Goal: Complete application form

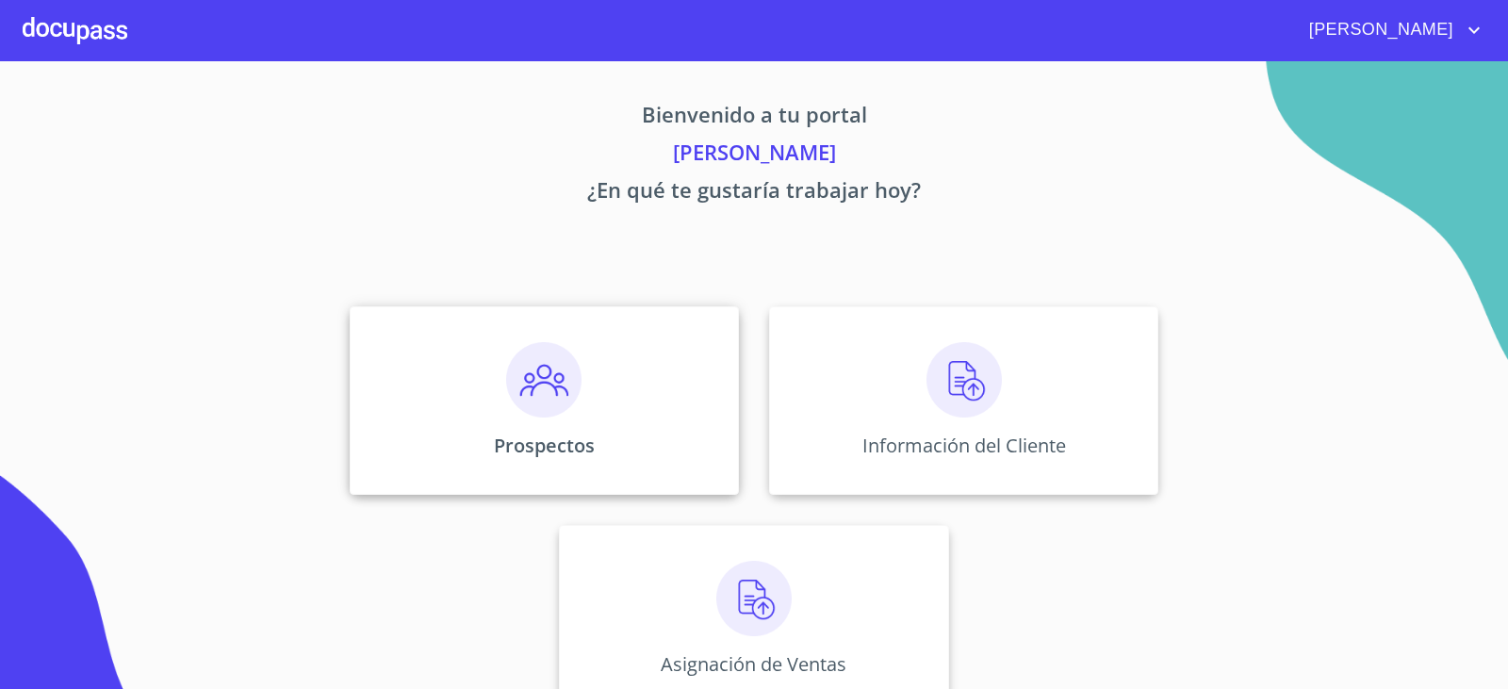
click at [520, 390] on img at bounding box center [543, 379] width 75 height 75
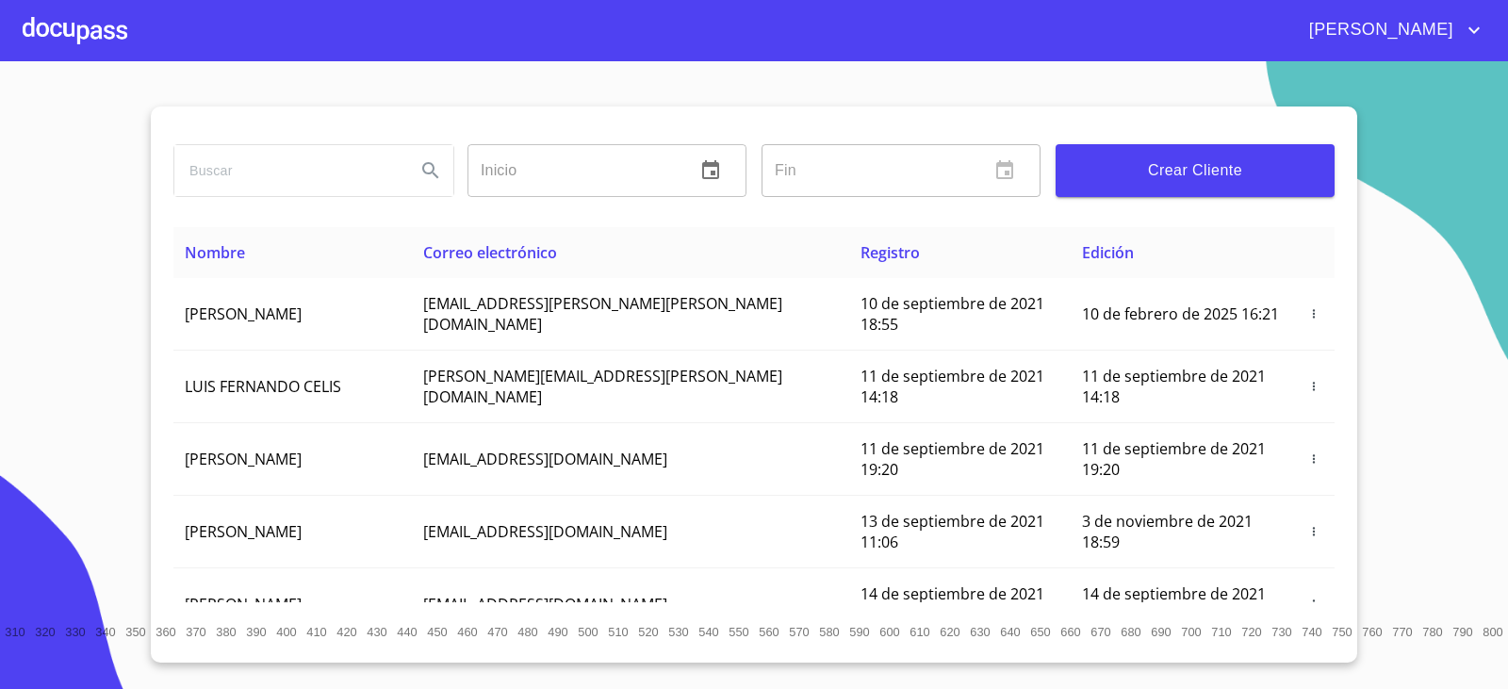
click at [1174, 176] on span "Crear Cliente" at bounding box center [1195, 170] width 249 height 26
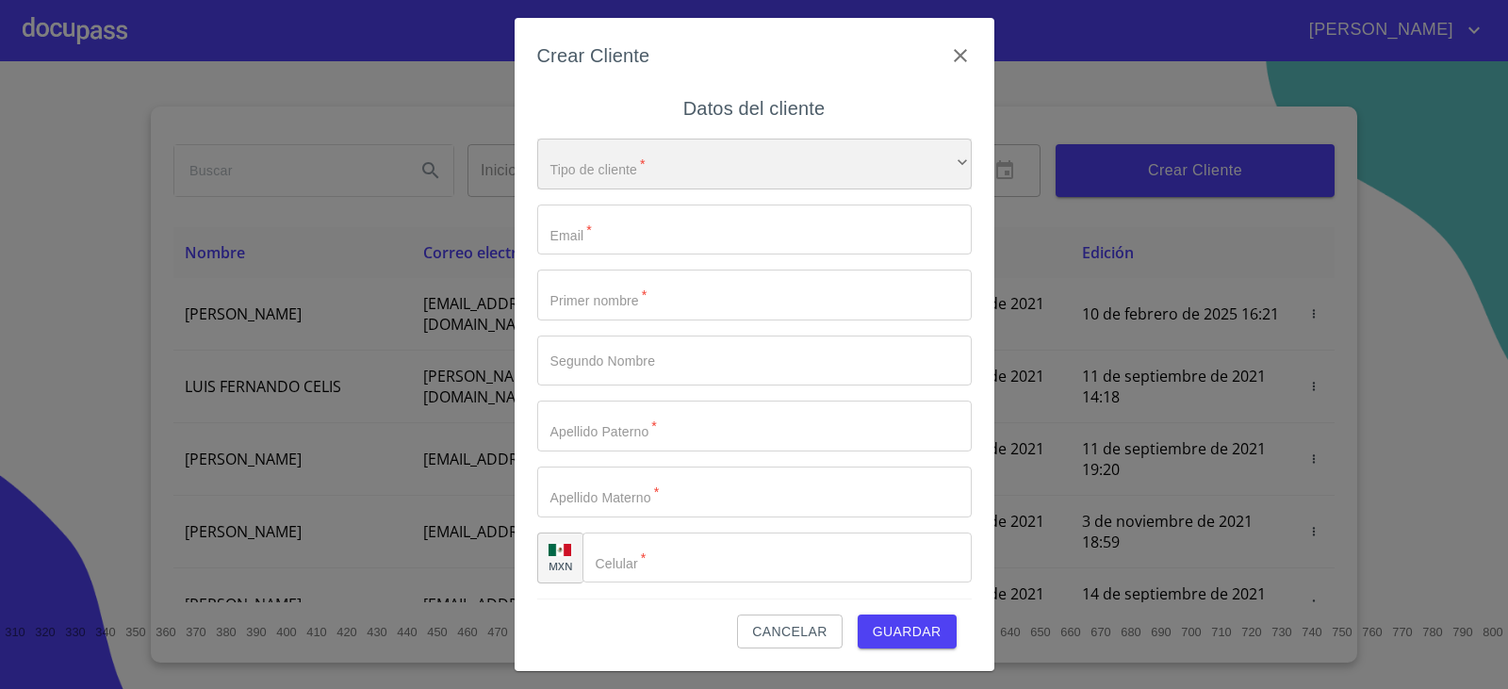
click at [644, 168] on div "​" at bounding box center [754, 164] width 435 height 51
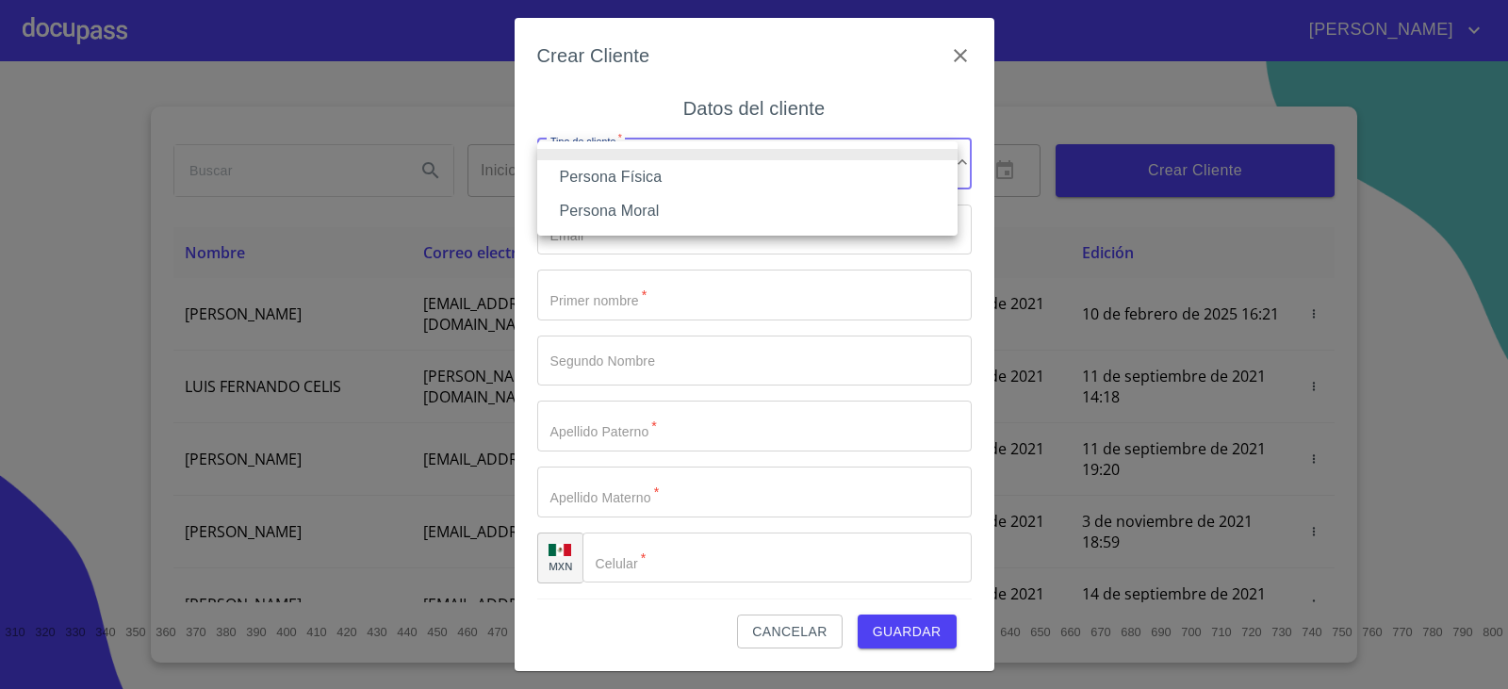
click at [602, 181] on li "Persona Física" at bounding box center [747, 177] width 420 height 34
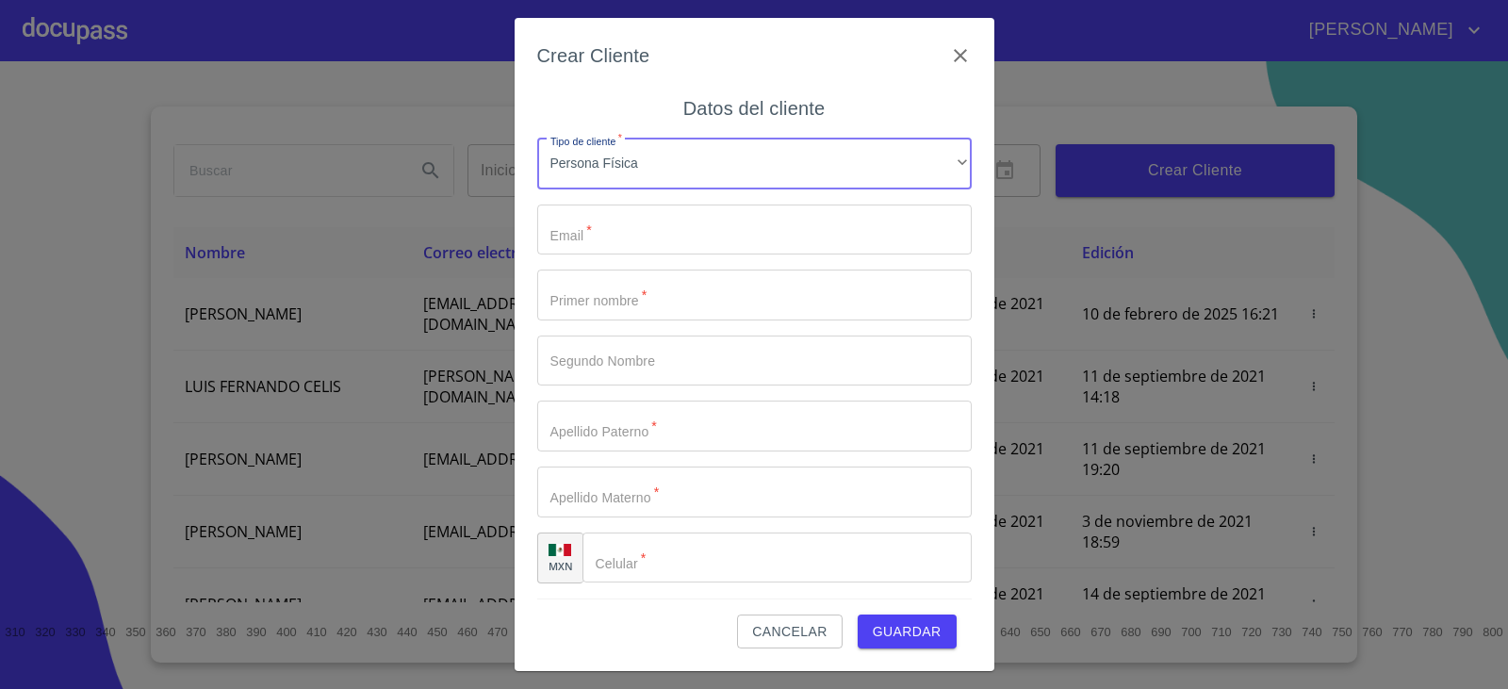
click at [606, 225] on input "Tipo de cliente   *" at bounding box center [754, 230] width 435 height 51
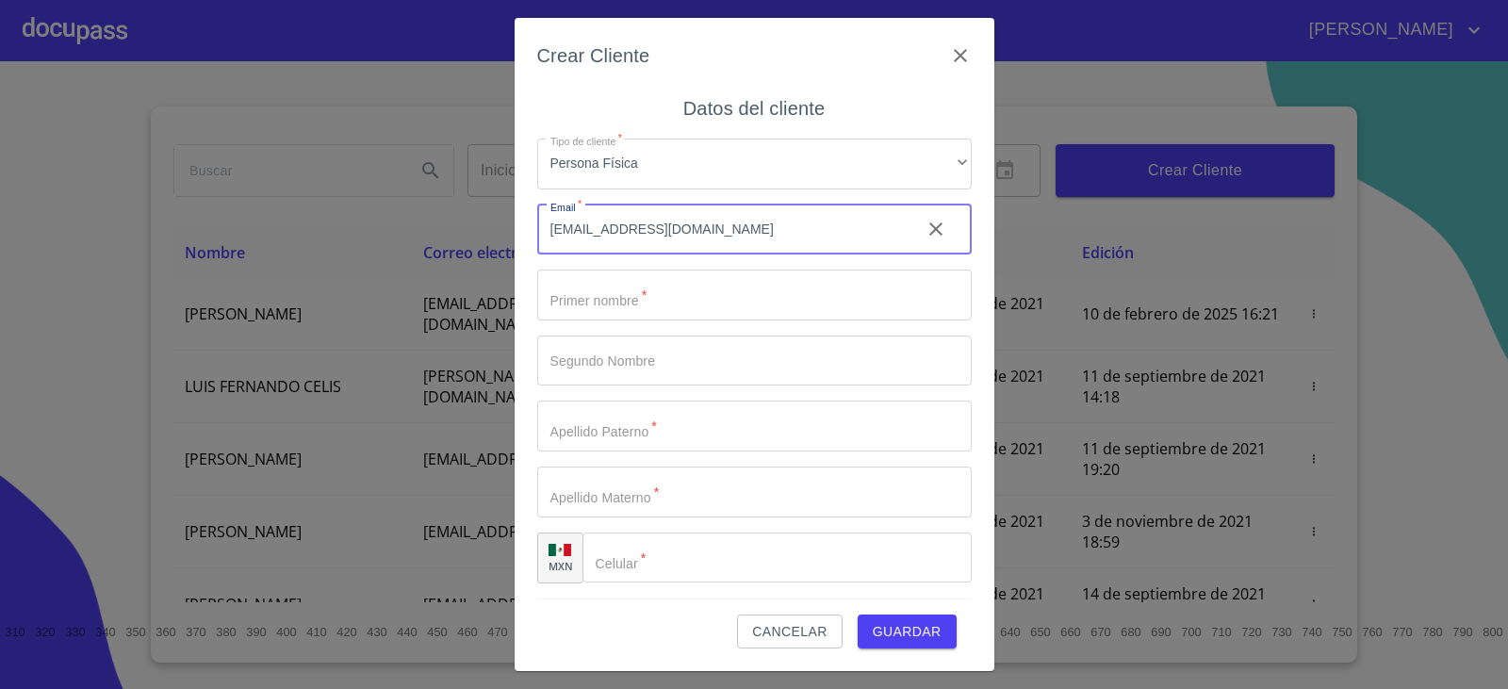
type input "memo-galicia72@hotmail.com"
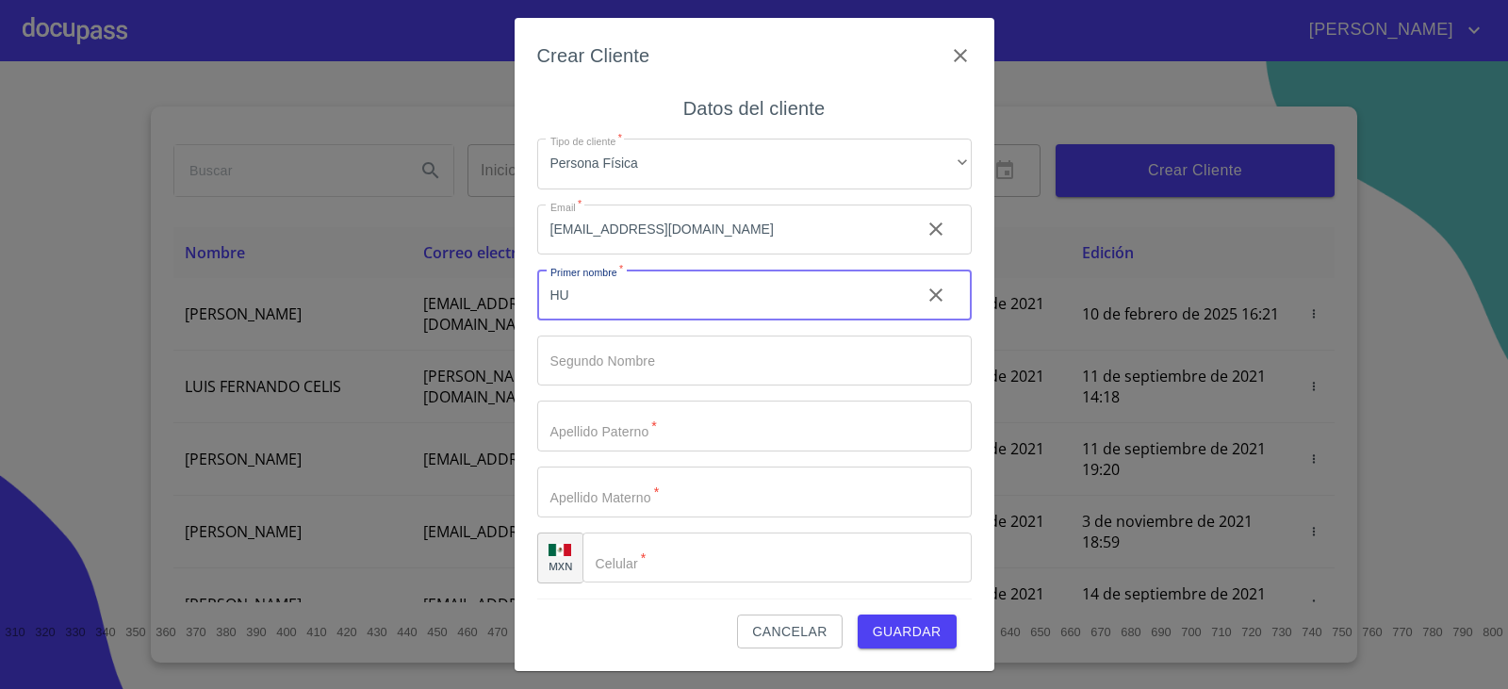
type input "H"
type input "[PERSON_NAME]"
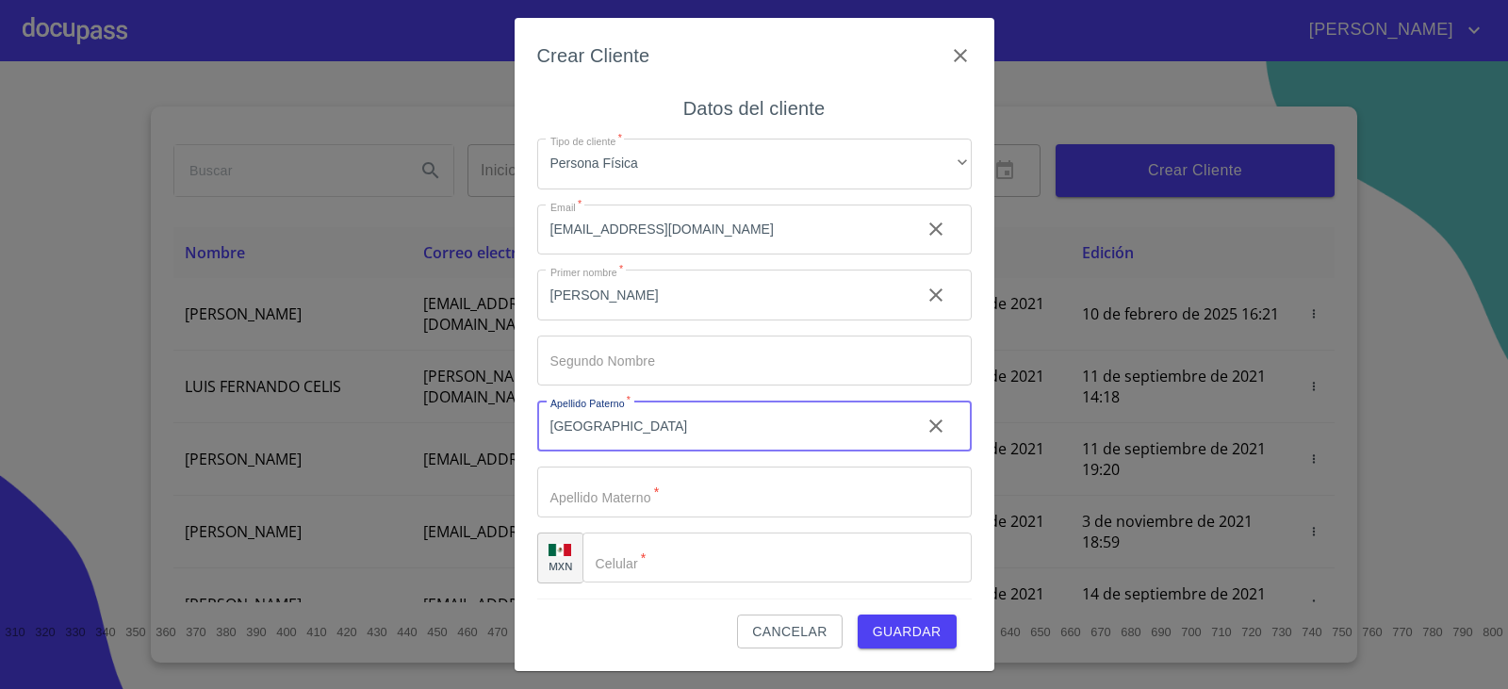
type input "[GEOGRAPHIC_DATA]"
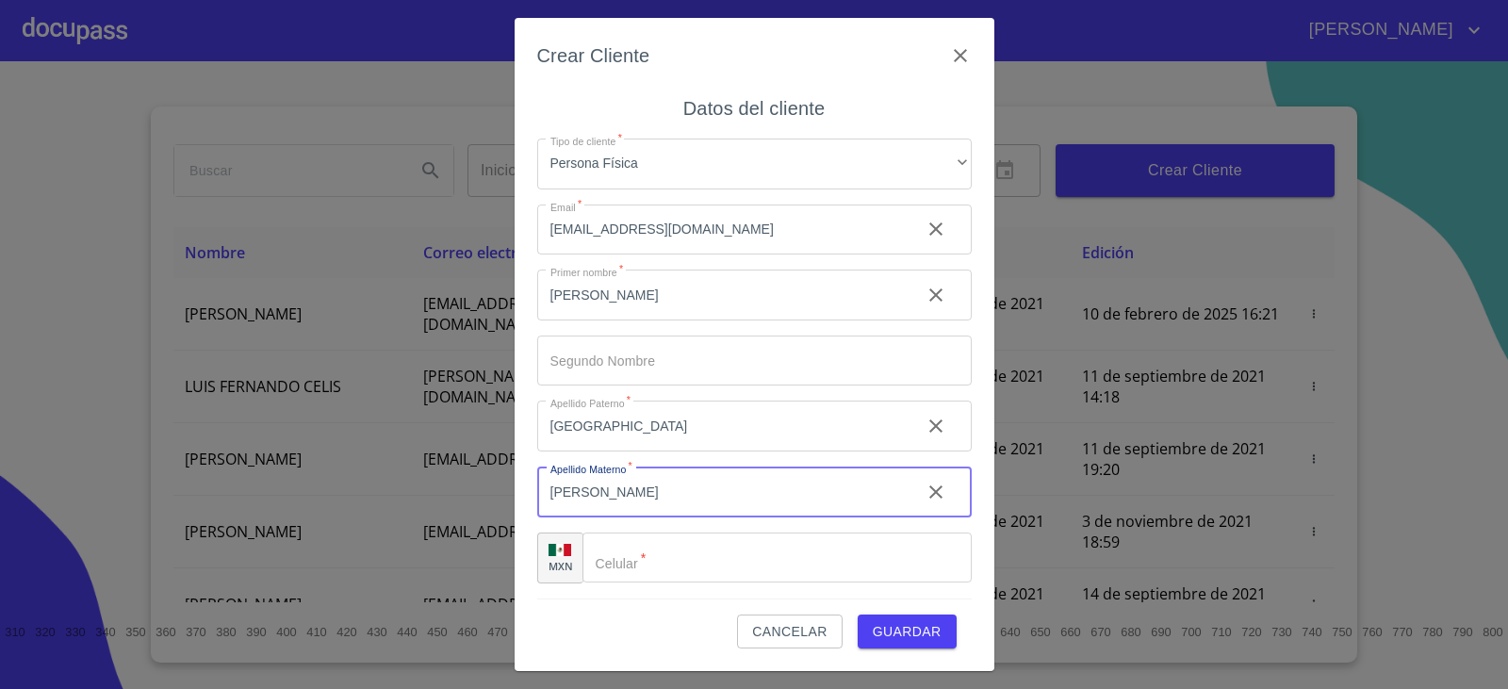
type input "[PERSON_NAME]"
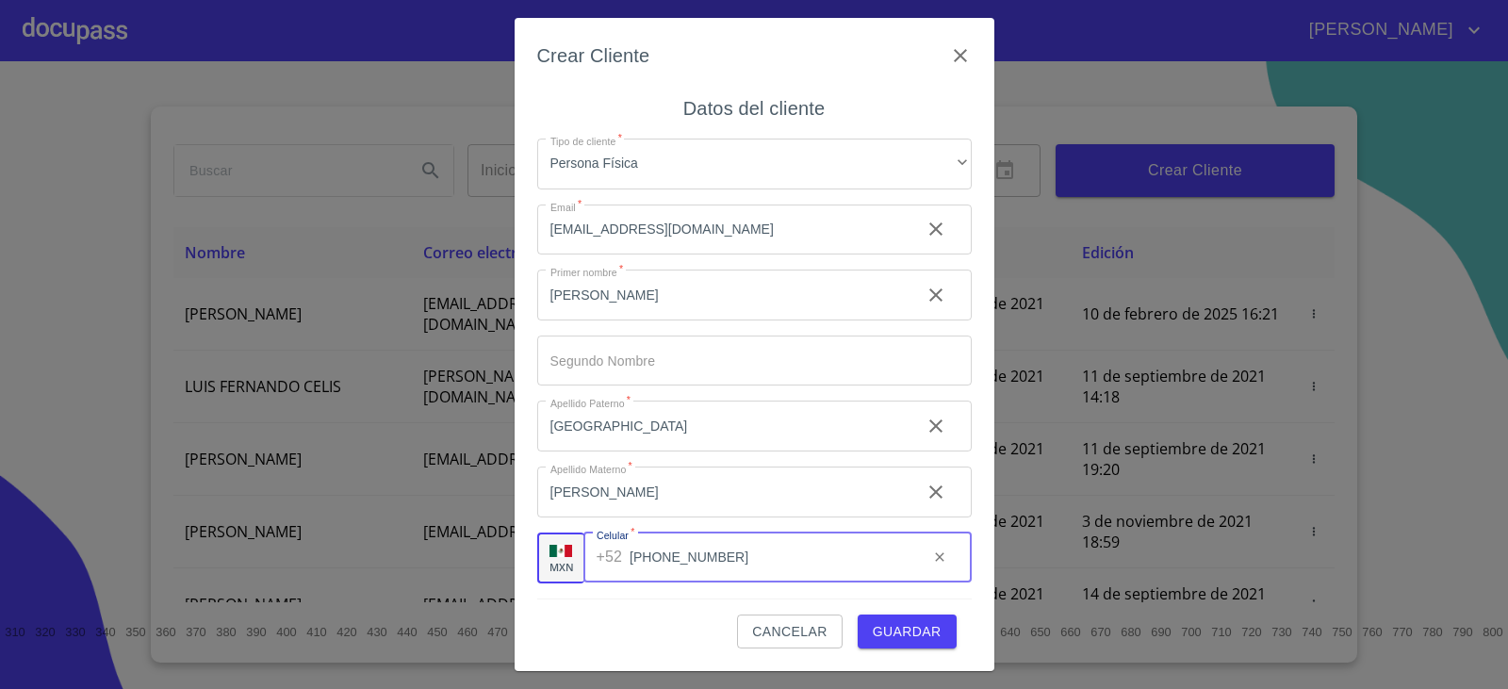
type input "[PHONE_NUMBER]"
click at [839, 580] on input "[PHONE_NUMBER]" at bounding box center [771, 558] width 283 height 51
click at [894, 635] on span "Guardar" at bounding box center [907, 632] width 69 height 24
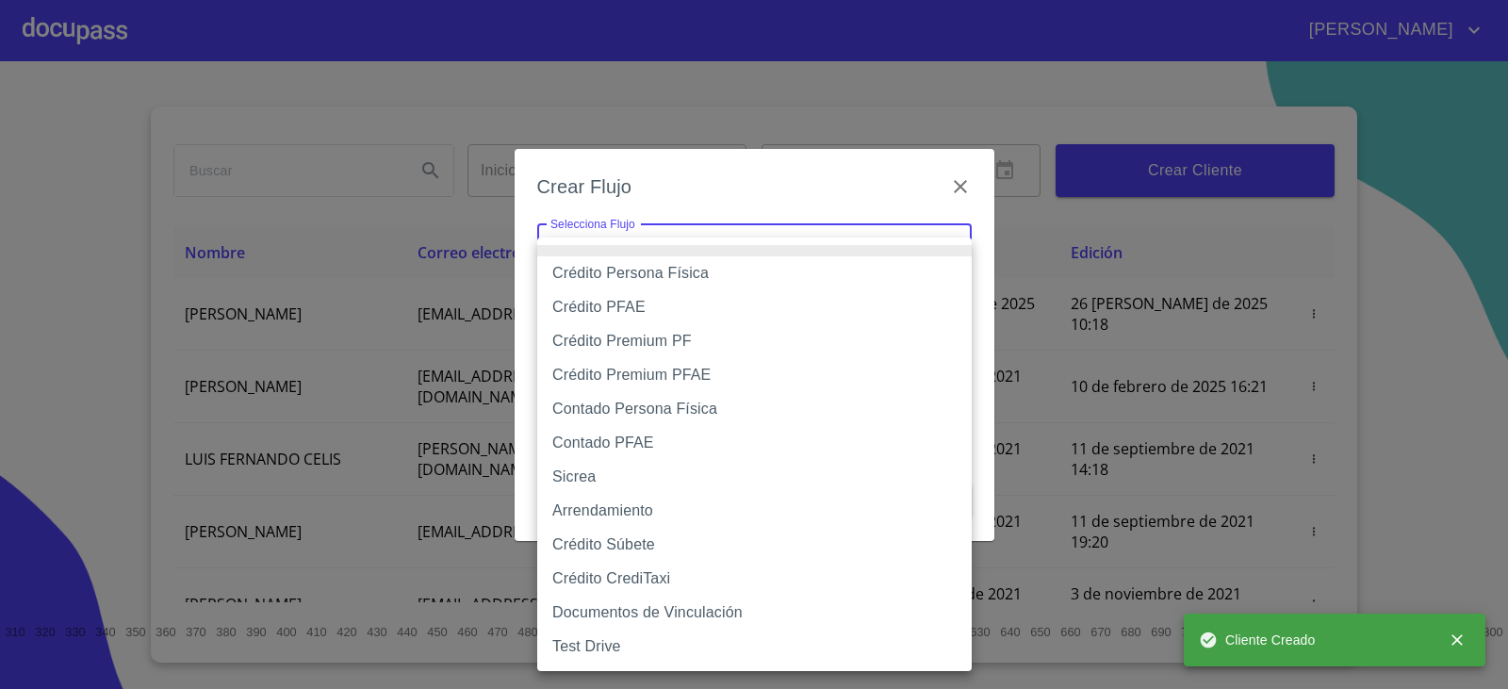
click at [729, 263] on body "Miguel Inicio ​ Fin ​ Crear Cliente Nombre Correo electrónico Registro Edición …" at bounding box center [754, 344] width 1508 height 689
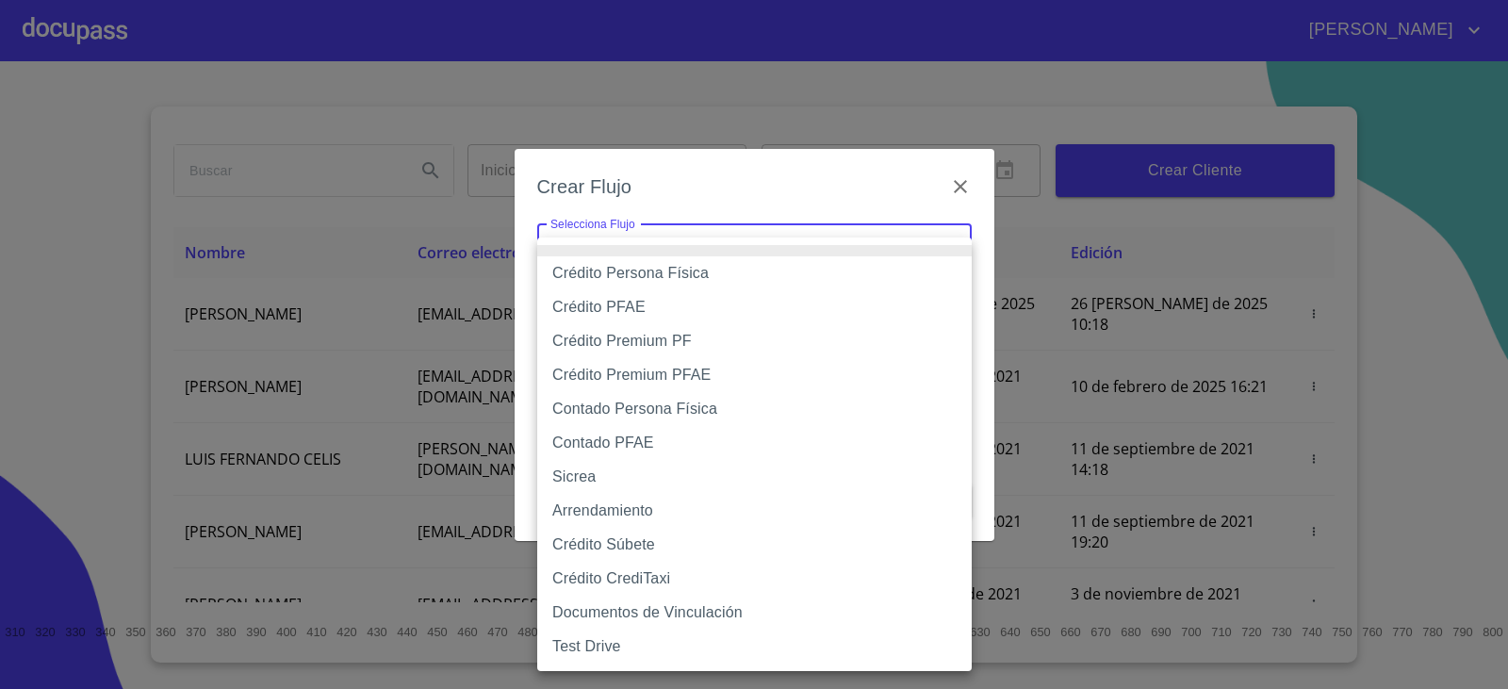
click at [676, 266] on li "Crédito Persona Física" at bounding box center [754, 273] width 435 height 34
type input "6009fb3c7d1714eb8809aa97"
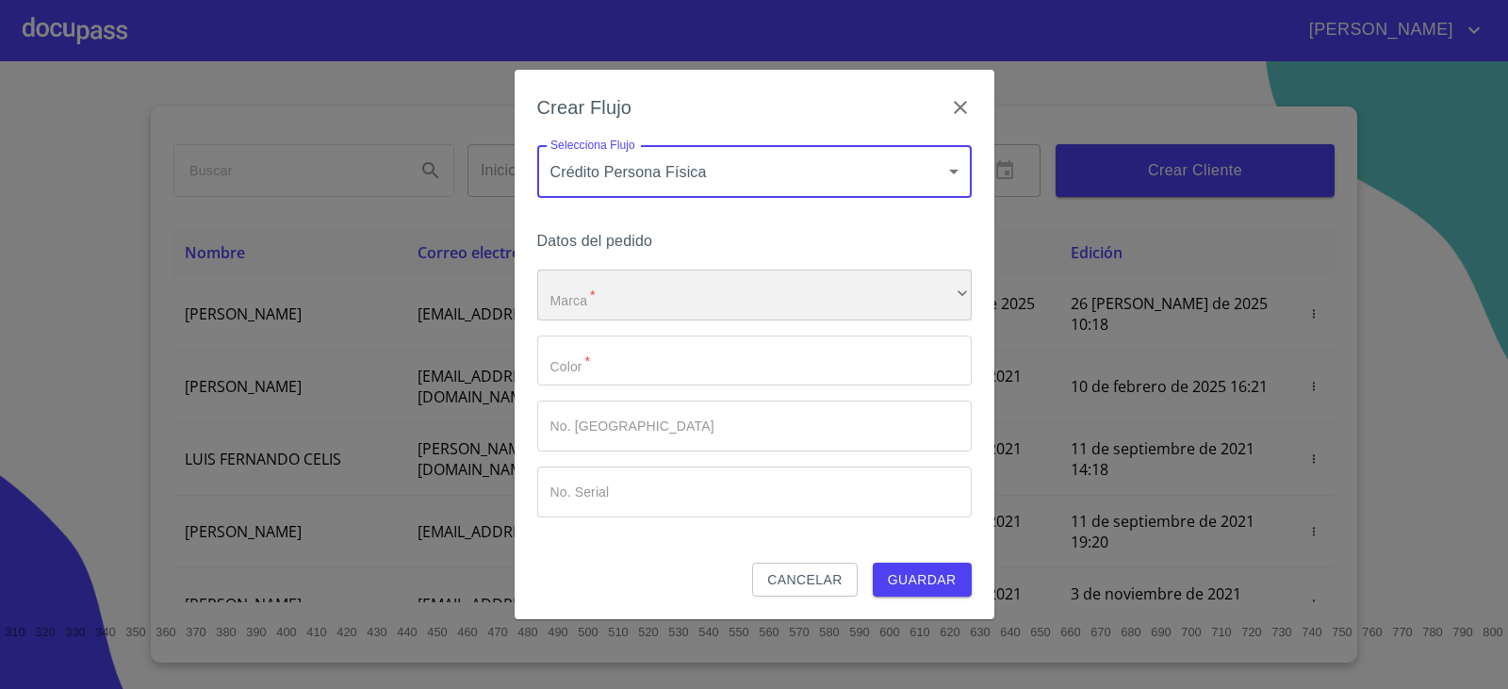
click at [641, 284] on div "​" at bounding box center [754, 295] width 435 height 51
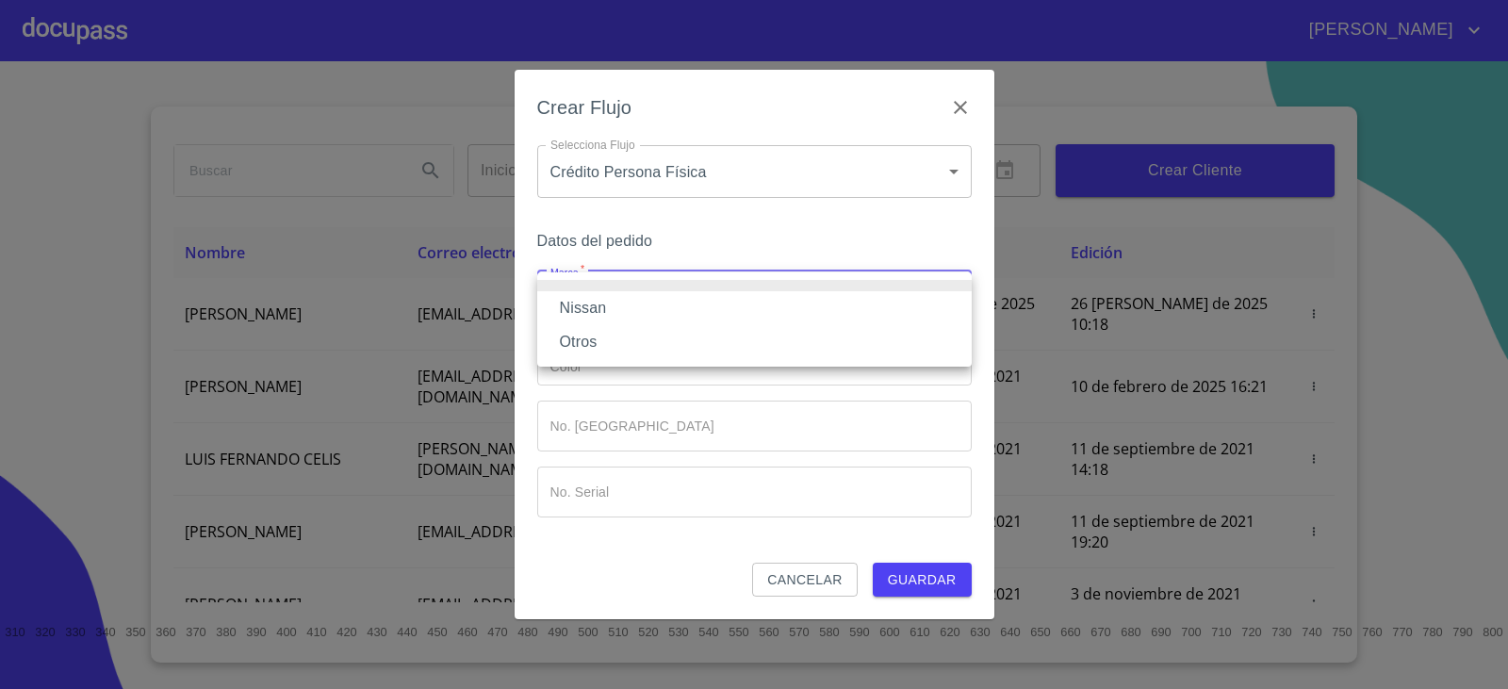
click at [640, 303] on li "Nissan" at bounding box center [754, 308] width 435 height 34
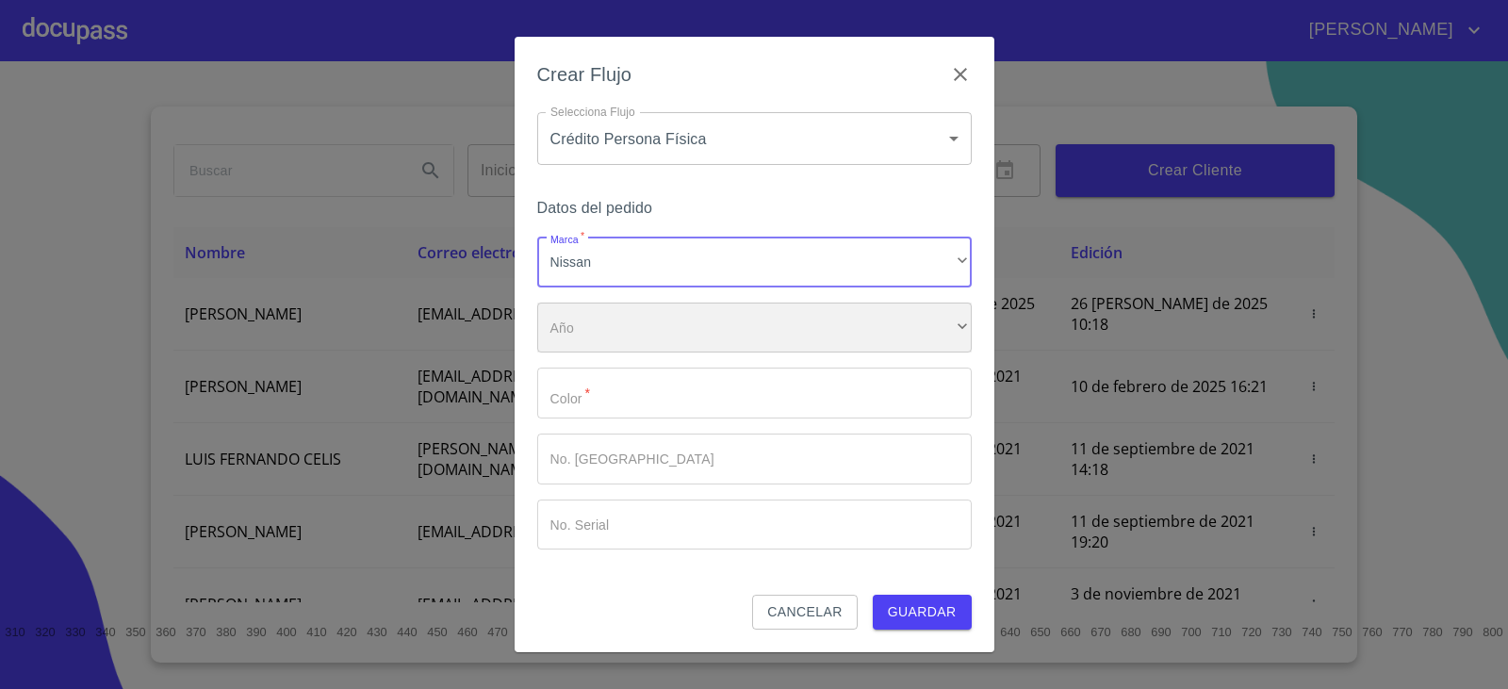
click at [629, 341] on div "​" at bounding box center [754, 328] width 435 height 51
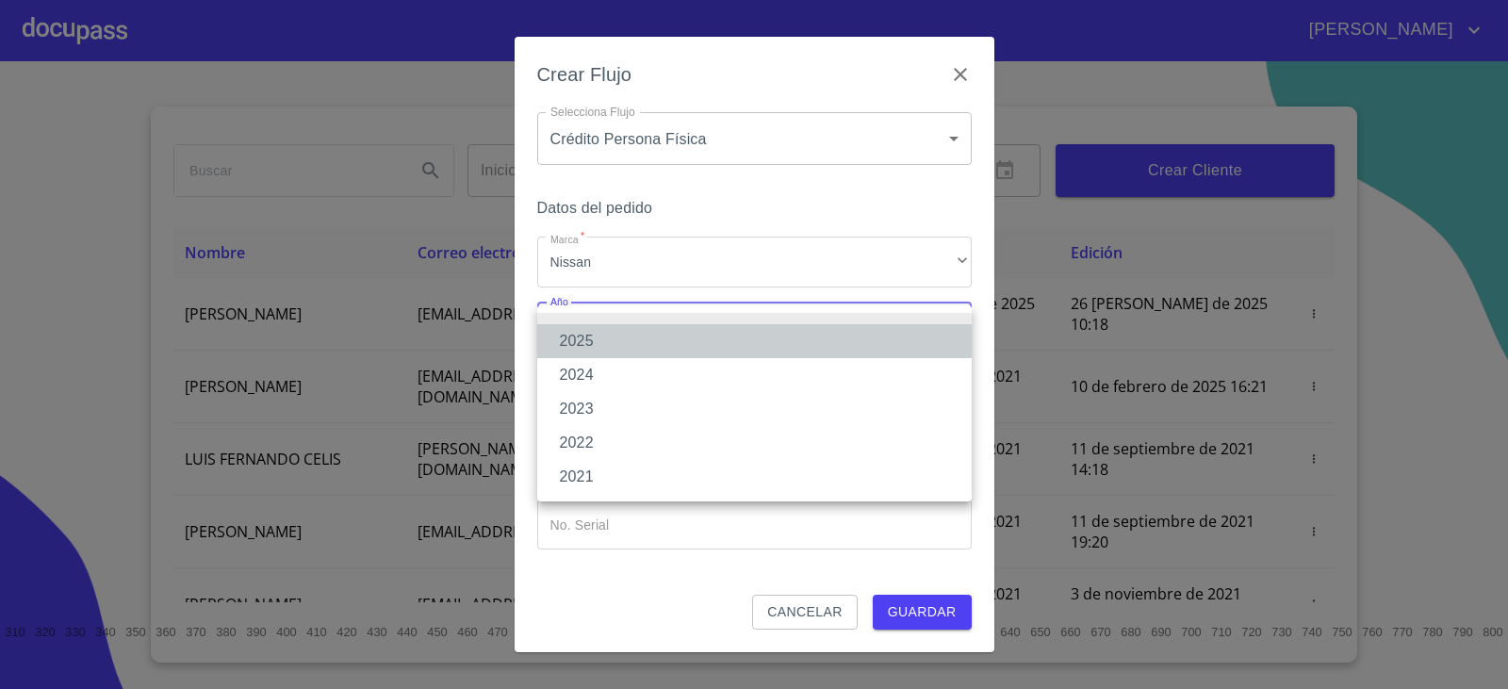
click at [626, 341] on li "2025" at bounding box center [754, 341] width 435 height 34
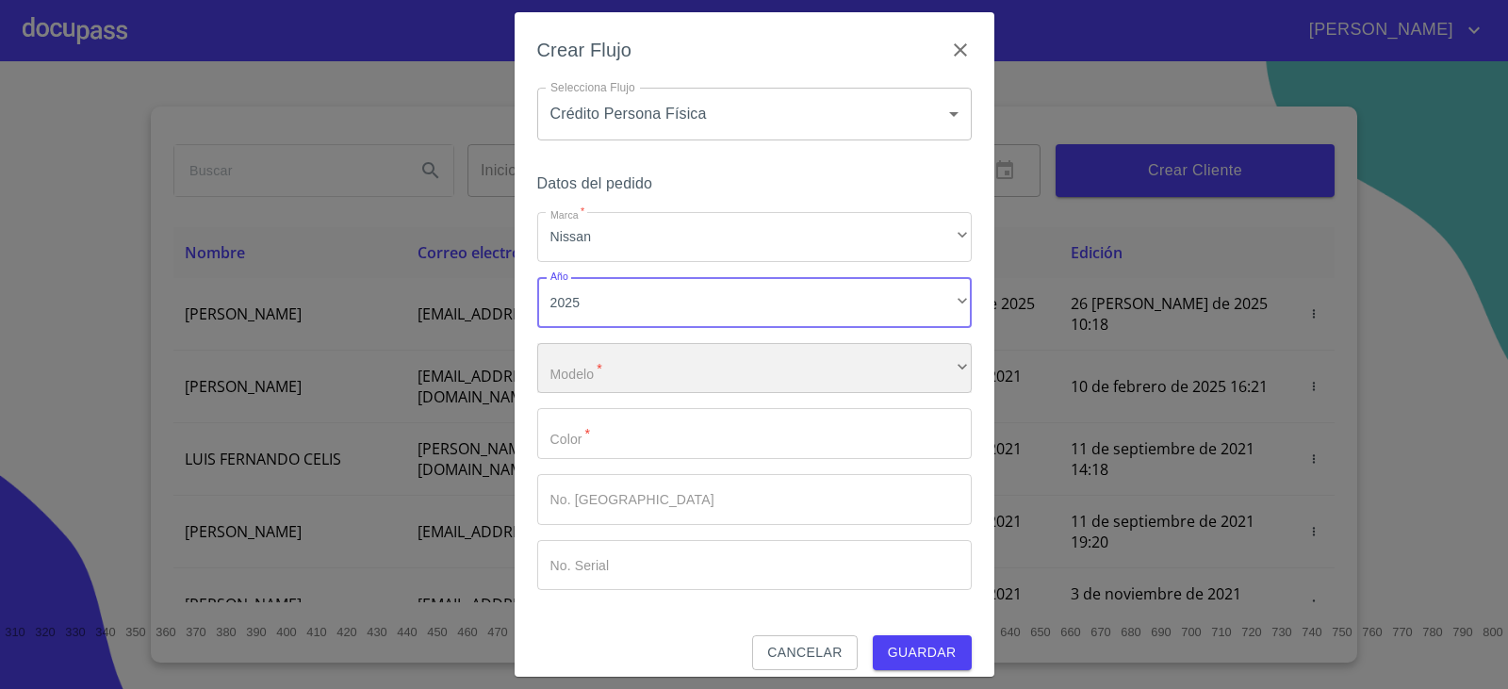
click at [627, 356] on div "​" at bounding box center [754, 368] width 435 height 51
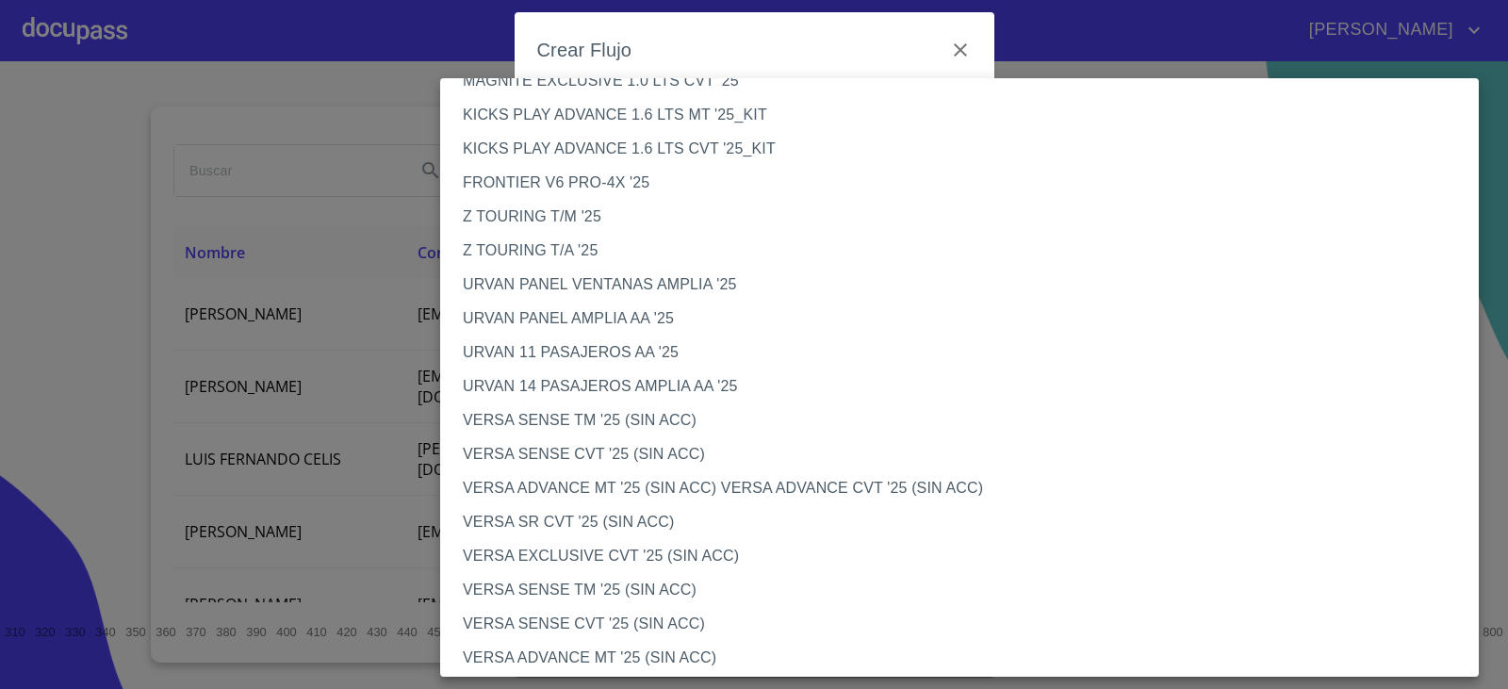
scroll to position [333, 0]
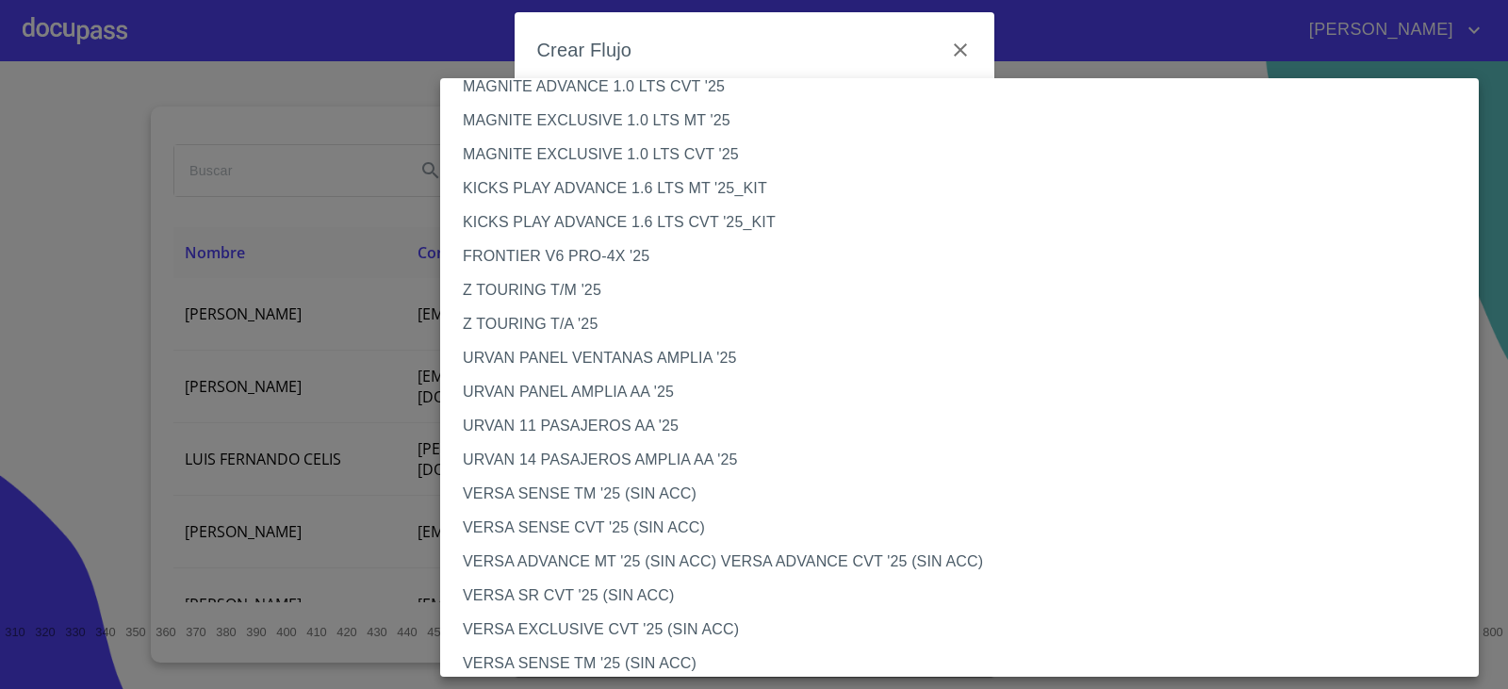
click at [585, 154] on li "MAGNITE EXCLUSIVE 1.0 LTS CVT '25" at bounding box center [966, 155] width 1053 height 34
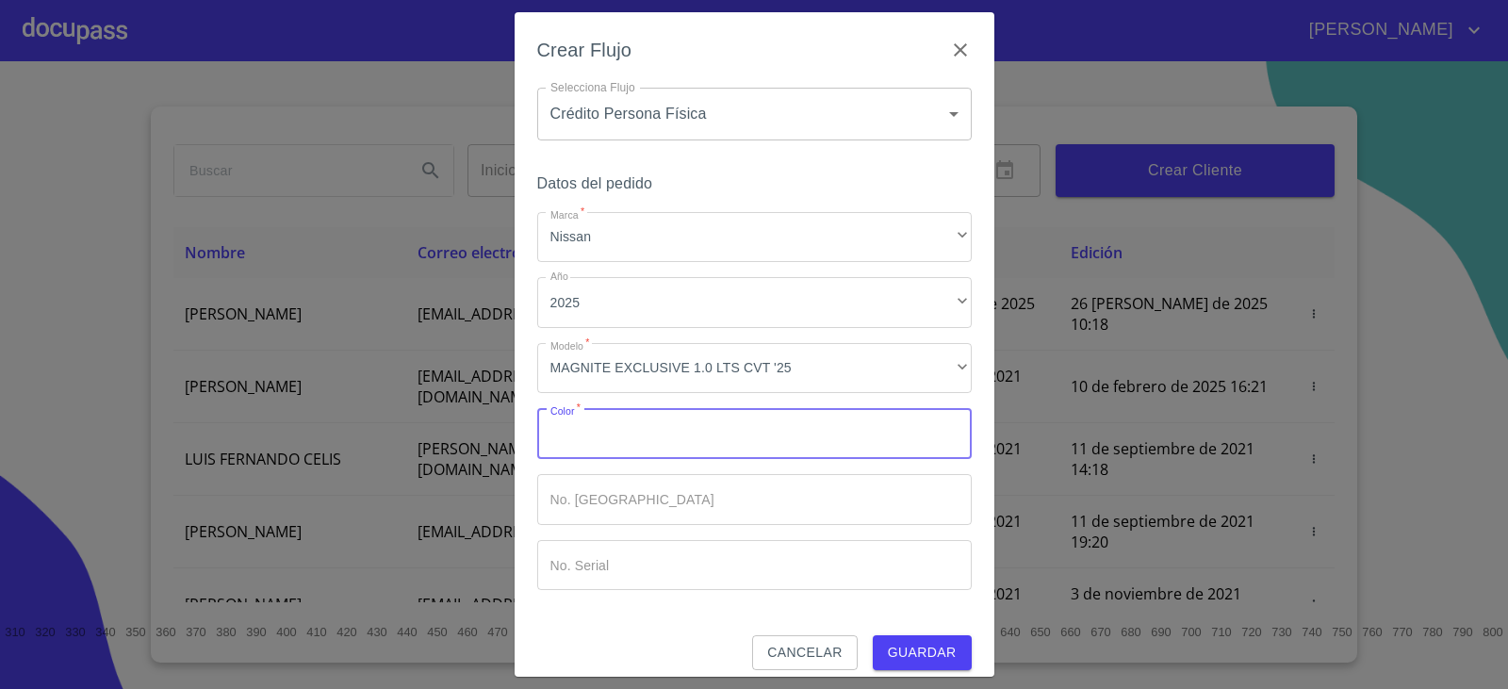
click at [700, 439] on input "Marca   *" at bounding box center [754, 433] width 435 height 51
type input "ROJO"
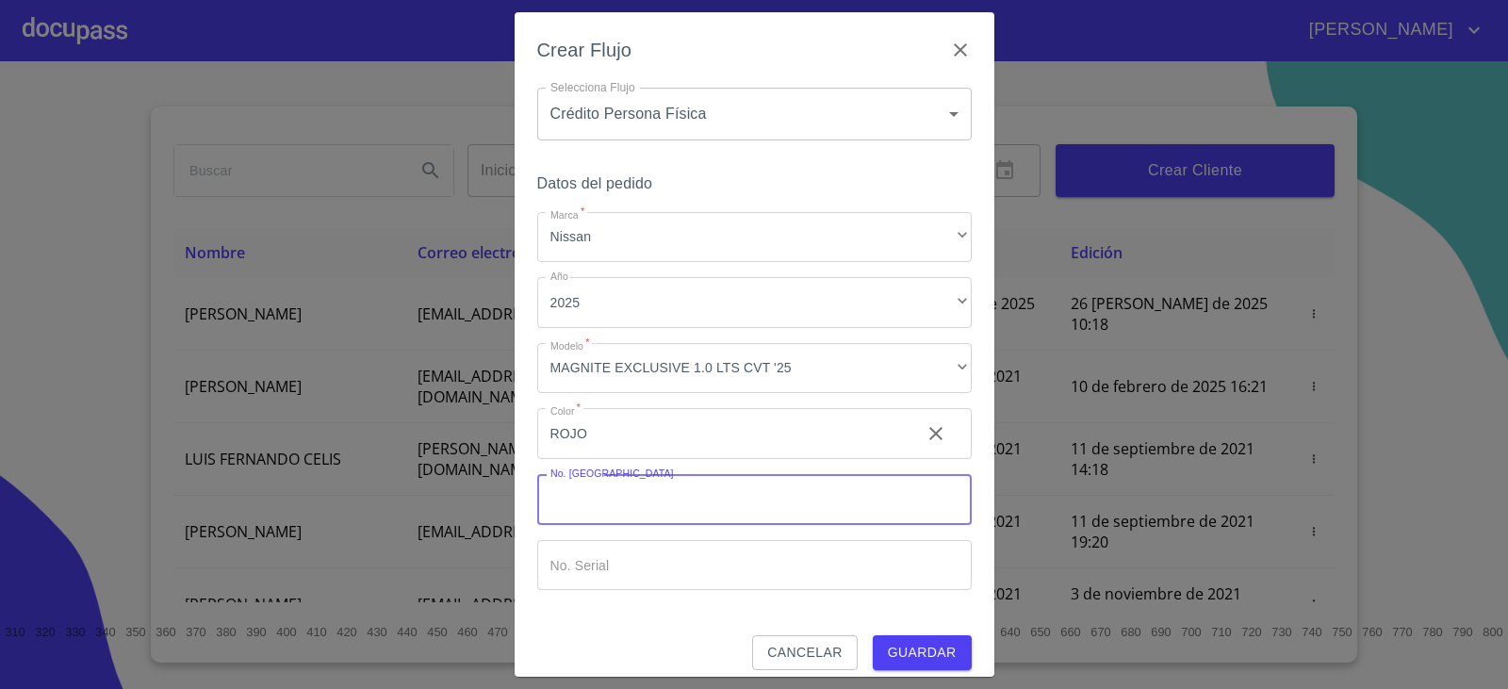
click at [896, 637] on button "Guardar" at bounding box center [922, 652] width 99 height 35
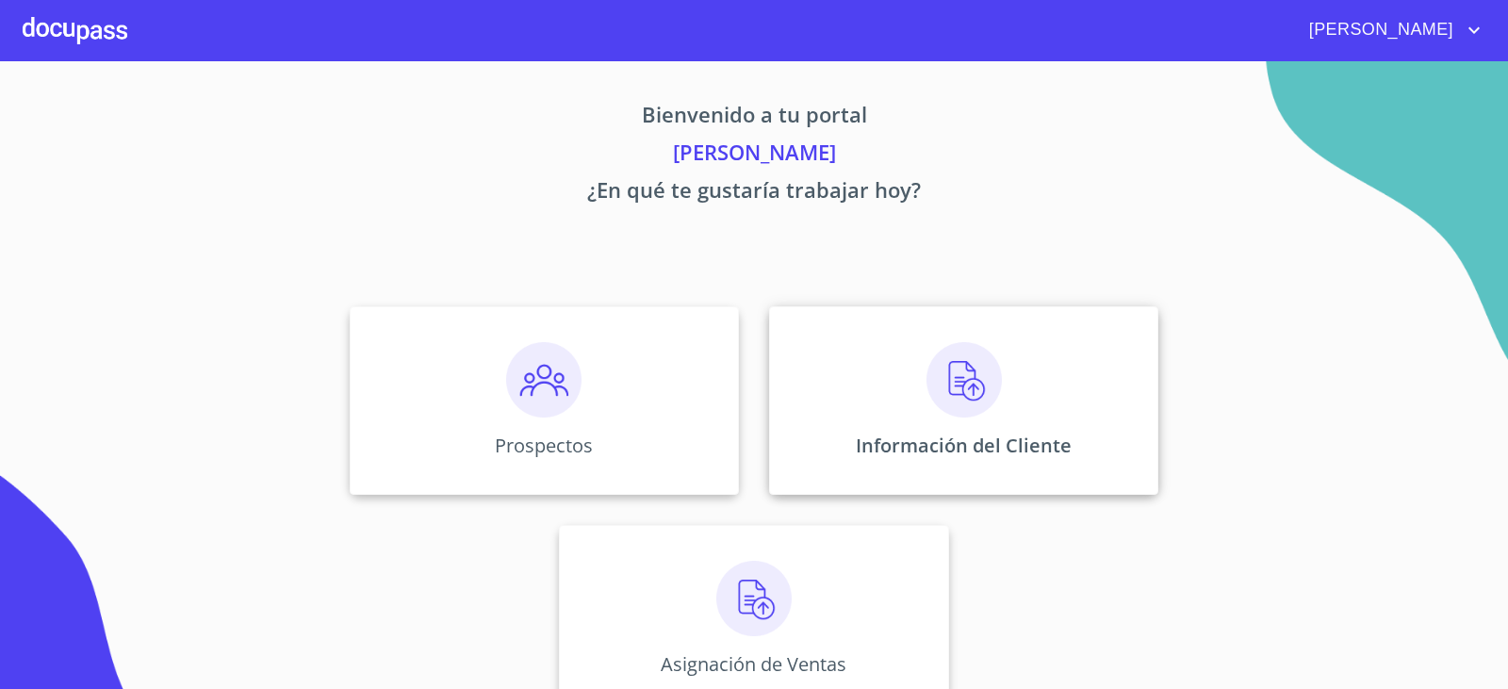
click at [939, 382] on img at bounding box center [964, 379] width 75 height 75
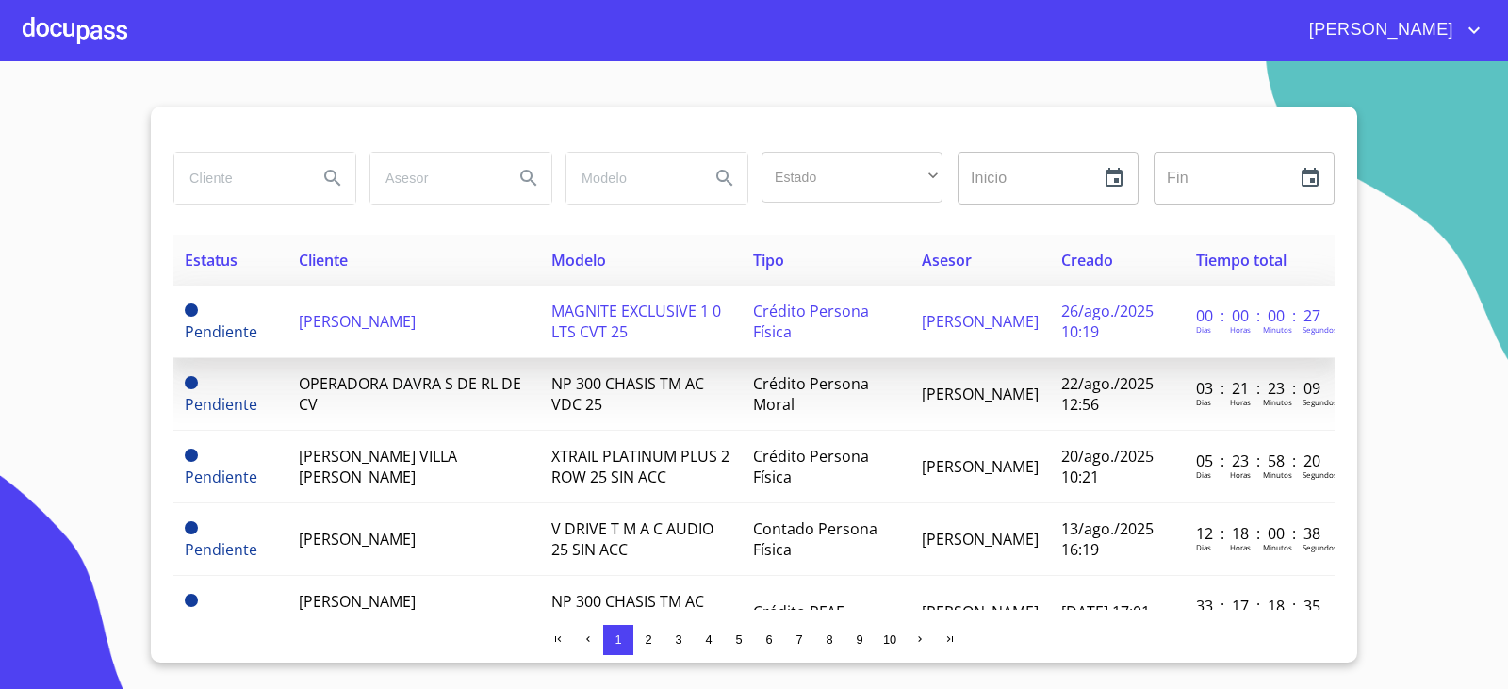
click at [415, 326] on span "[PERSON_NAME]" at bounding box center [357, 321] width 117 height 21
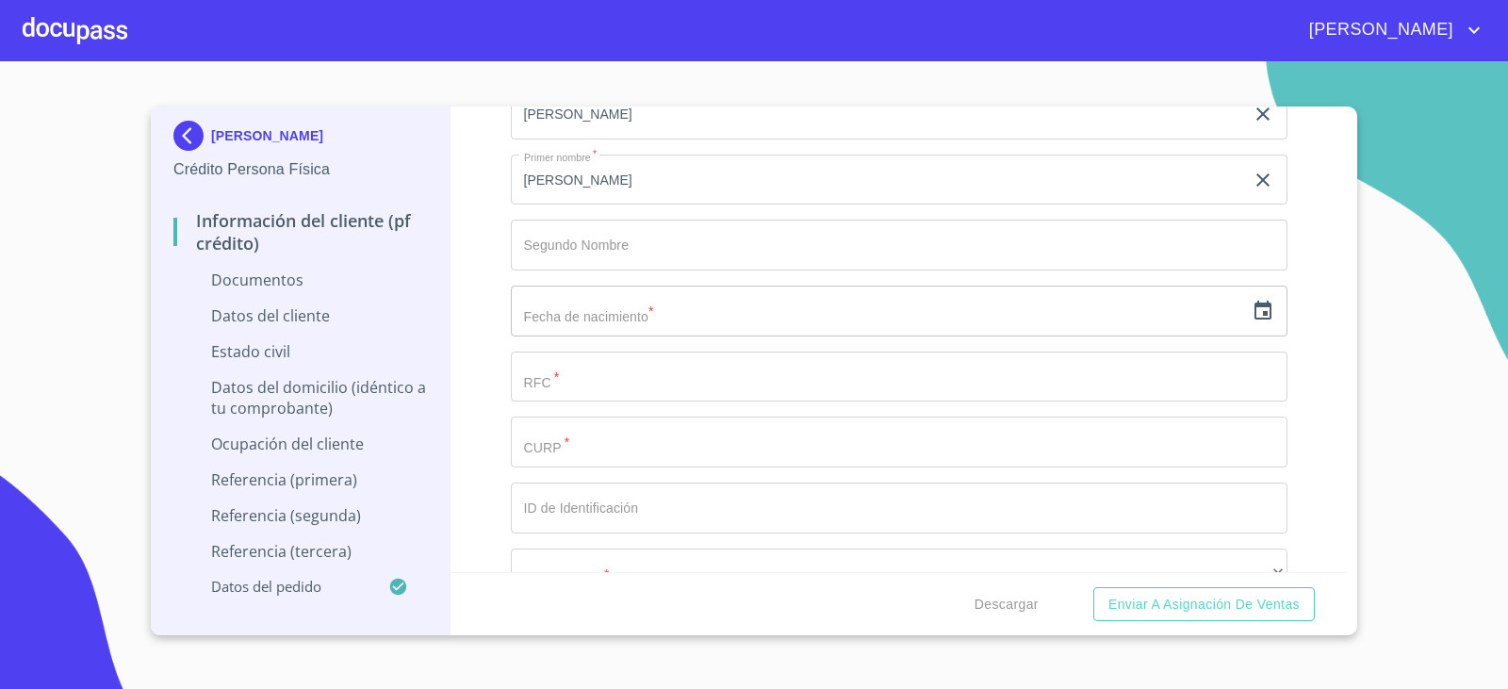
scroll to position [2451, 0]
click at [1252, 301] on icon "button" at bounding box center [1263, 304] width 23 height 23
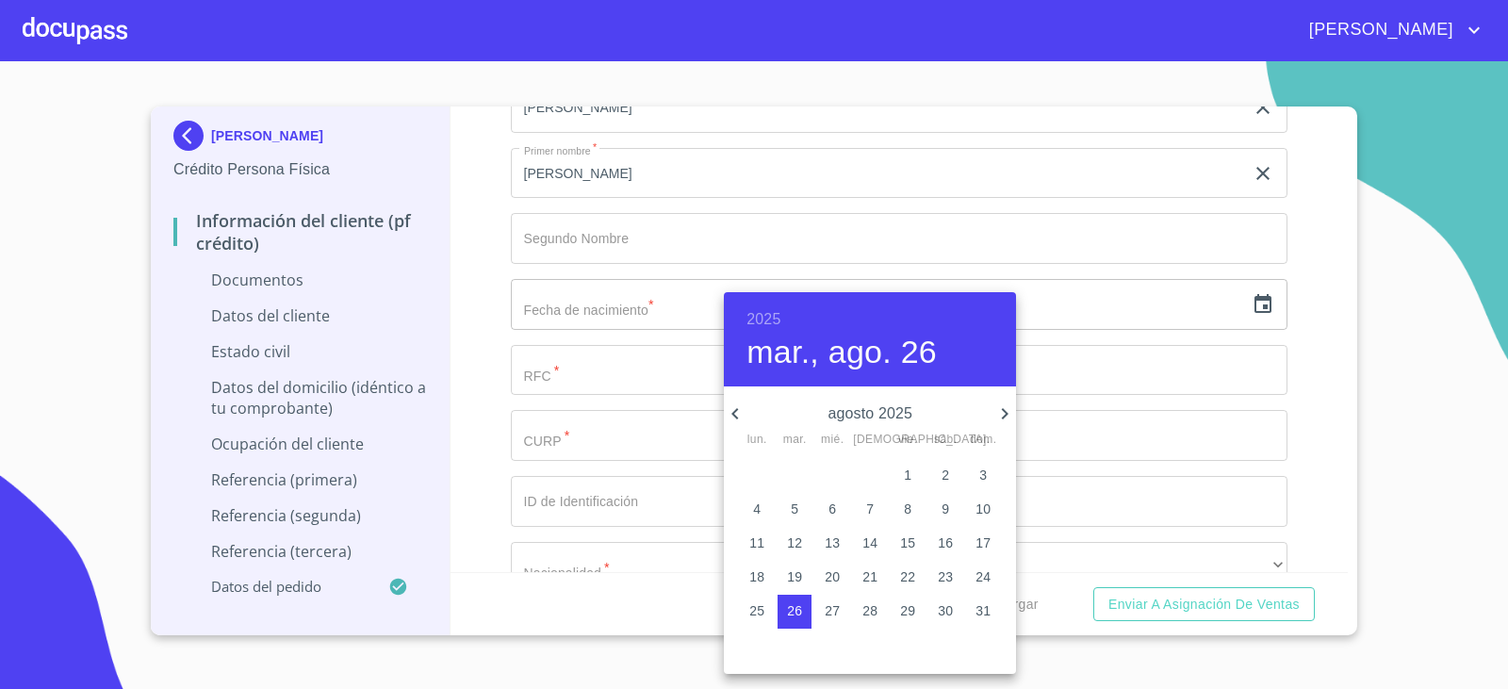
click at [752, 321] on h6 "2025" at bounding box center [764, 319] width 34 height 26
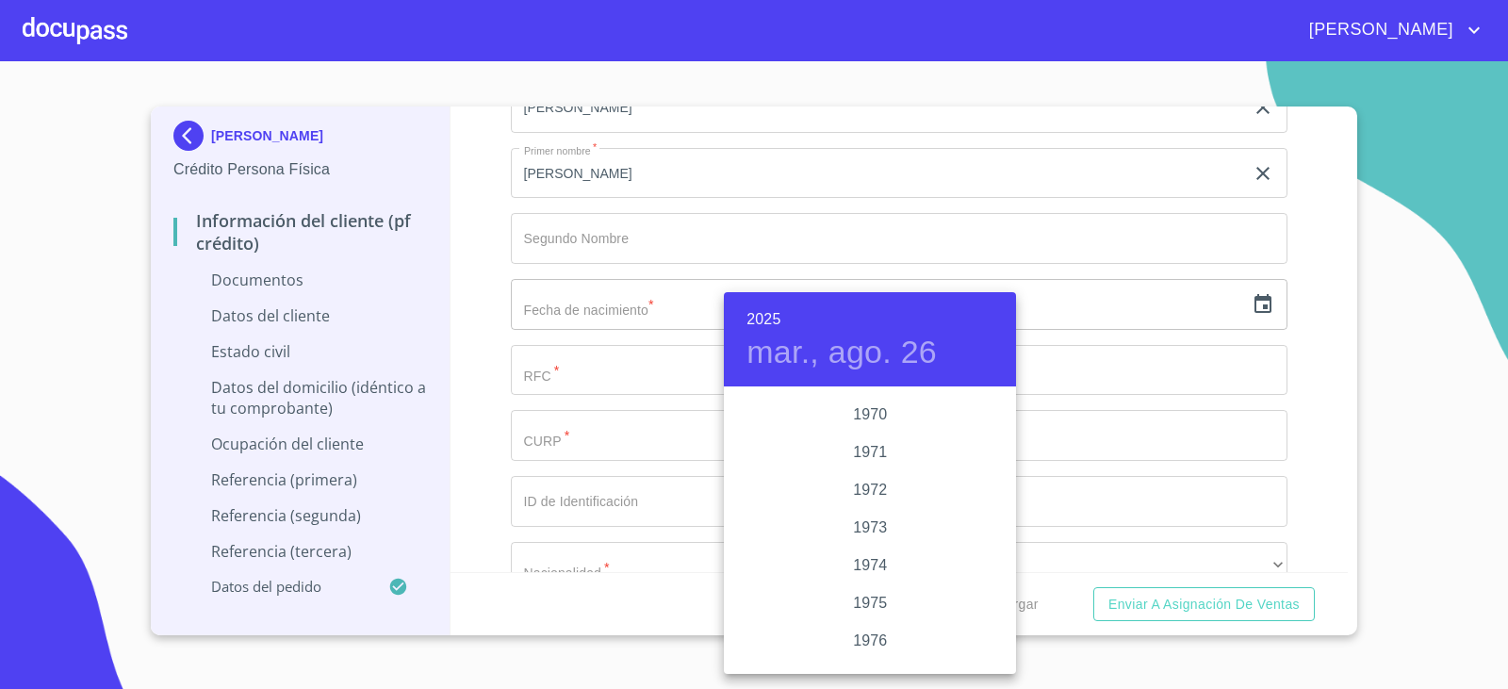
scroll to position [1678, 0]
click at [862, 499] on div "1972" at bounding box center [870, 503] width 292 height 38
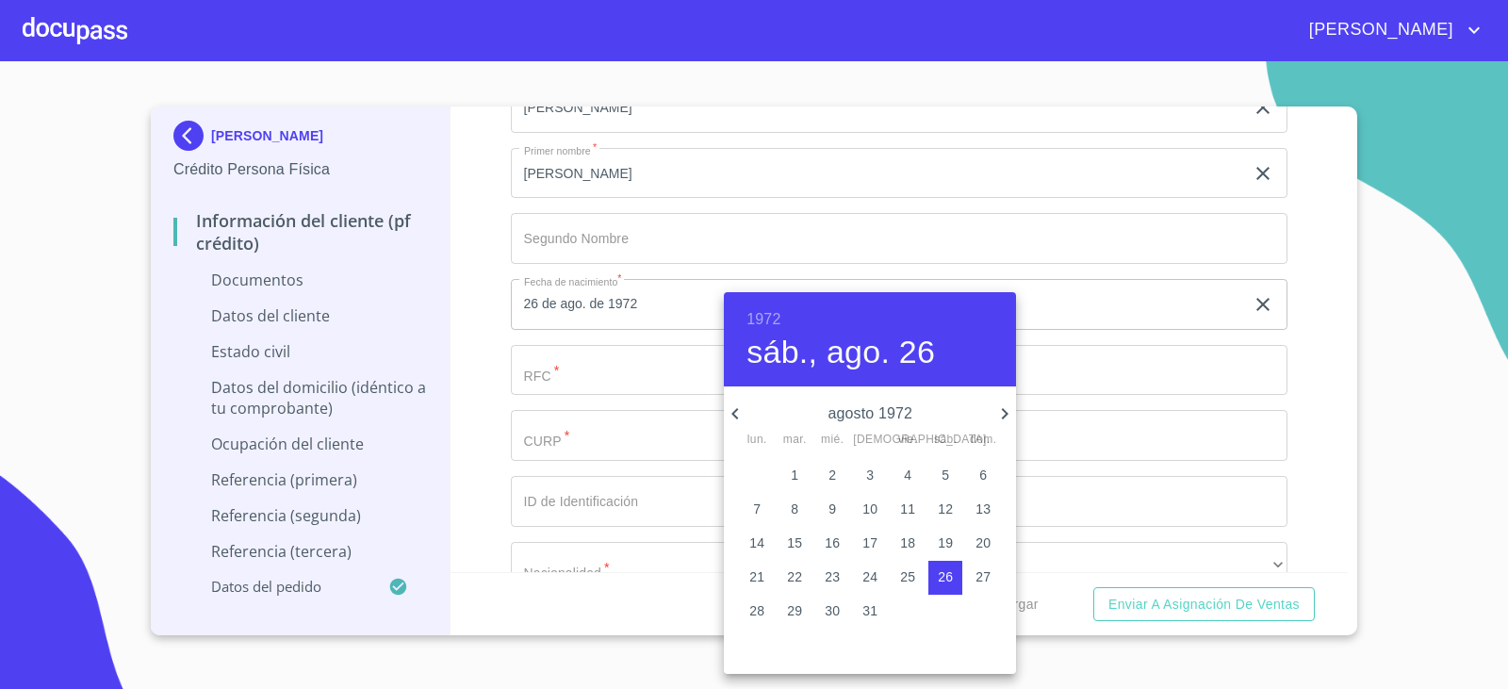
click at [733, 413] on icon "button" at bounding box center [735, 413] width 7 height 11
click at [985, 577] on p "25" at bounding box center [983, 576] width 15 height 19
type input "25 de jun. de 1972"
click at [536, 380] on div at bounding box center [754, 344] width 1508 height 689
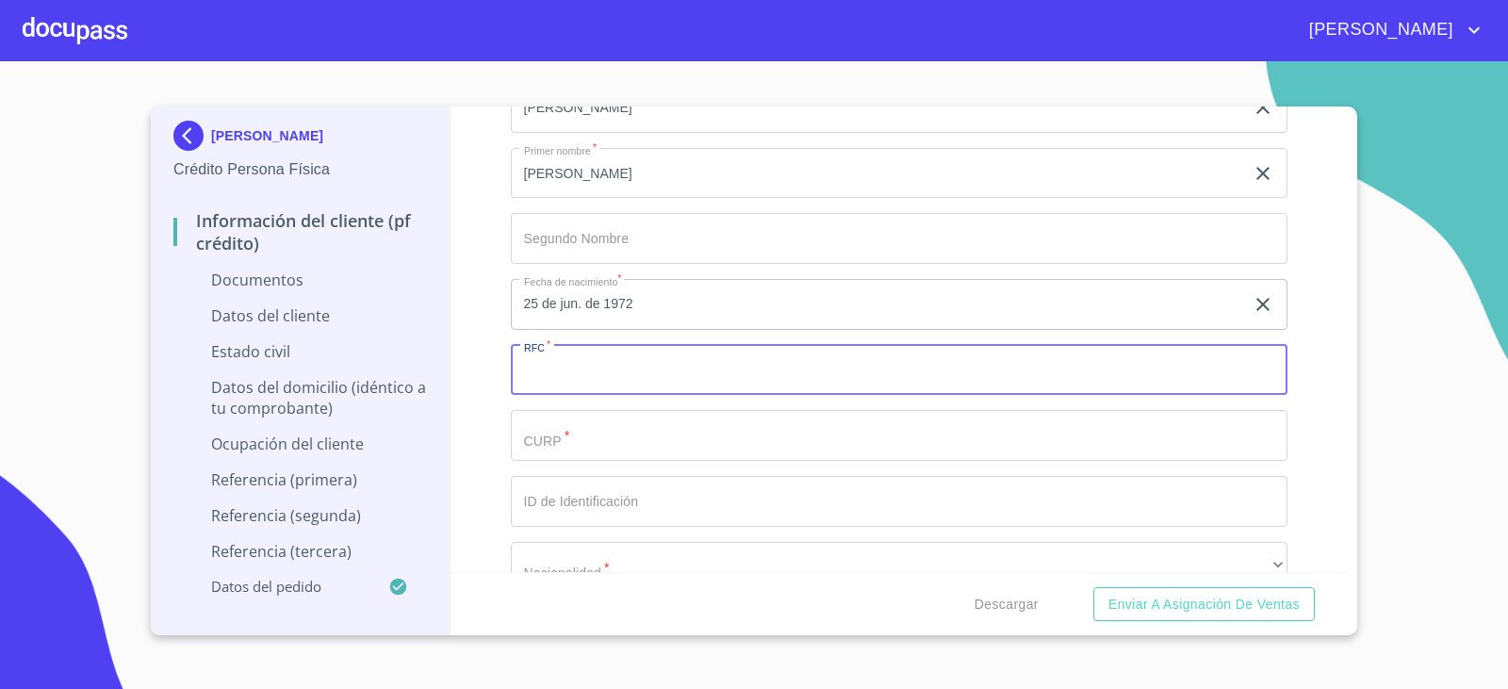
click at [536, 380] on input "Documento de identificación.   *" at bounding box center [900, 370] width 778 height 51
type input "GAAG7206257C4"
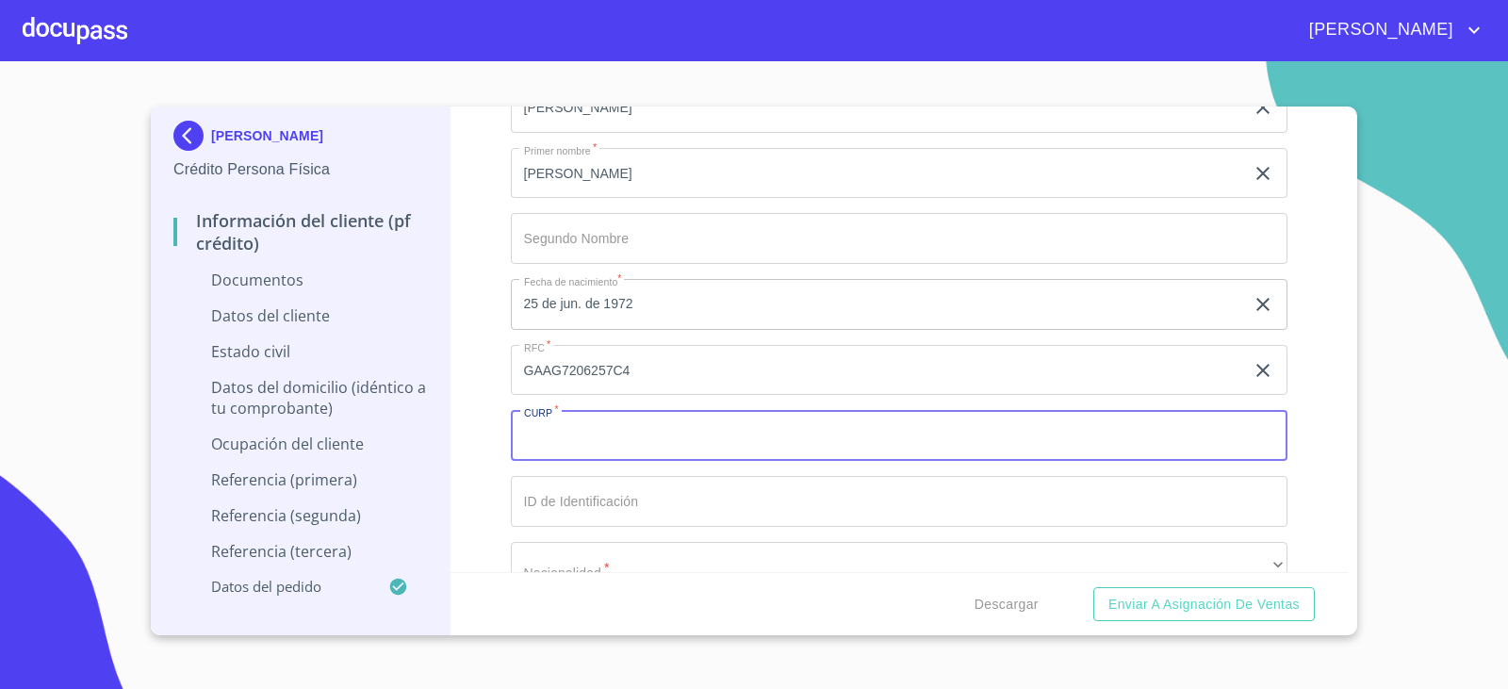
click at [557, 430] on input "Documento de identificación.   *" at bounding box center [900, 435] width 778 height 51
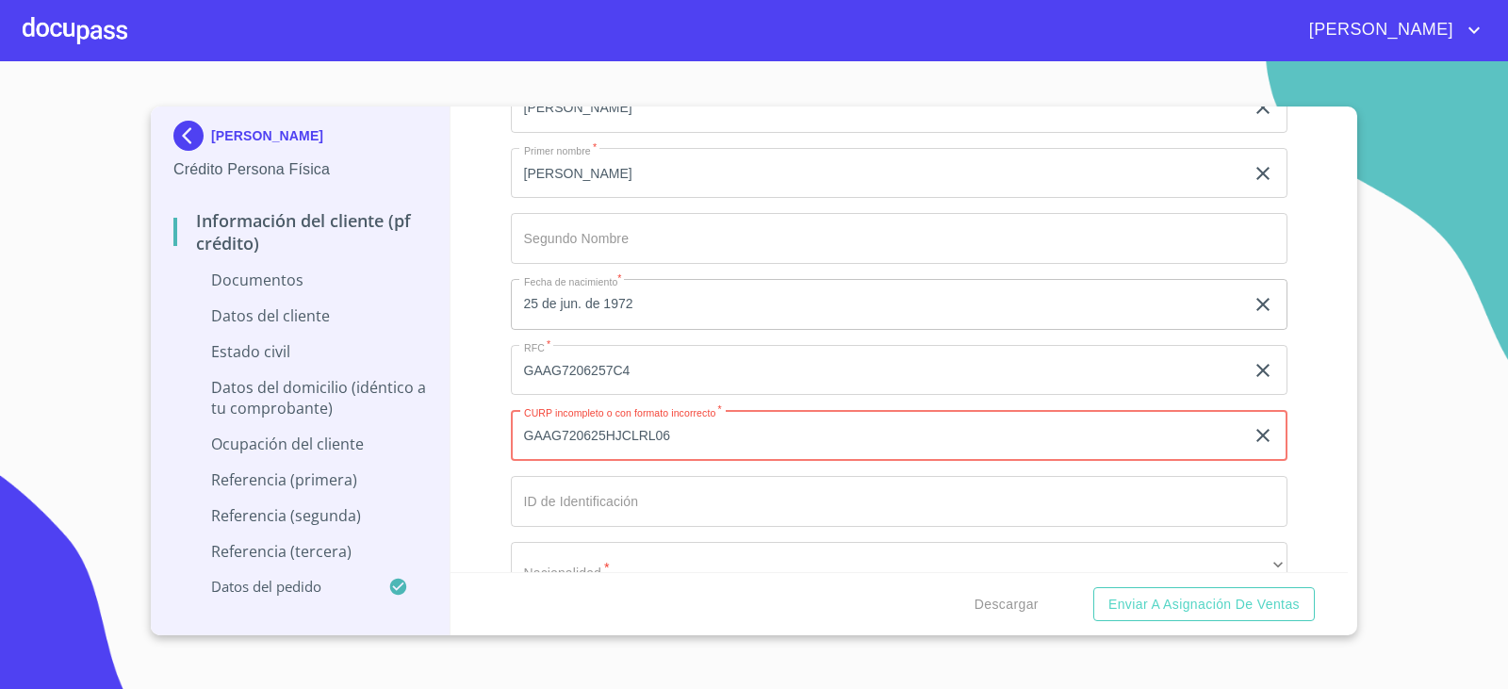
type input "GAAG720625HJCLRL06"
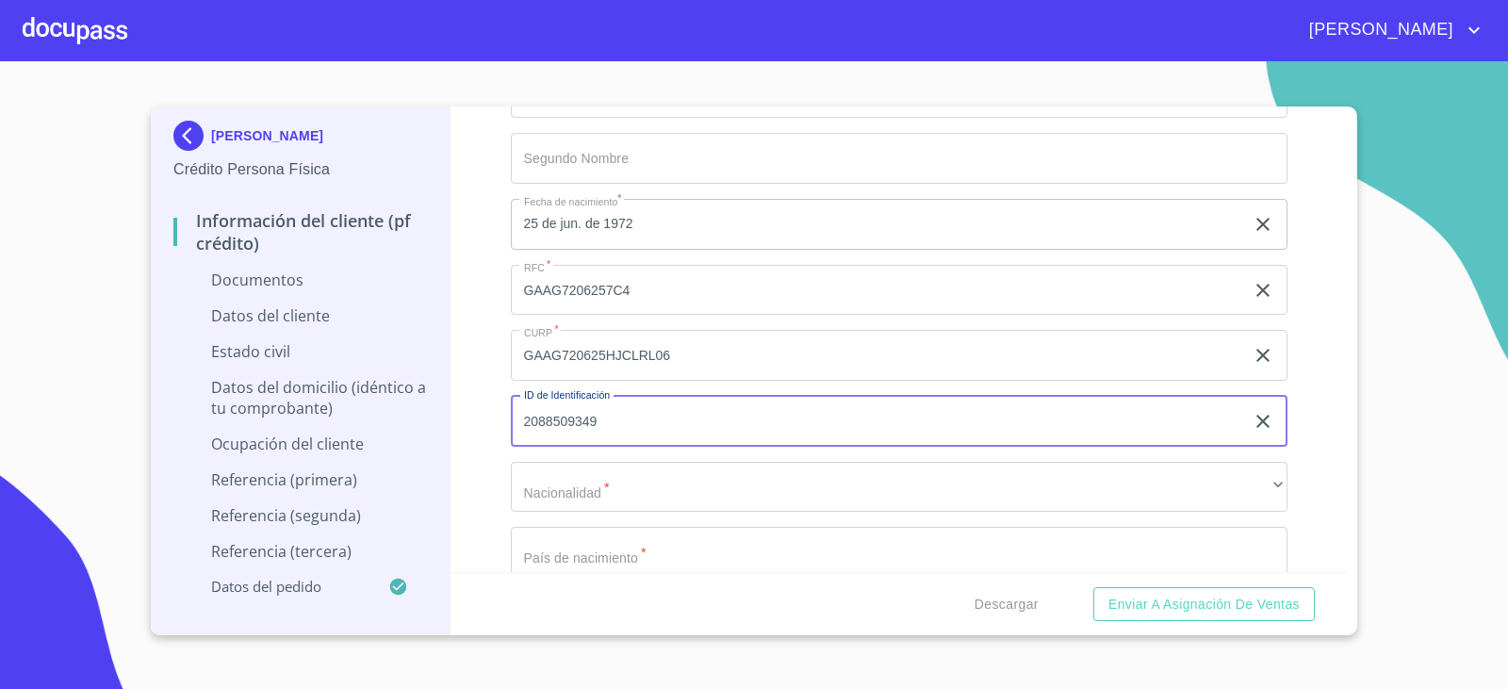
scroll to position [2639, 0]
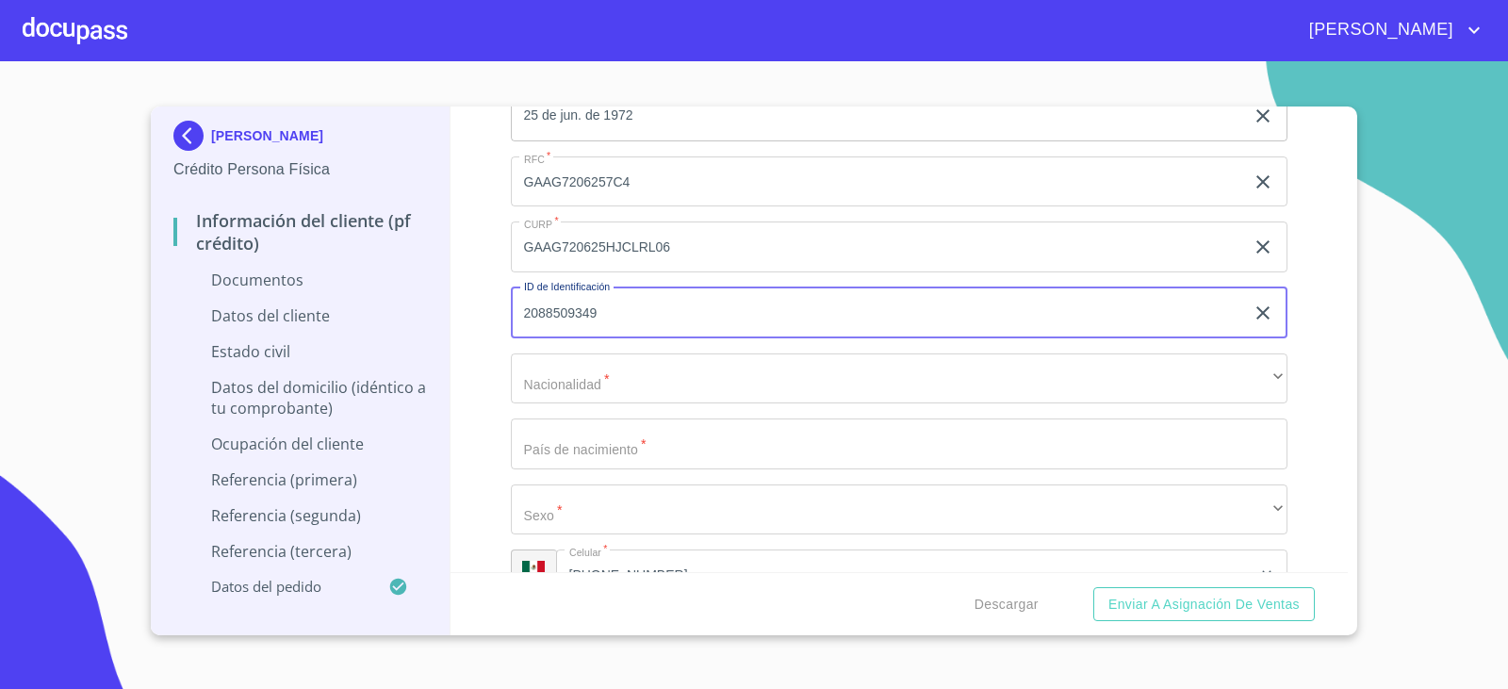
type input "2088509349"
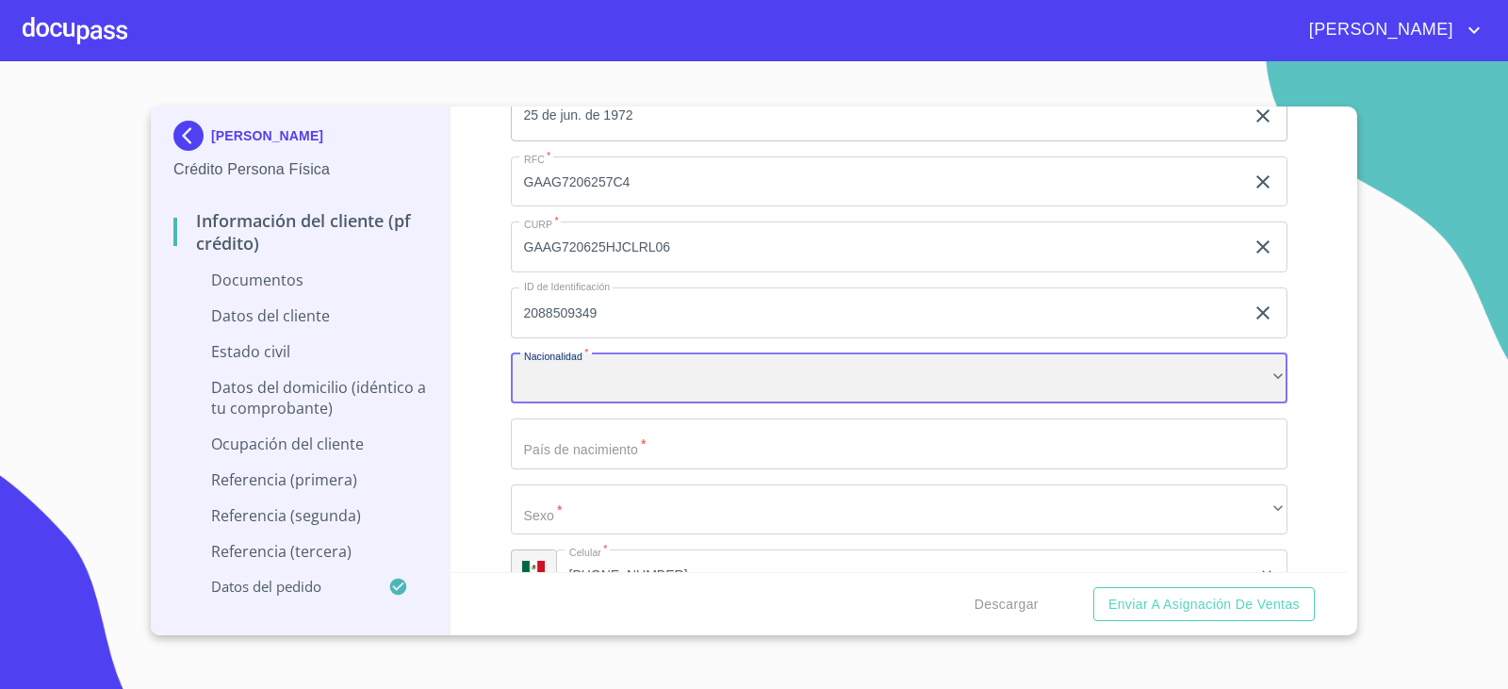
click at [605, 357] on div "​" at bounding box center [900, 378] width 778 height 51
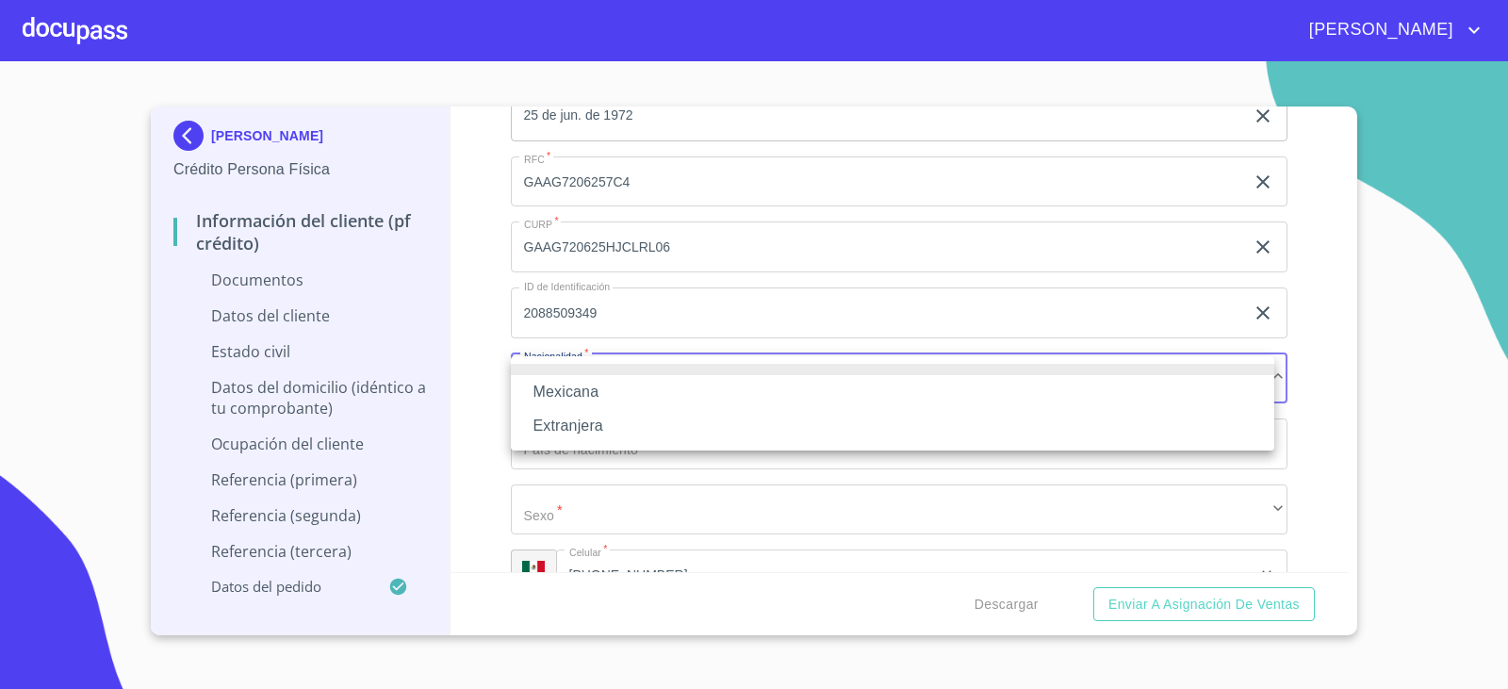
click at [603, 380] on li "Mexicana" at bounding box center [893, 392] width 764 height 34
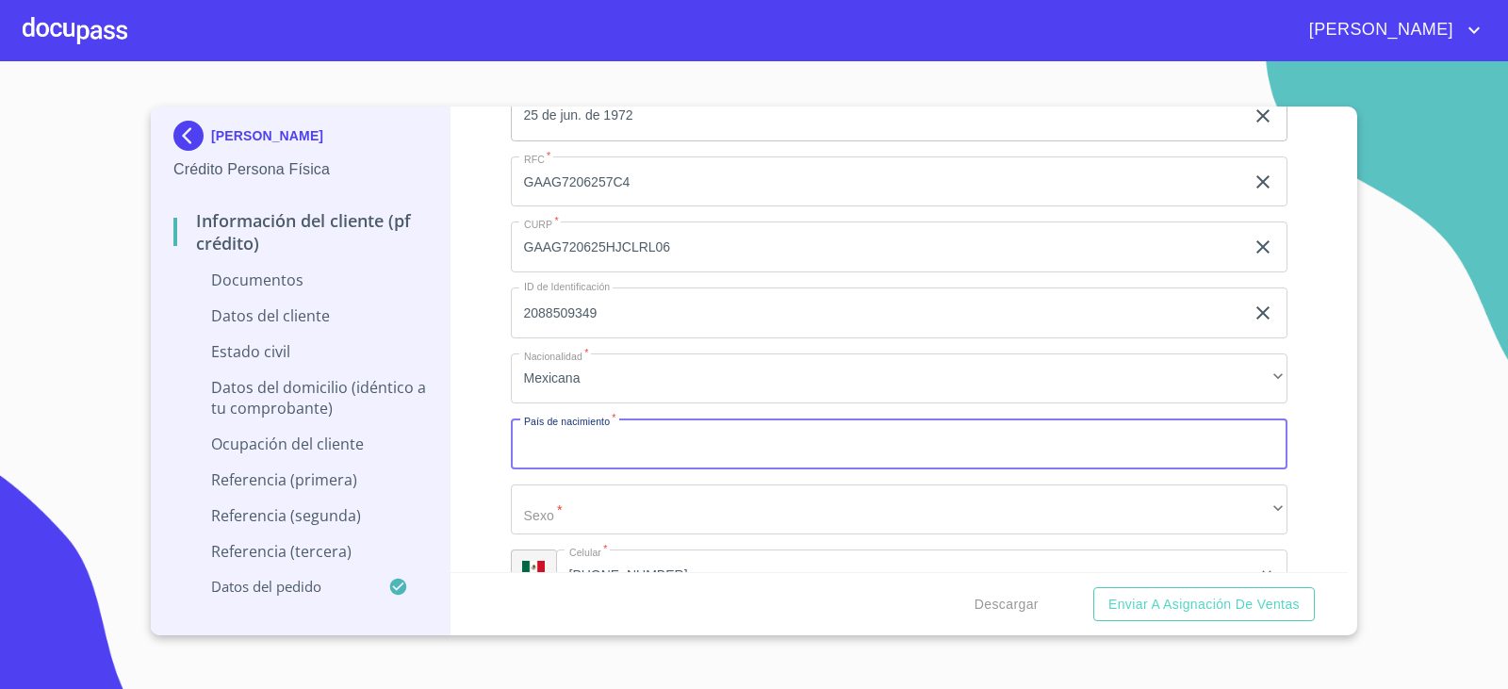
click at [611, 435] on input "Documento de identificación.   *" at bounding box center [900, 444] width 778 height 51
type input "[GEOGRAPHIC_DATA]"
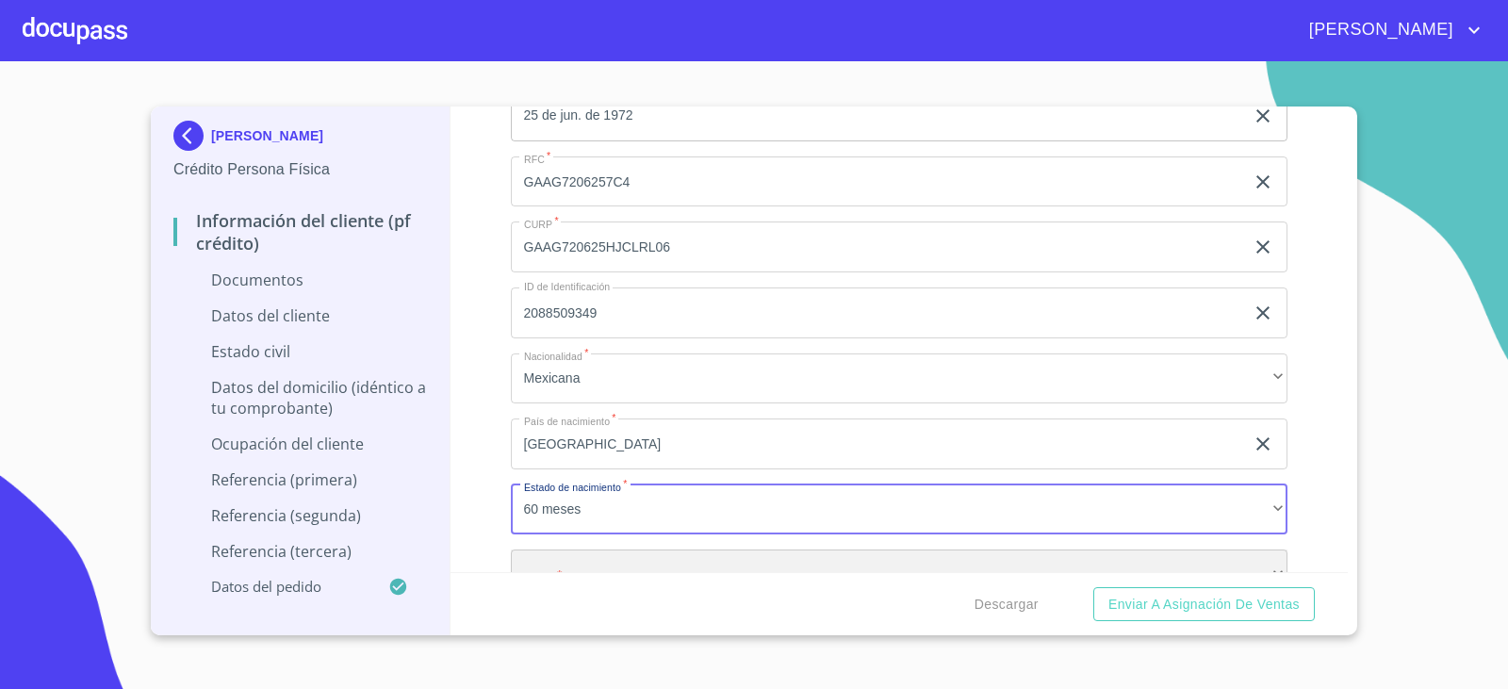
scroll to position [2669, 0]
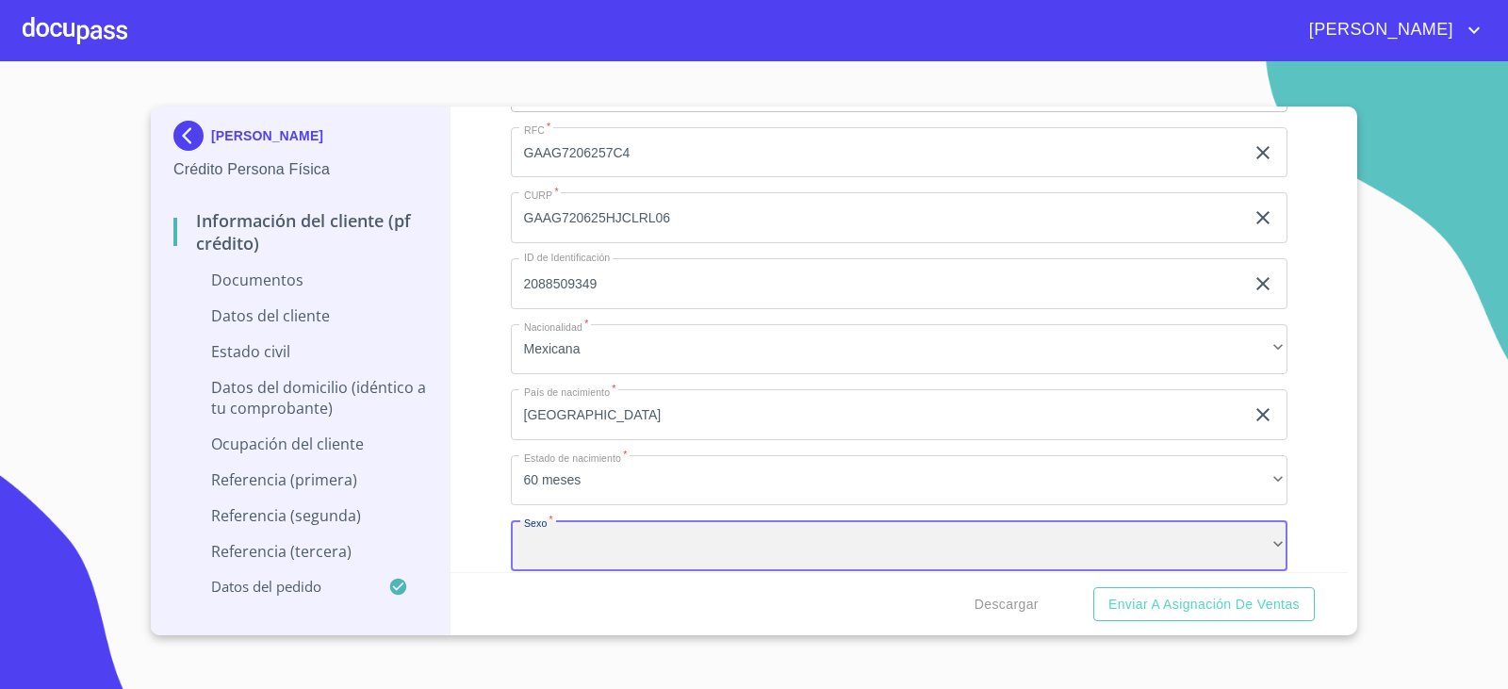
click at [656, 539] on div "​" at bounding box center [900, 545] width 778 height 51
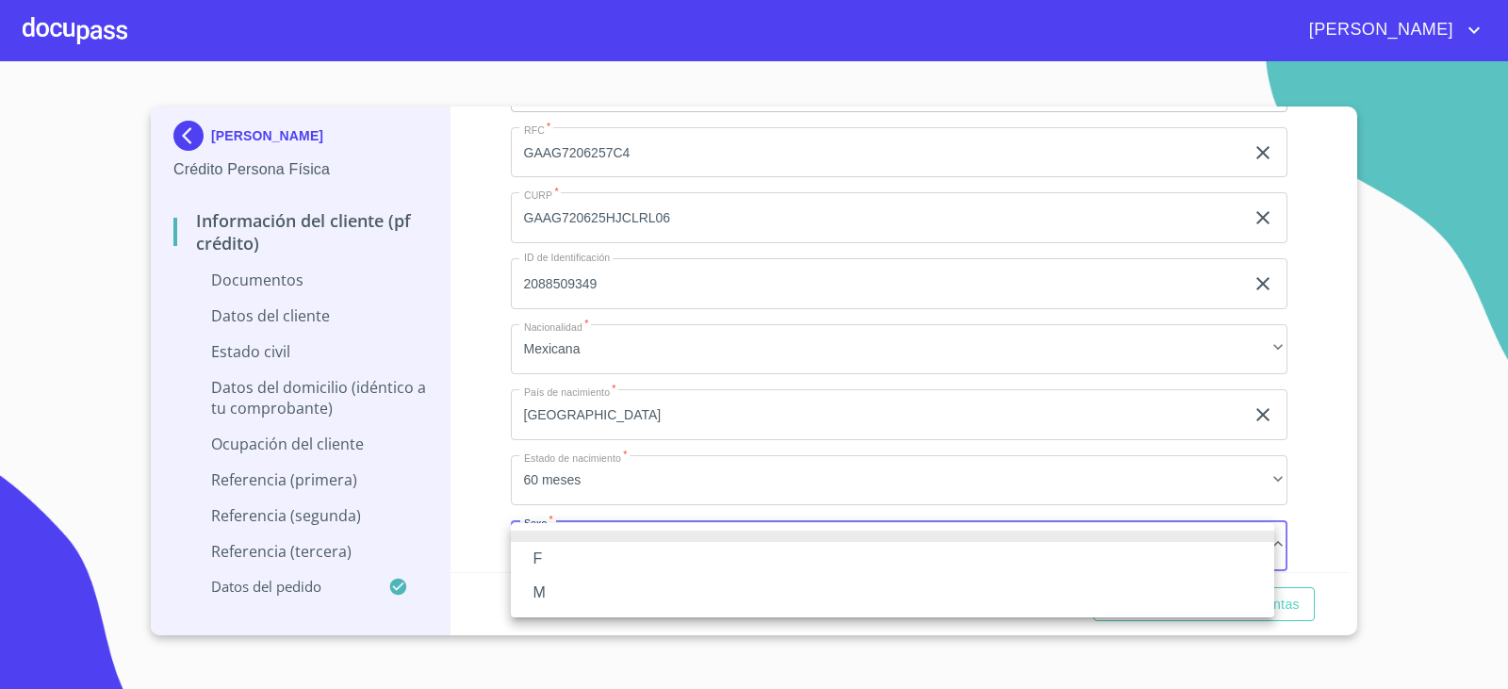
click at [577, 592] on li "M" at bounding box center [893, 593] width 764 height 34
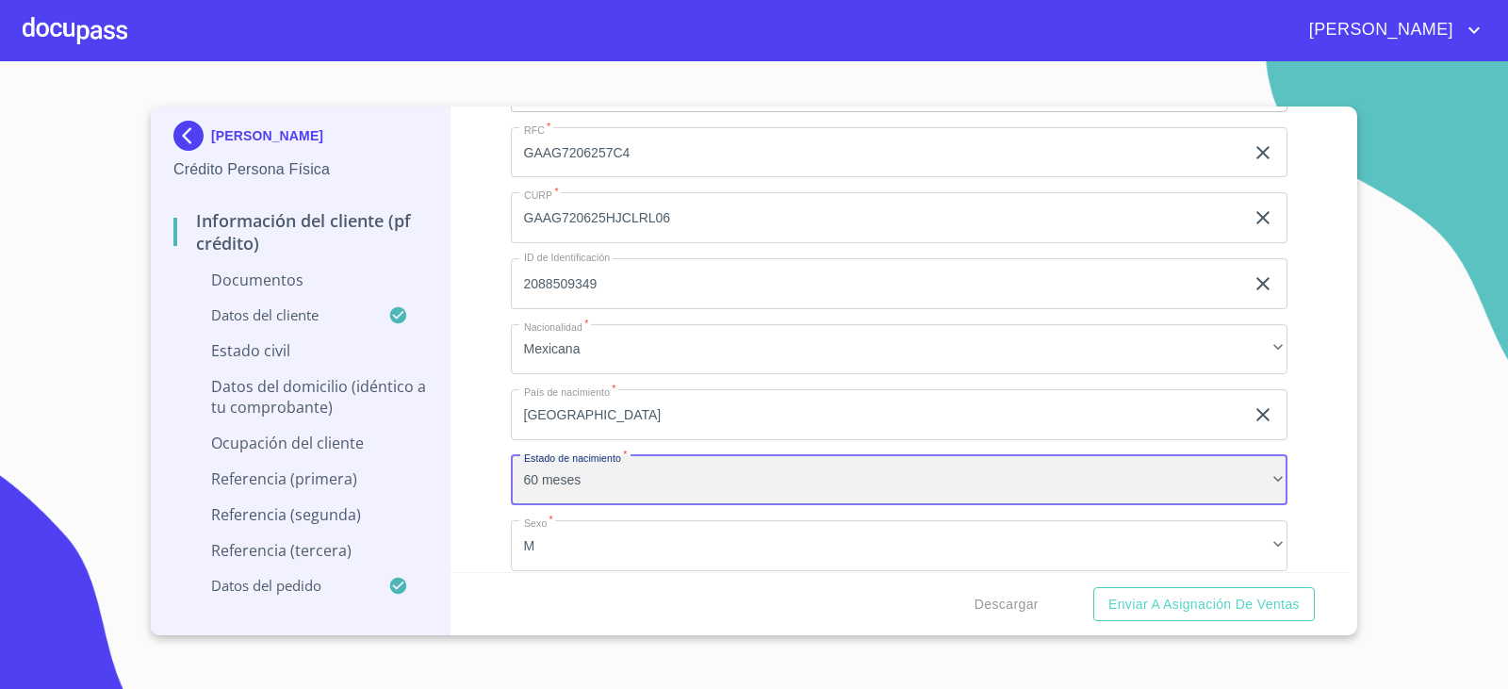
click at [584, 482] on div "60 meses" at bounding box center [900, 480] width 778 height 51
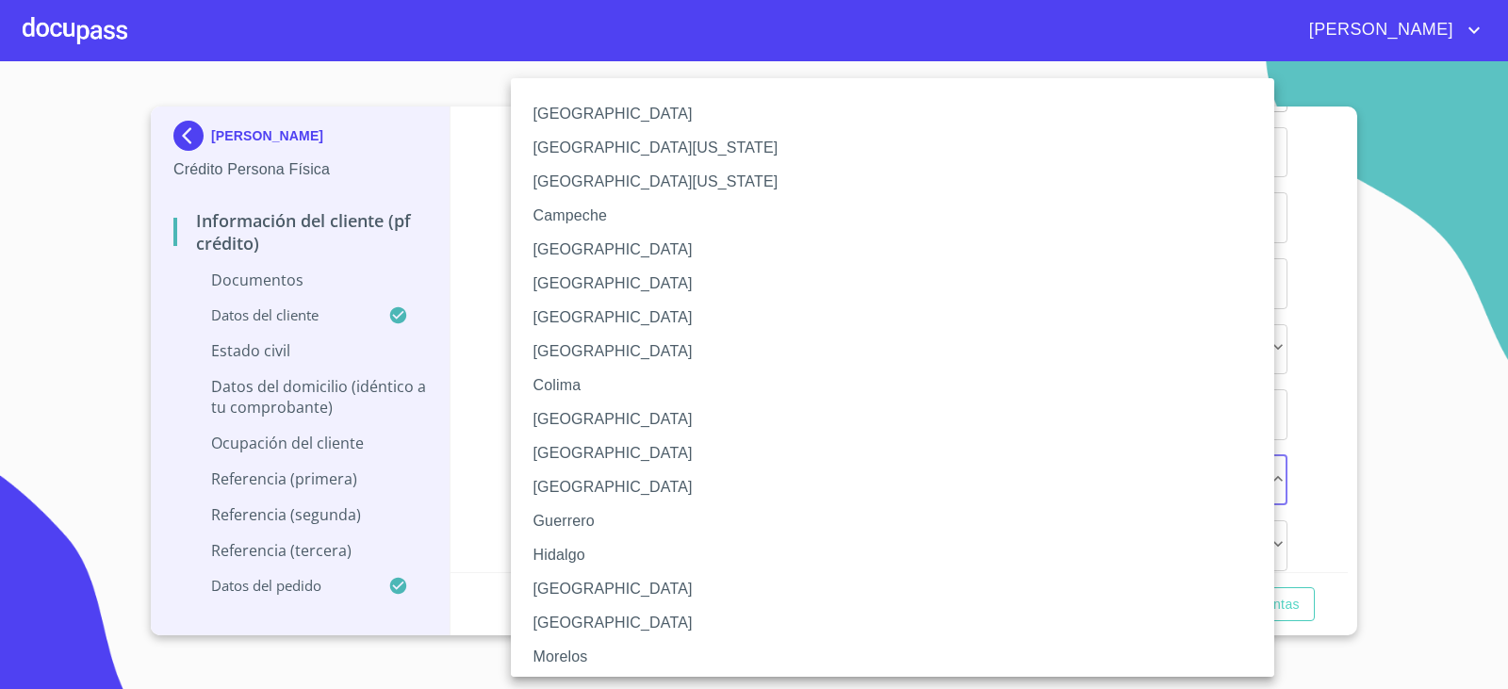
click at [569, 588] on li "[GEOGRAPHIC_DATA]" at bounding box center [900, 589] width 778 height 34
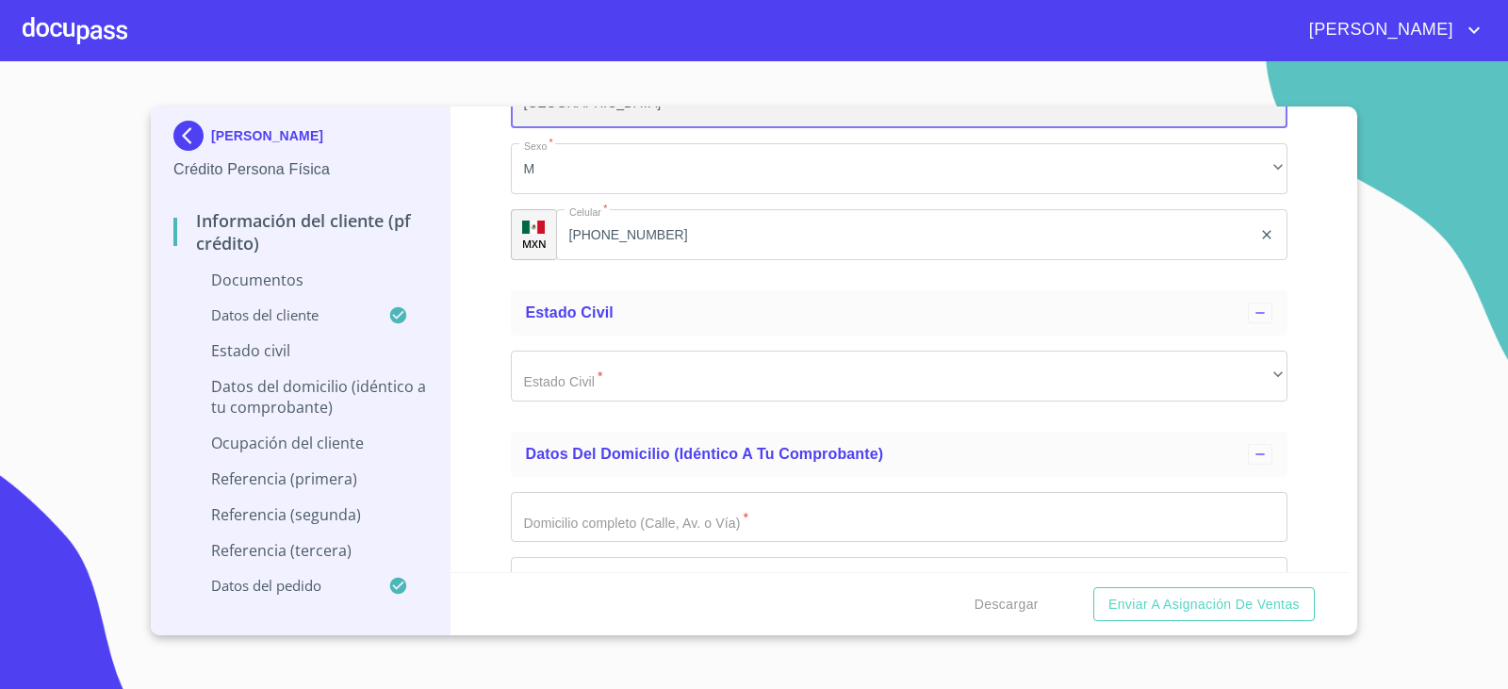
scroll to position [2951, 0]
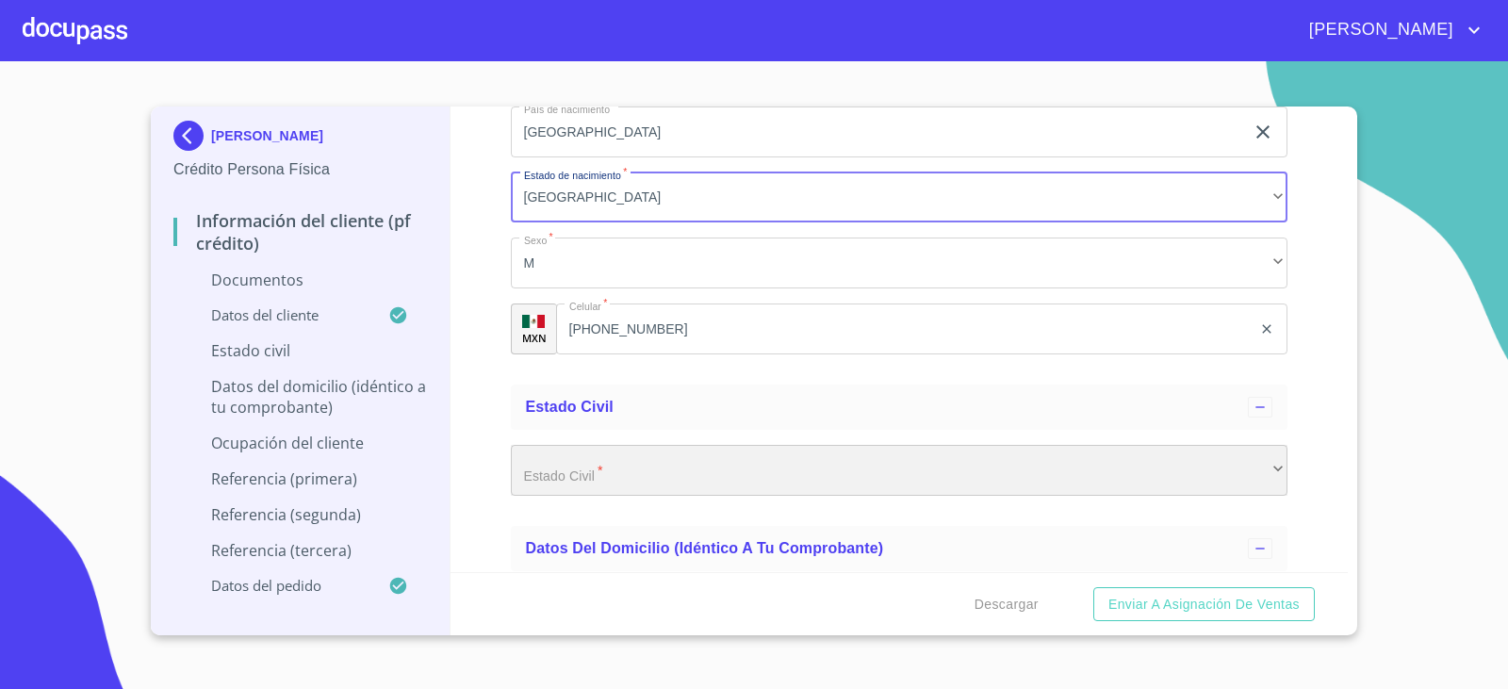
click at [614, 461] on div "​" at bounding box center [900, 470] width 778 height 51
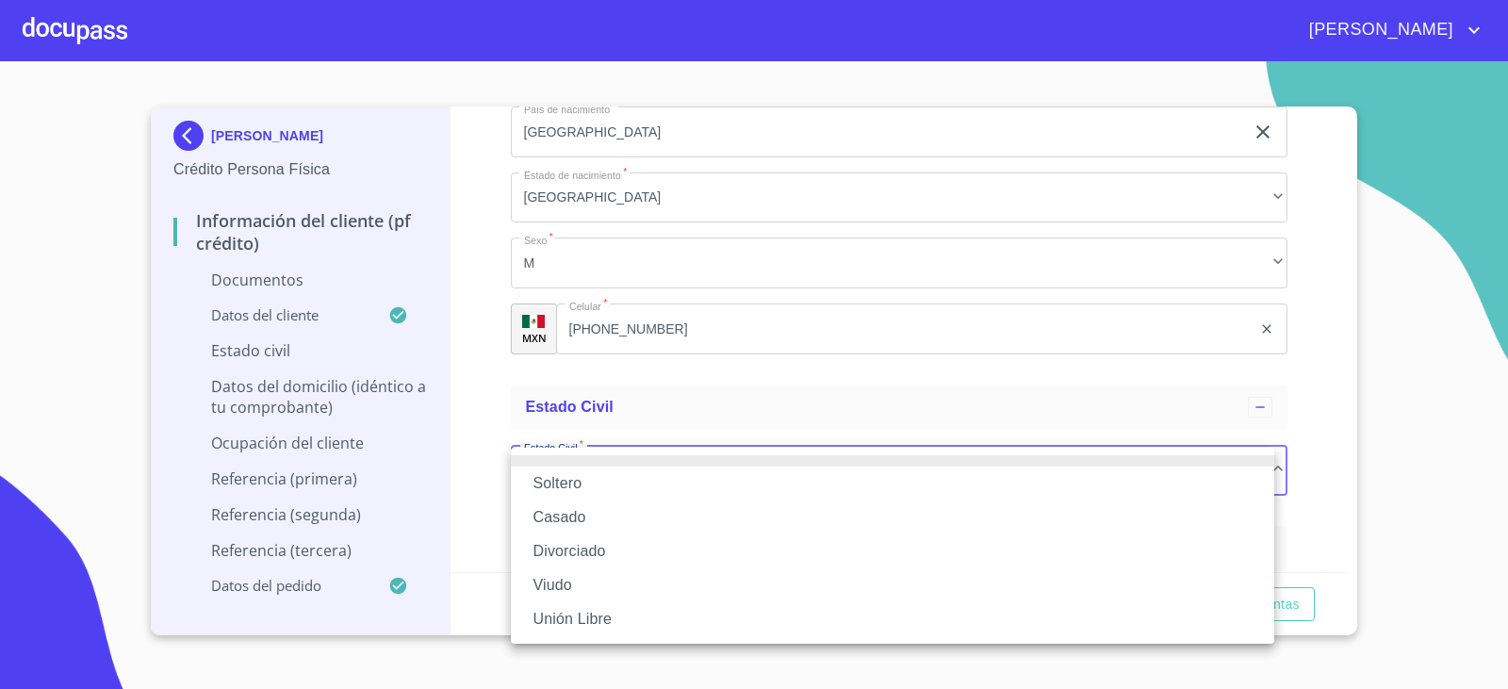
click at [583, 512] on li "Casado" at bounding box center [893, 518] width 764 height 34
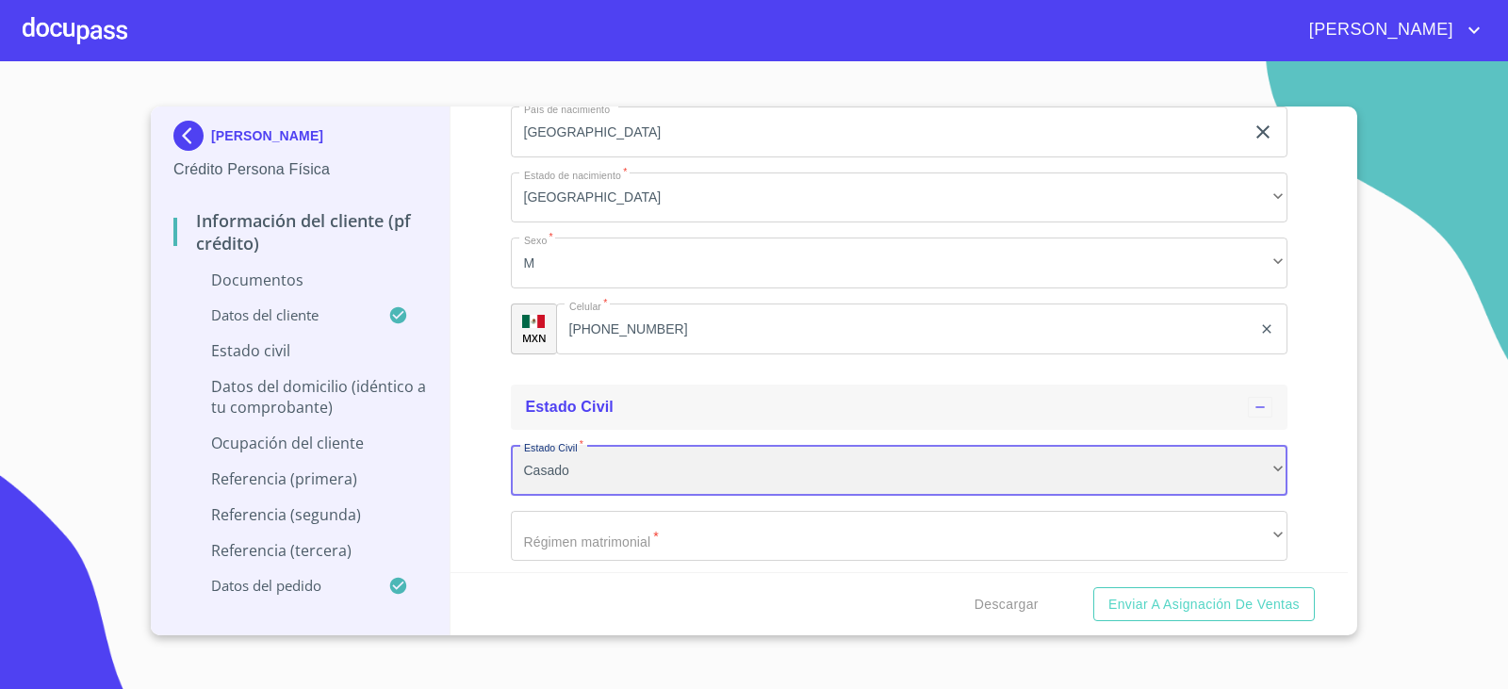
scroll to position [3140, 0]
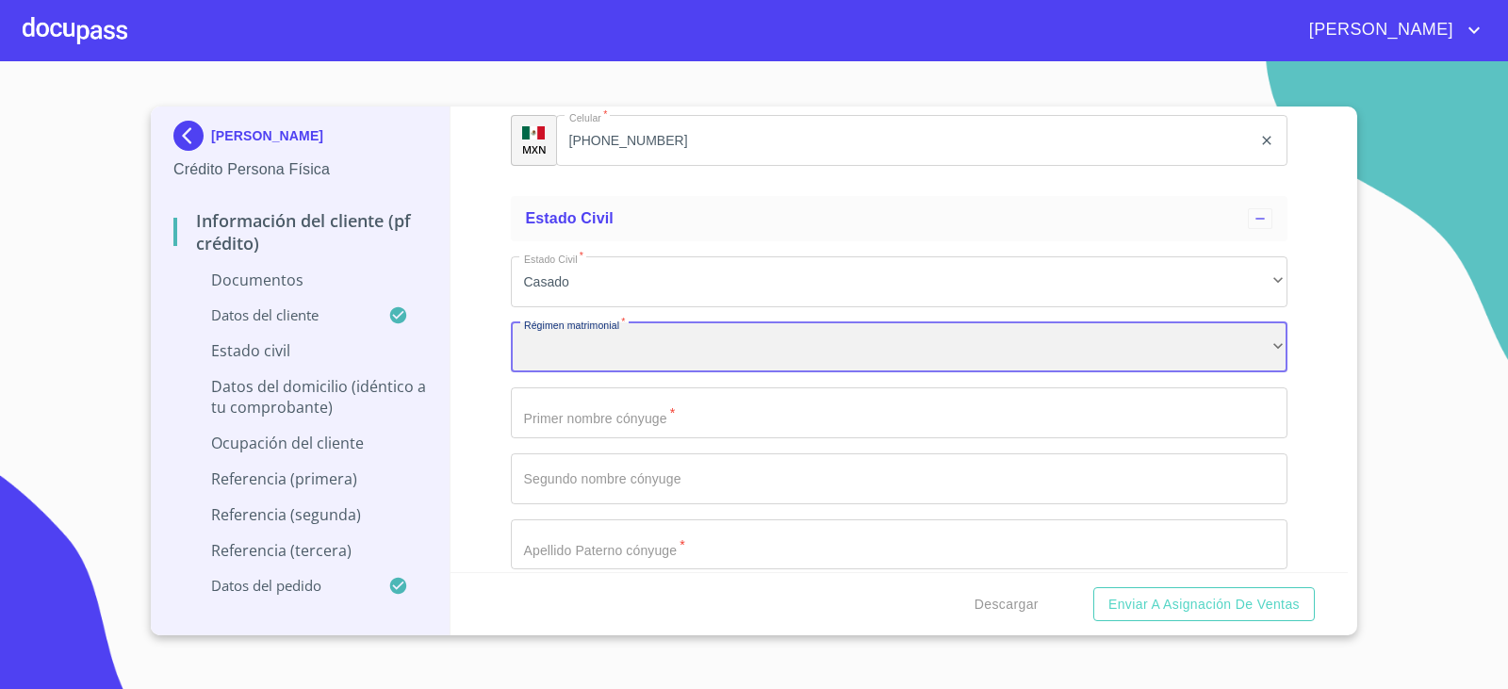
click at [599, 358] on div "​" at bounding box center [900, 347] width 778 height 51
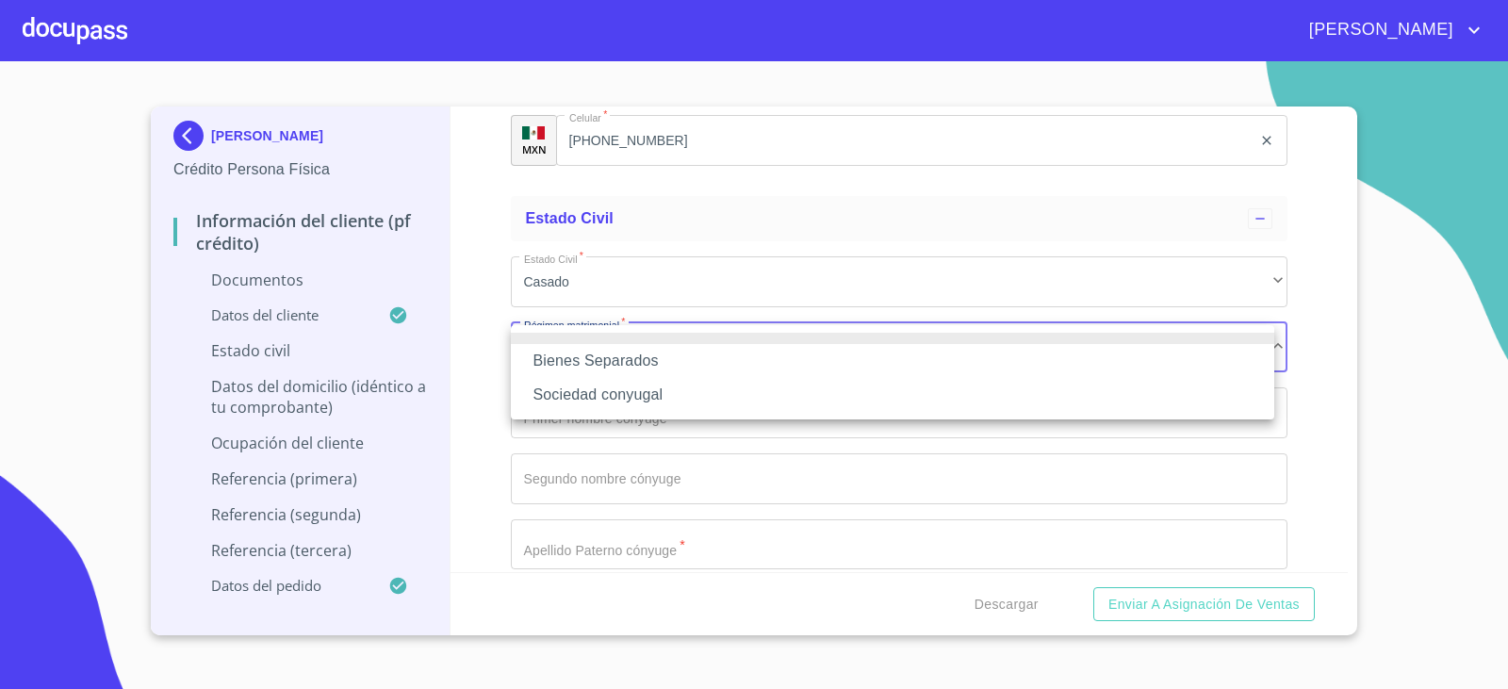
click at [590, 397] on li "Sociedad conyugal" at bounding box center [893, 395] width 764 height 34
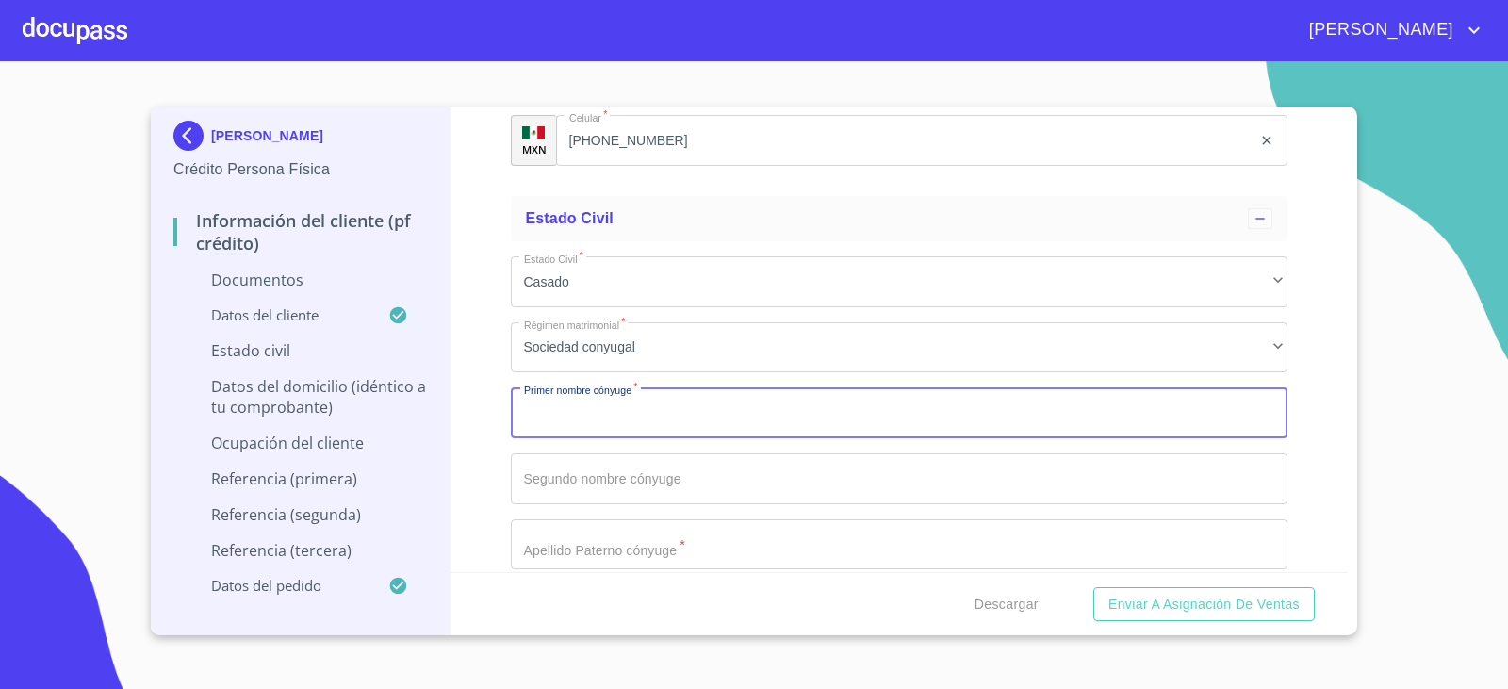
click at [562, 419] on input "Documento de identificación.   *" at bounding box center [900, 412] width 778 height 51
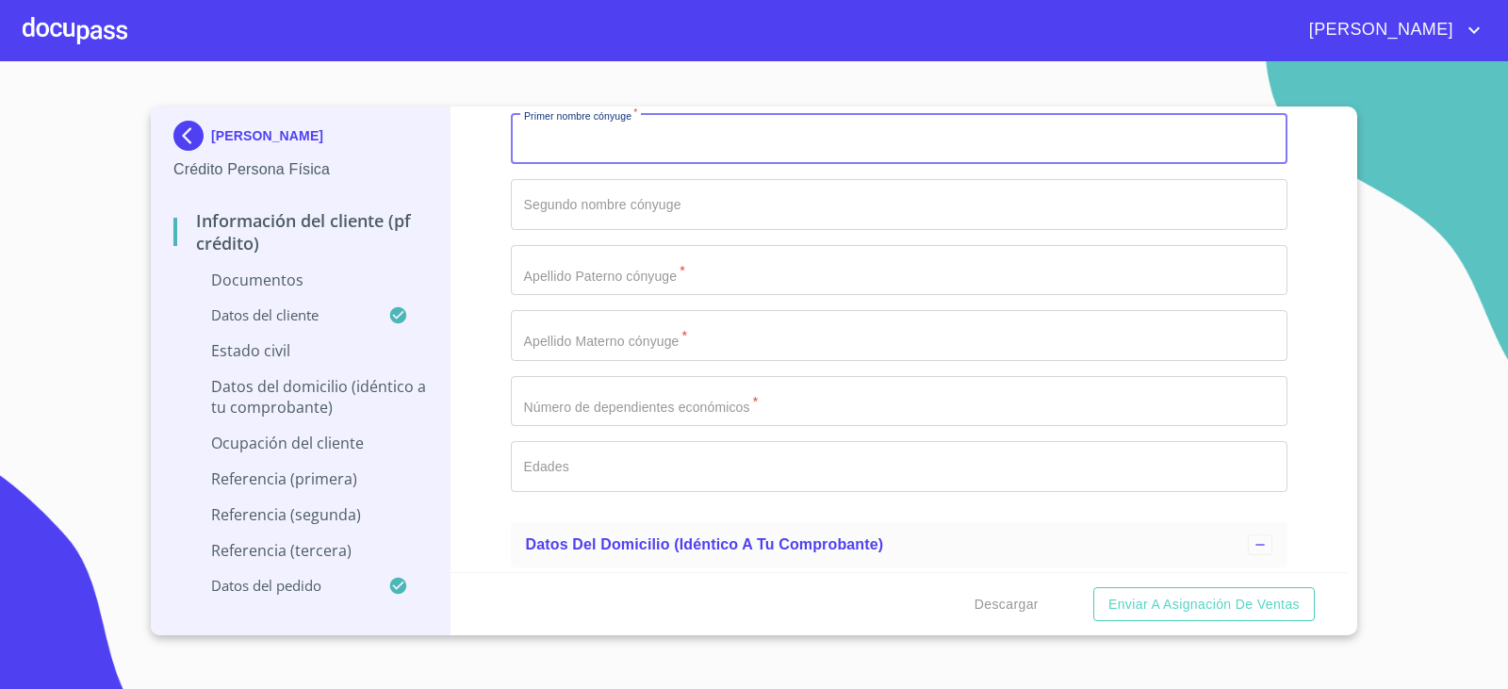
scroll to position [3423, 0]
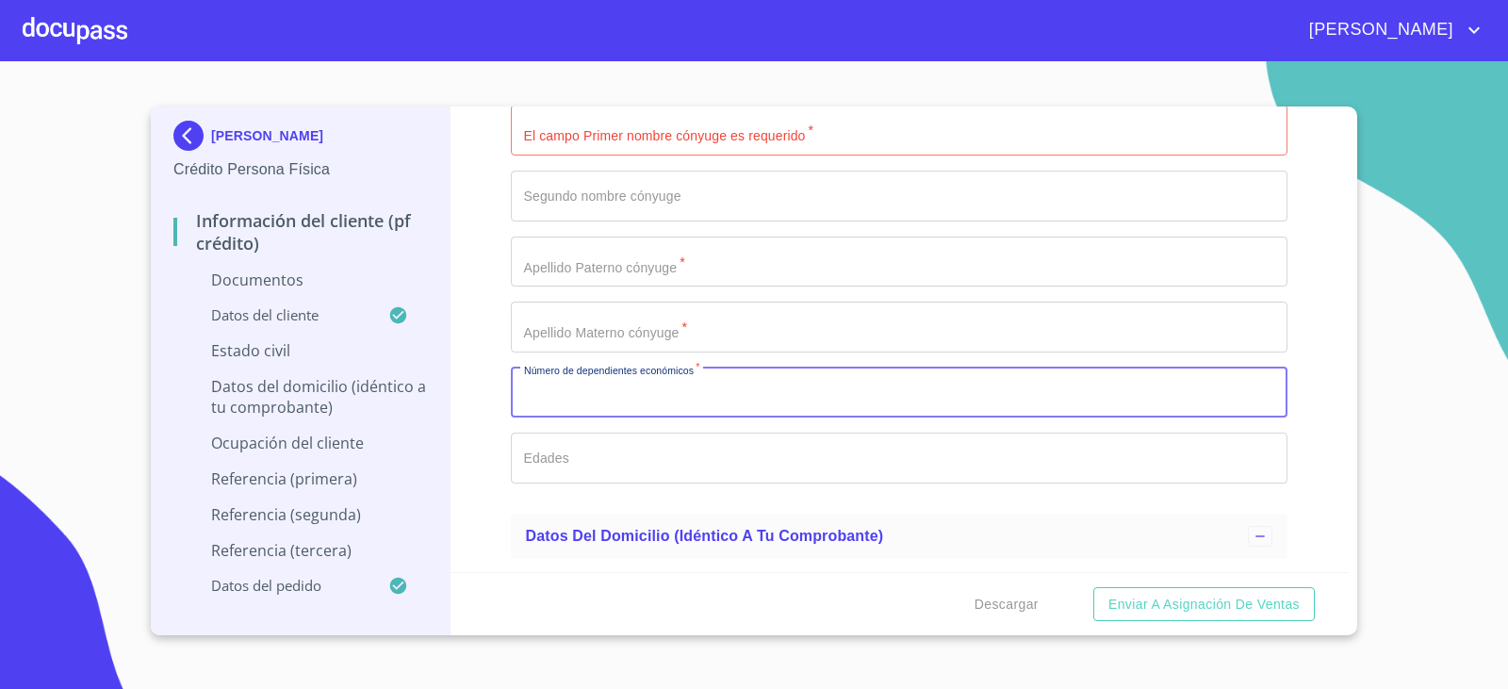
click at [586, 399] on input "Documento de identificación.   *" at bounding box center [900, 393] width 778 height 51
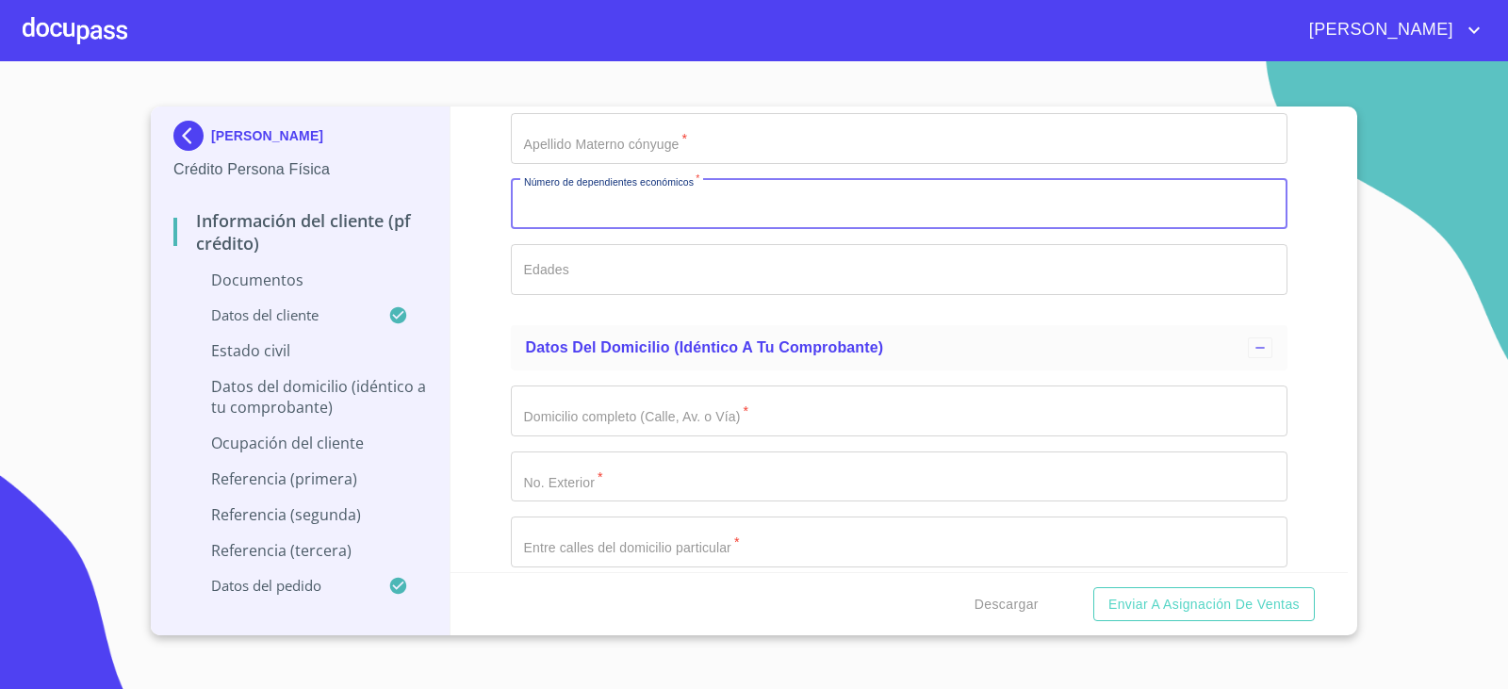
scroll to position [3706, 0]
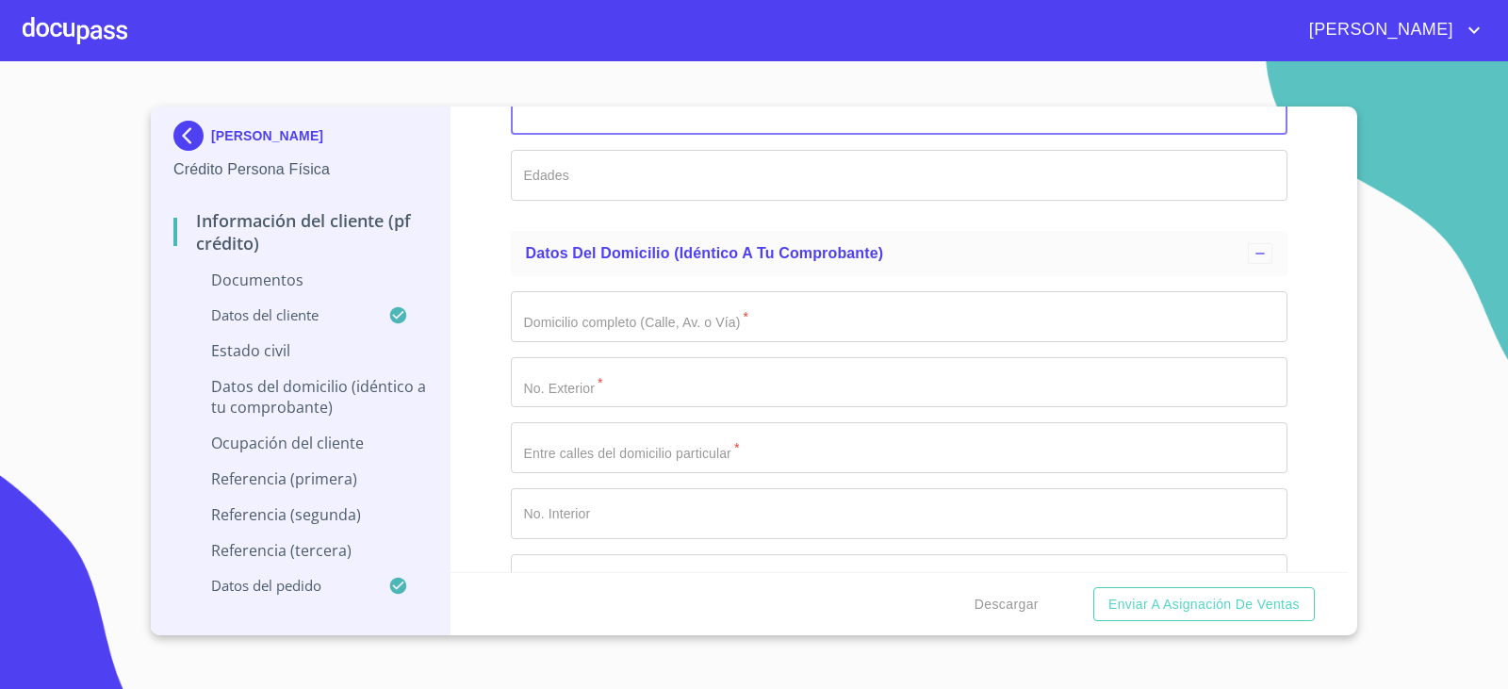
click at [581, 319] on input "Documento de identificación.   *" at bounding box center [900, 316] width 778 height 51
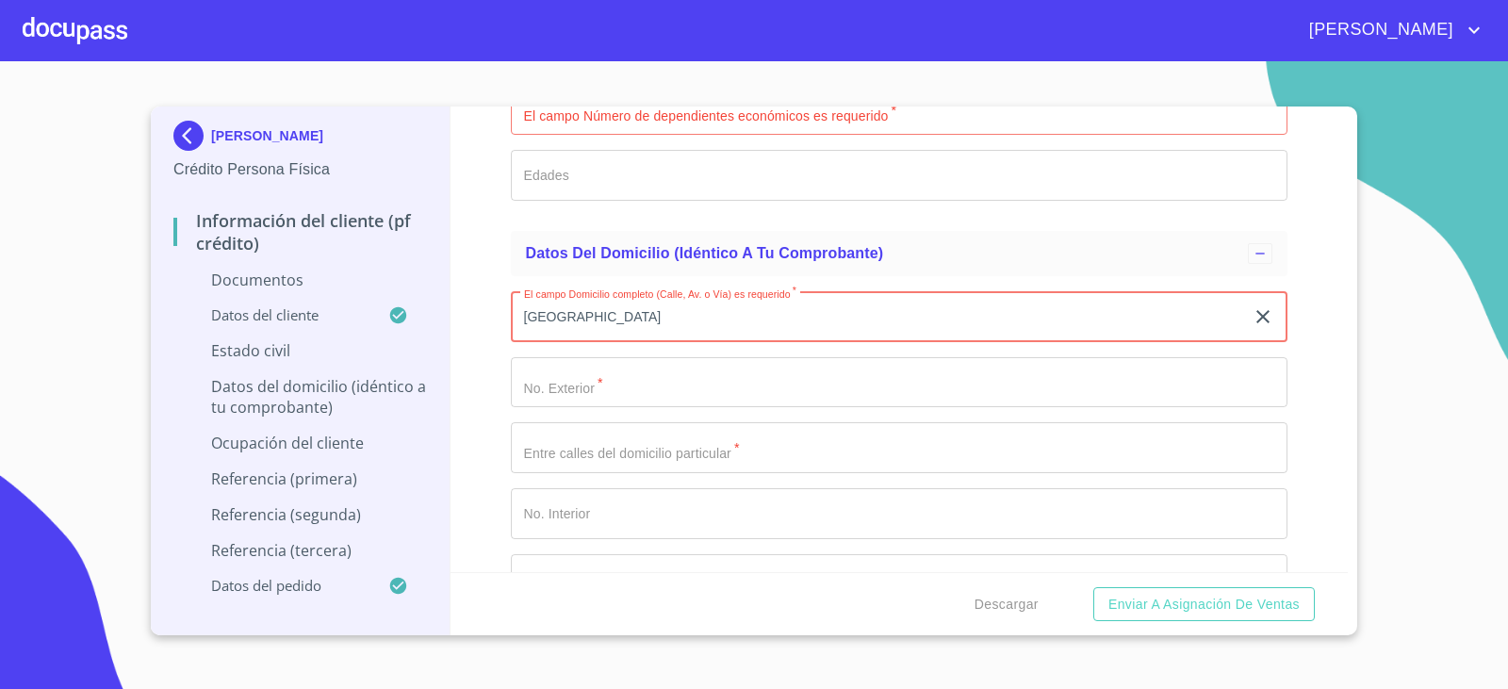
type input "[GEOGRAPHIC_DATA]"
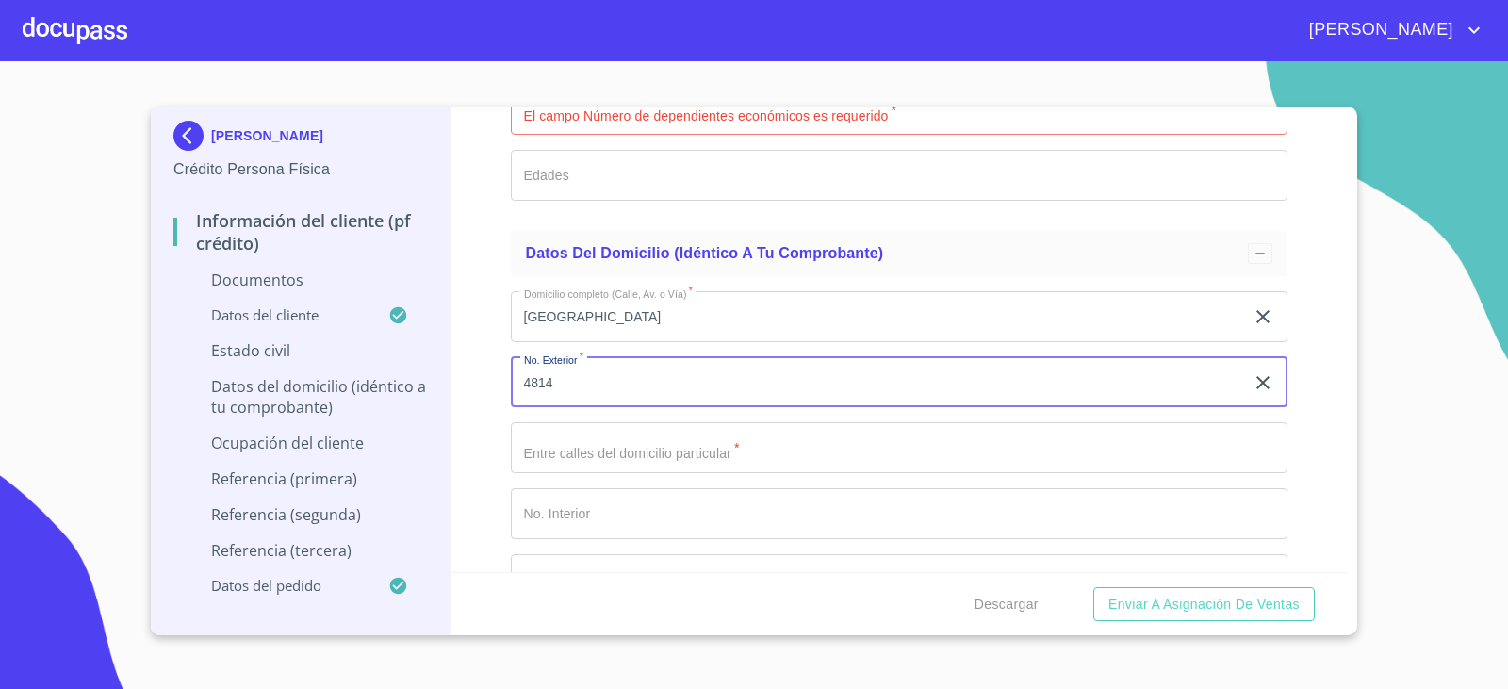
type input "4814"
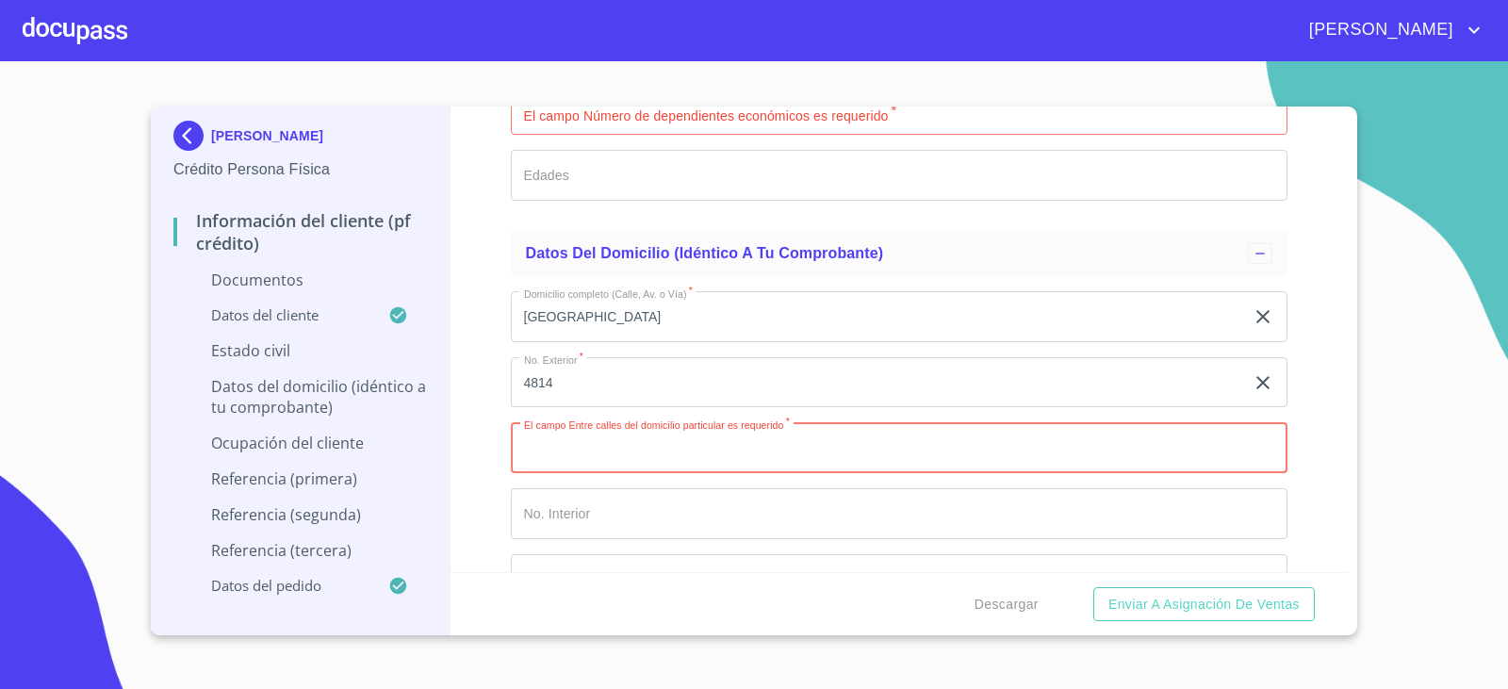
scroll to position [3894, 0]
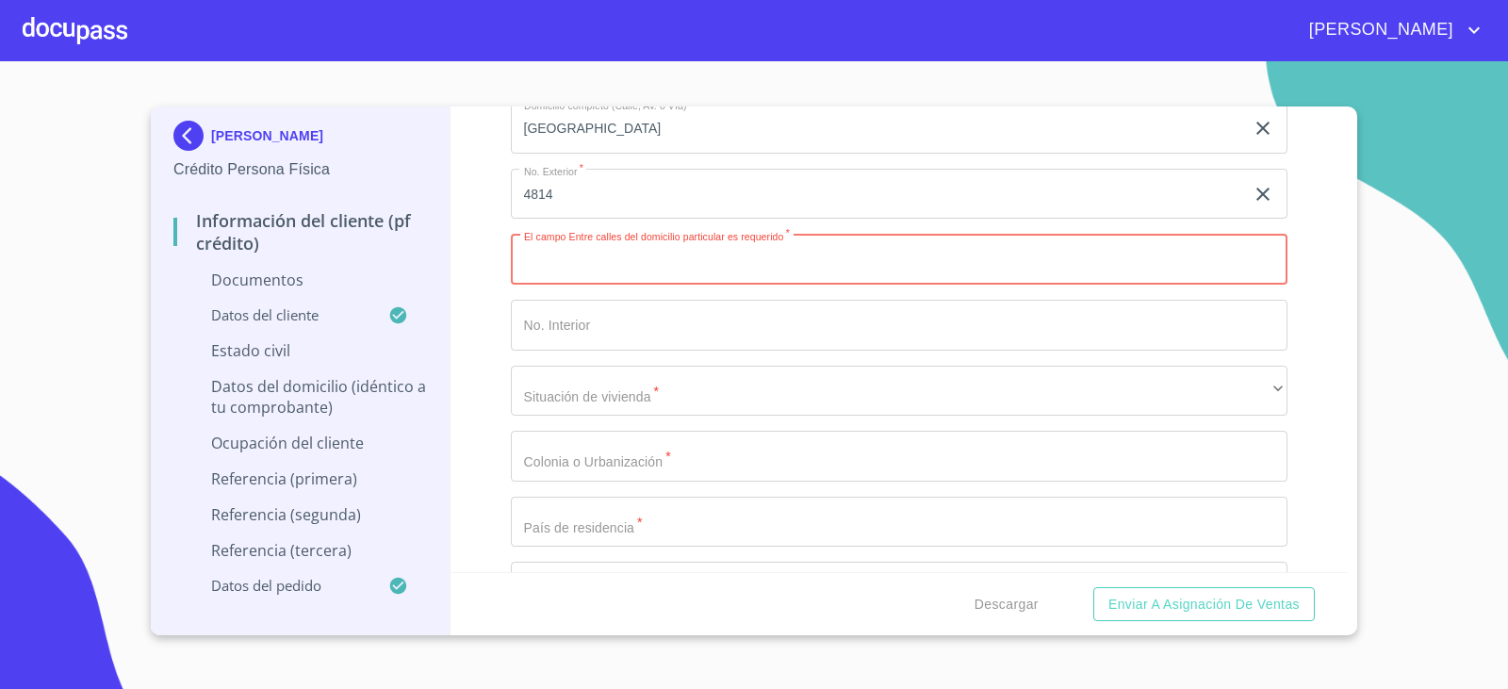
click at [578, 321] on input "Documento de identificación.   *" at bounding box center [900, 325] width 778 height 51
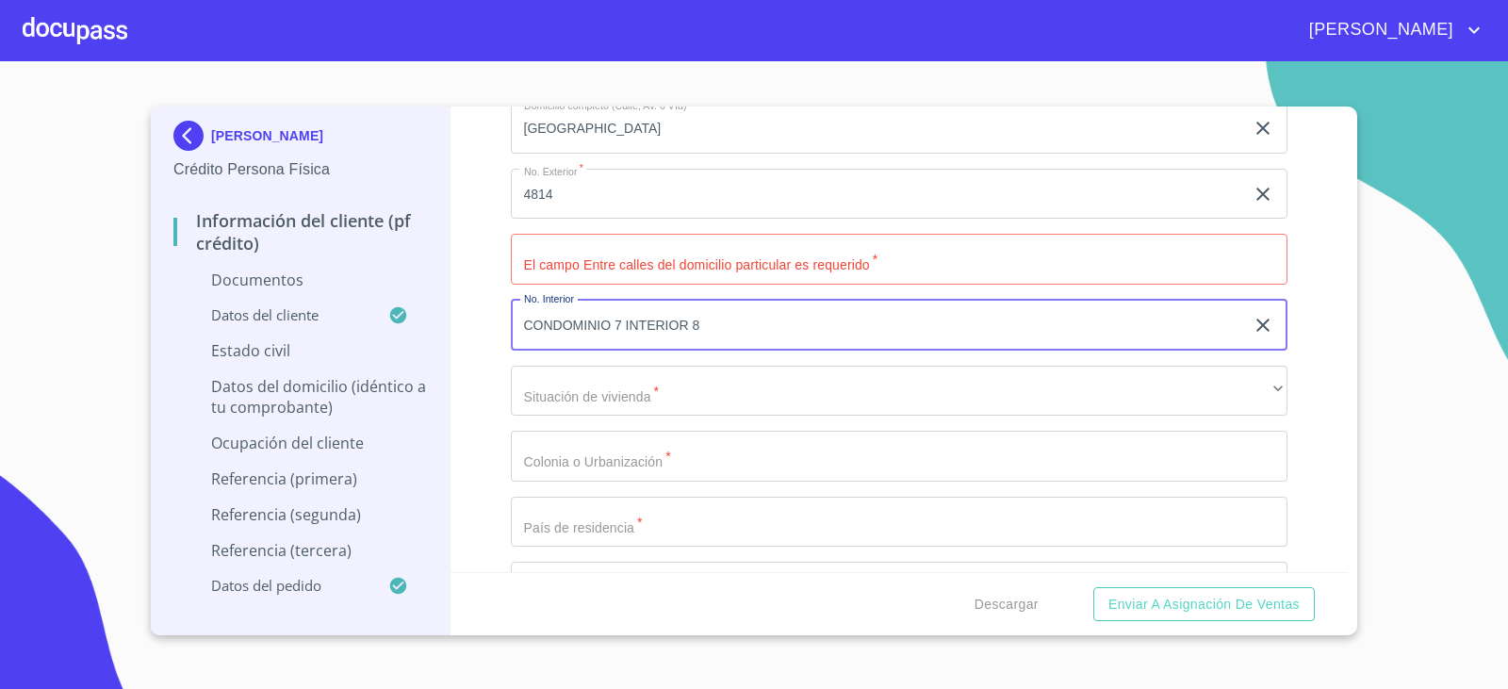
type input "CONDOMINIO 7 INTERIOR 8"
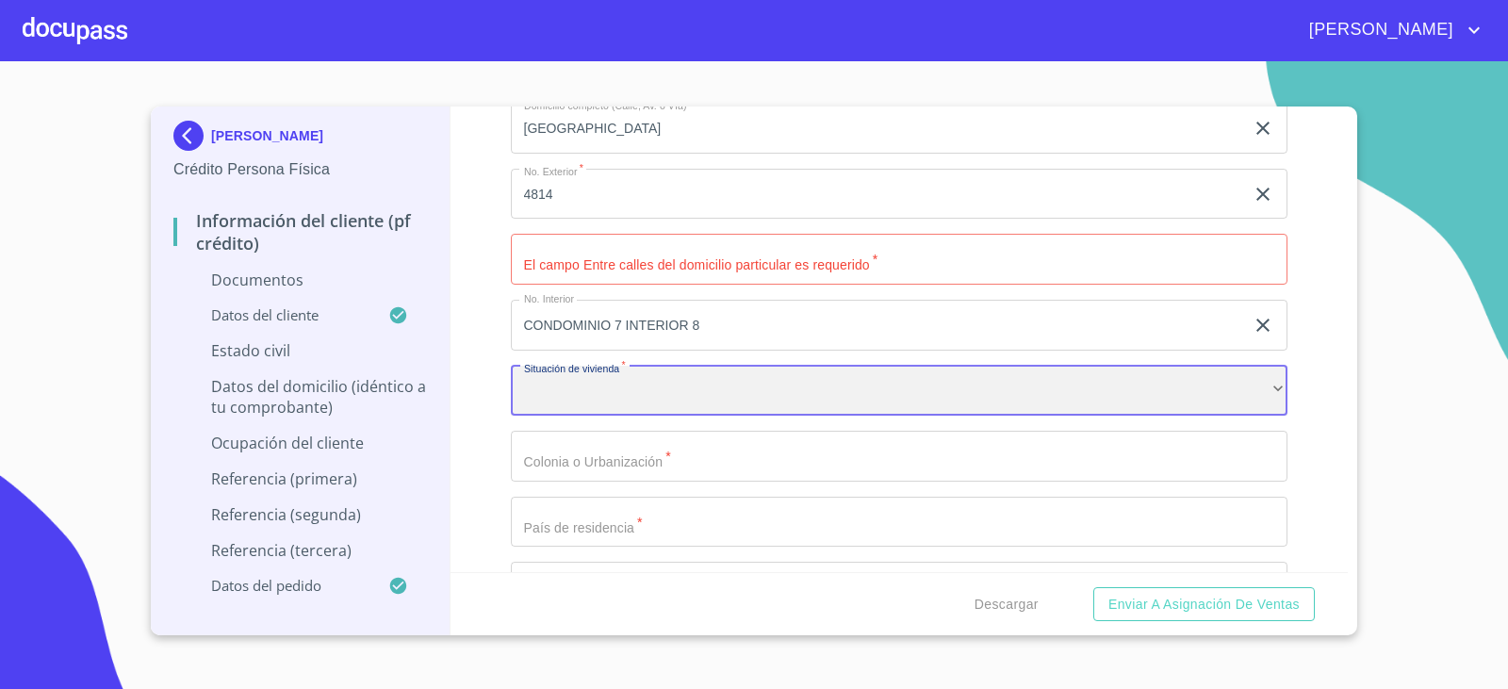
click at [560, 402] on div "​" at bounding box center [900, 391] width 778 height 51
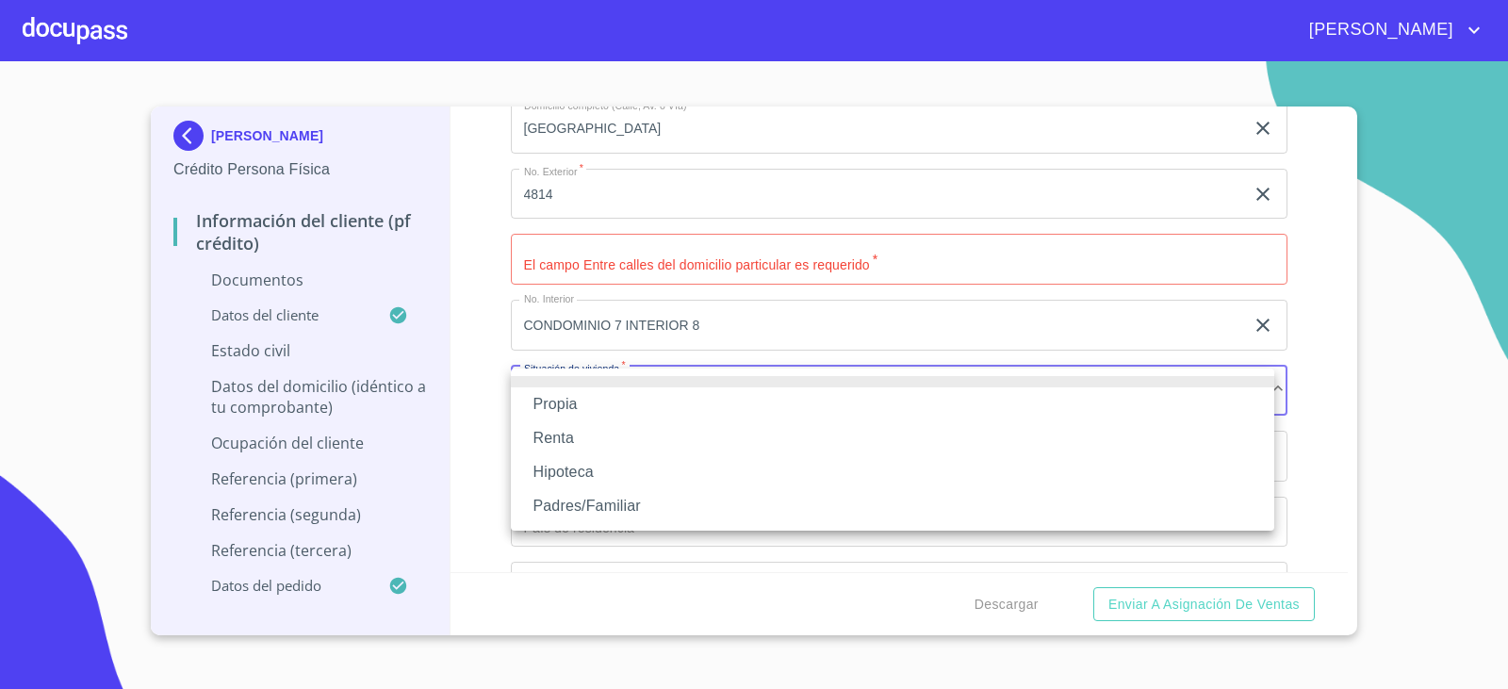
click at [560, 402] on li "Propia" at bounding box center [893, 404] width 764 height 34
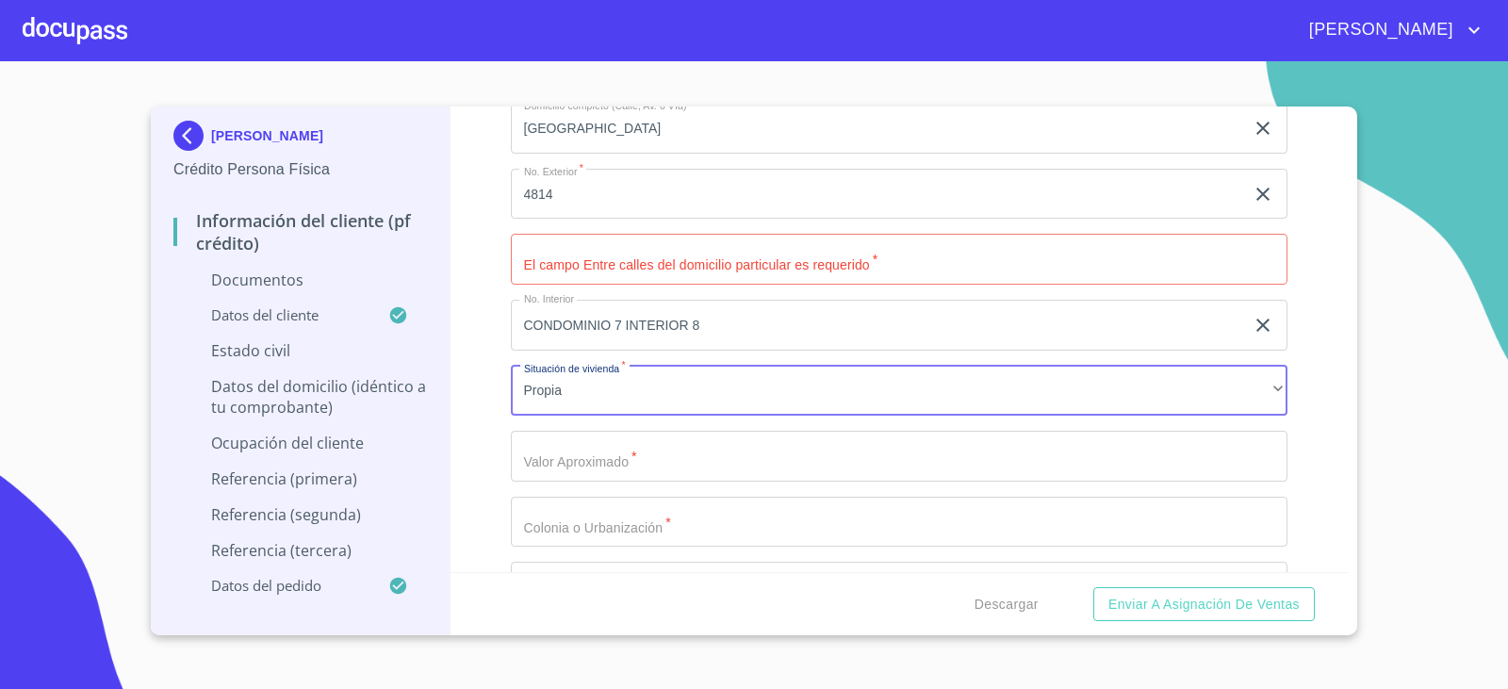
click at [575, 448] on input "Documento de identificación.   *" at bounding box center [900, 456] width 778 height 51
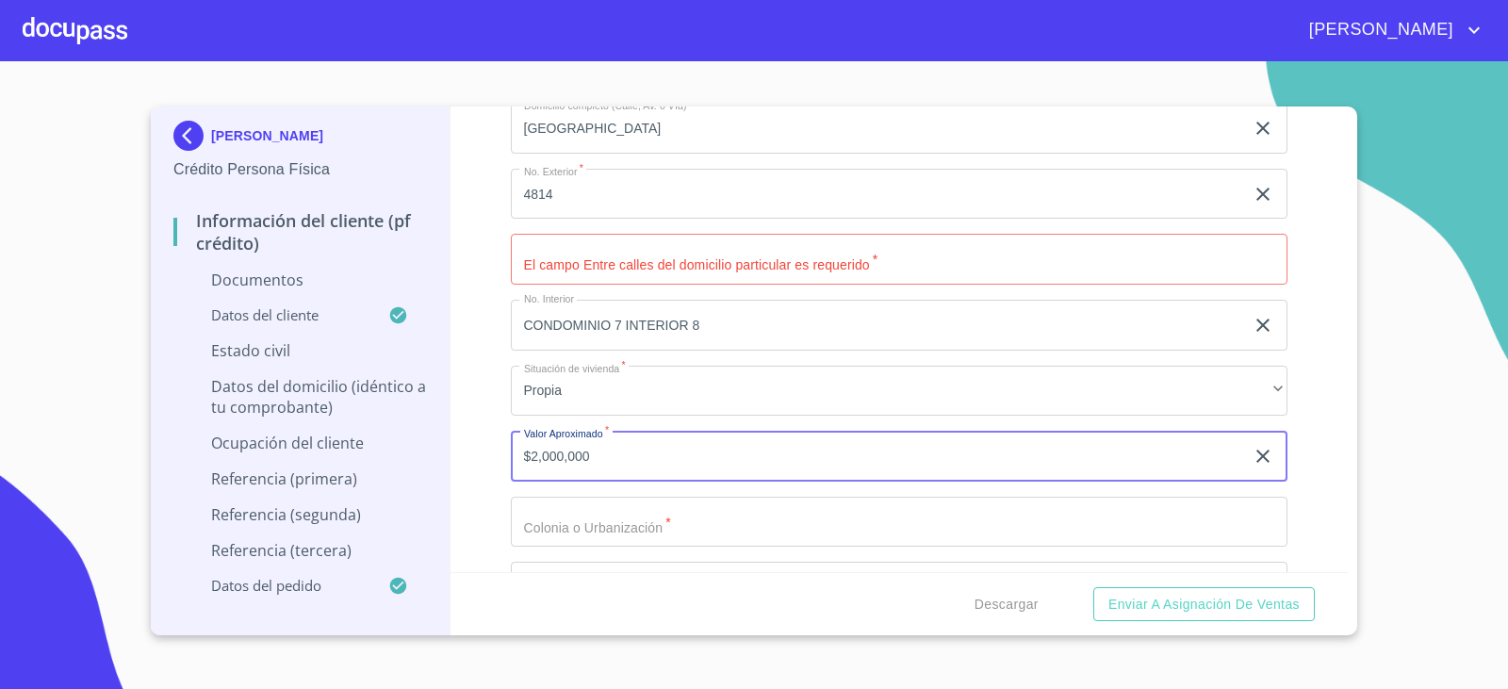
type input "$2,000,000"
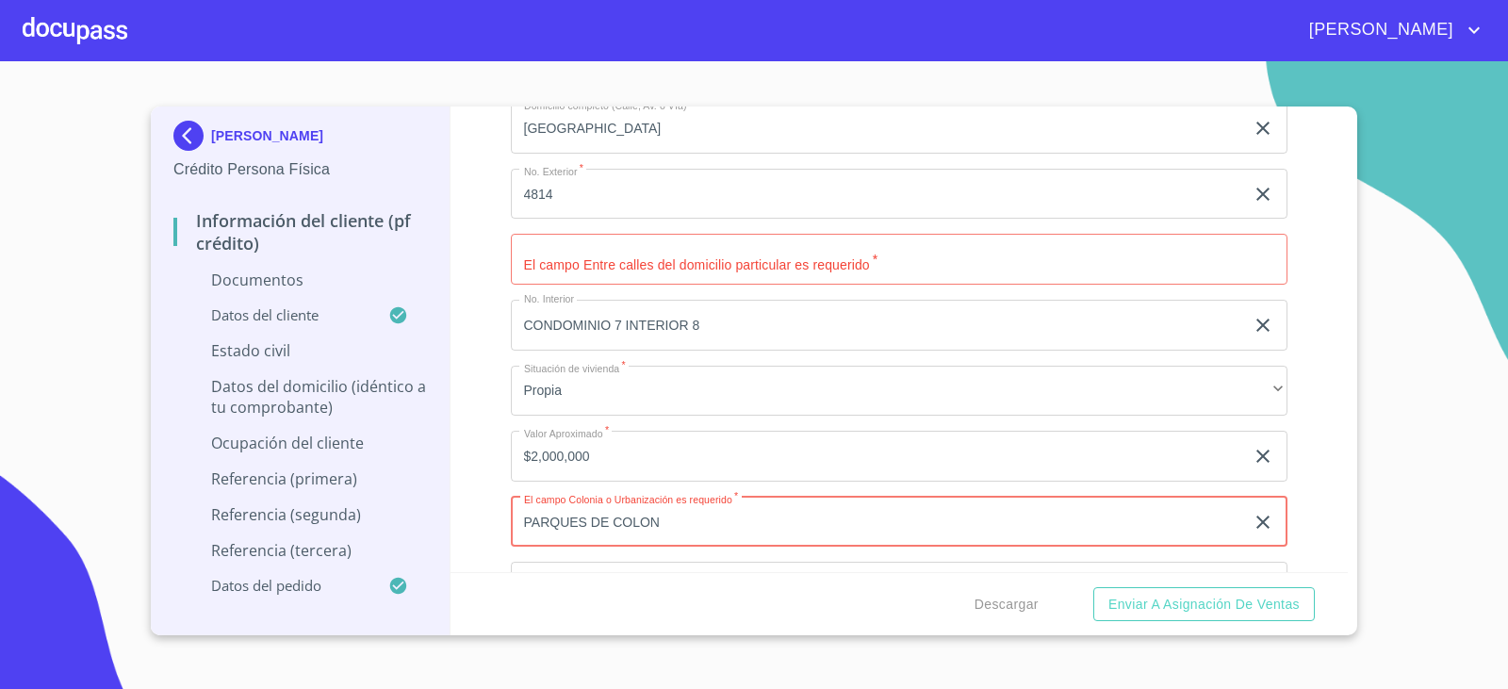
type input "PARQUES DE COLON"
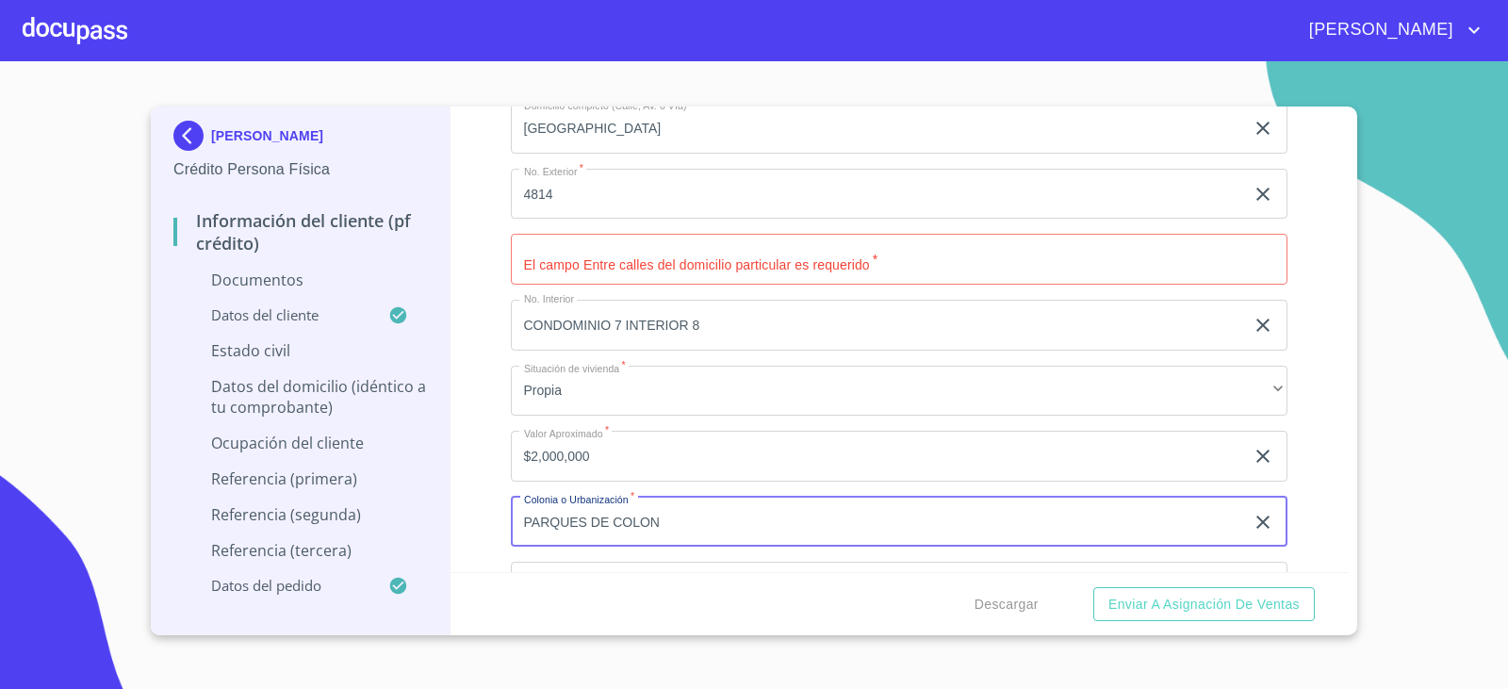
click at [626, 278] on input "Documento de identificación.   *" at bounding box center [900, 259] width 778 height 51
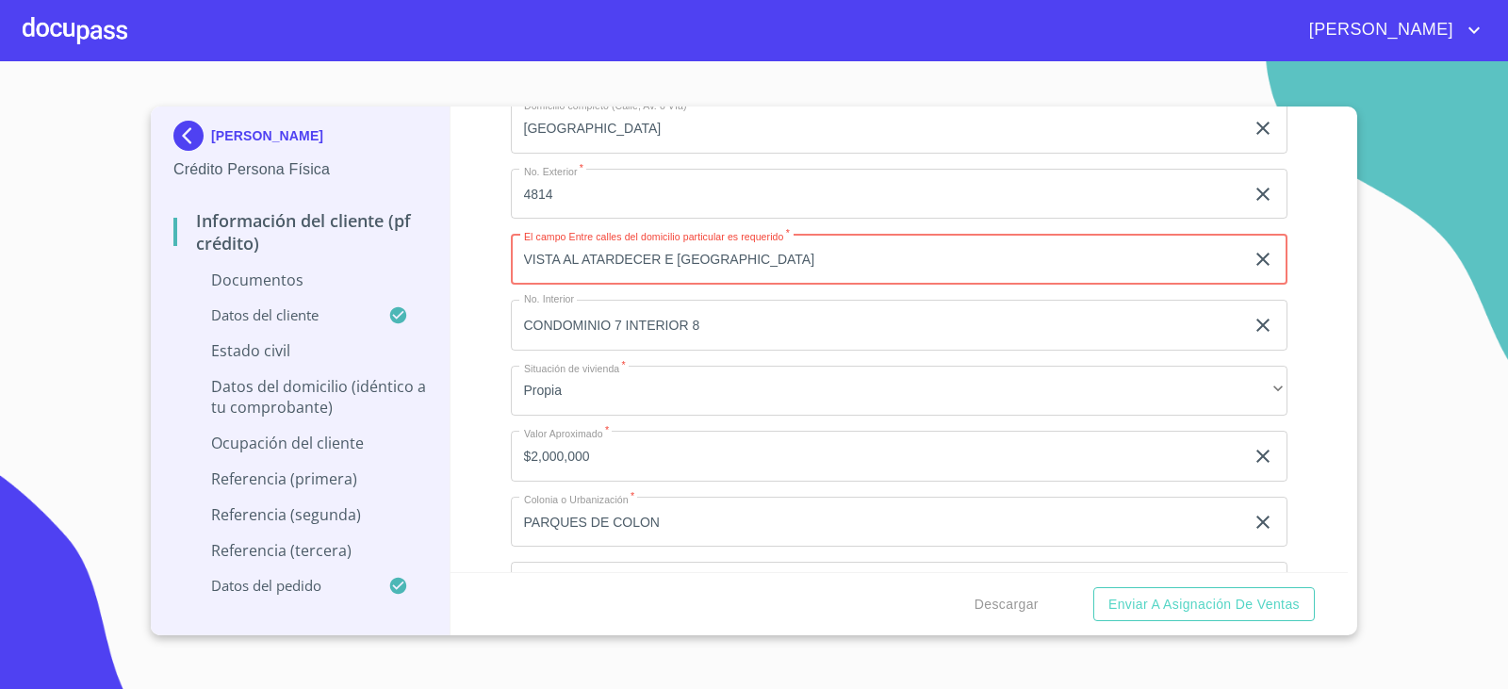
type input "VISTA AL ATARDECER E [GEOGRAPHIC_DATA]"
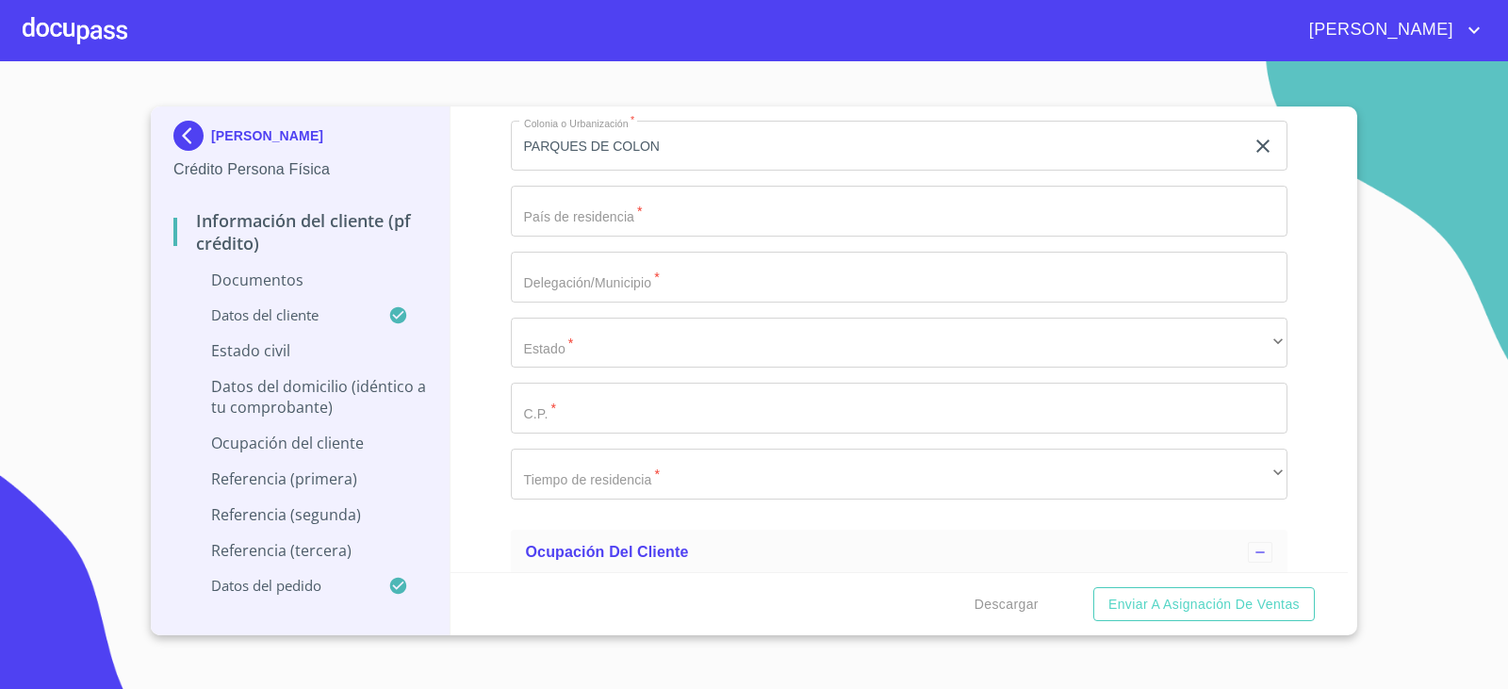
scroll to position [4271, 0]
click at [595, 217] on input "Documento de identificación.   *" at bounding box center [900, 210] width 778 height 51
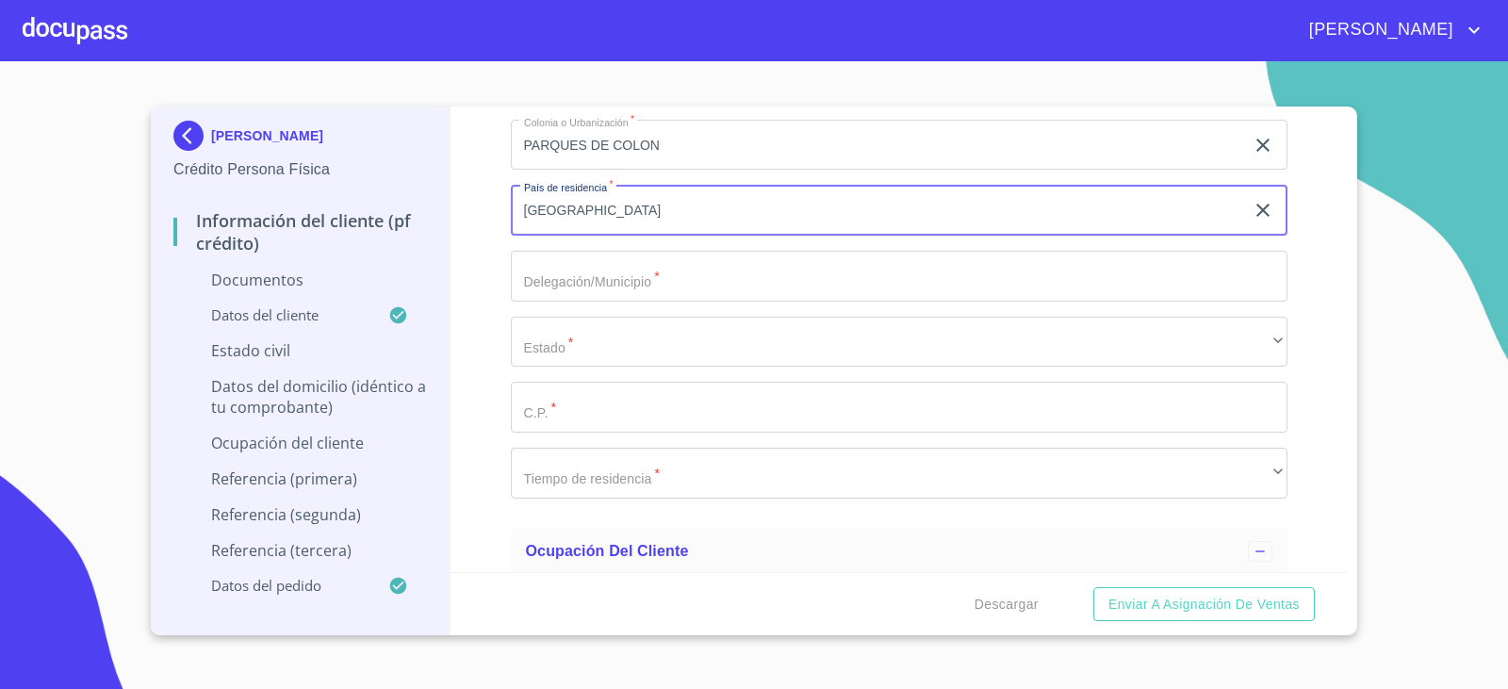
type input "[GEOGRAPHIC_DATA]"
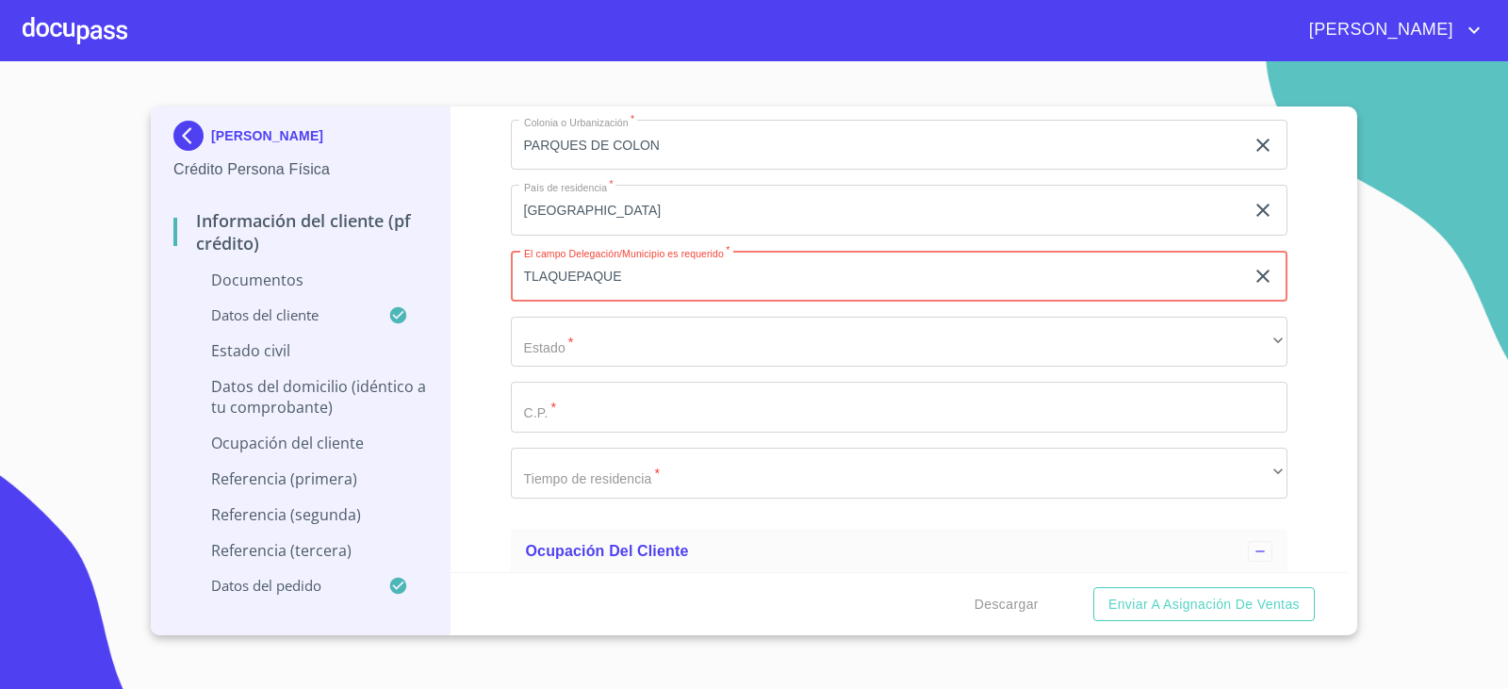
type input "TLAQUEPAQUE"
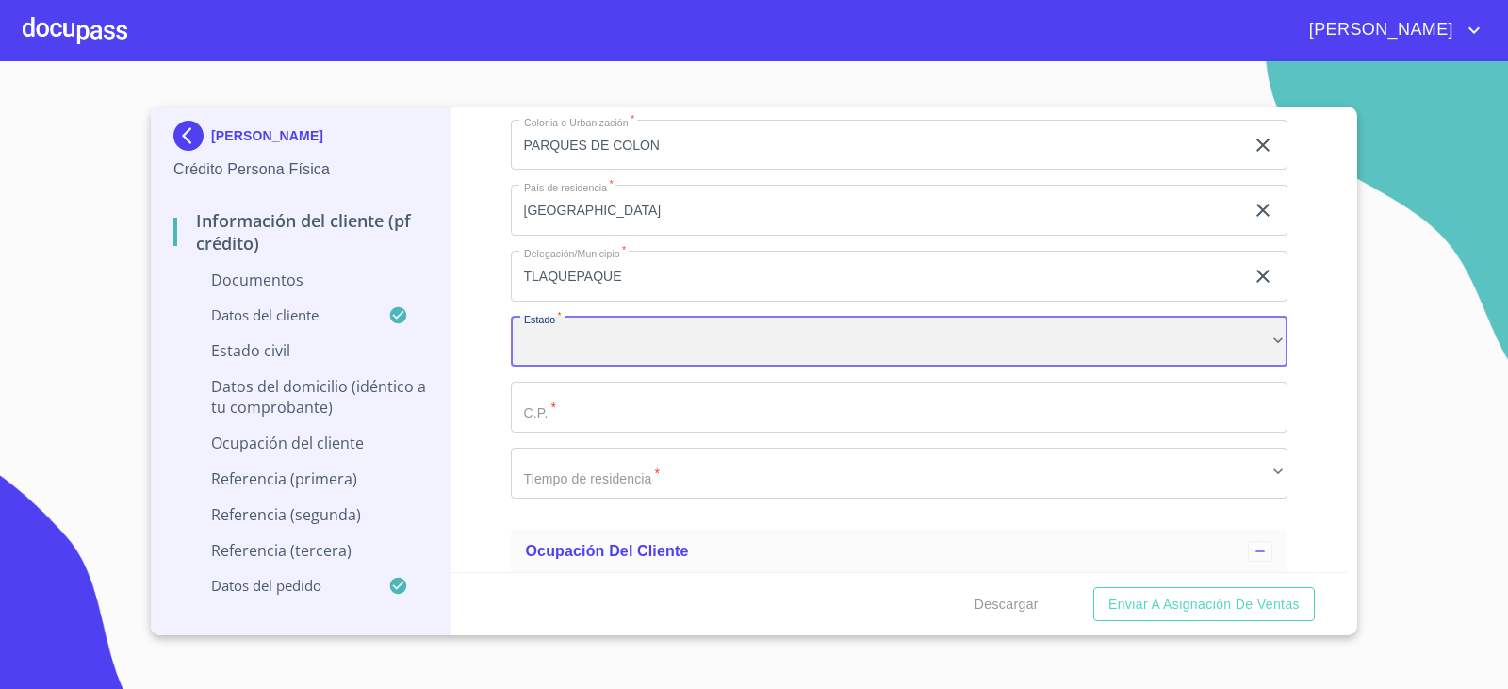
click at [798, 343] on div "​" at bounding box center [900, 342] width 778 height 51
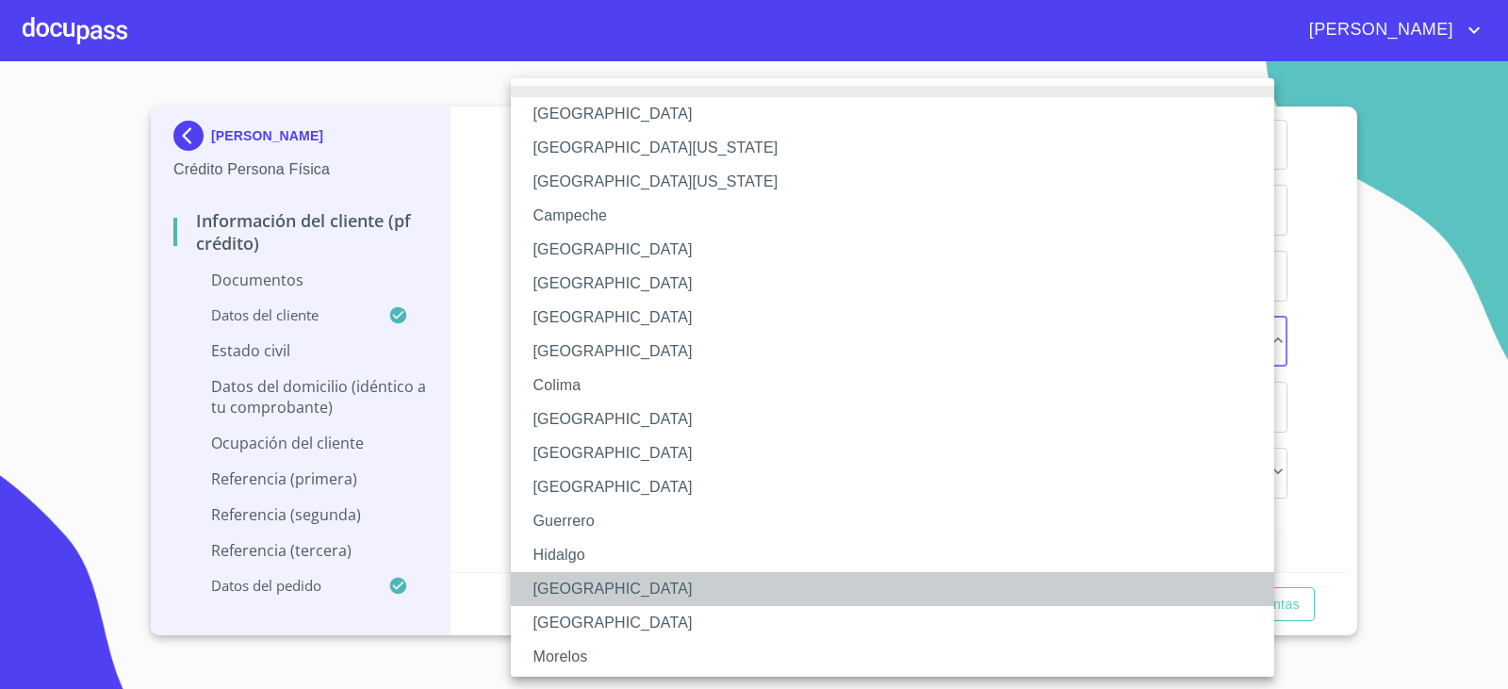
click at [580, 578] on li "[GEOGRAPHIC_DATA]" at bounding box center [900, 589] width 778 height 34
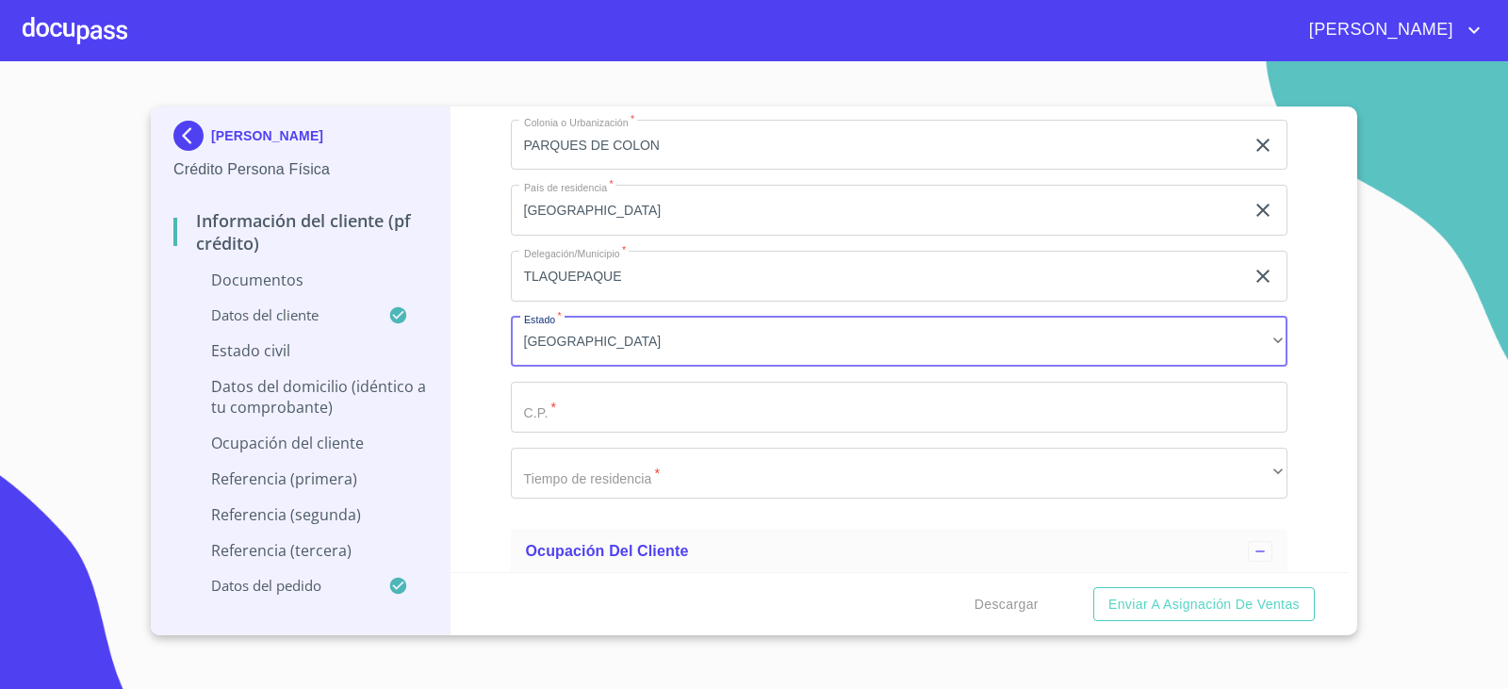
click at [652, 397] on input "Documento de identificación.   *" at bounding box center [900, 407] width 778 height 51
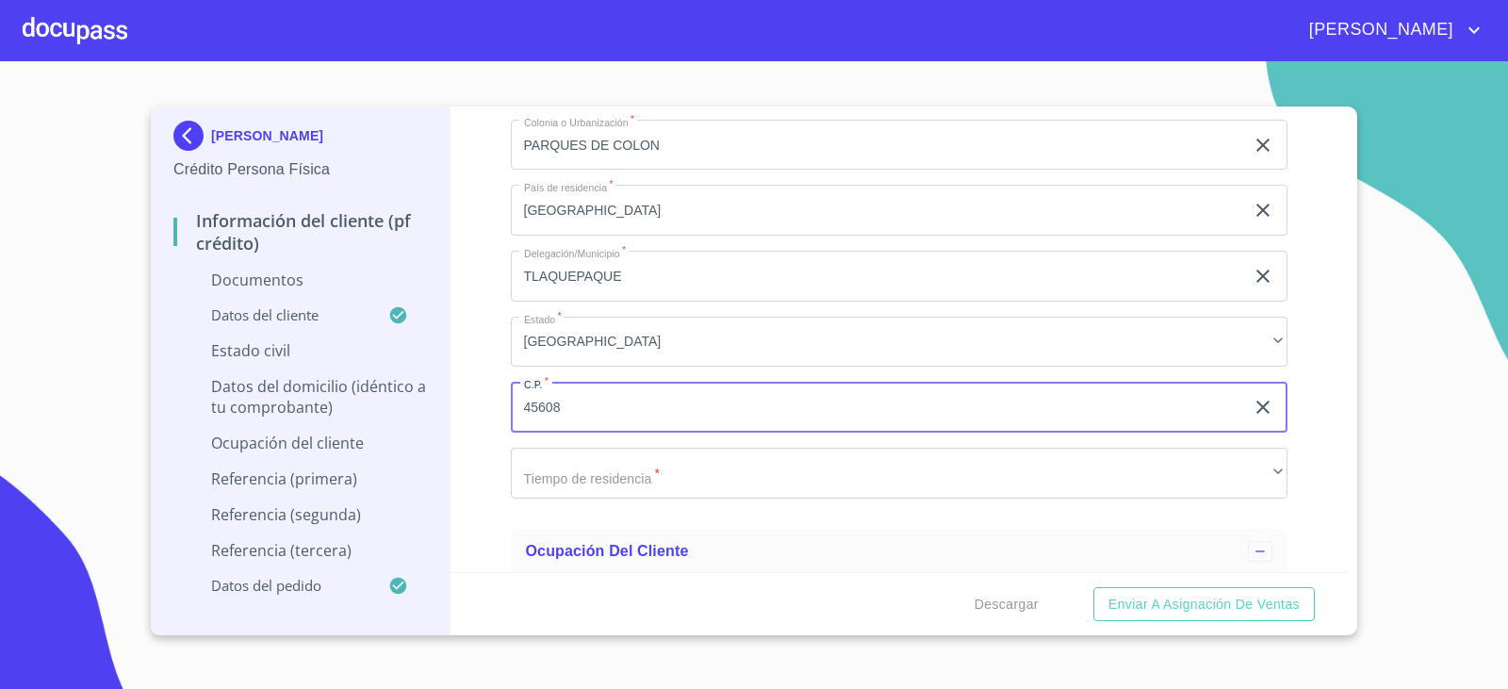
type input "45608"
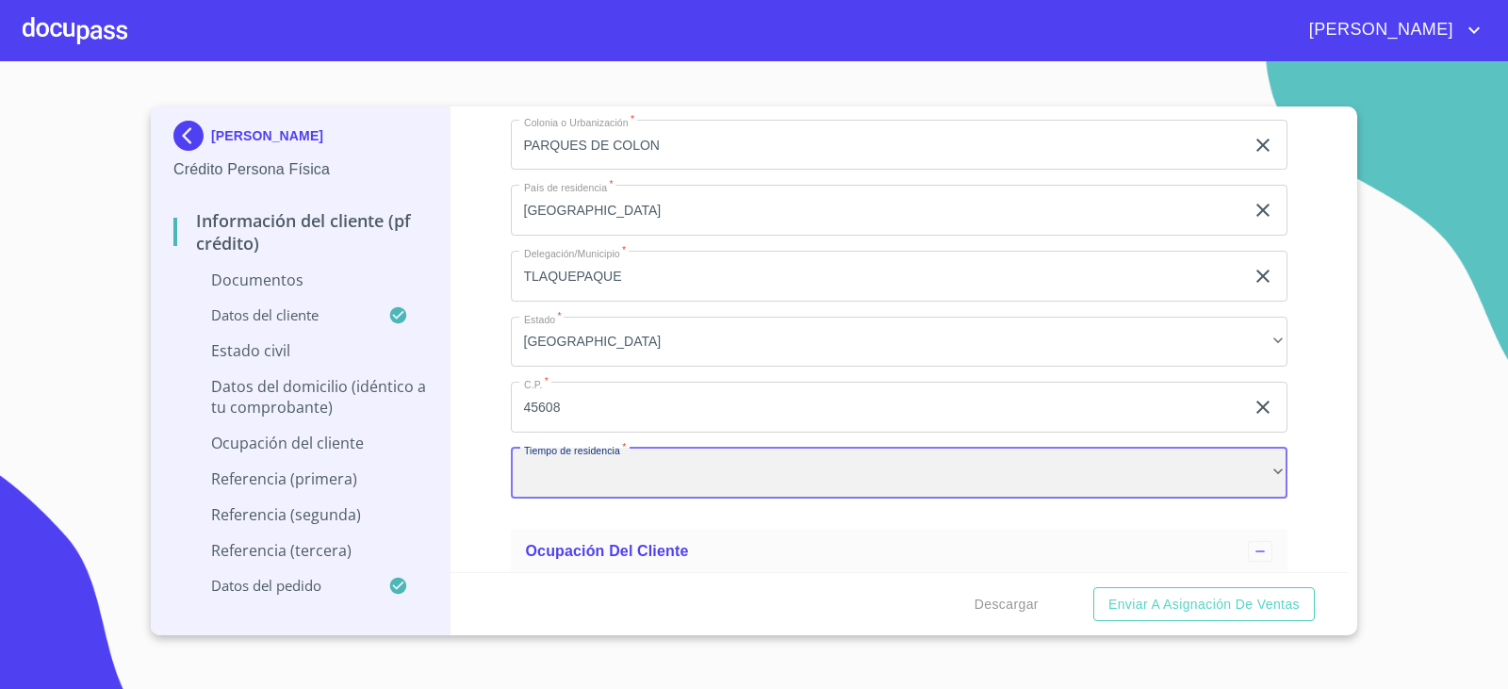
click at [664, 464] on div "​" at bounding box center [900, 473] width 778 height 51
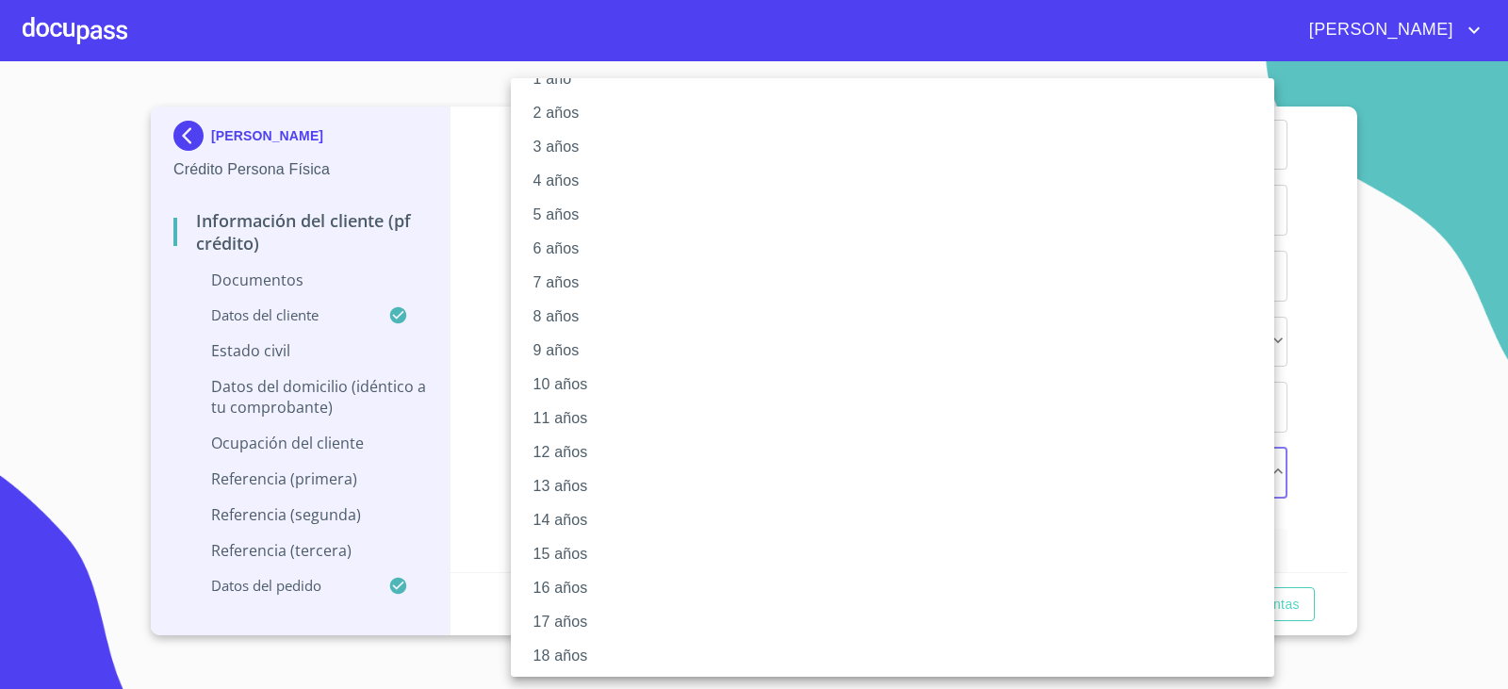
scroll to position [140, 0]
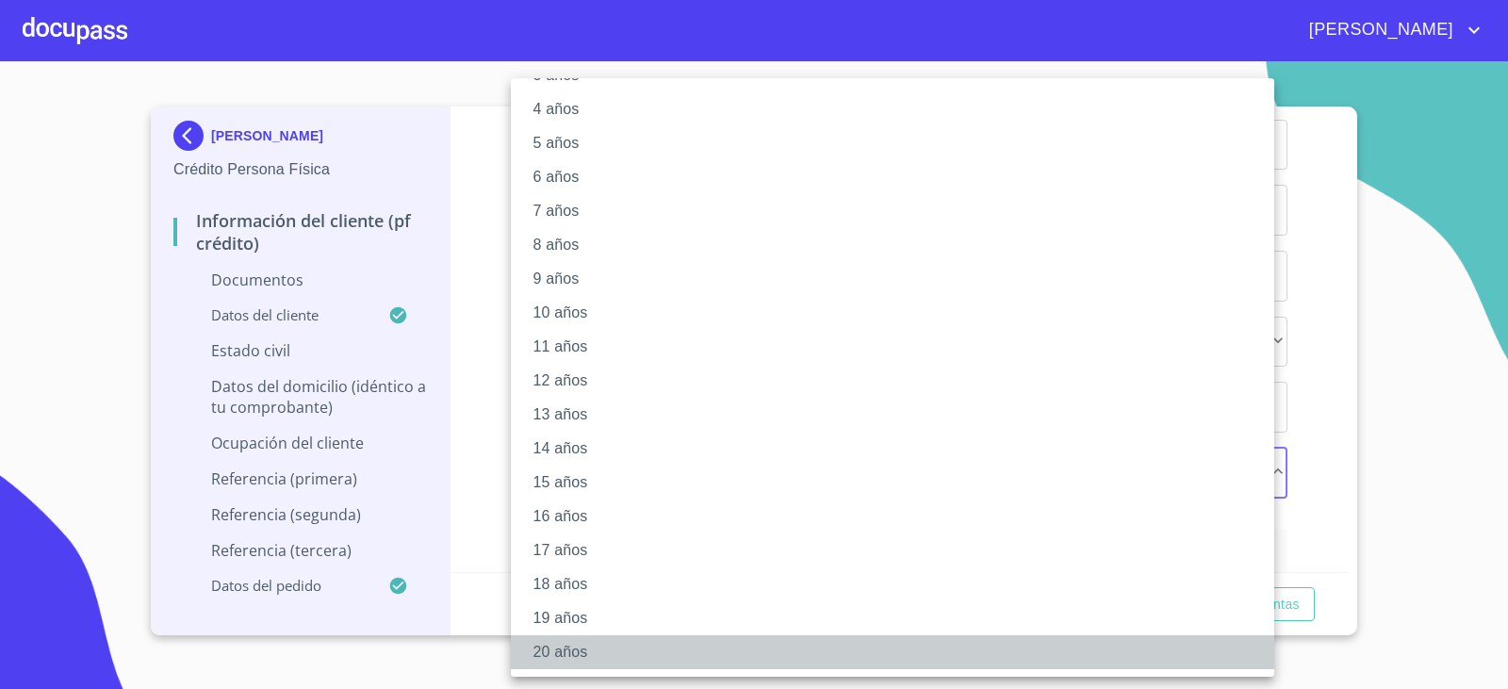
click at [582, 641] on li "20 años" at bounding box center [900, 652] width 778 height 34
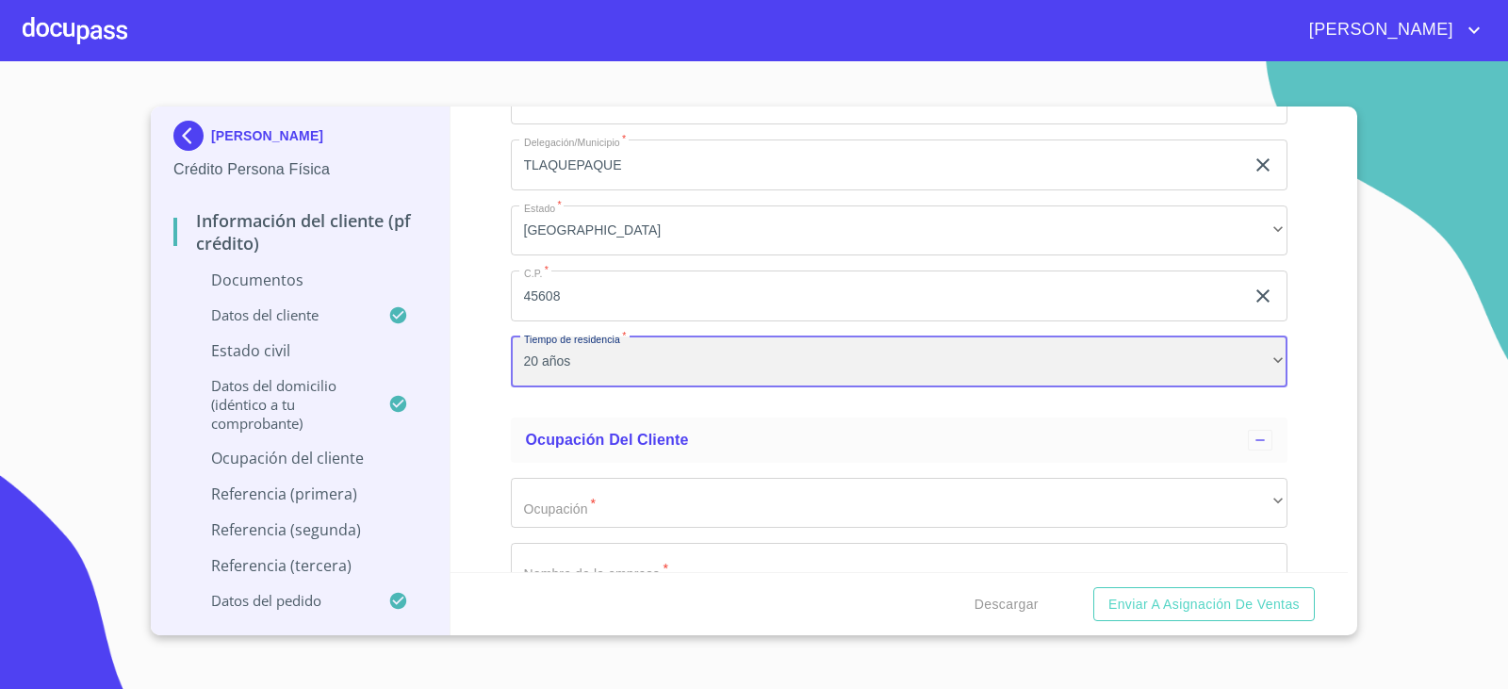
scroll to position [4554, 0]
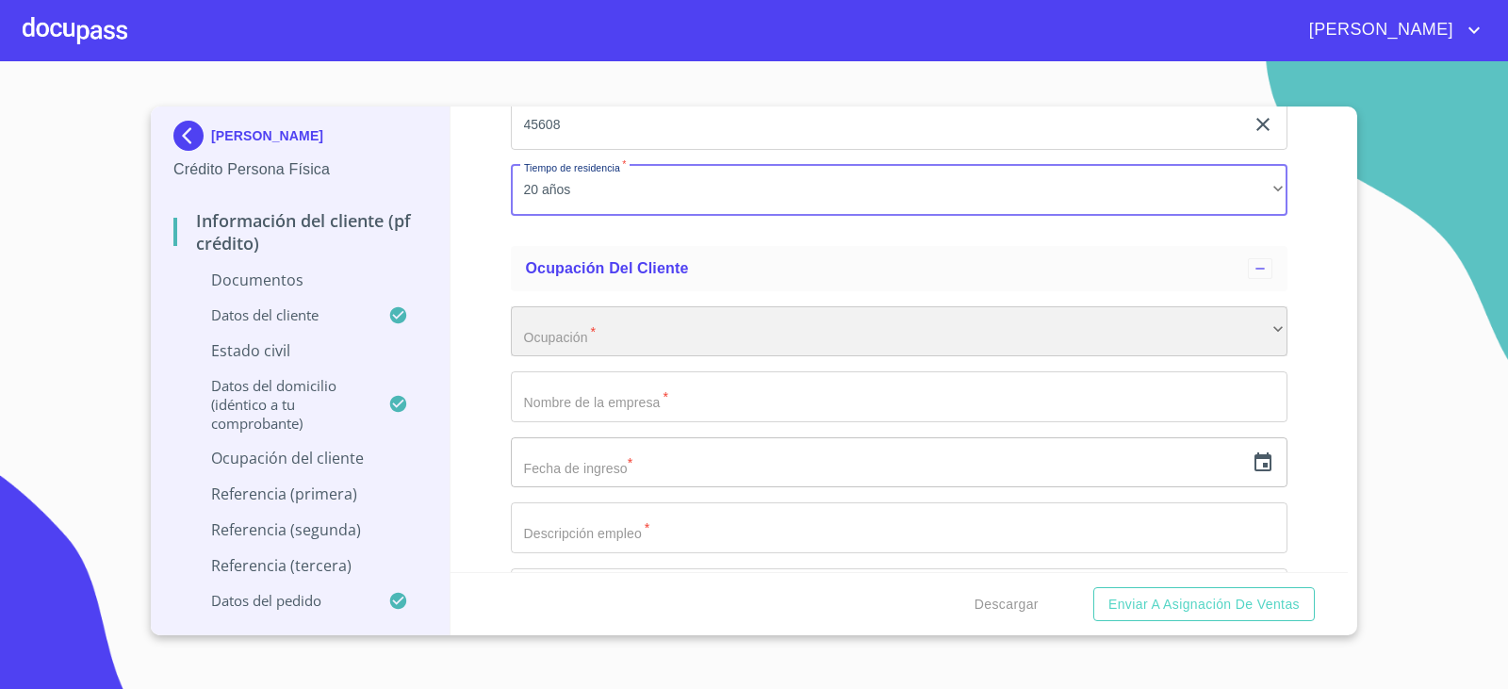
click at [553, 344] on div "​" at bounding box center [900, 331] width 778 height 51
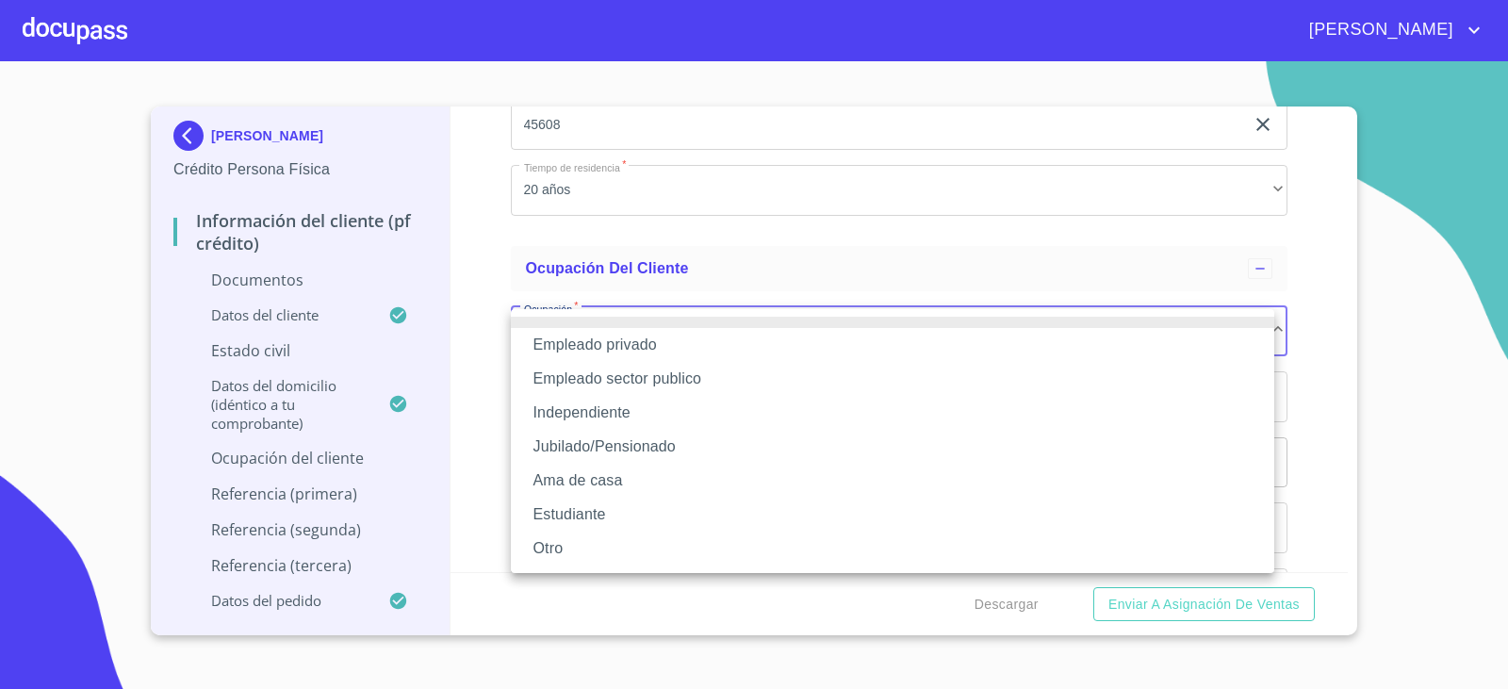
click at [586, 371] on li "Empleado sector publico" at bounding box center [893, 379] width 764 height 34
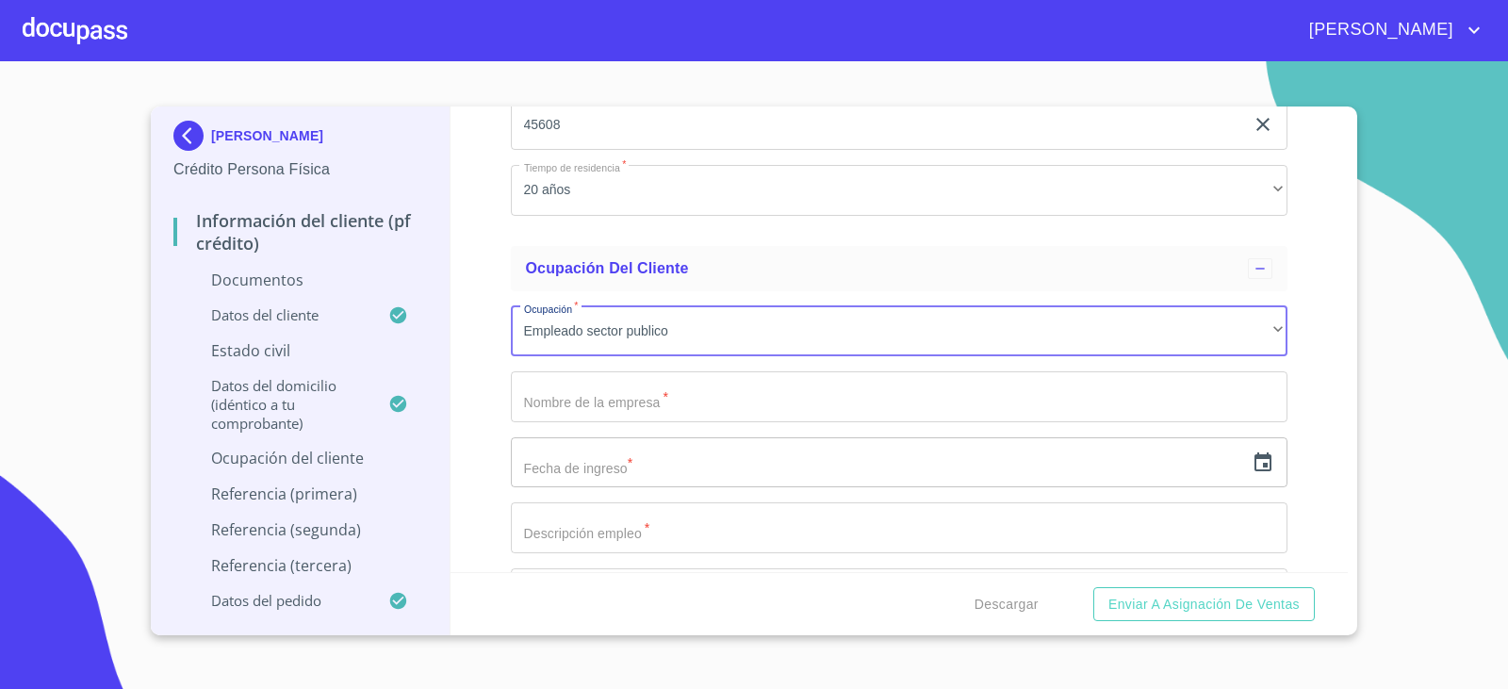
click at [584, 399] on input "Documento de identificación.   *" at bounding box center [900, 396] width 778 height 51
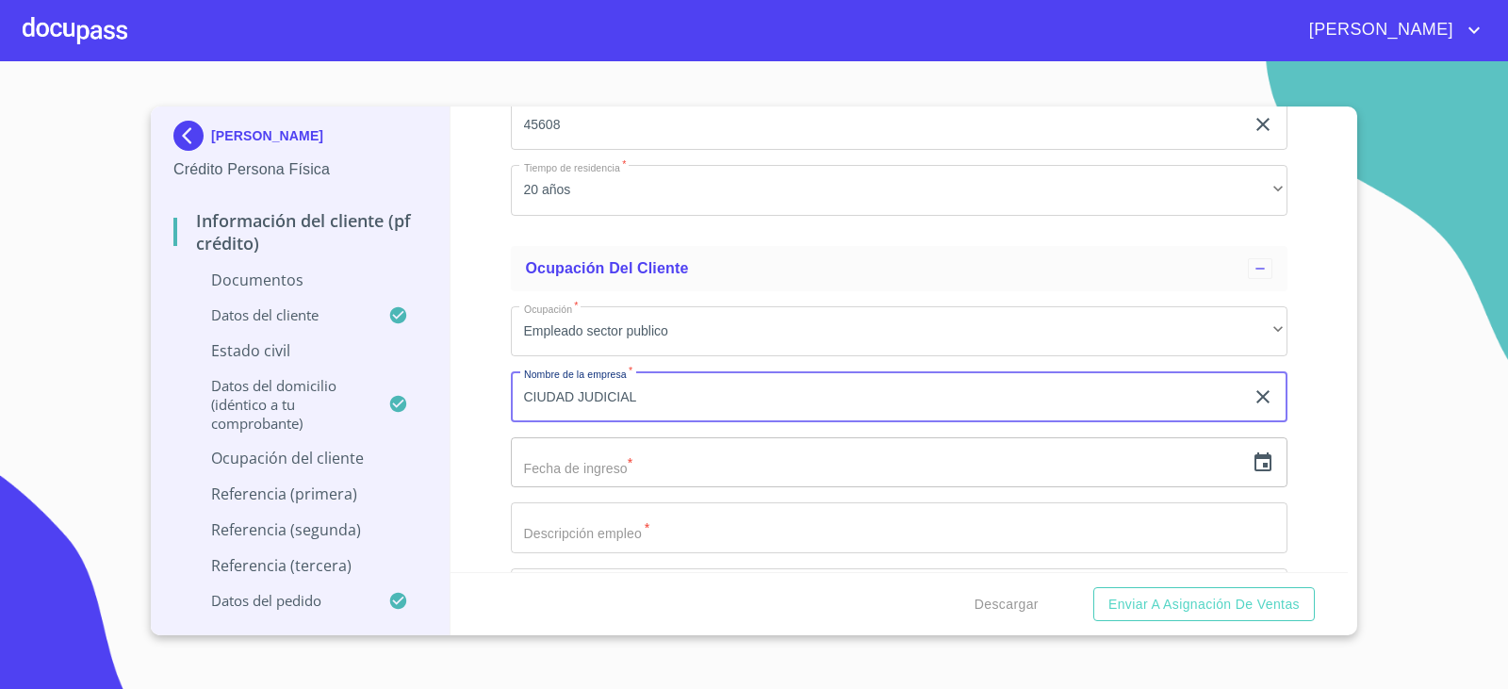
type input "CIUDAD JUDICIAL"
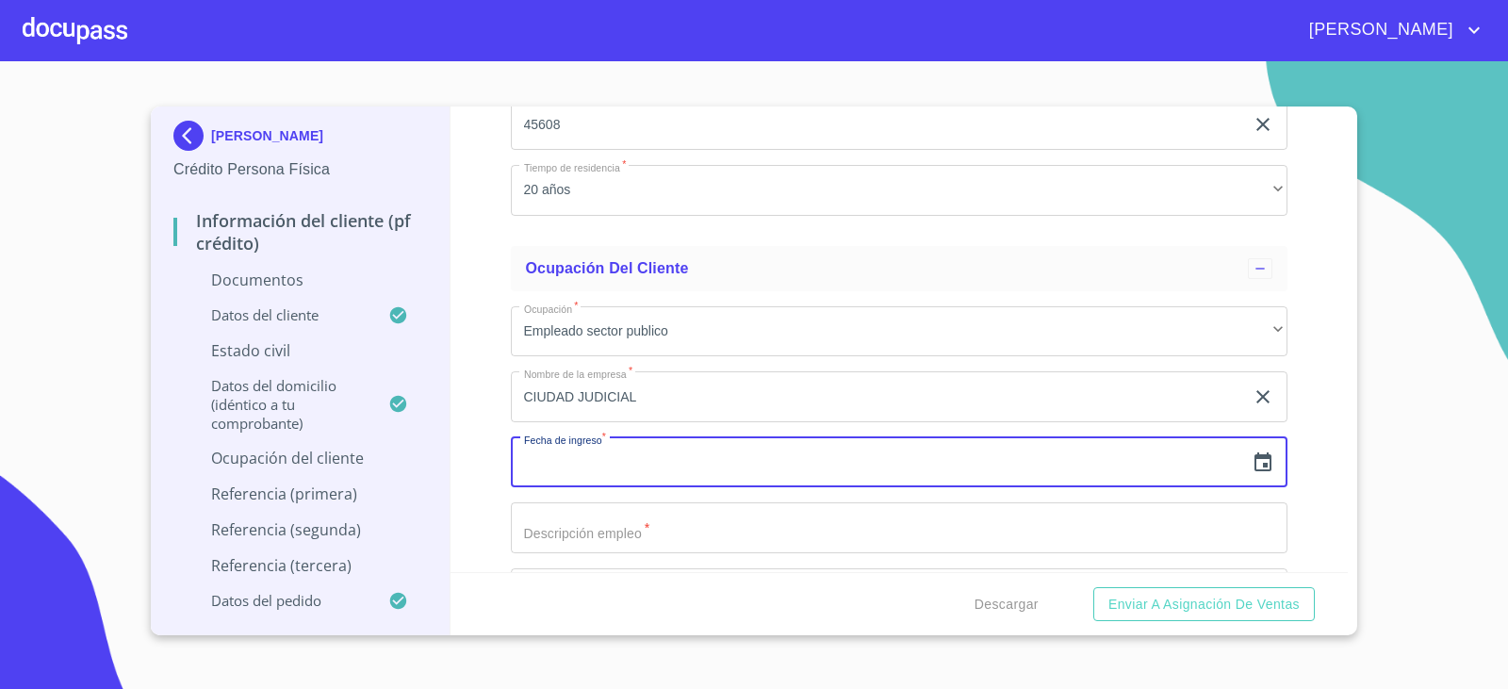
click at [712, 457] on input "text" at bounding box center [878, 462] width 734 height 51
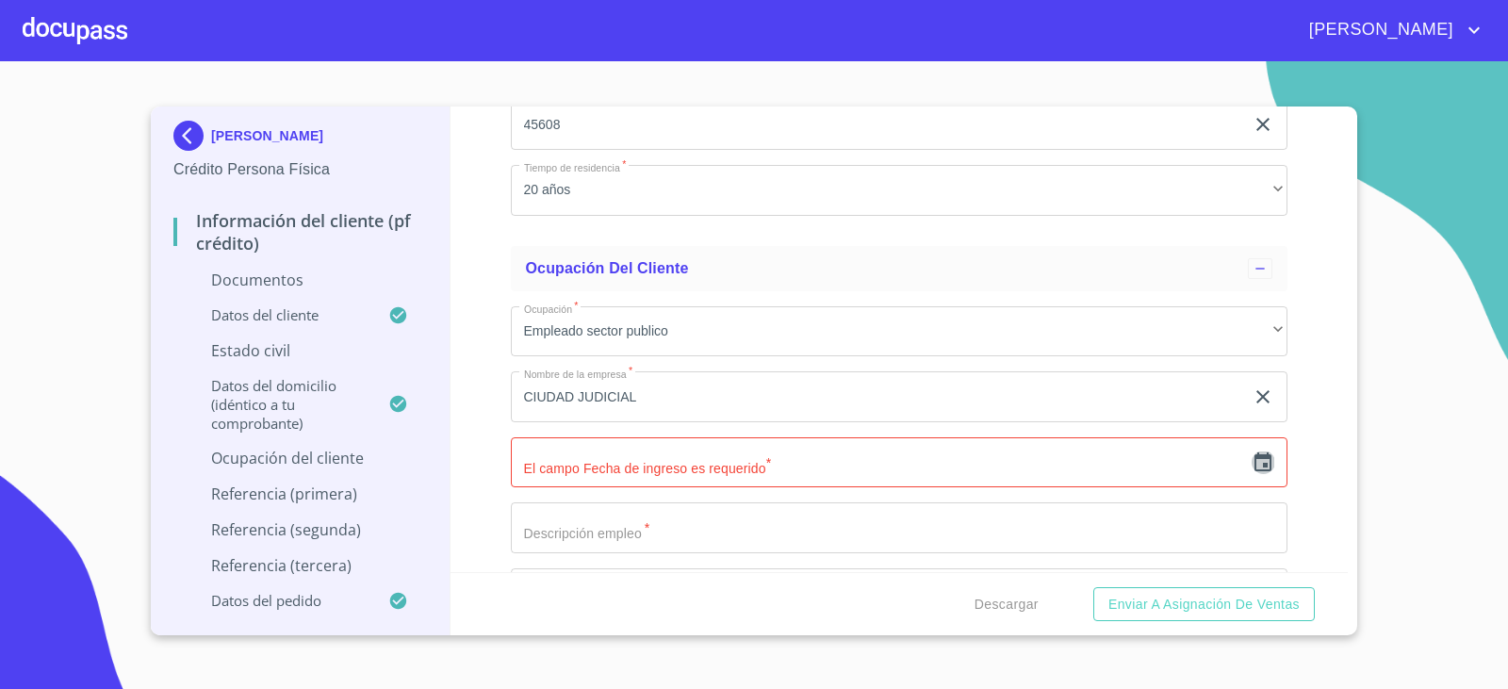
click at [1252, 453] on icon "button" at bounding box center [1263, 463] width 23 height 23
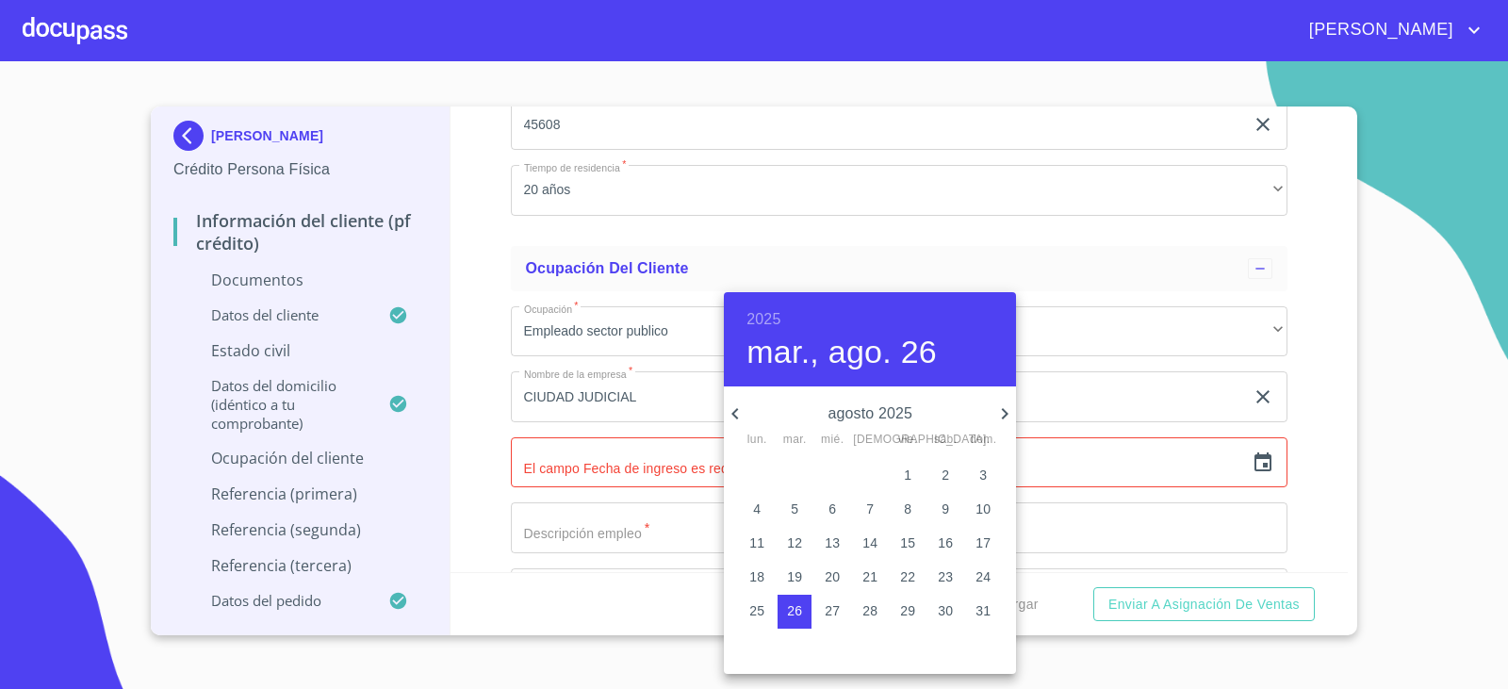
click at [773, 322] on h6 "2025" at bounding box center [764, 319] width 34 height 26
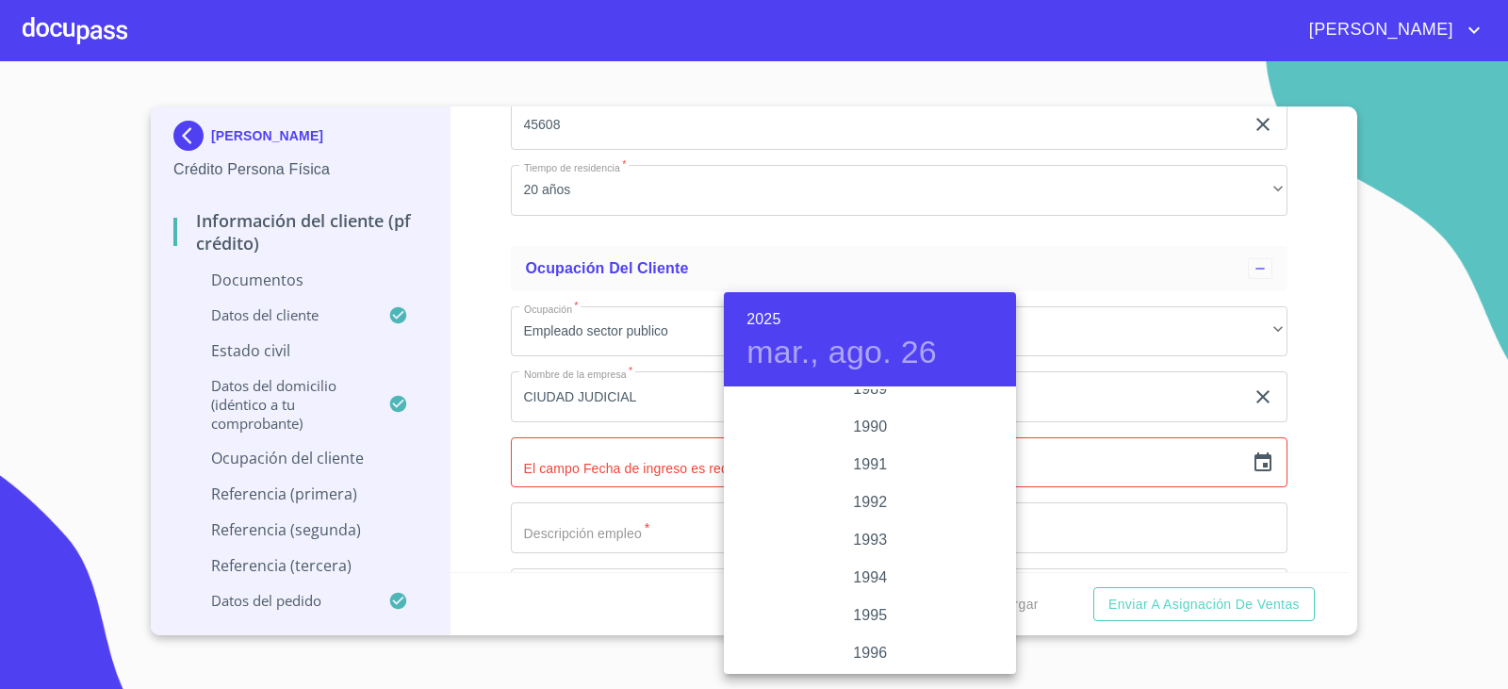
scroll to position [2715, 0]
click at [864, 561] on div "2001" at bounding box center [870, 559] width 292 height 38
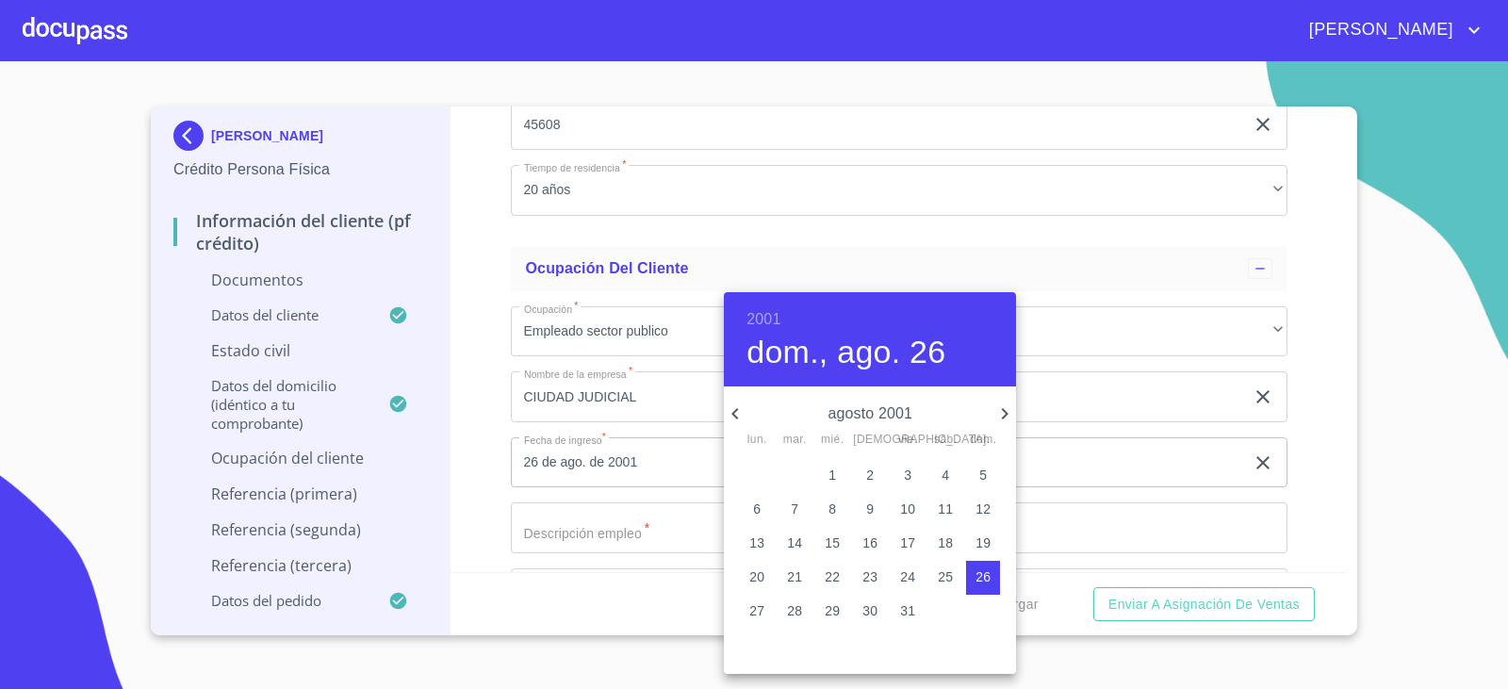
click at [732, 413] on icon "button" at bounding box center [735, 413] width 7 height 11
click at [765, 572] on span "16" at bounding box center [757, 576] width 34 height 19
type input "16 de [DATE]. de 2001"
click at [551, 528] on div at bounding box center [754, 344] width 1508 height 689
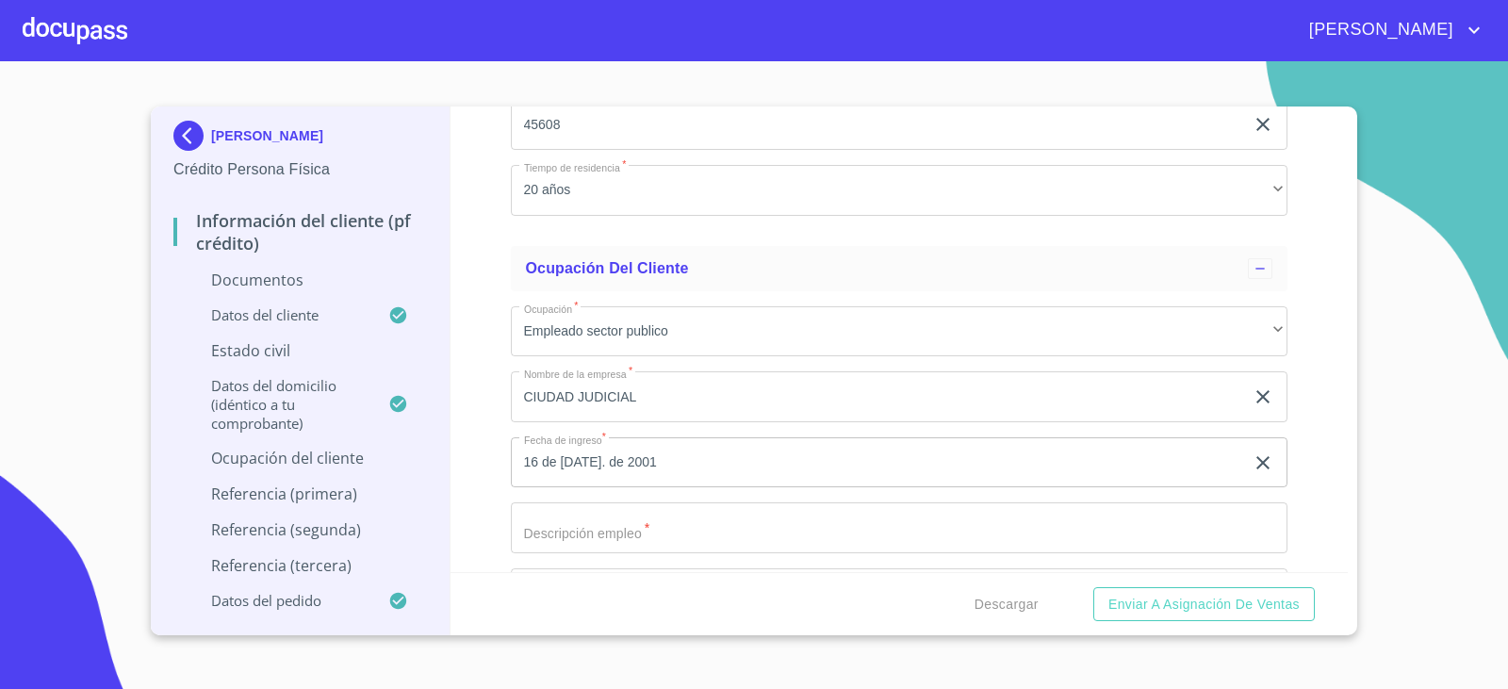
click at [551, 532] on input "Documento de identificación.   *" at bounding box center [900, 527] width 778 height 51
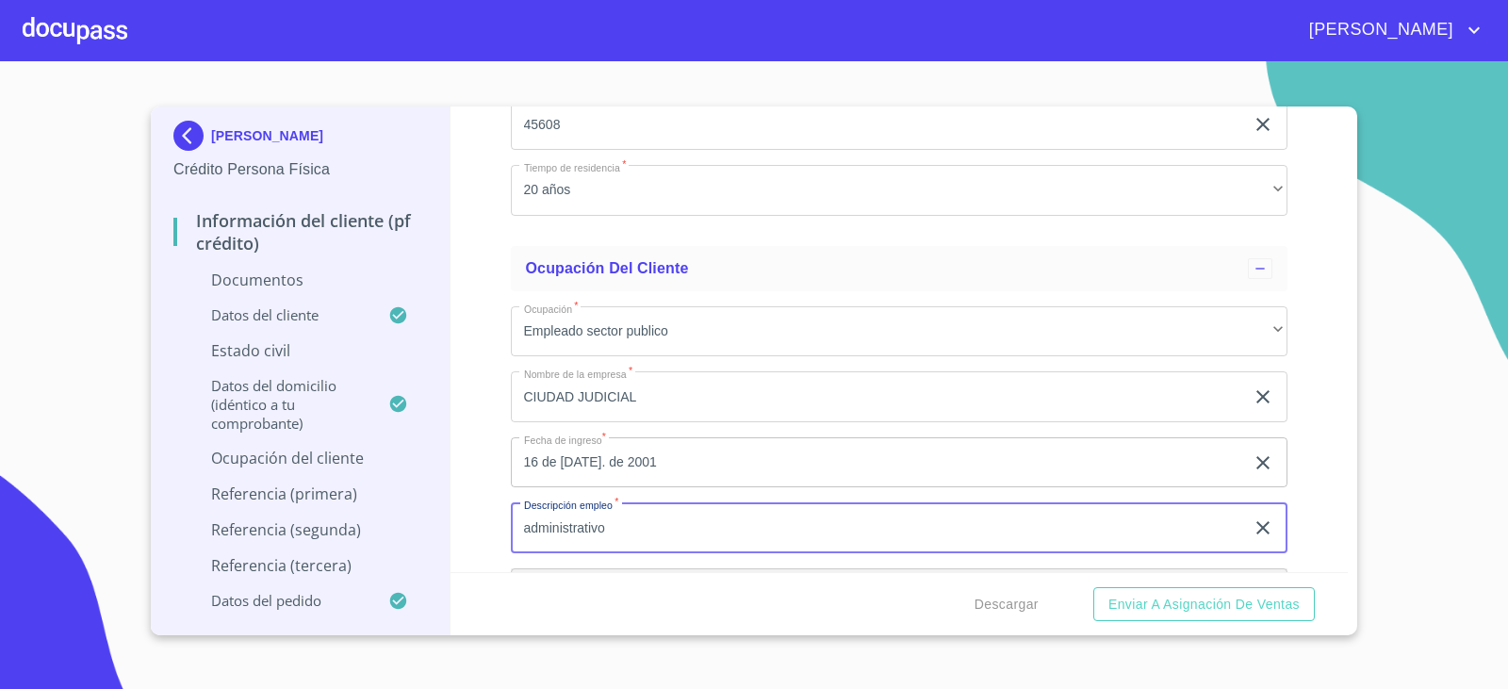
scroll to position [4601, 0]
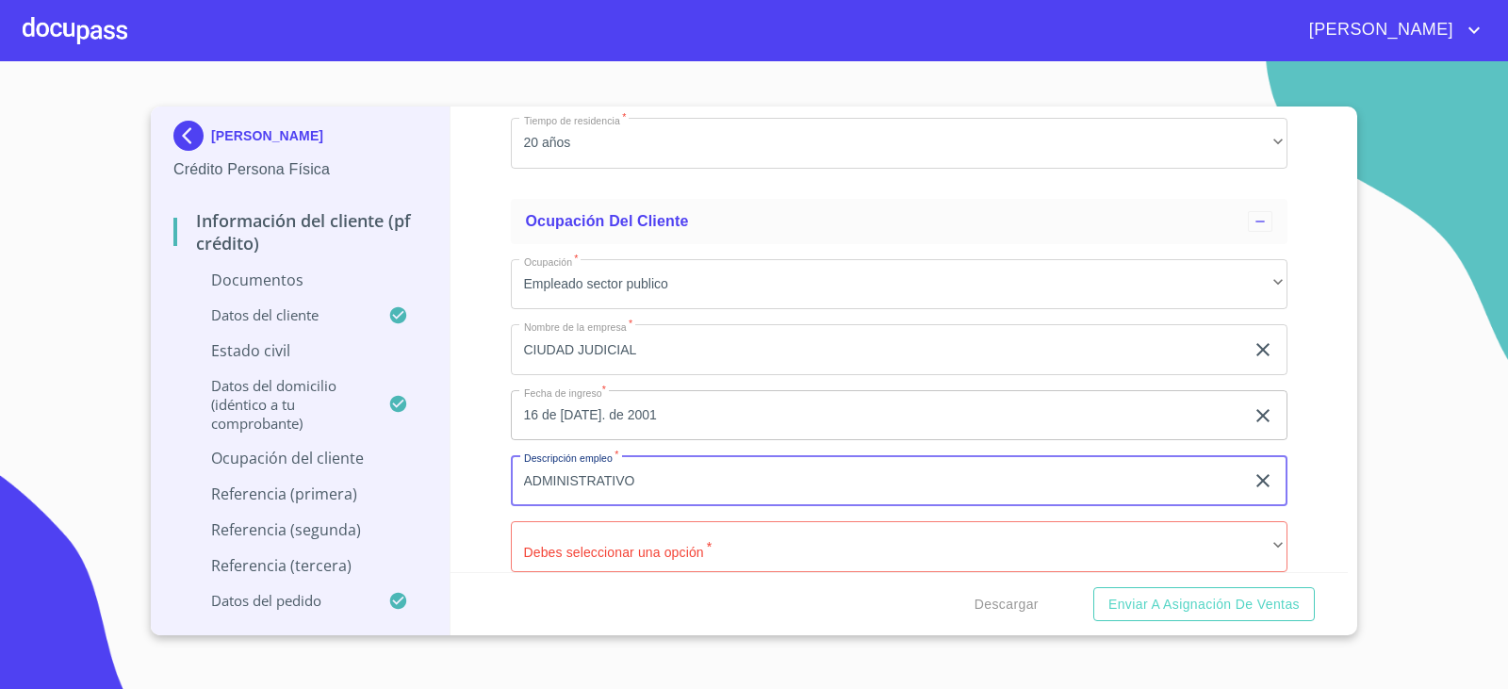
type input "ADMINISTRATIVO"
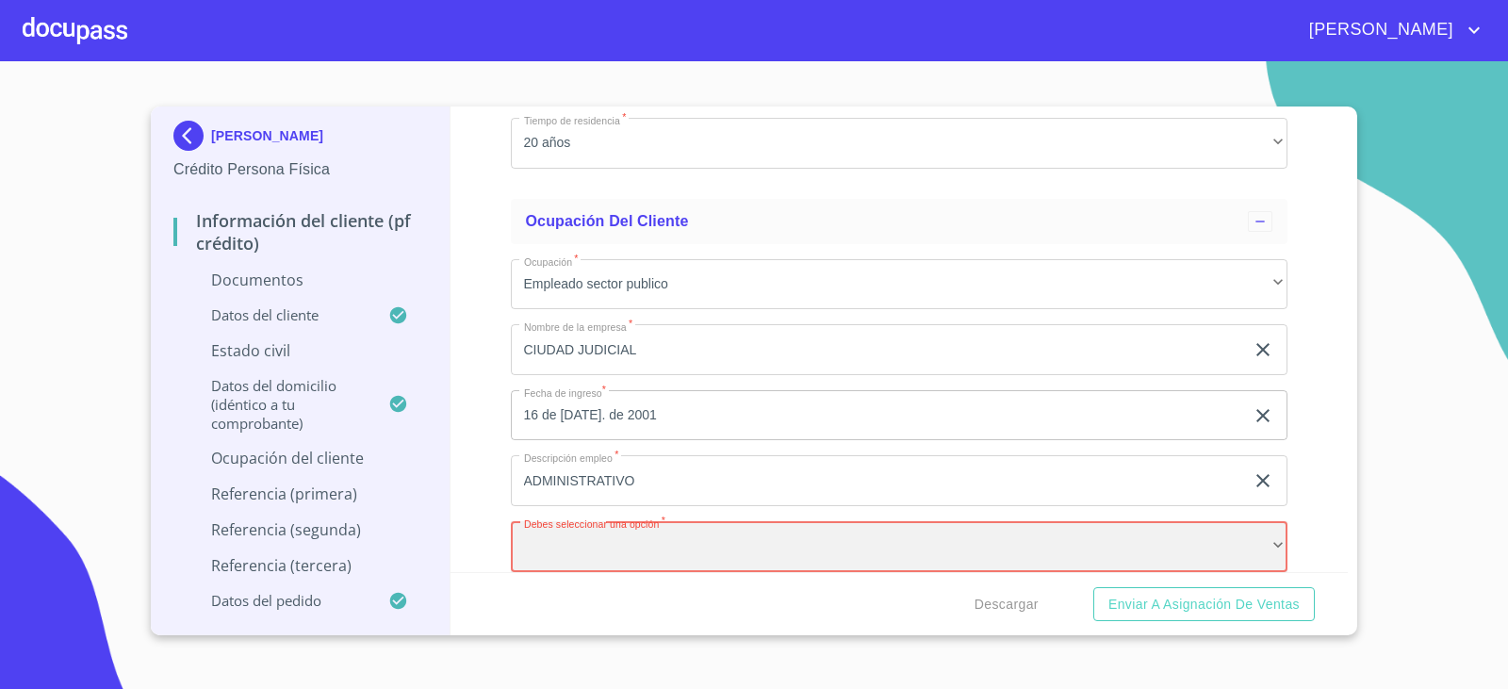
click at [647, 541] on div "​" at bounding box center [900, 546] width 778 height 51
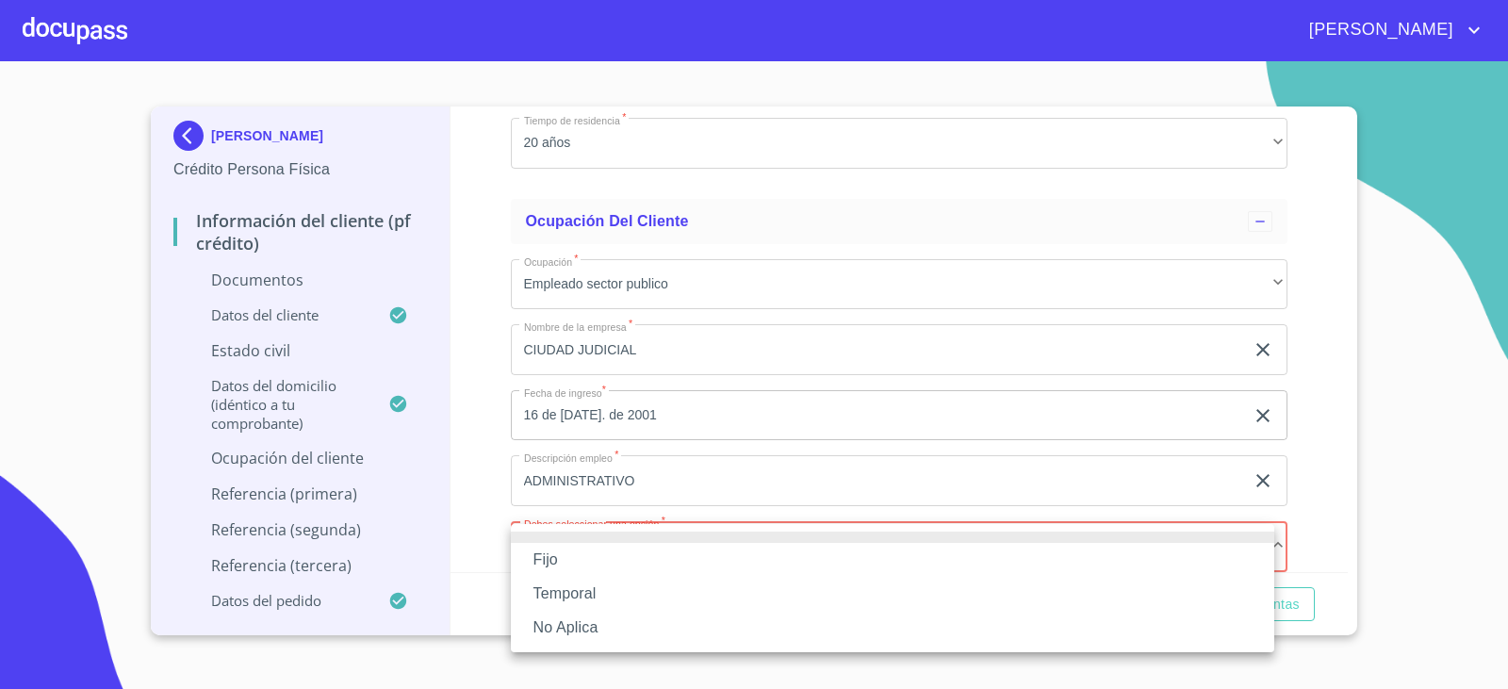
click at [549, 563] on li "Fijo" at bounding box center [893, 560] width 764 height 34
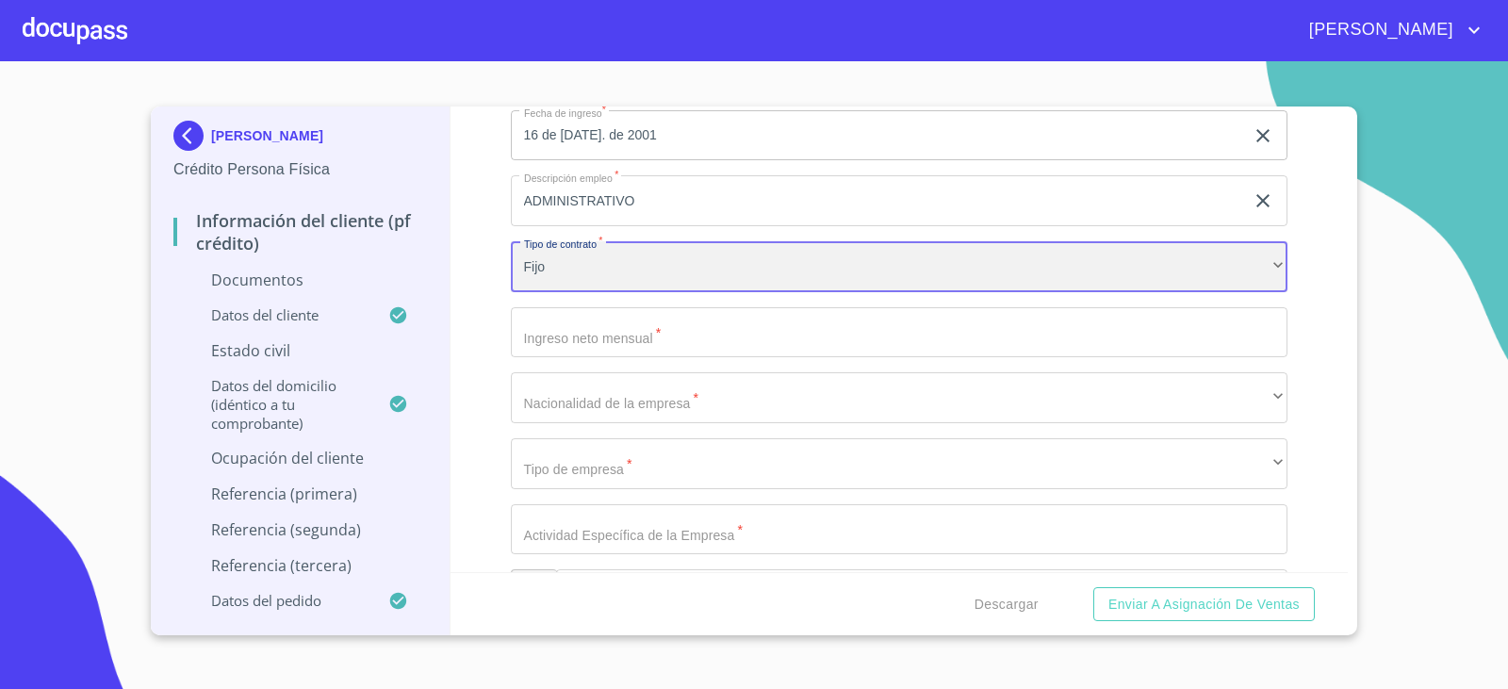
scroll to position [4884, 0]
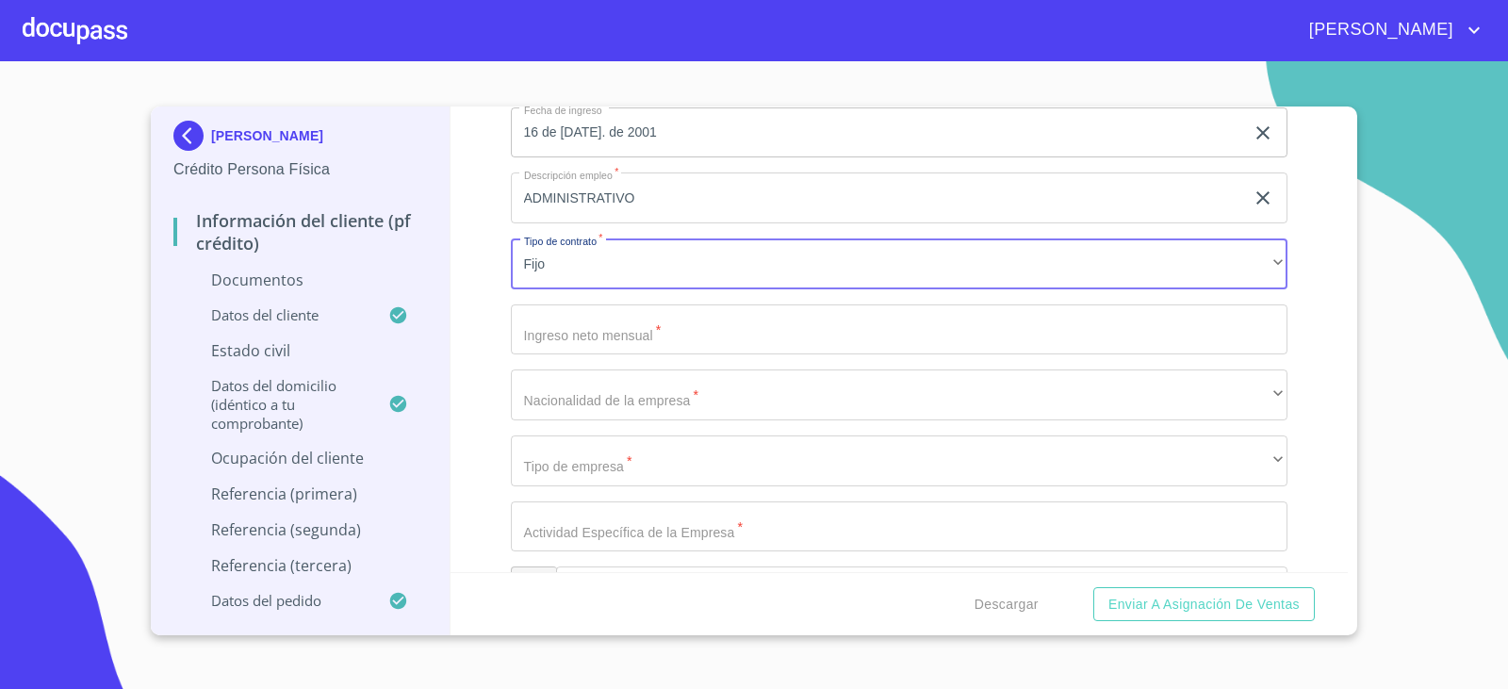
click at [577, 337] on input "Documento de identificación.   *" at bounding box center [900, 329] width 778 height 51
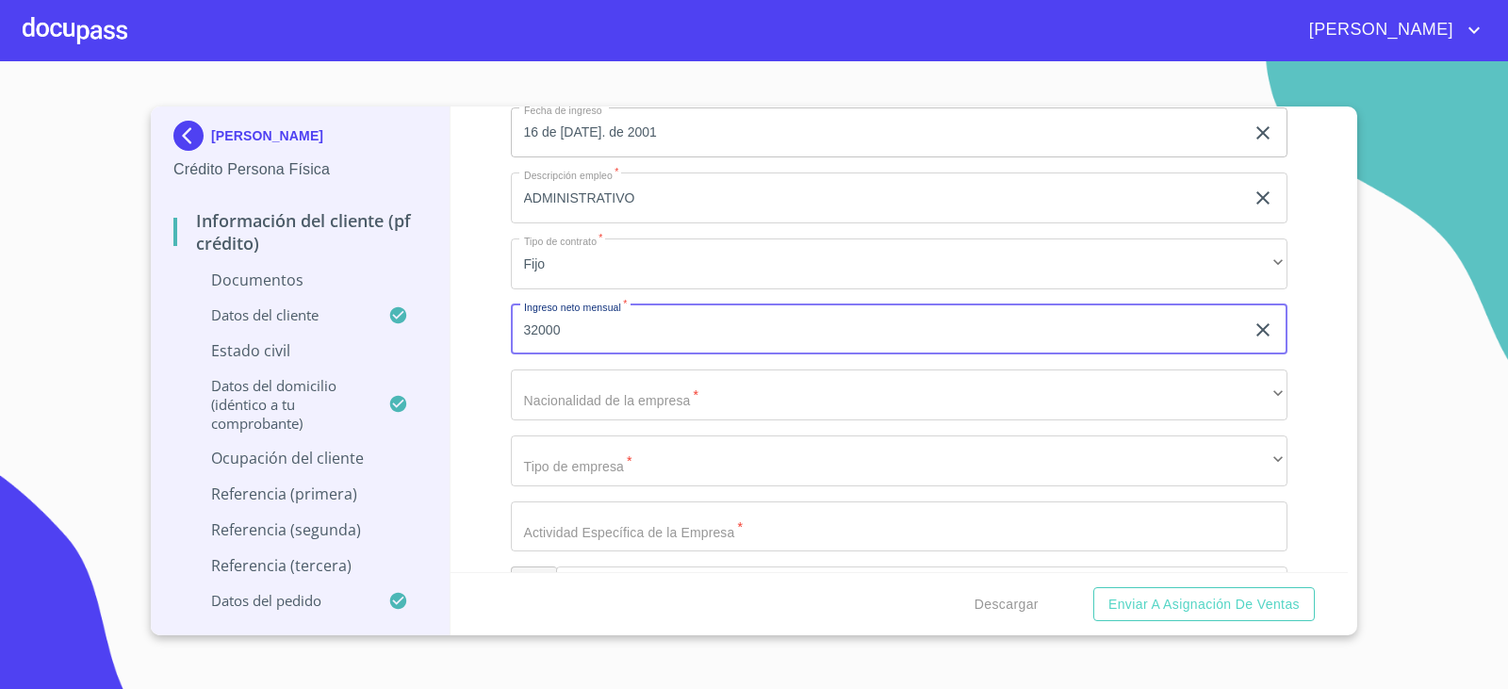
type input "32000"
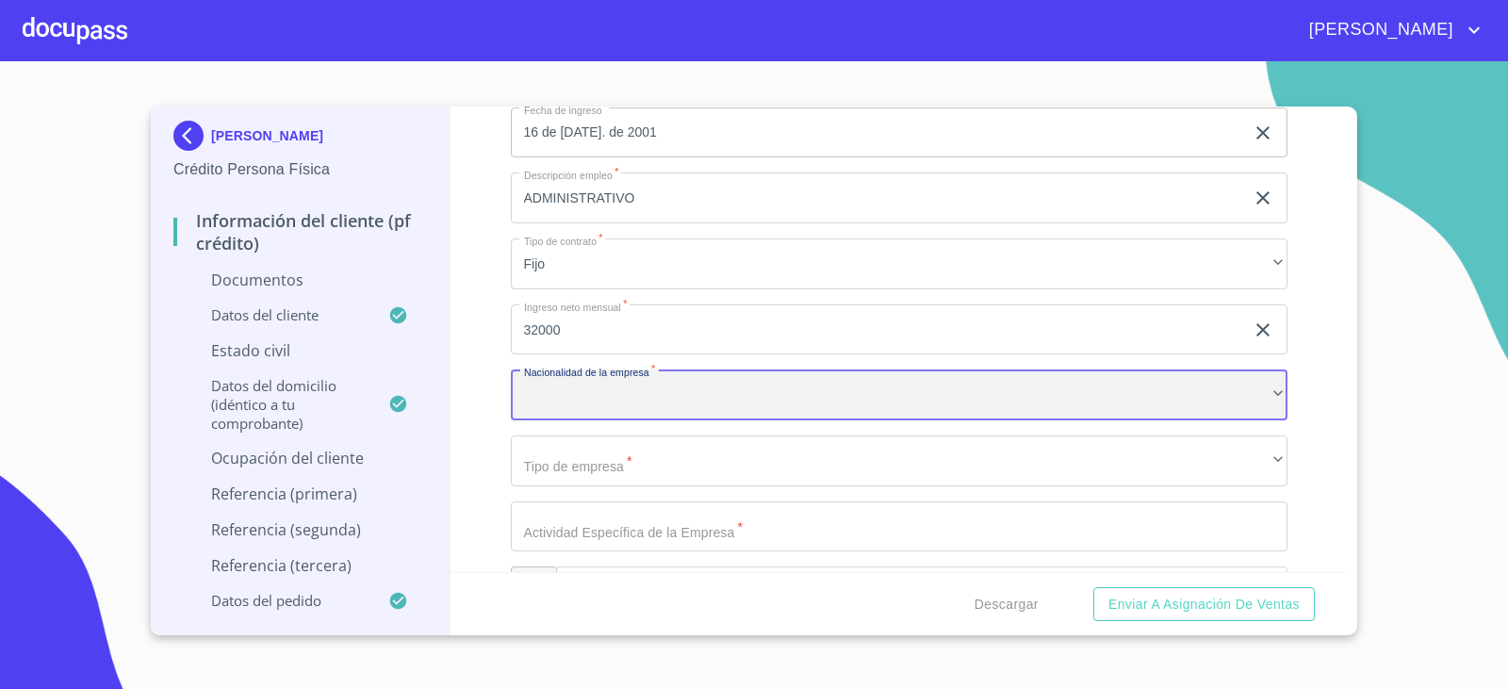
click at [609, 381] on div "​" at bounding box center [900, 395] width 778 height 51
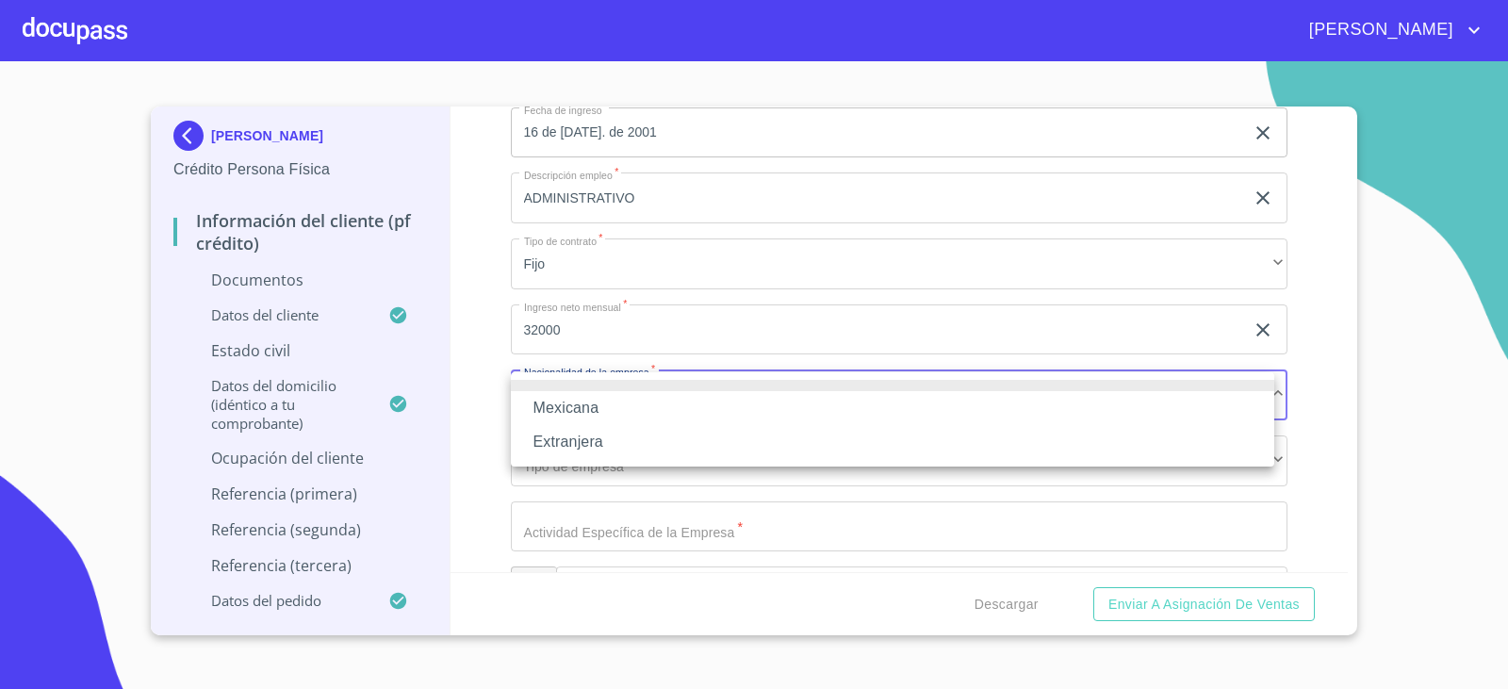
click at [603, 403] on li "Mexicana" at bounding box center [893, 408] width 764 height 34
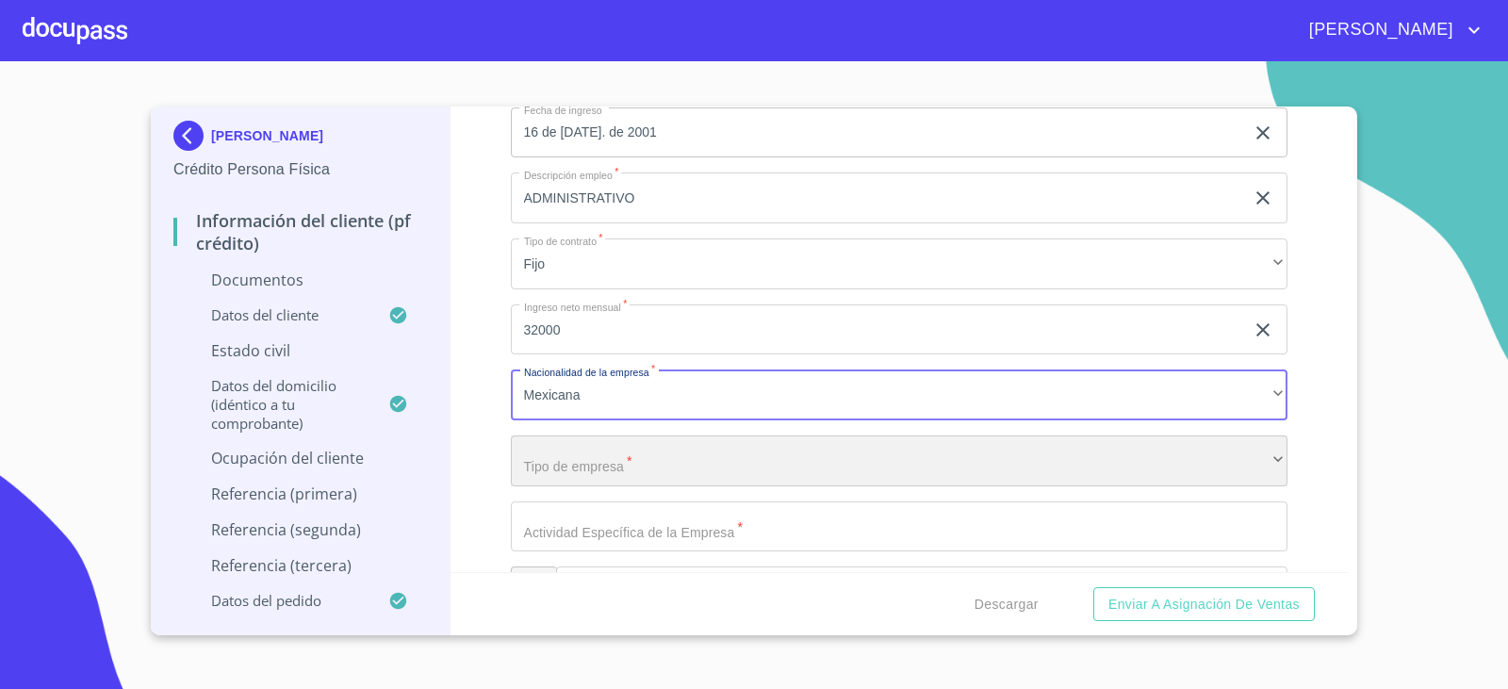
click at [617, 462] on div "​" at bounding box center [900, 461] width 778 height 51
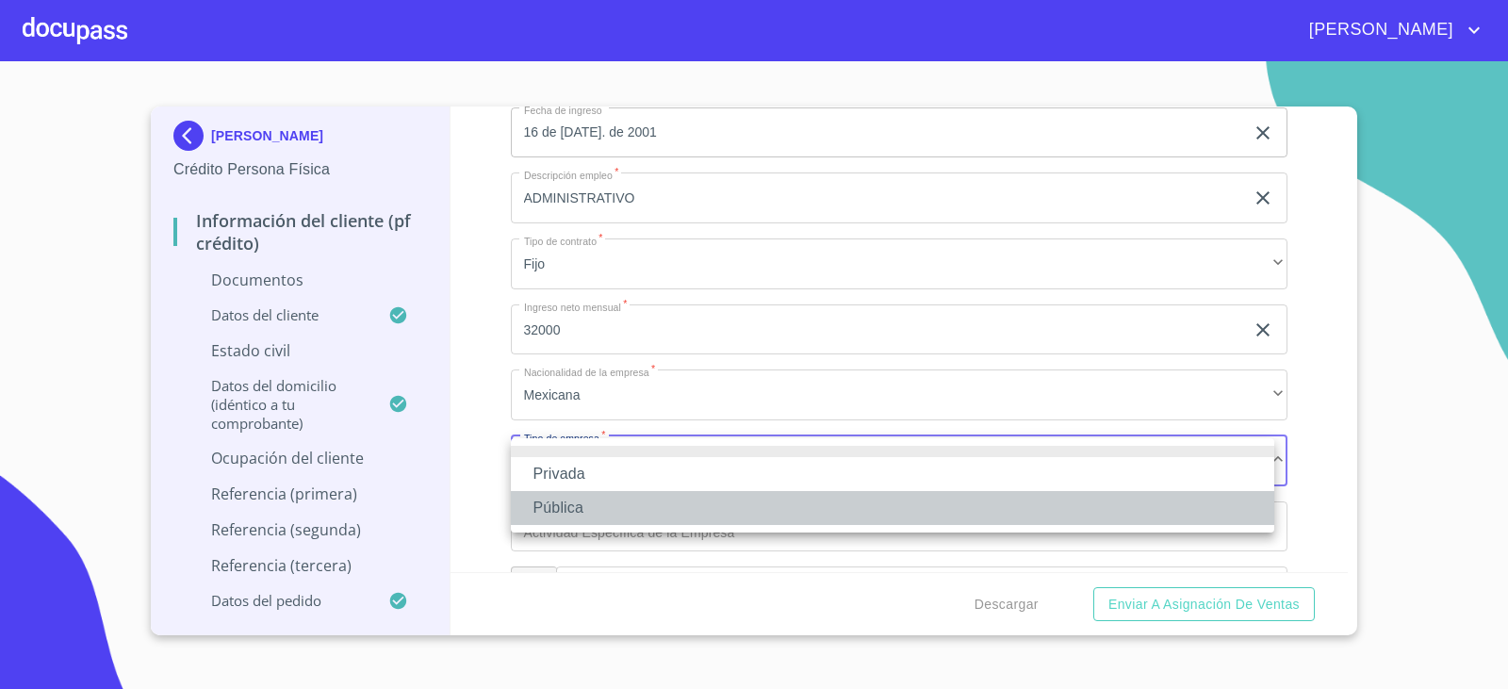
click at [594, 499] on li "Pública" at bounding box center [893, 508] width 764 height 34
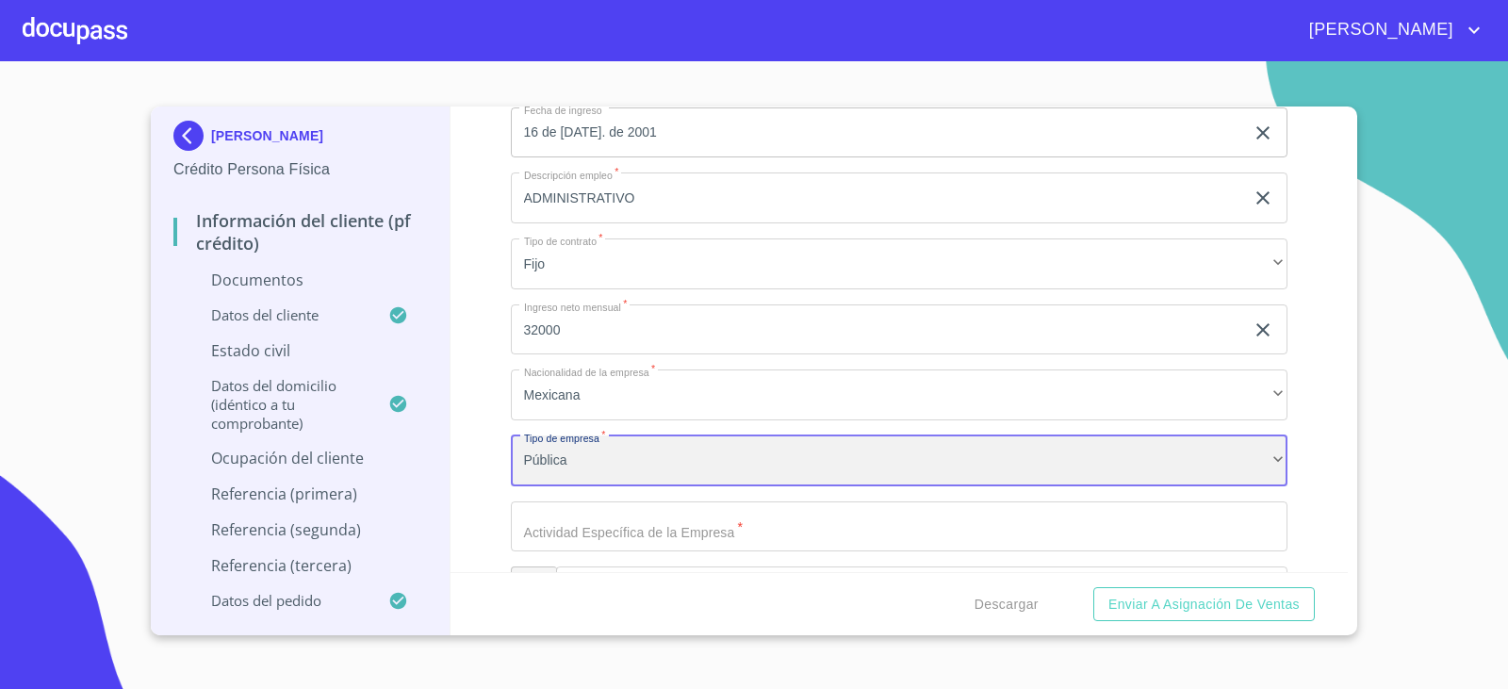
scroll to position [5072, 0]
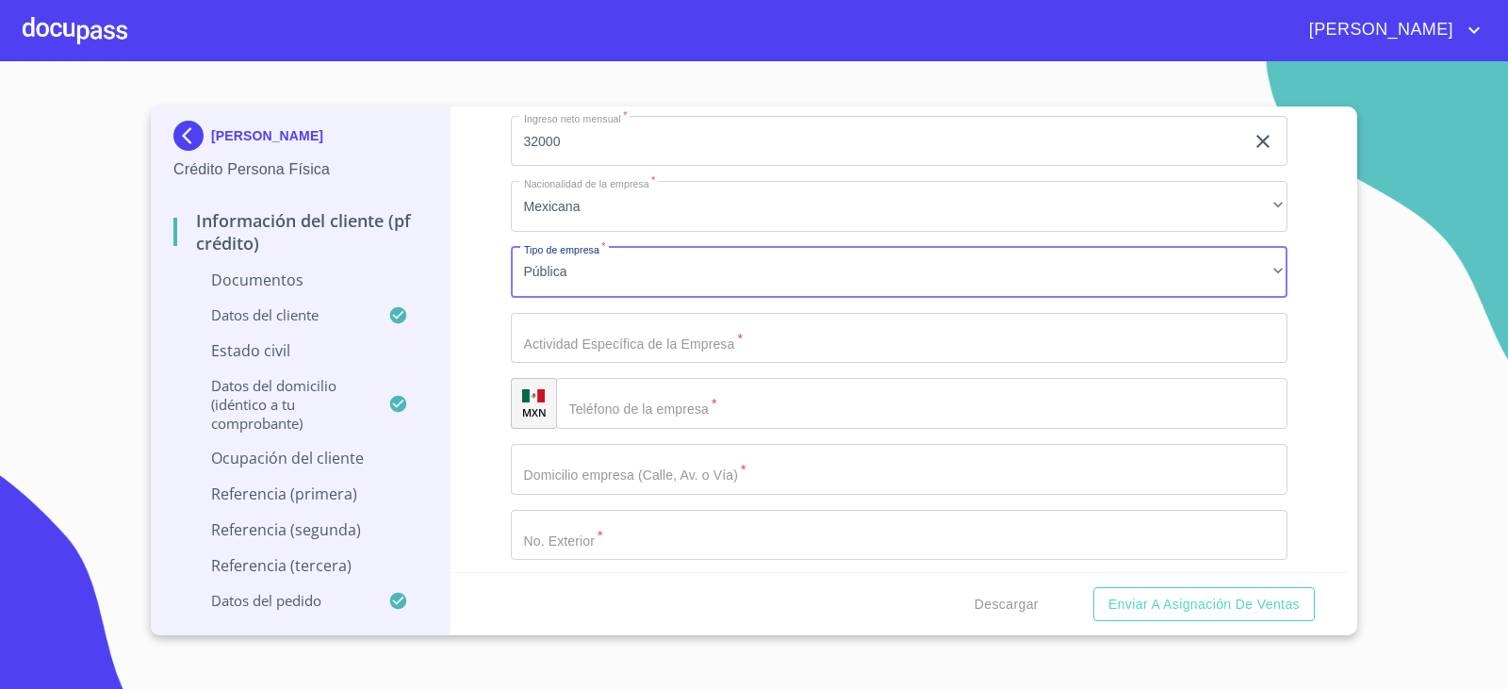
click at [586, 342] on input "Documento de identificación.   *" at bounding box center [900, 338] width 778 height 51
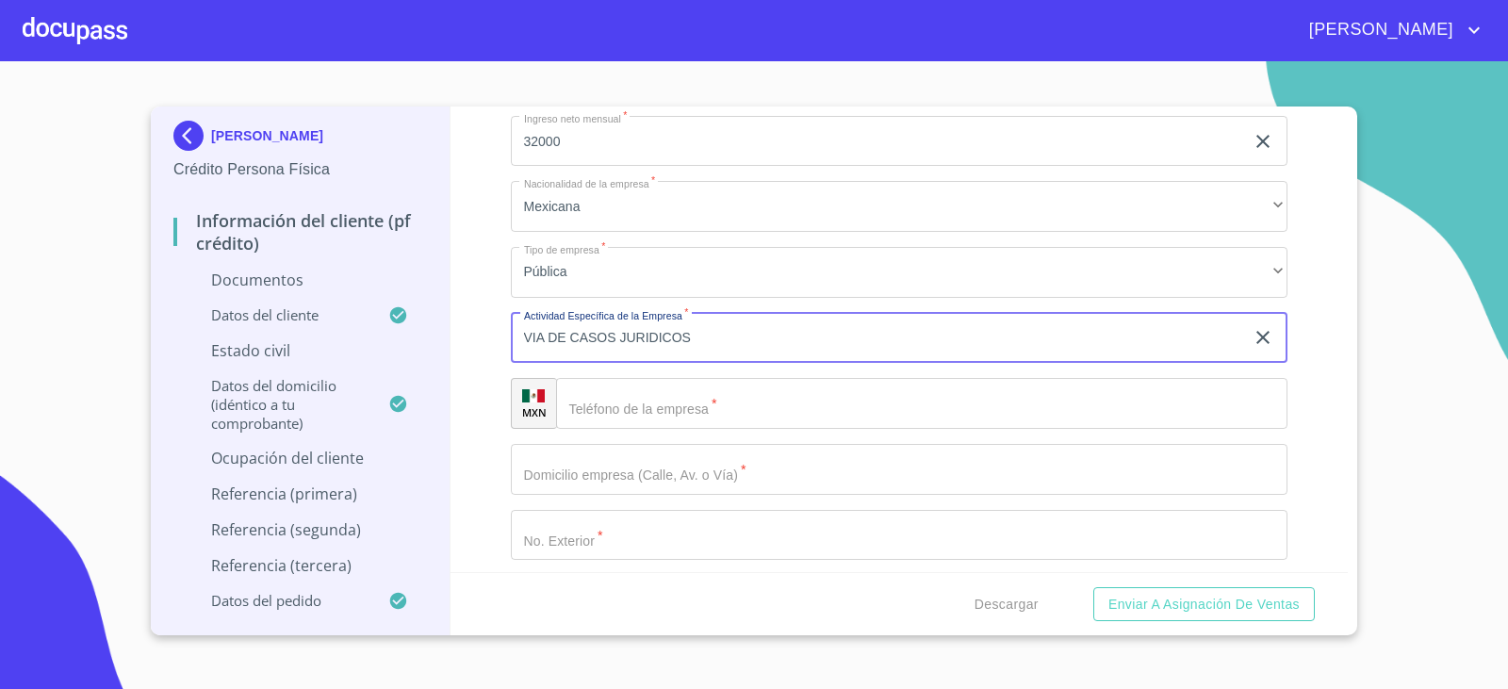
type input "VIA DE CASOS JURIDICOS"
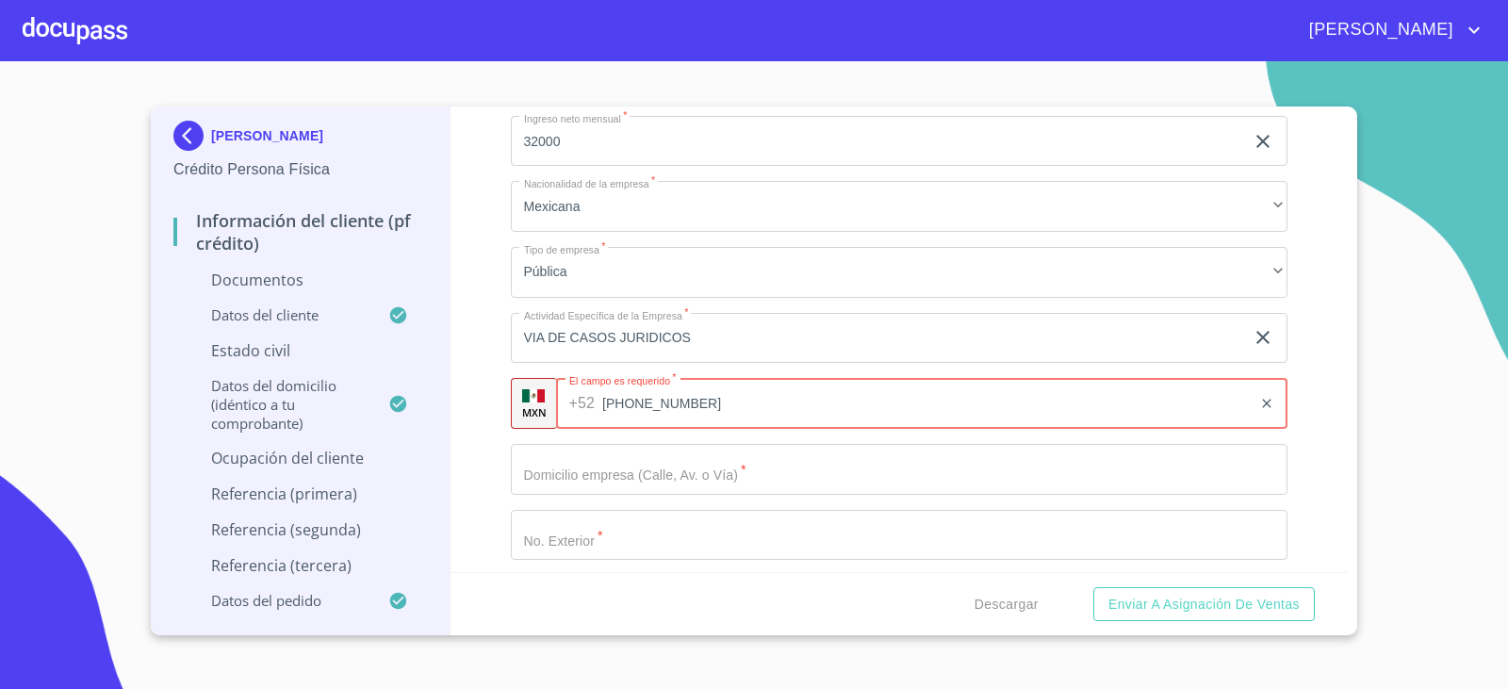
type input "[PHONE_NUMBER]"
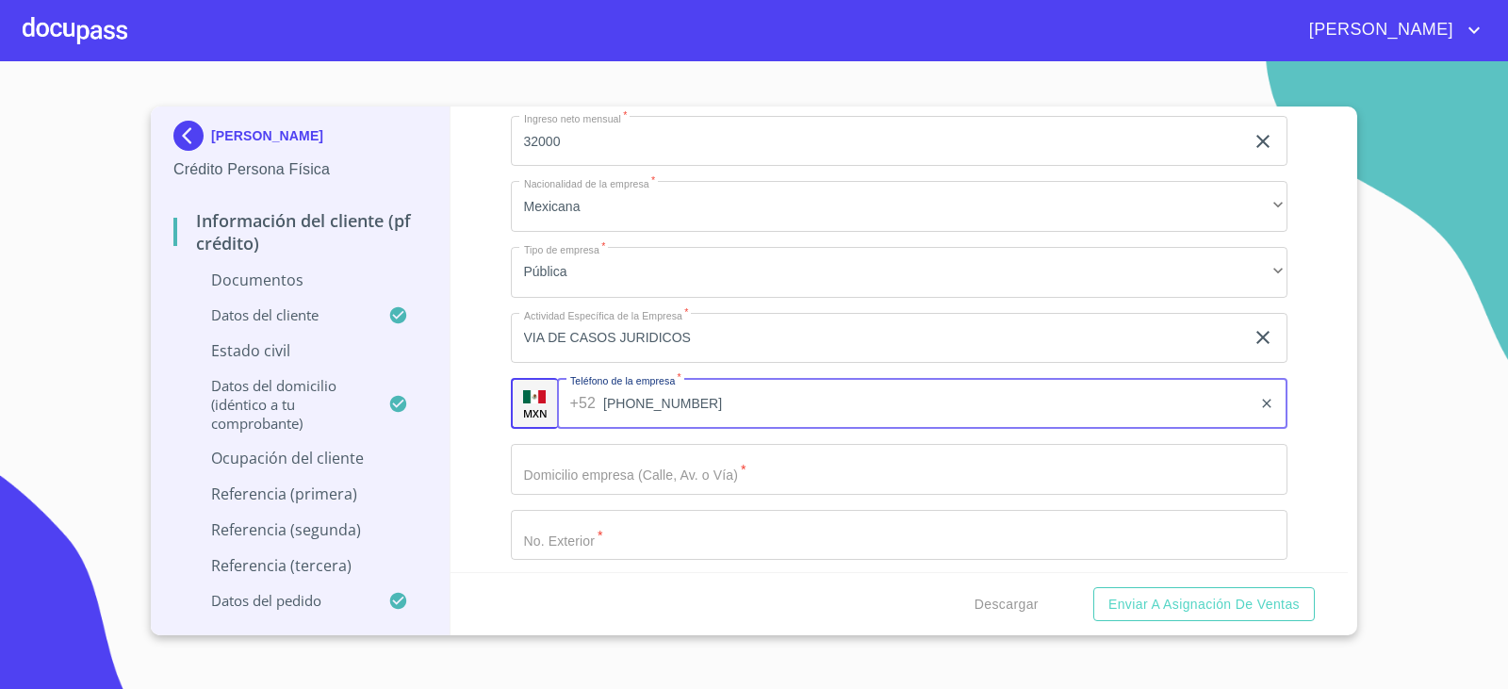
click at [521, 476] on input "Documento de identificación.   *" at bounding box center [900, 469] width 778 height 51
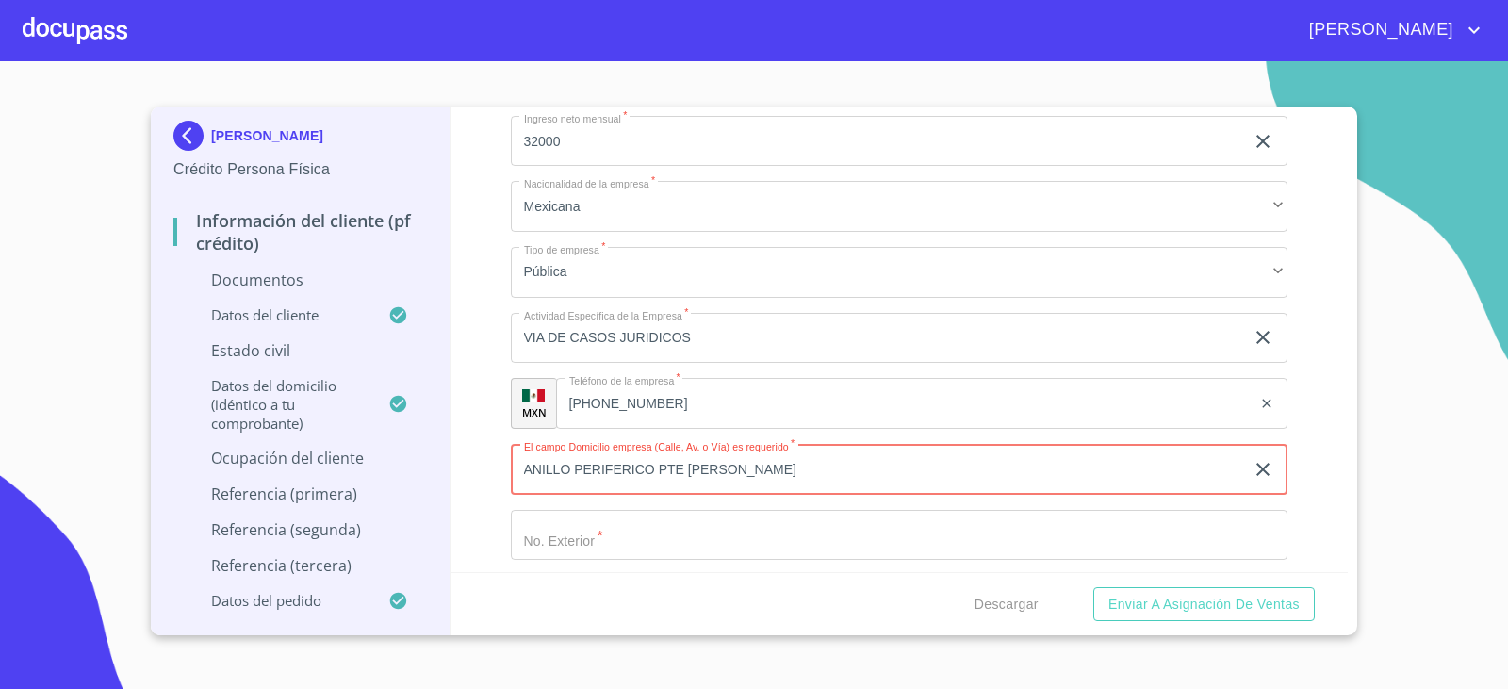
type input "ANILLO PERIFERICO PTE [PERSON_NAME]"
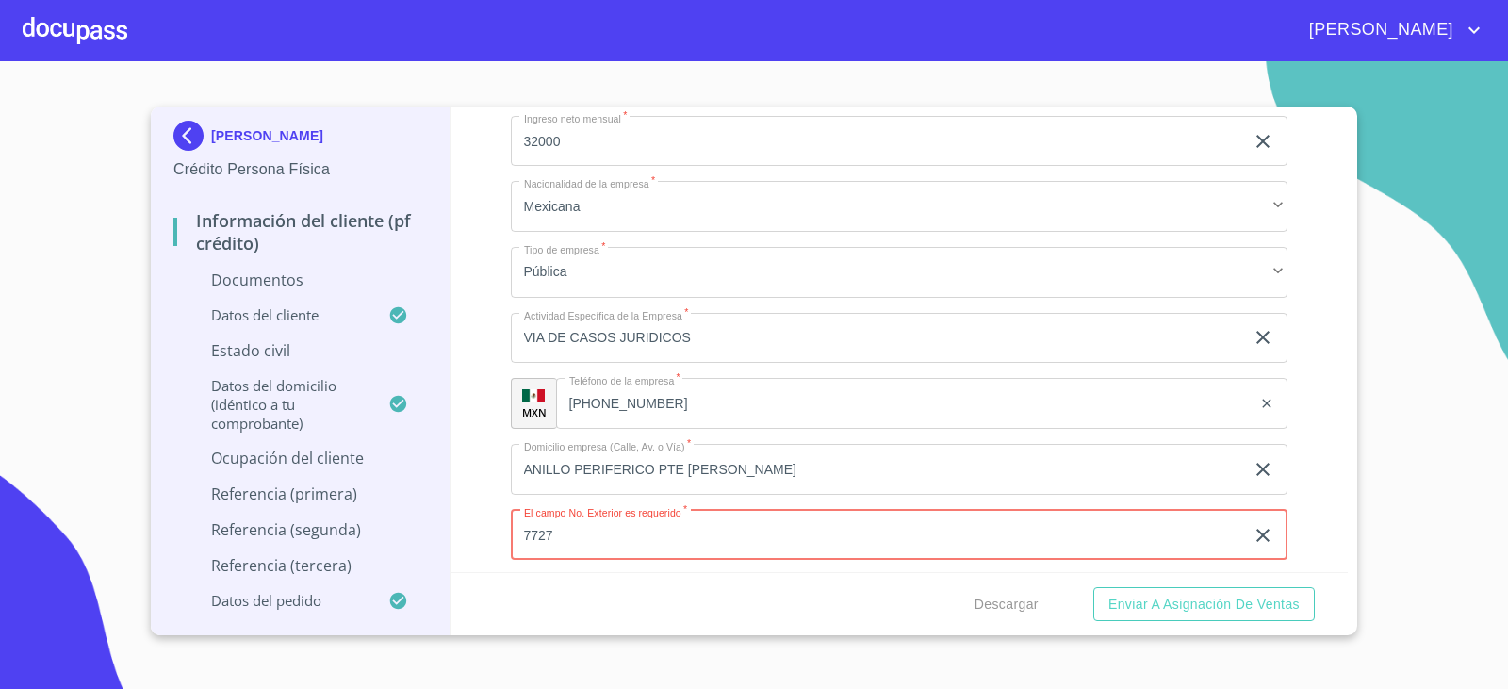
type input "7727"
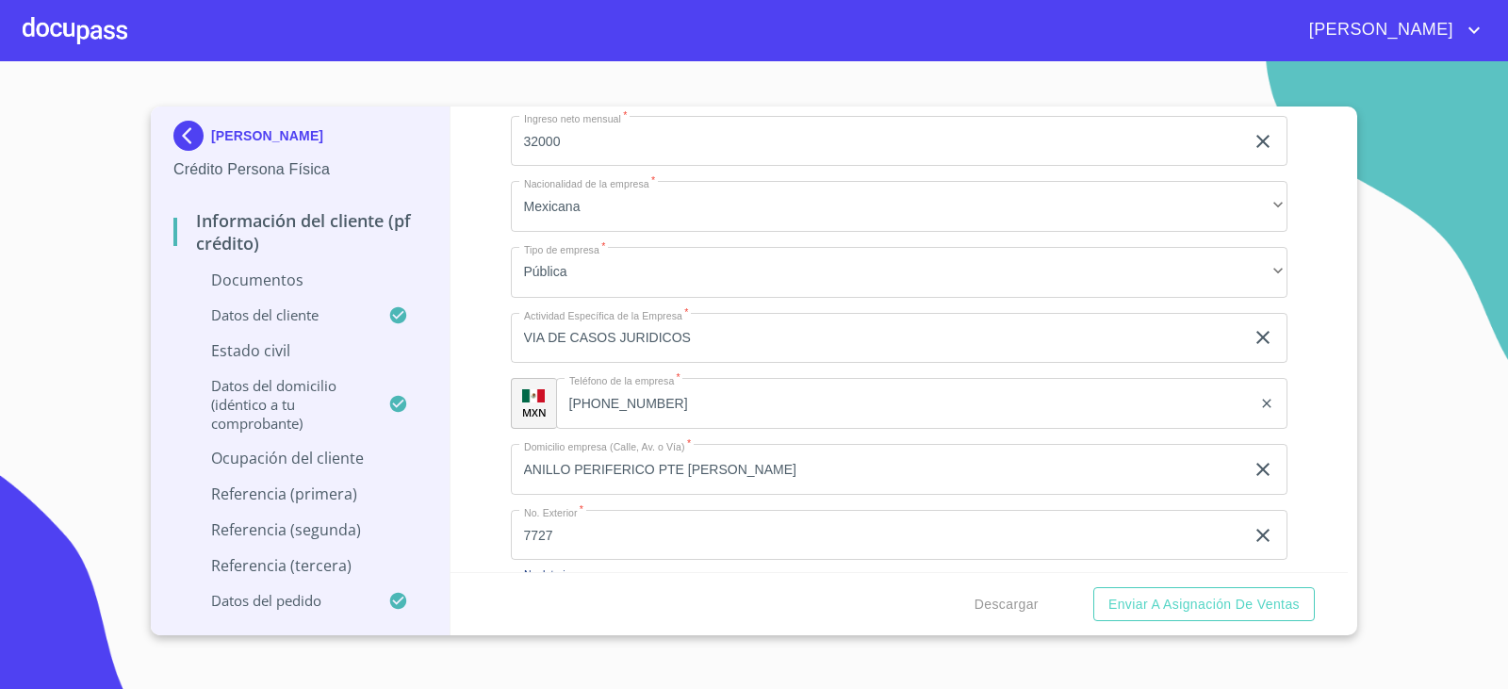
scroll to position [5335, 0]
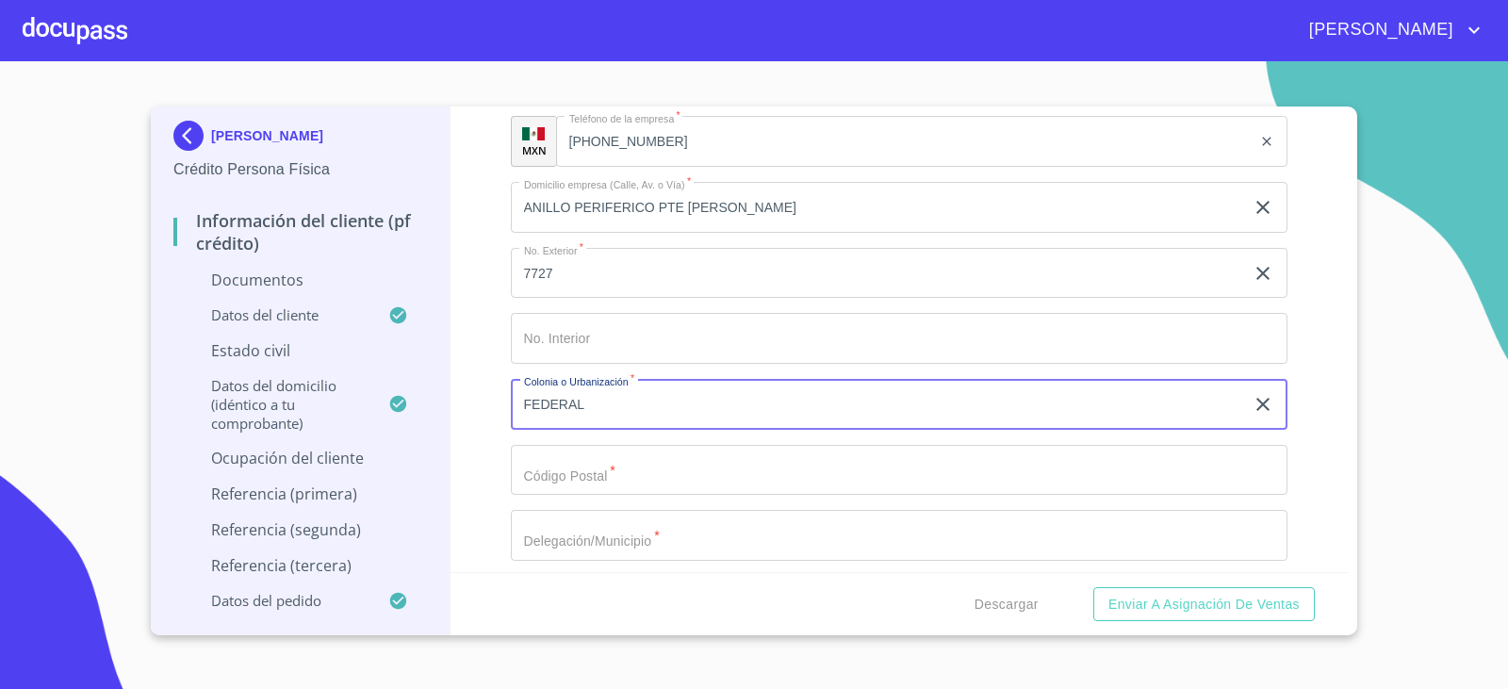
type input "FEDERAL"
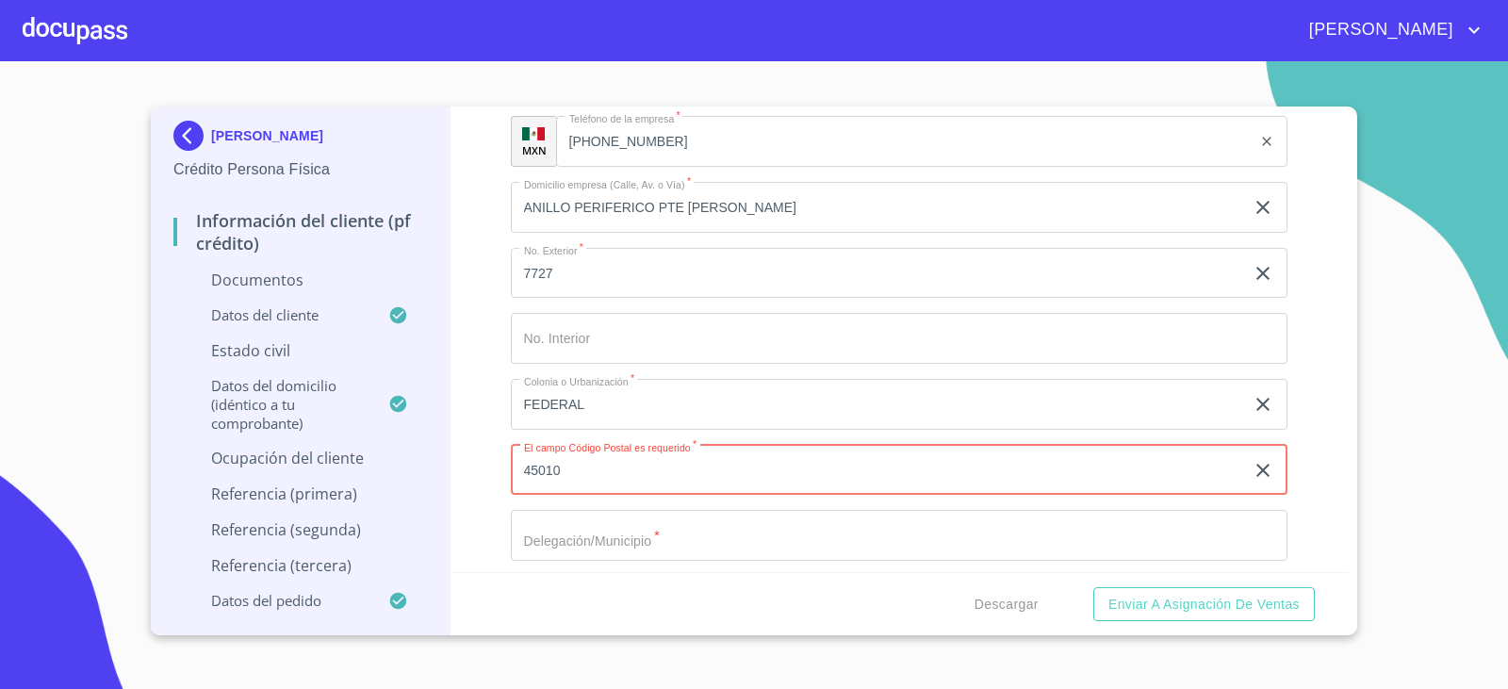
type input "45010"
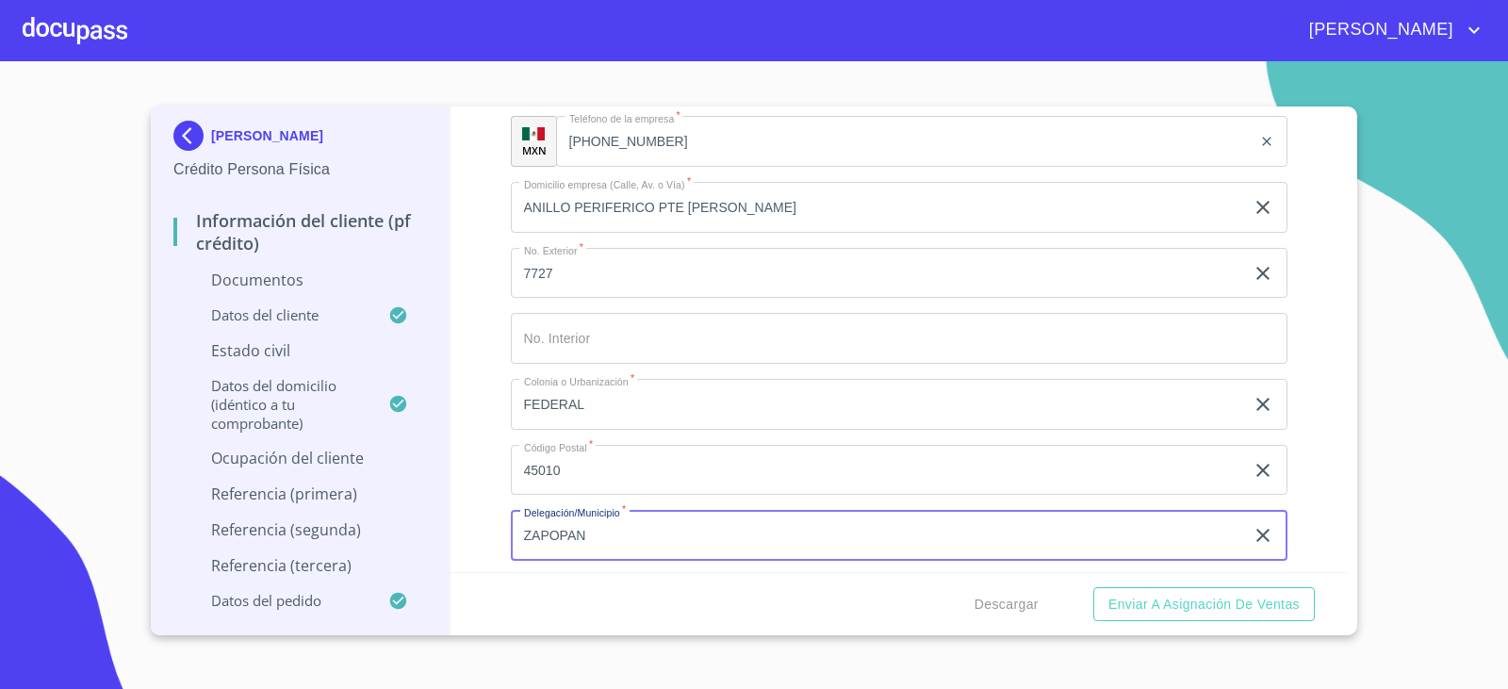
type input "ZAPOPAN"
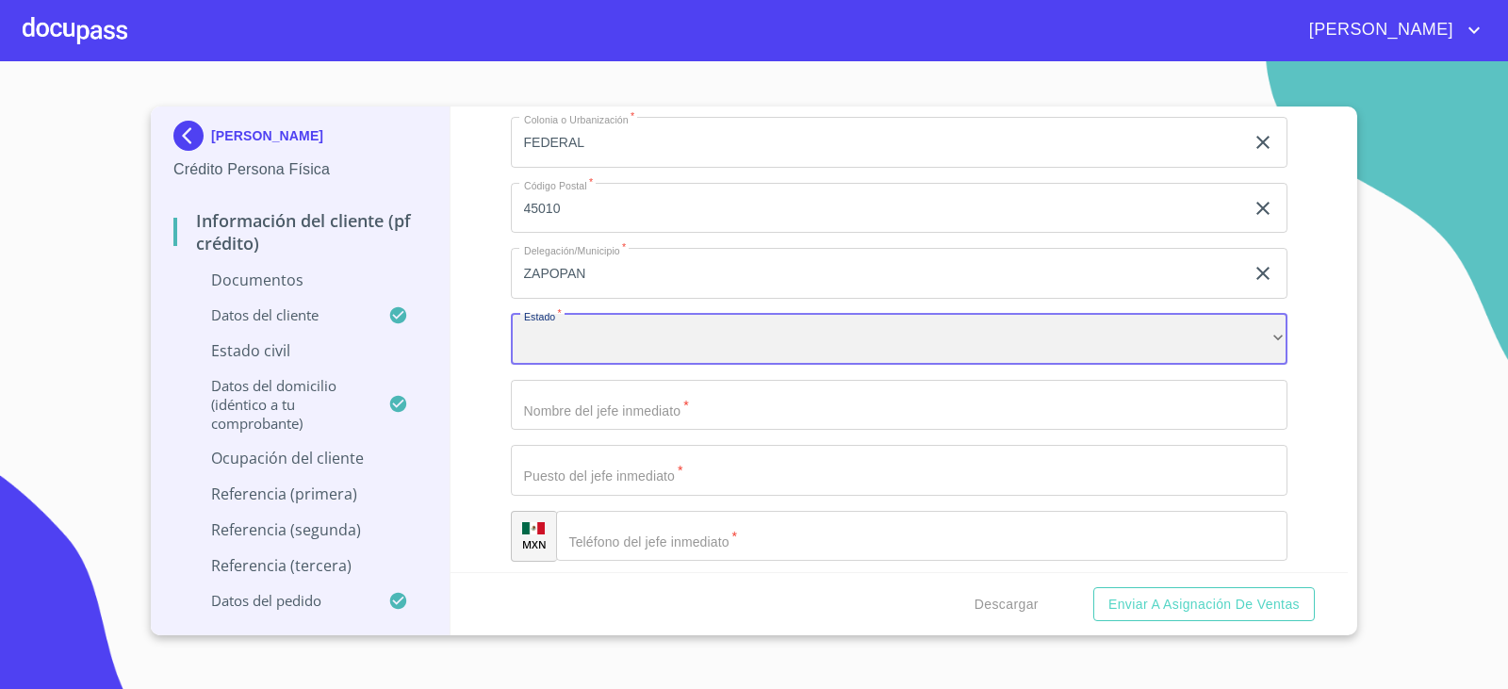
click at [656, 336] on div "​" at bounding box center [900, 339] width 778 height 51
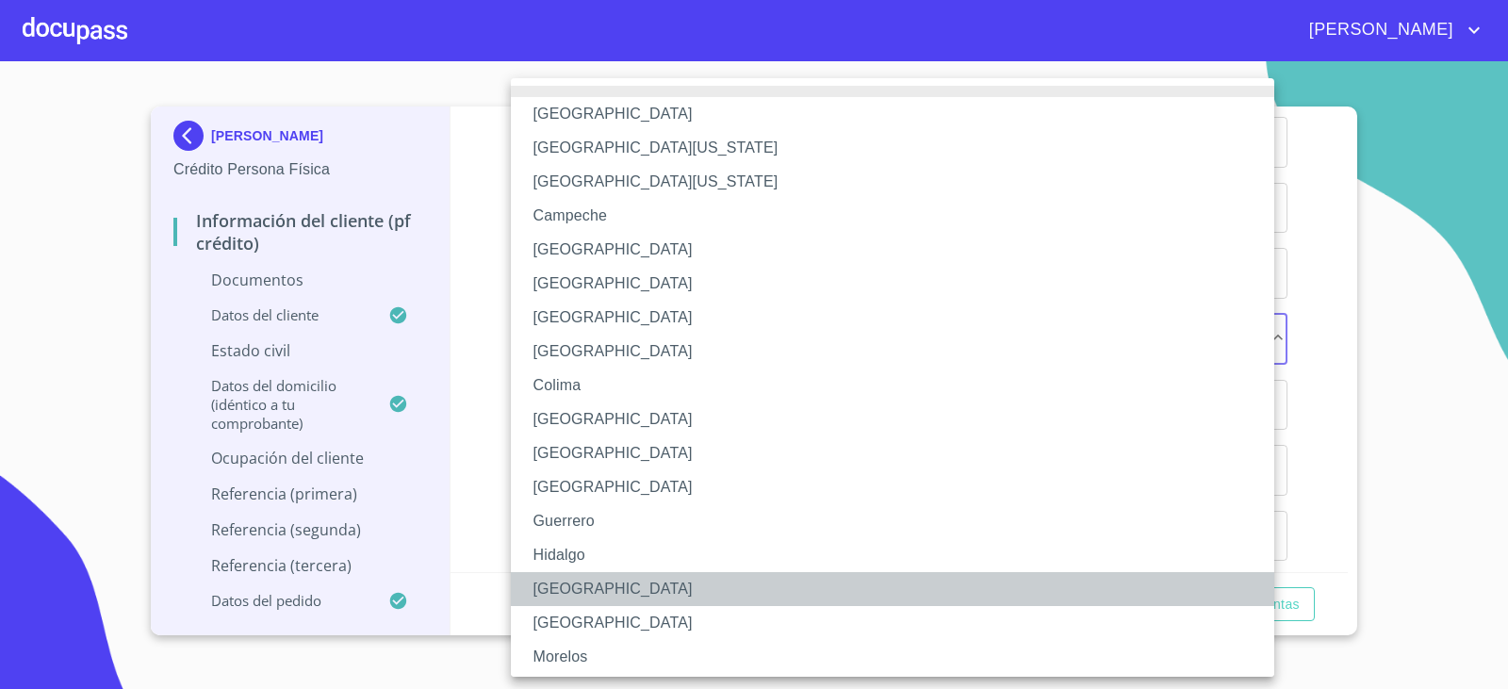
click at [571, 596] on li "[GEOGRAPHIC_DATA]" at bounding box center [900, 589] width 778 height 34
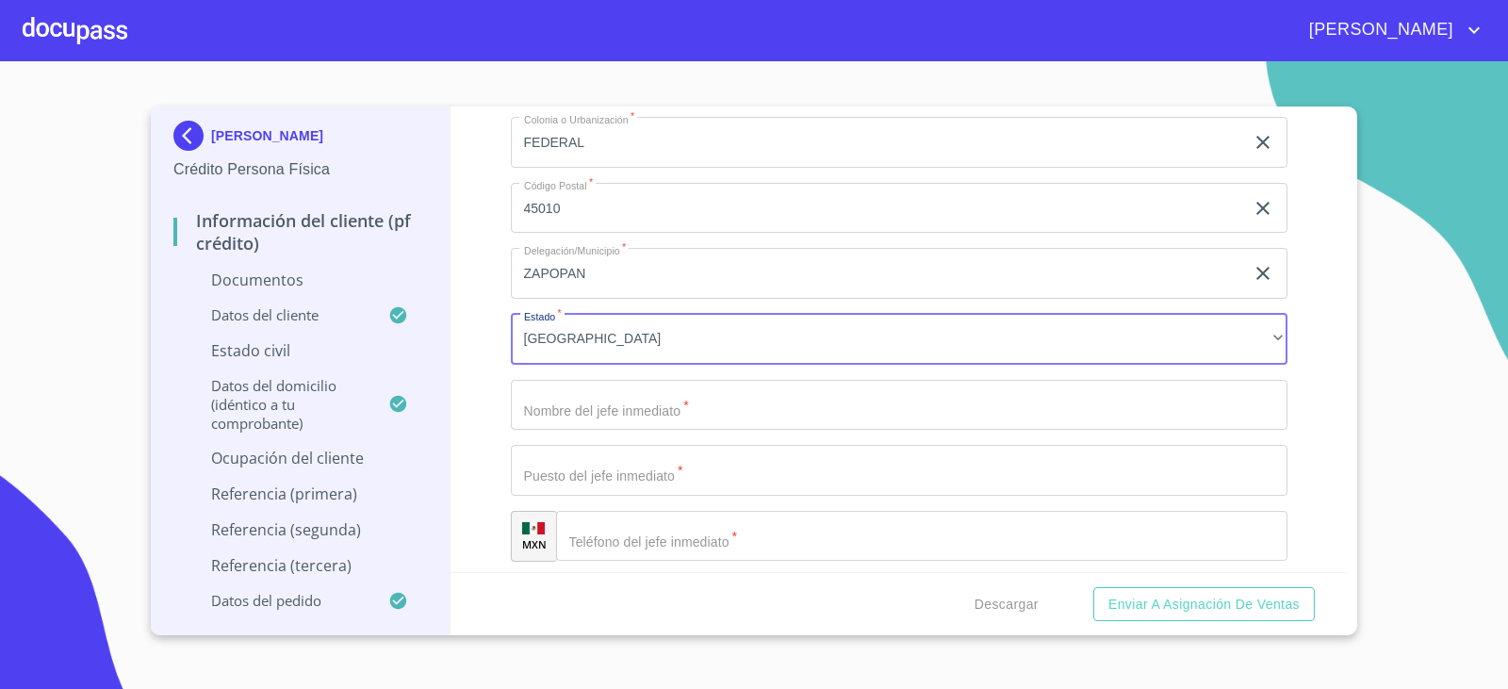
click at [586, 406] on input "Documento de identificación.   *" at bounding box center [900, 405] width 778 height 51
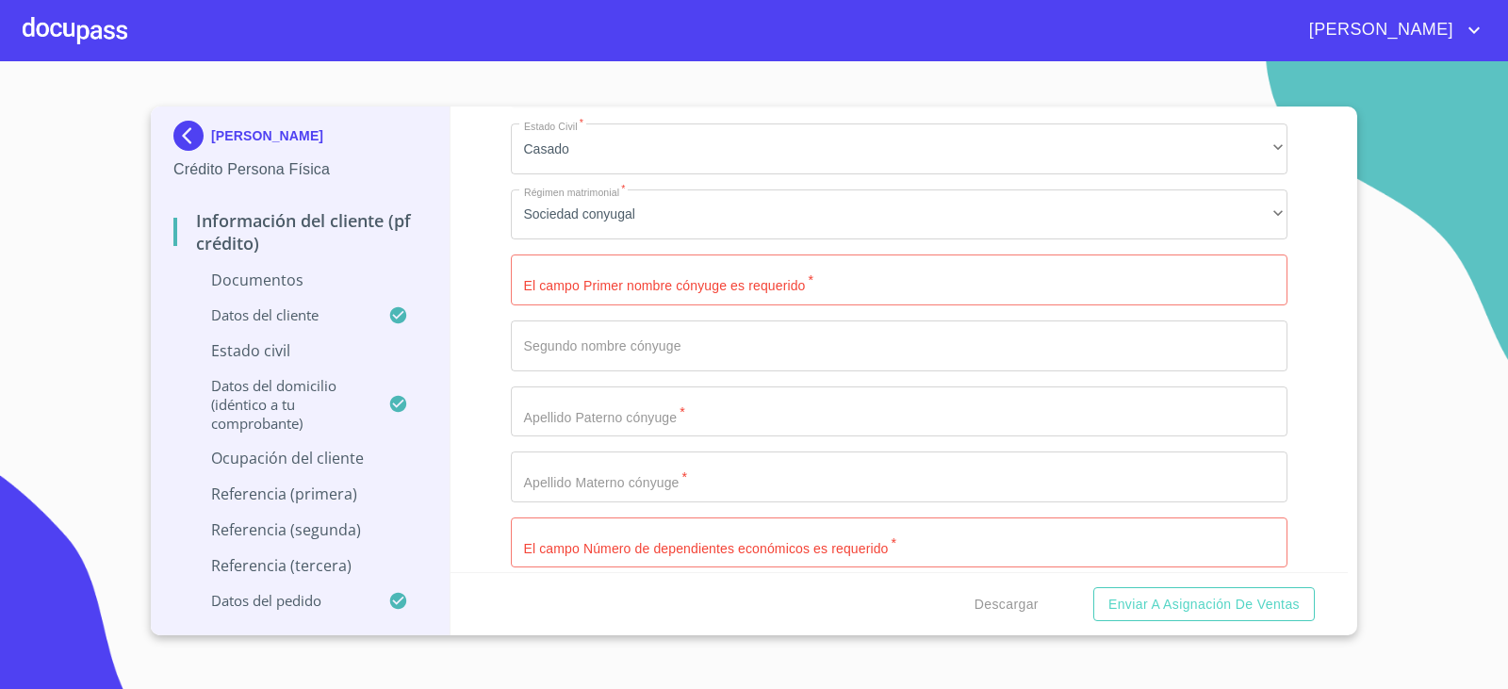
scroll to position [3240, 0]
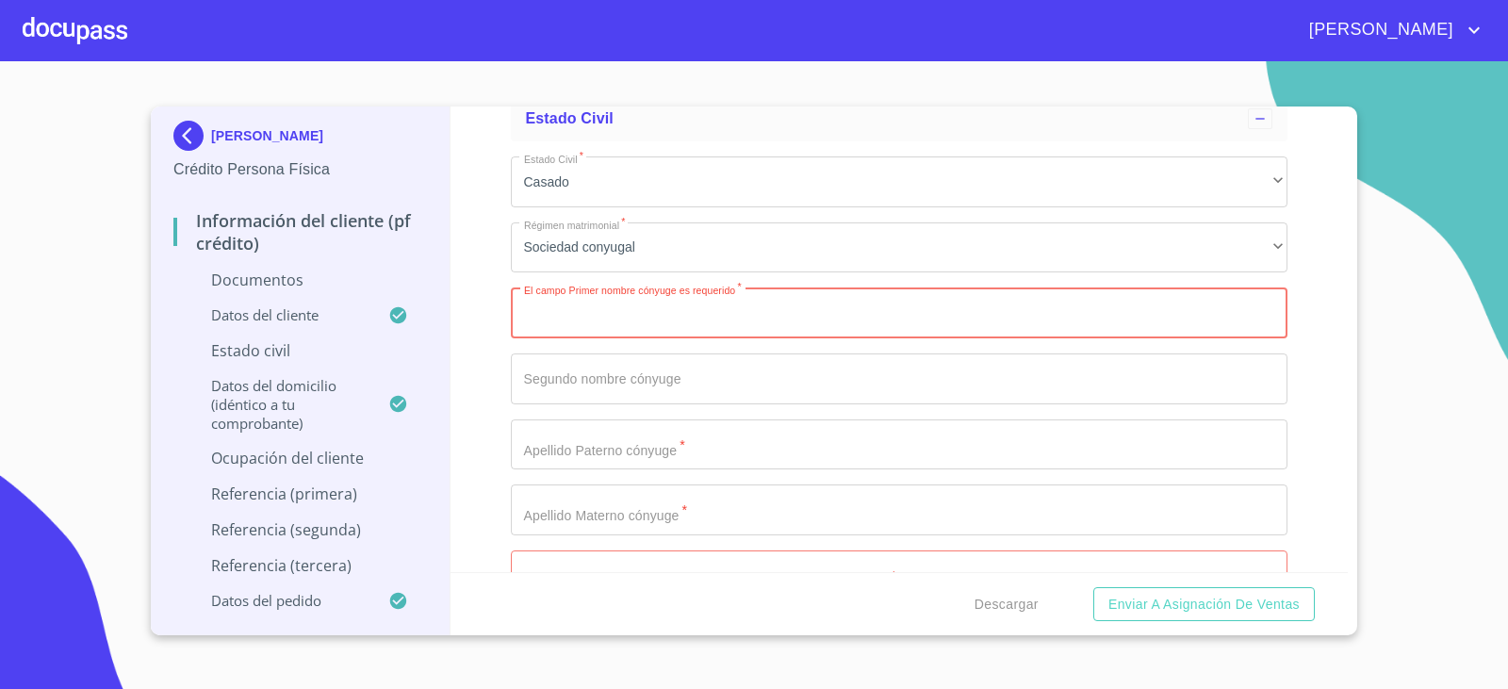
click at [603, 290] on input "Documento de identificación.   *" at bounding box center [900, 313] width 778 height 51
type input "erikaq"
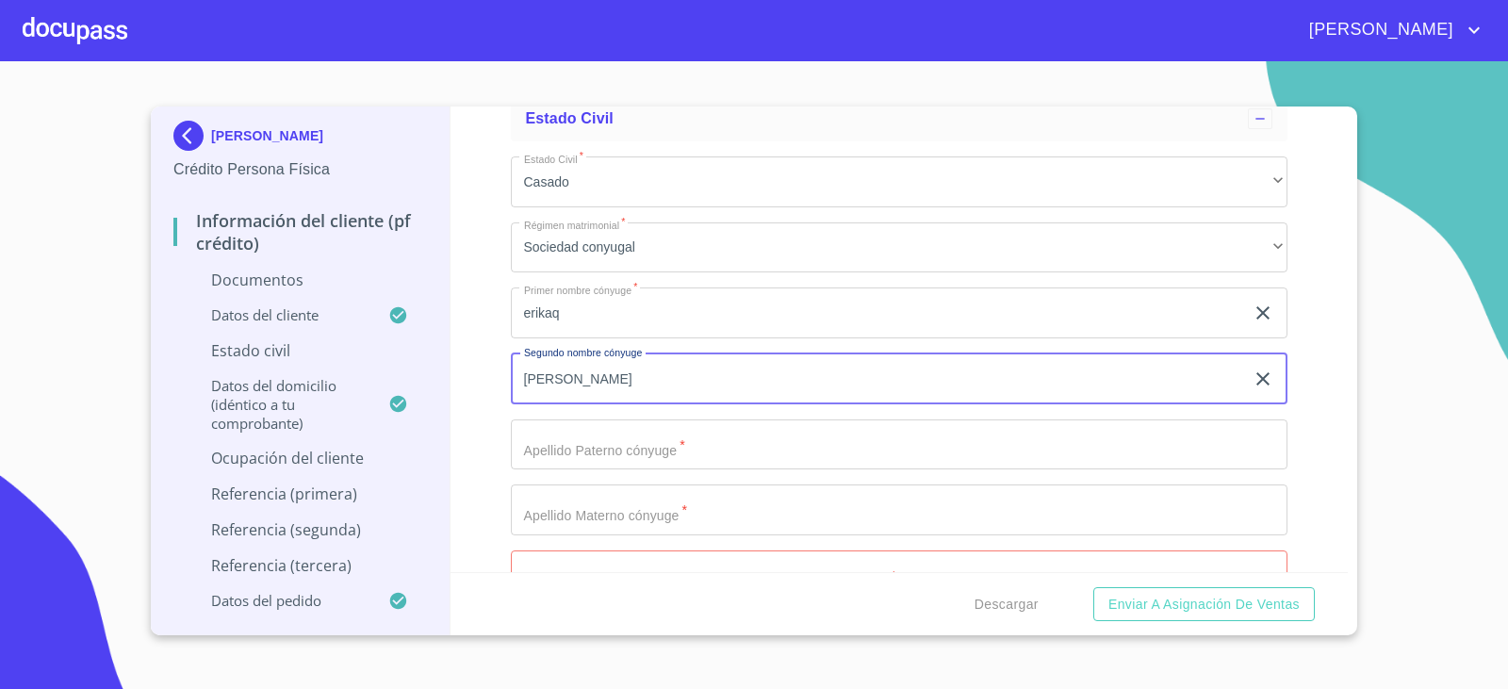
type input "[PERSON_NAME]"
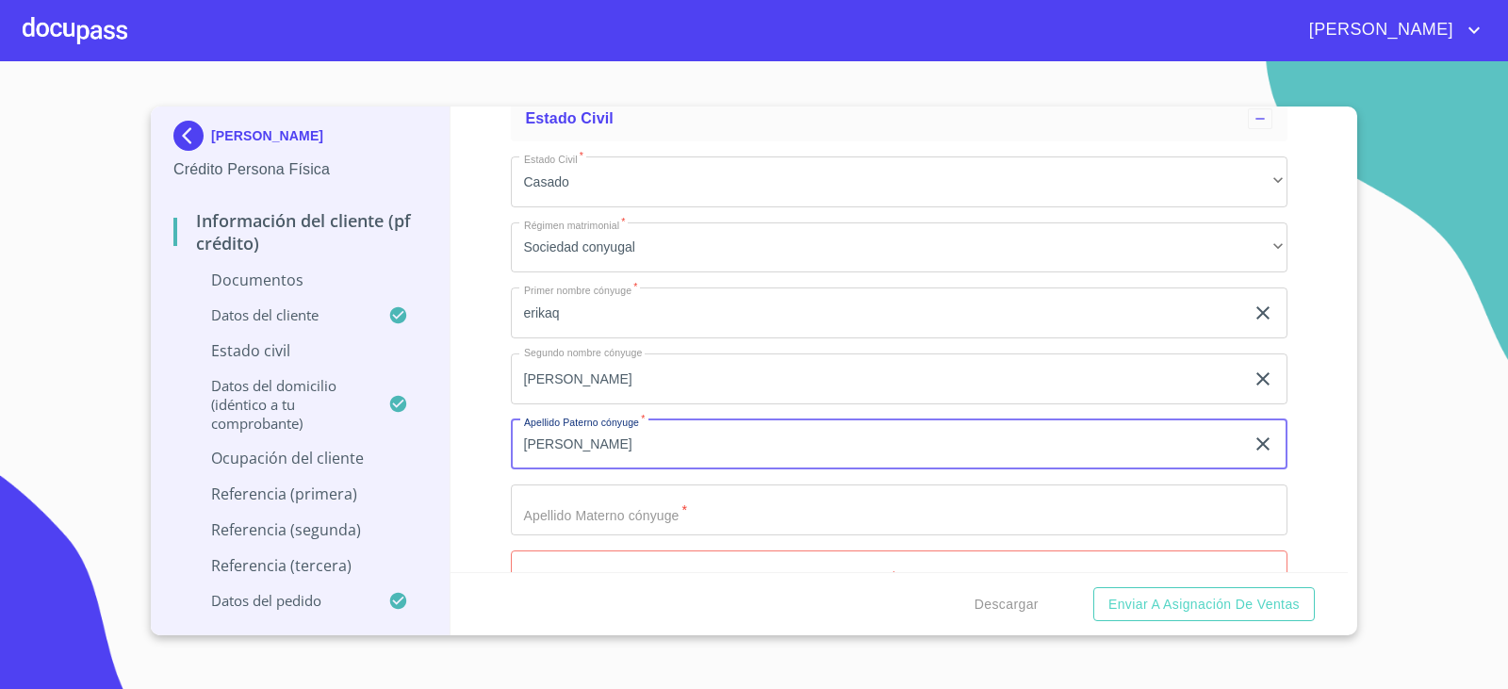
type input "[PERSON_NAME]"
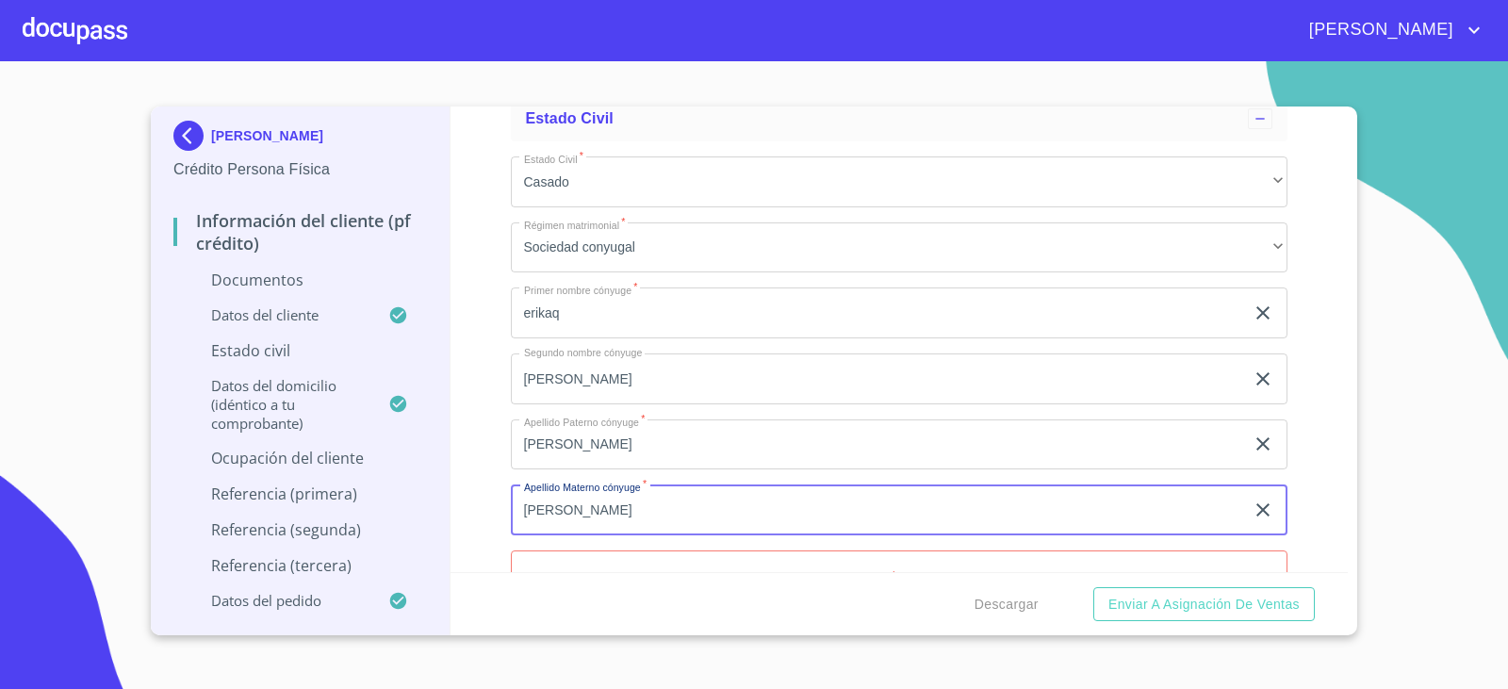
type input "[PERSON_NAME]"
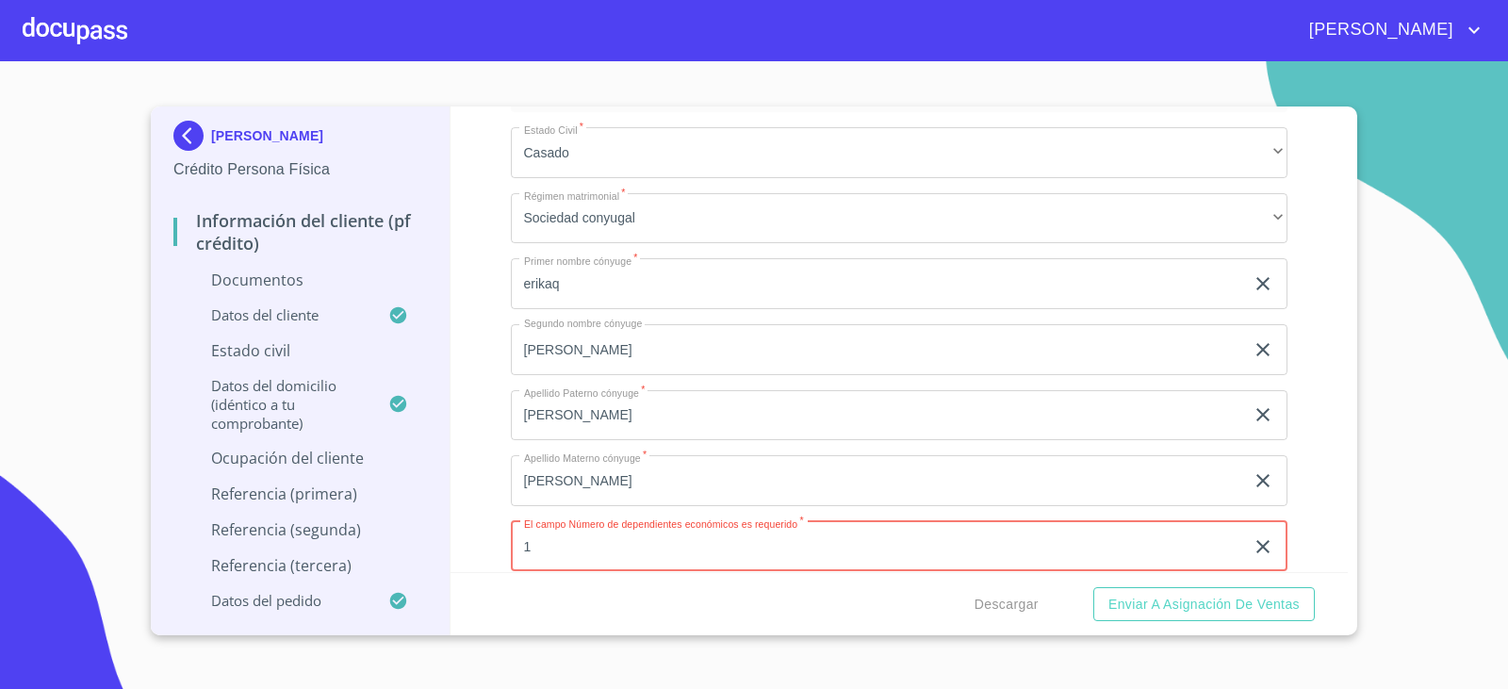
type input "1"
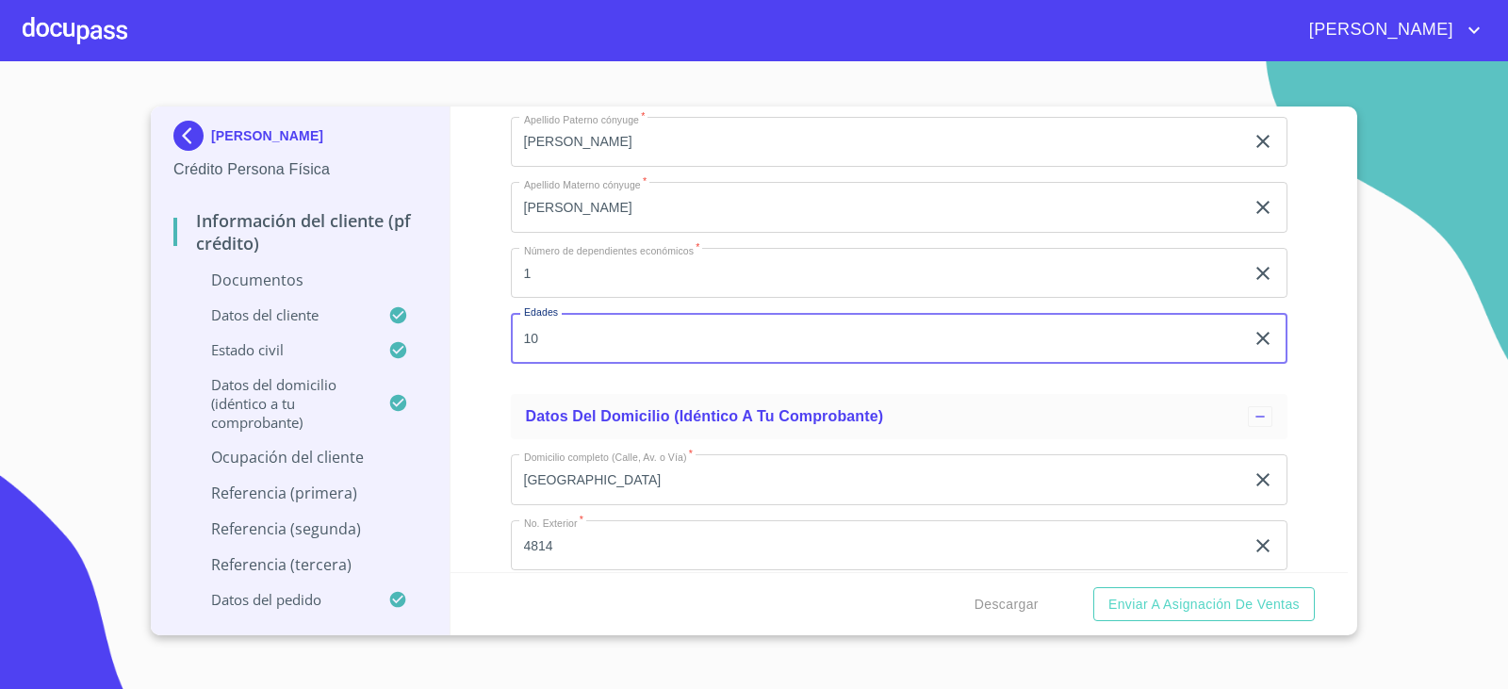
type input "10"
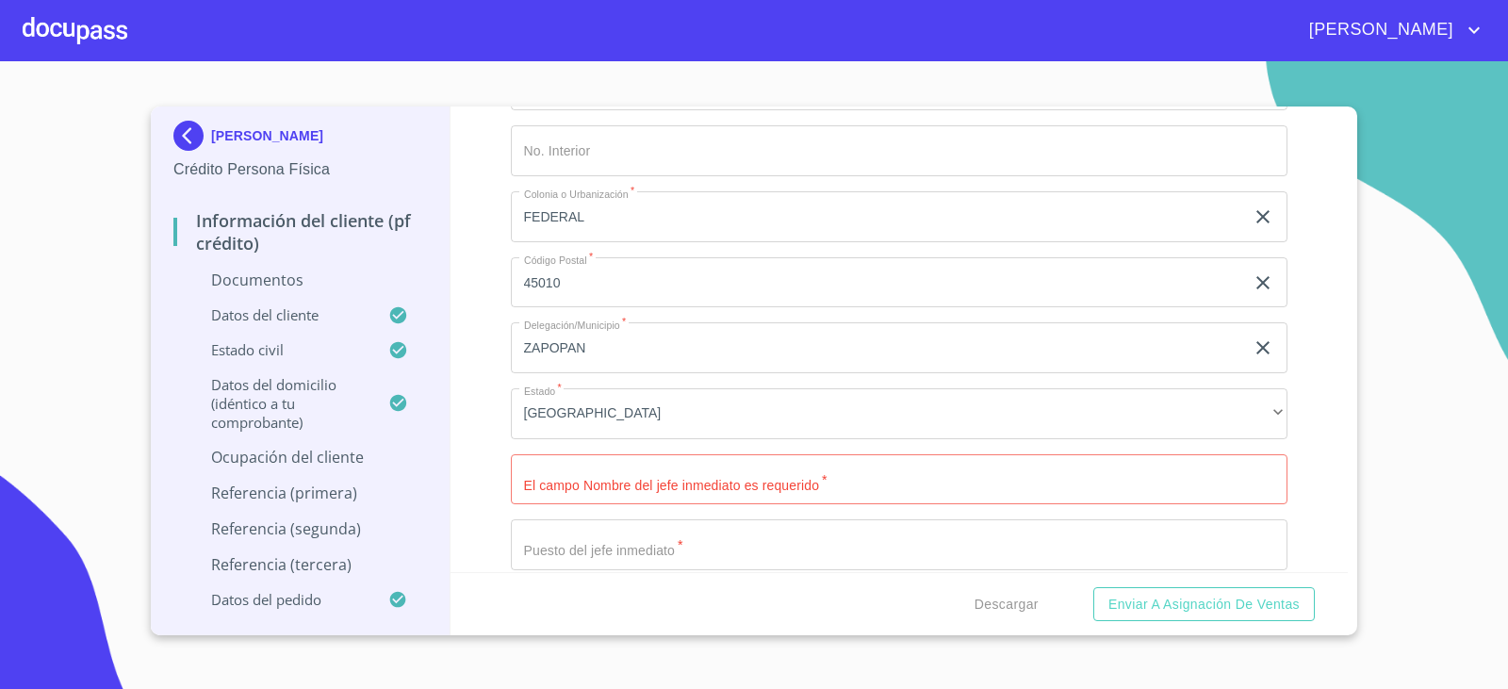
scroll to position [5711, 0]
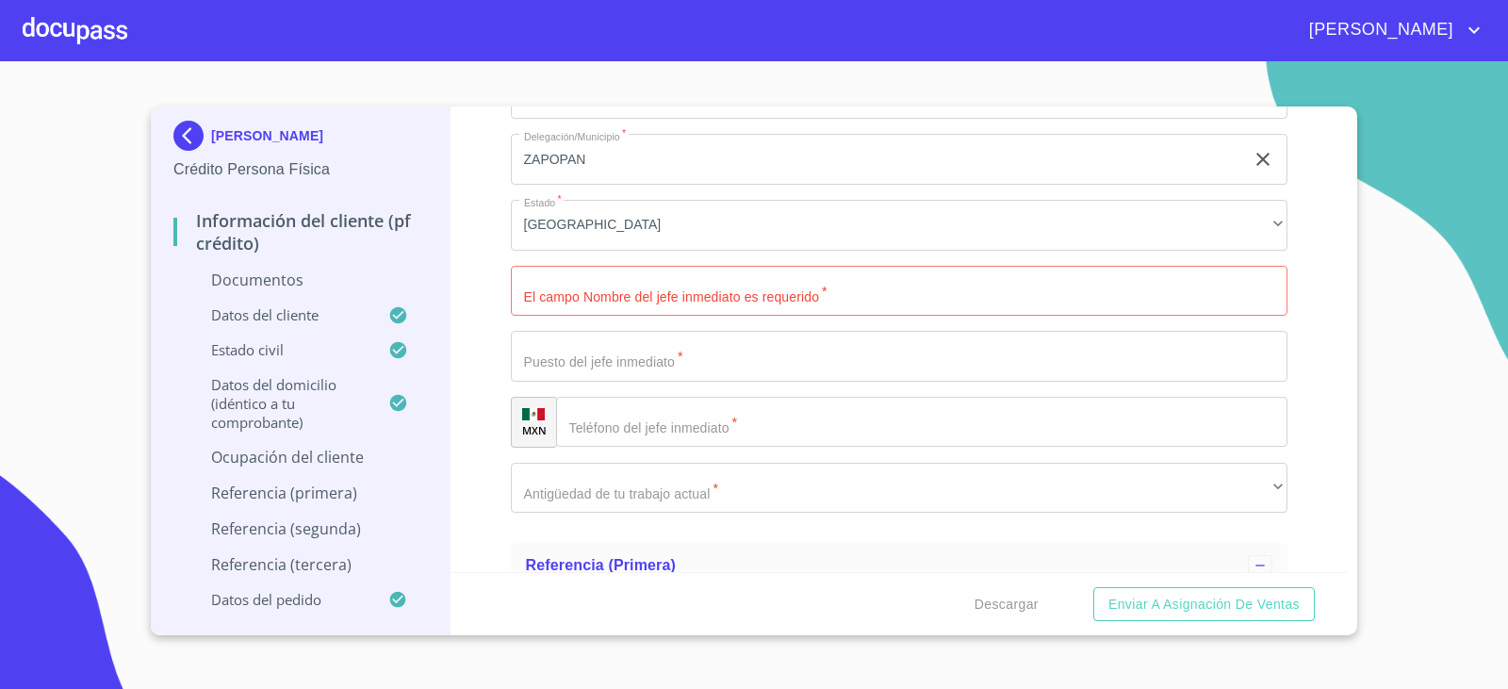
click at [622, 420] on input "Documento de identificación.   *" at bounding box center [922, 422] width 732 height 51
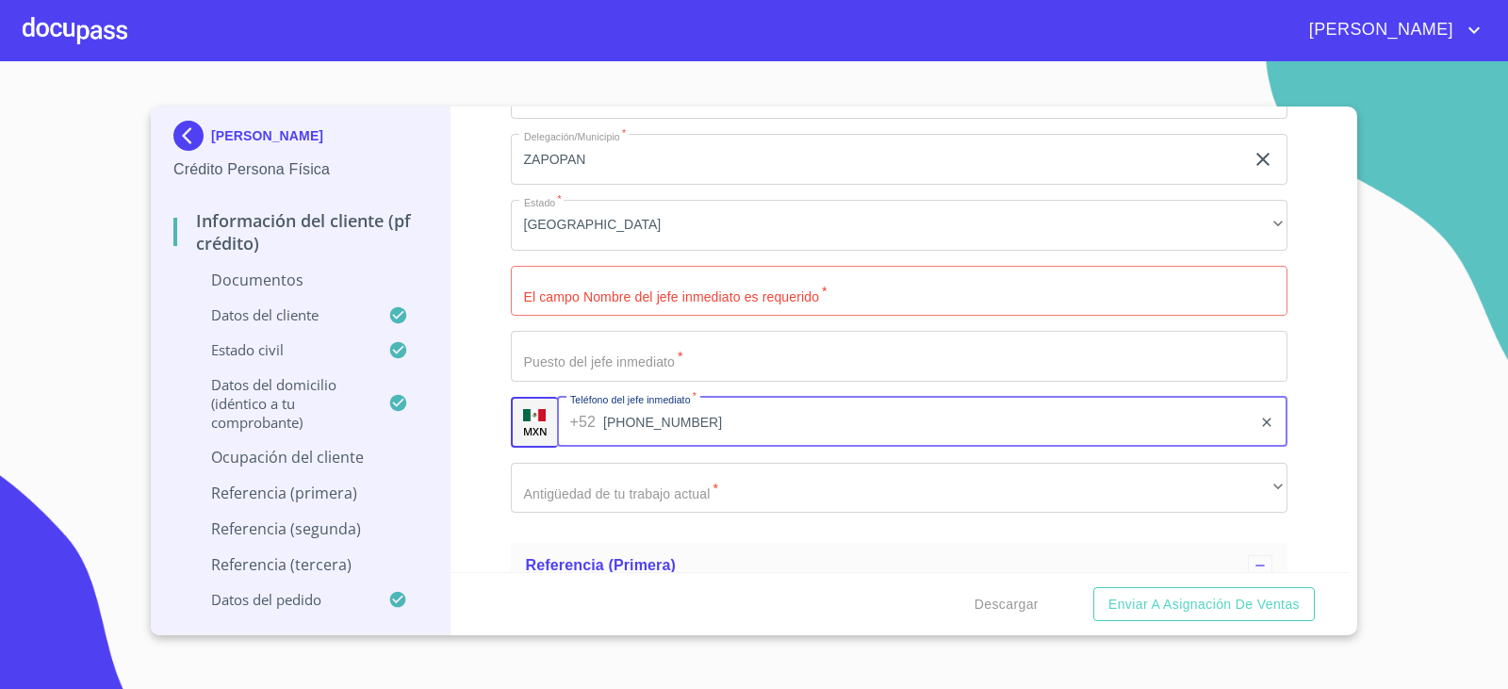
type input "[PHONE_NUMBER]"
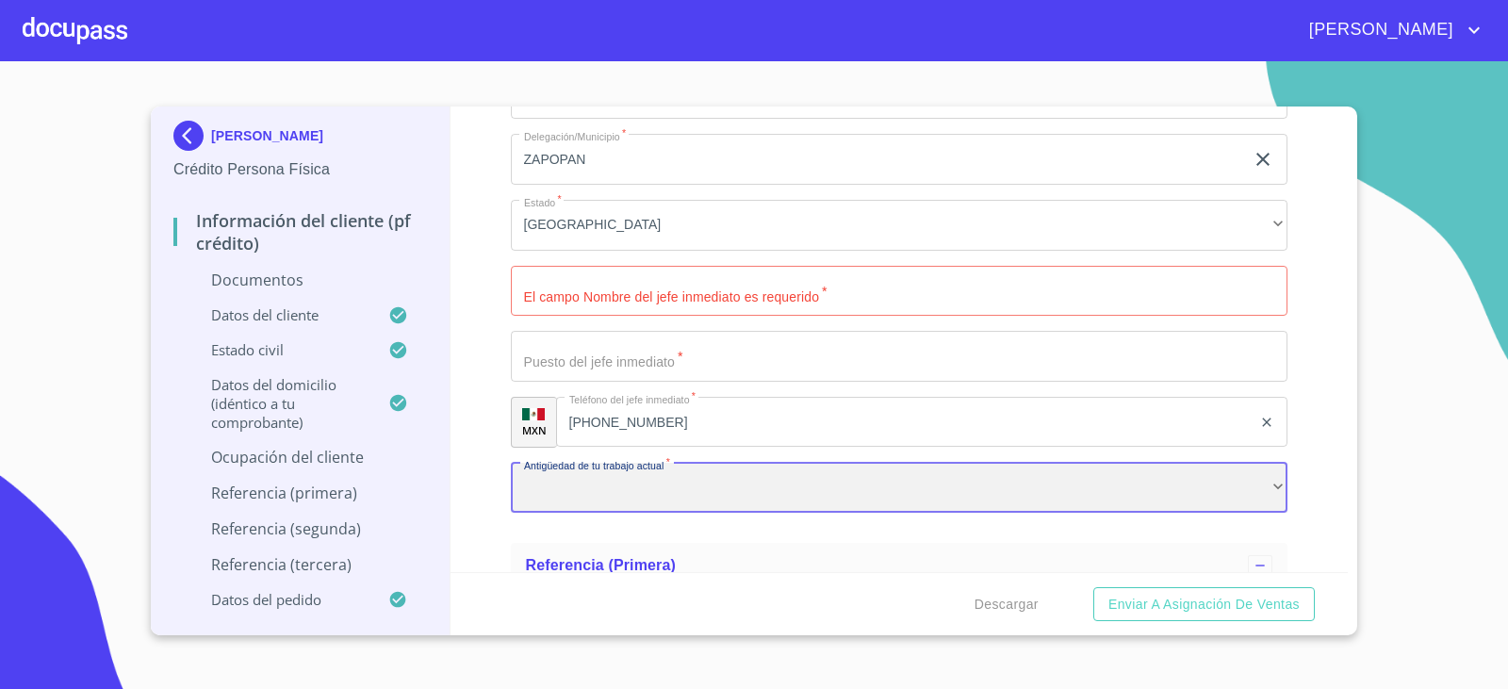
click at [668, 503] on div "​" at bounding box center [900, 488] width 778 height 51
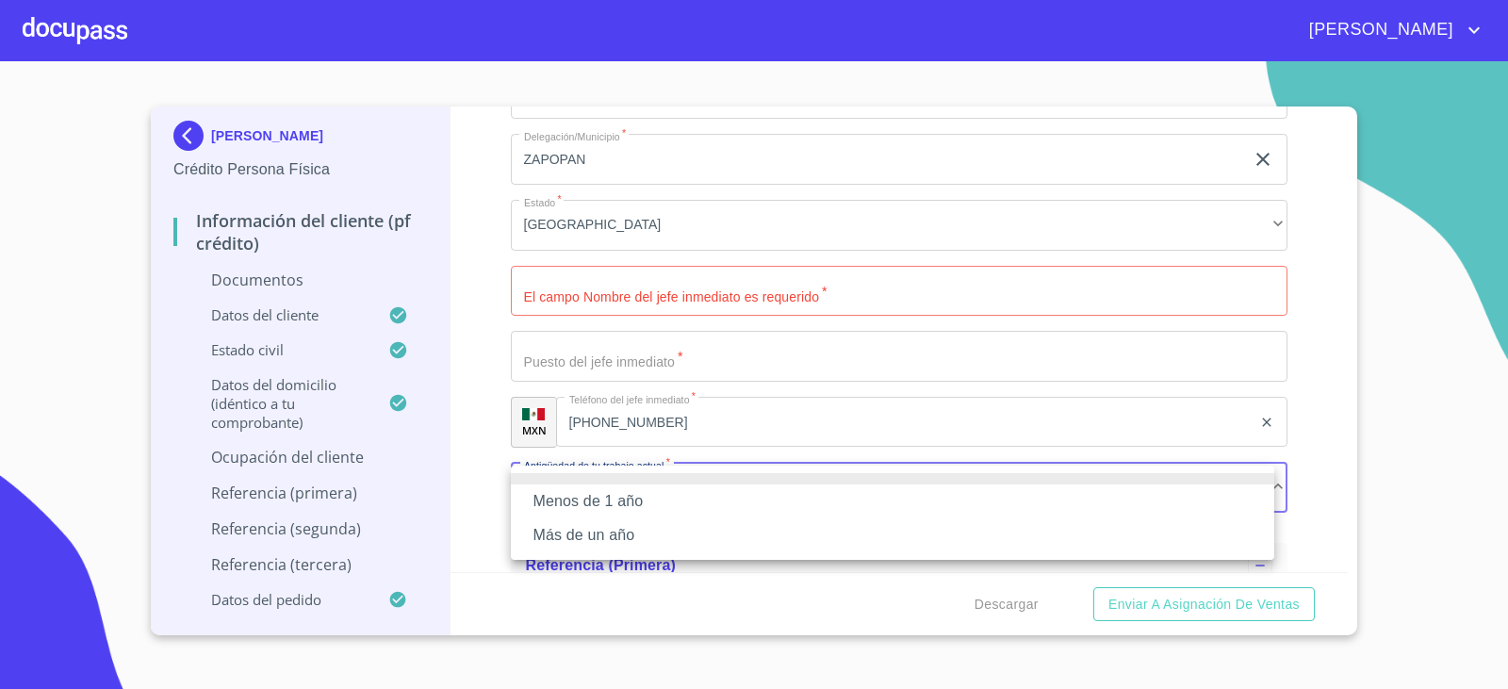
click at [621, 542] on li "Más de un año" at bounding box center [893, 535] width 764 height 34
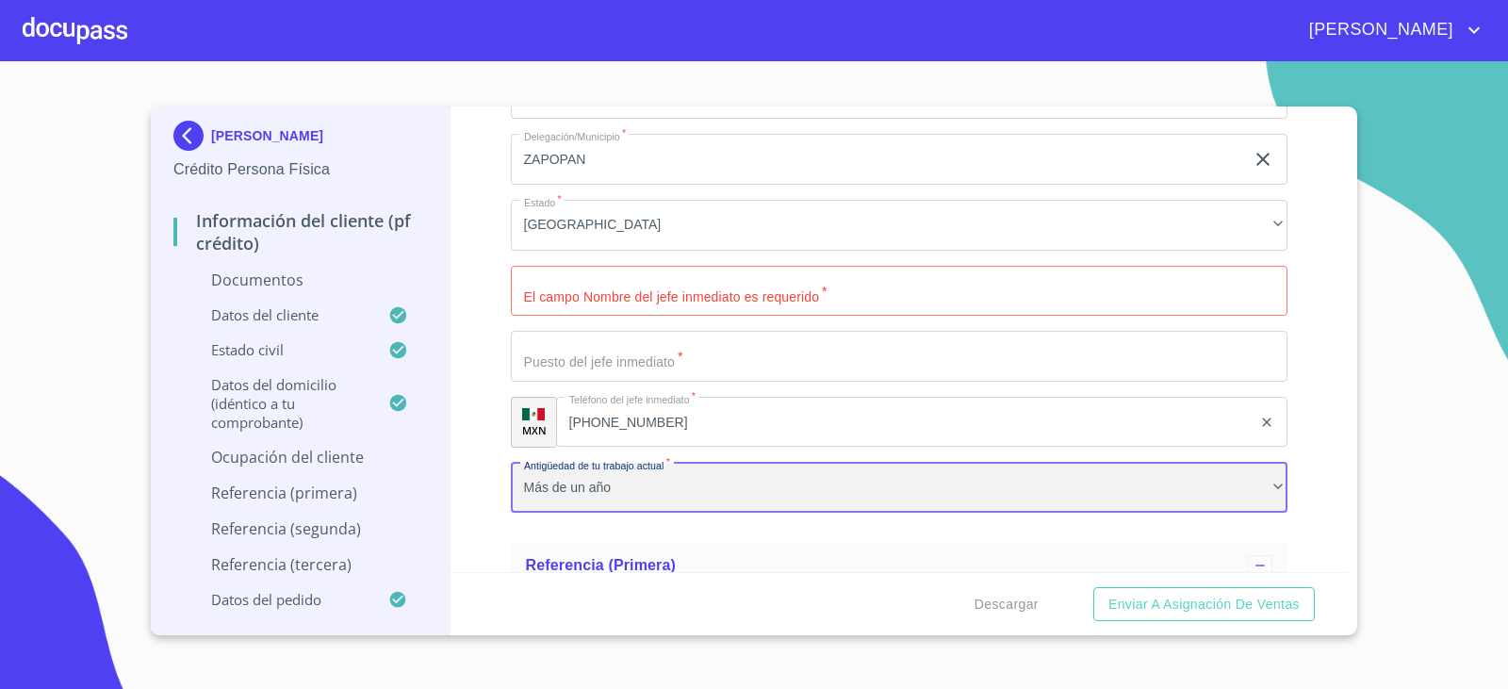
scroll to position [5993, 0]
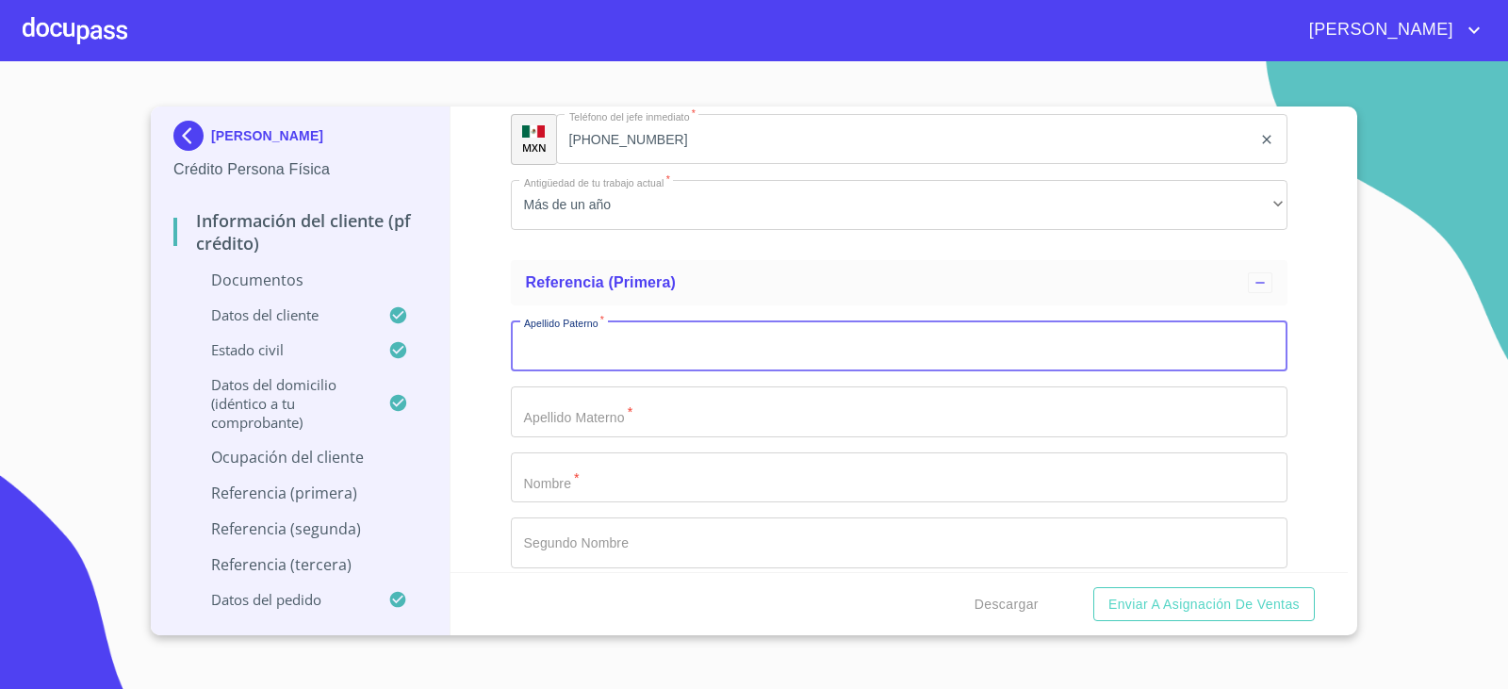
click at [592, 342] on input "Documento de identificación.   *" at bounding box center [900, 346] width 778 height 51
type input "[PERSON_NAME]"
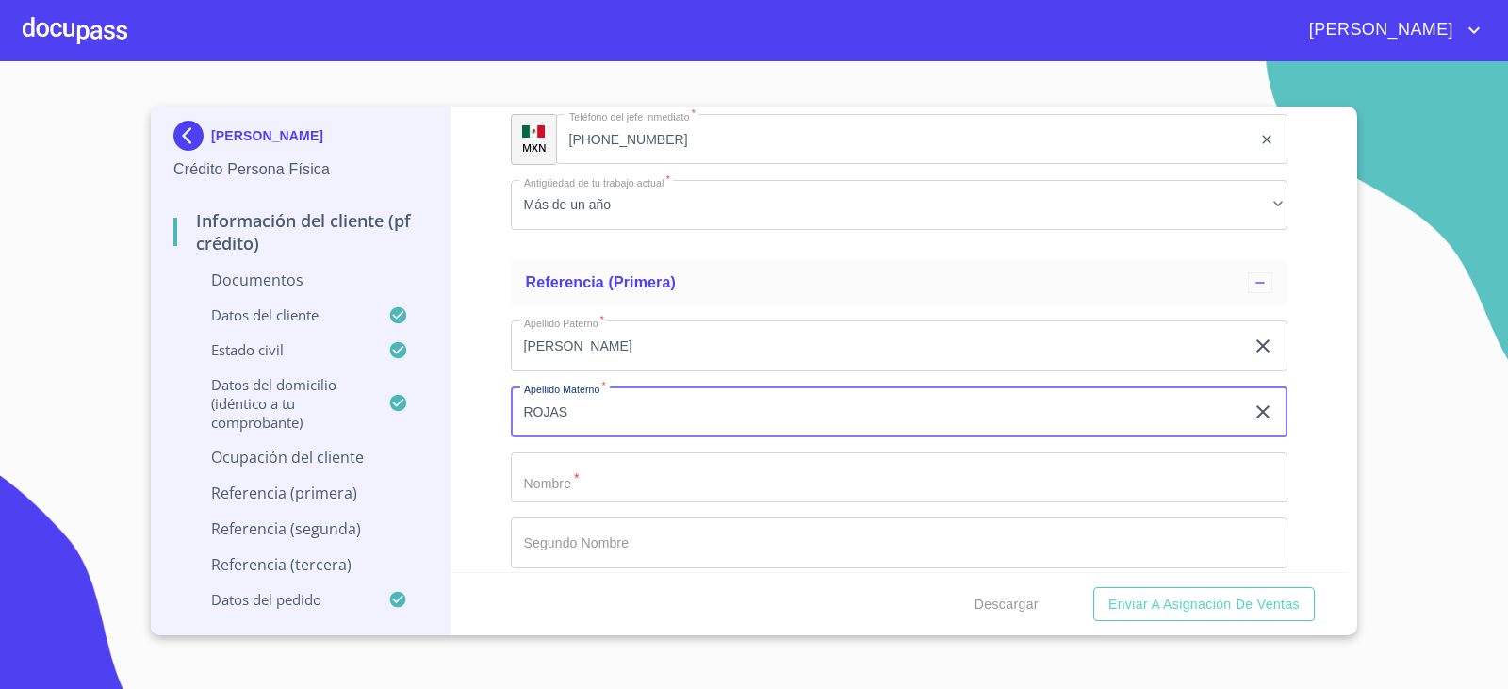
type input "ROJAS"
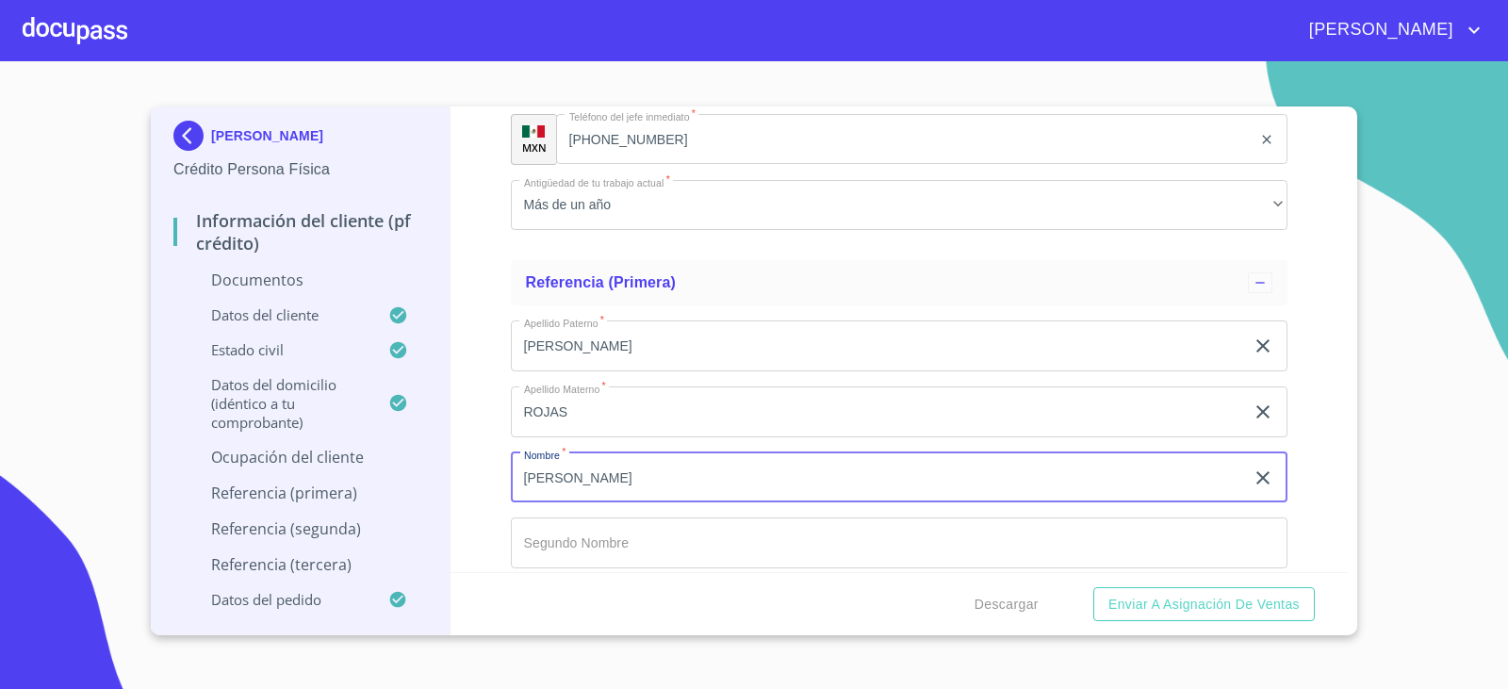
type input "[PERSON_NAME]"
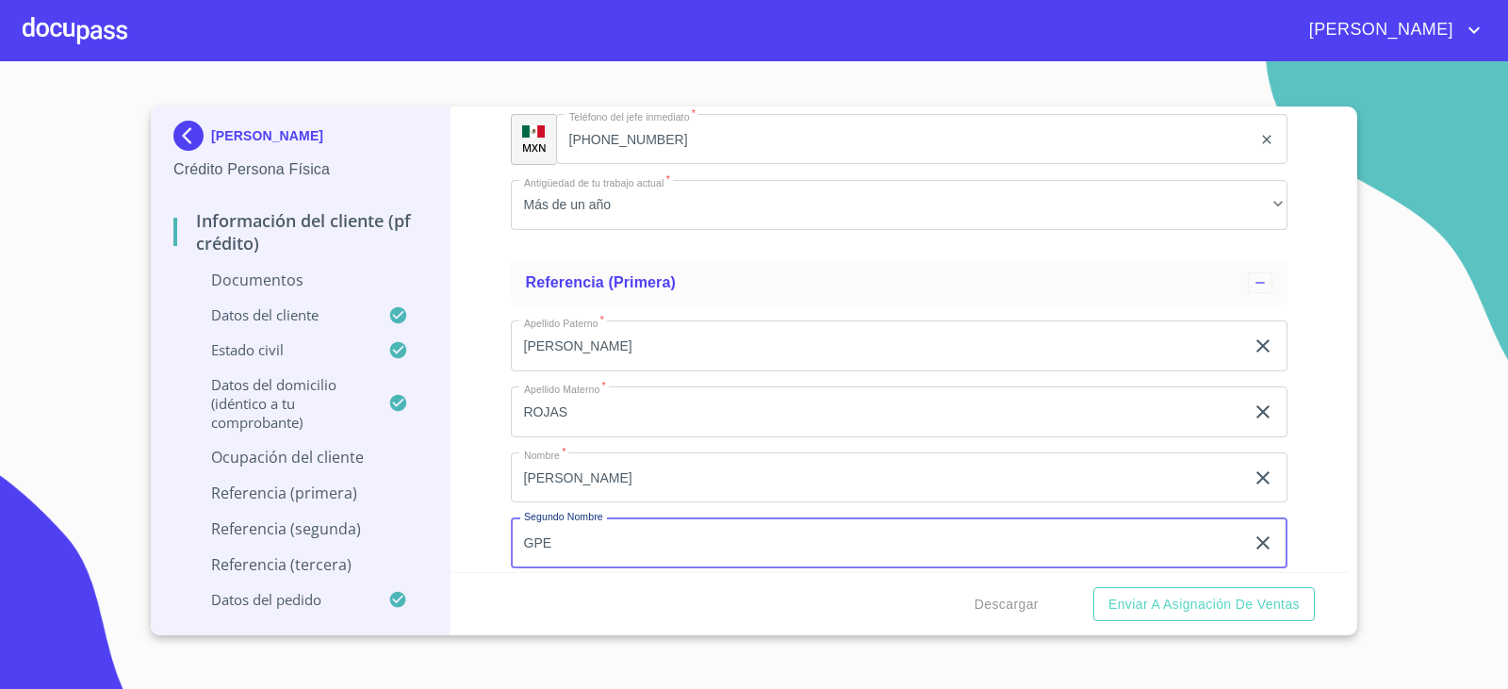
type input "GPE"
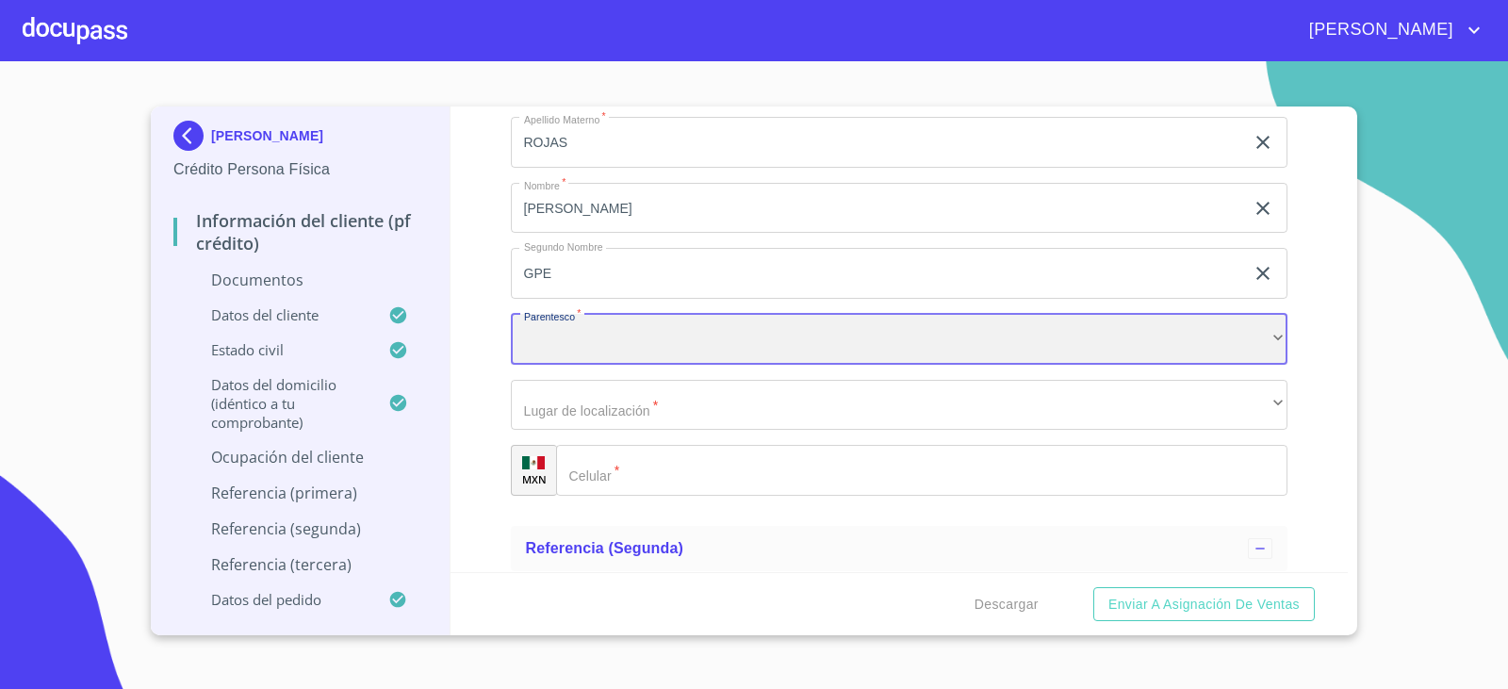
click at [592, 342] on div "​" at bounding box center [900, 339] width 778 height 51
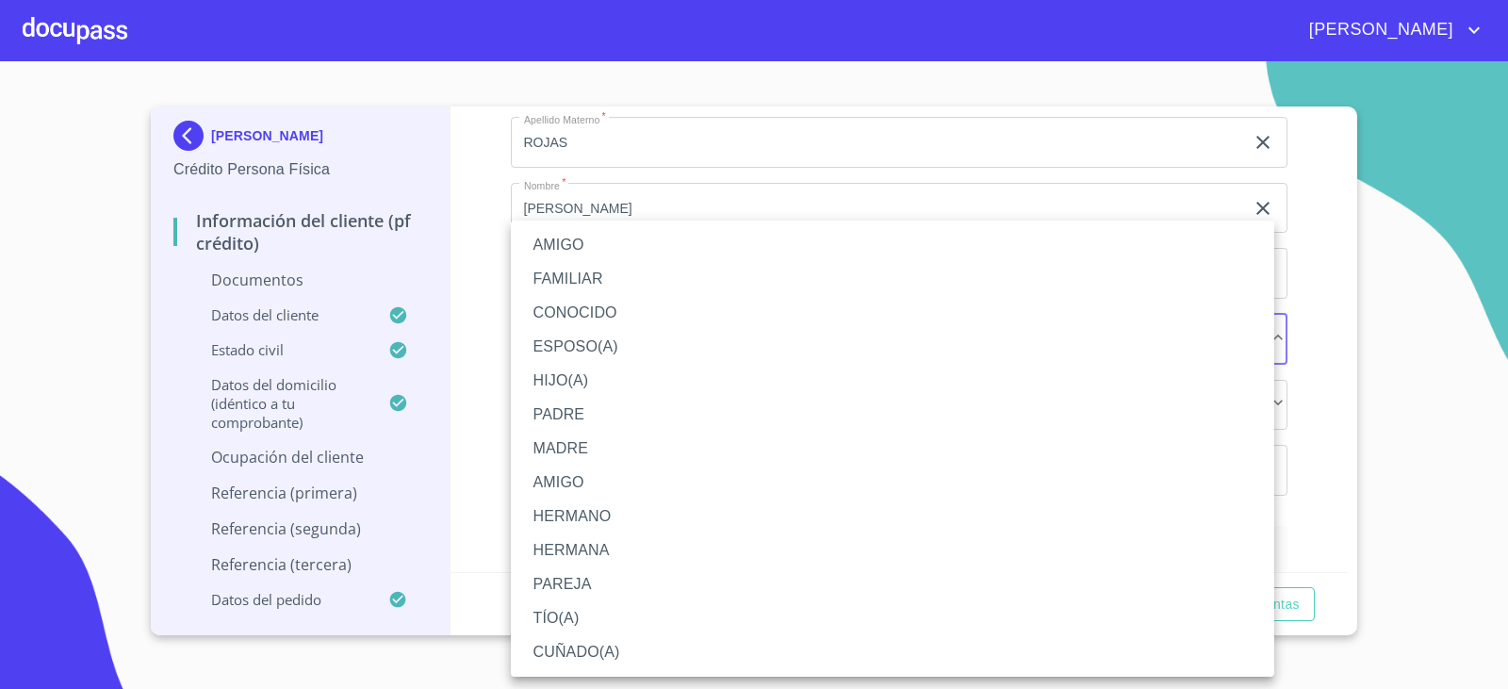
click at [614, 271] on li "FAMILIAR" at bounding box center [893, 279] width 764 height 34
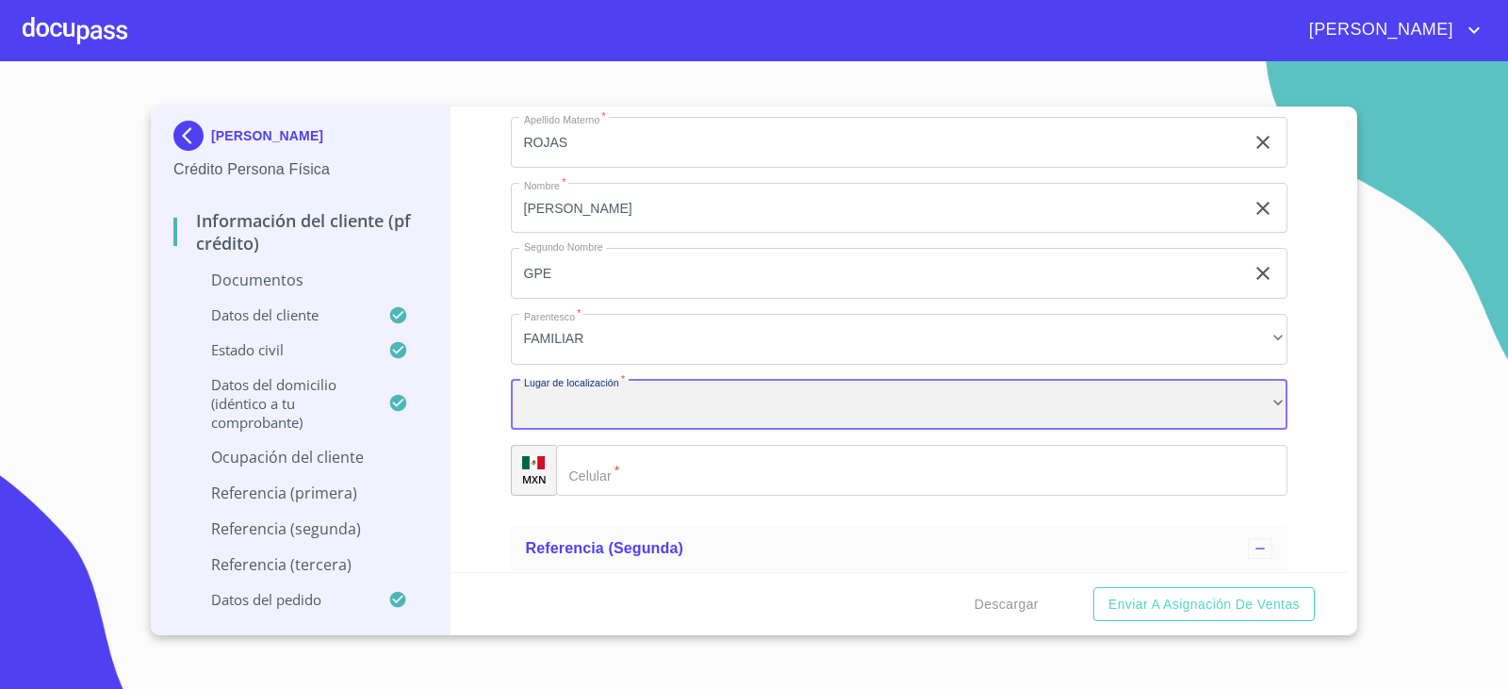
click at [604, 396] on div "​" at bounding box center [900, 405] width 778 height 51
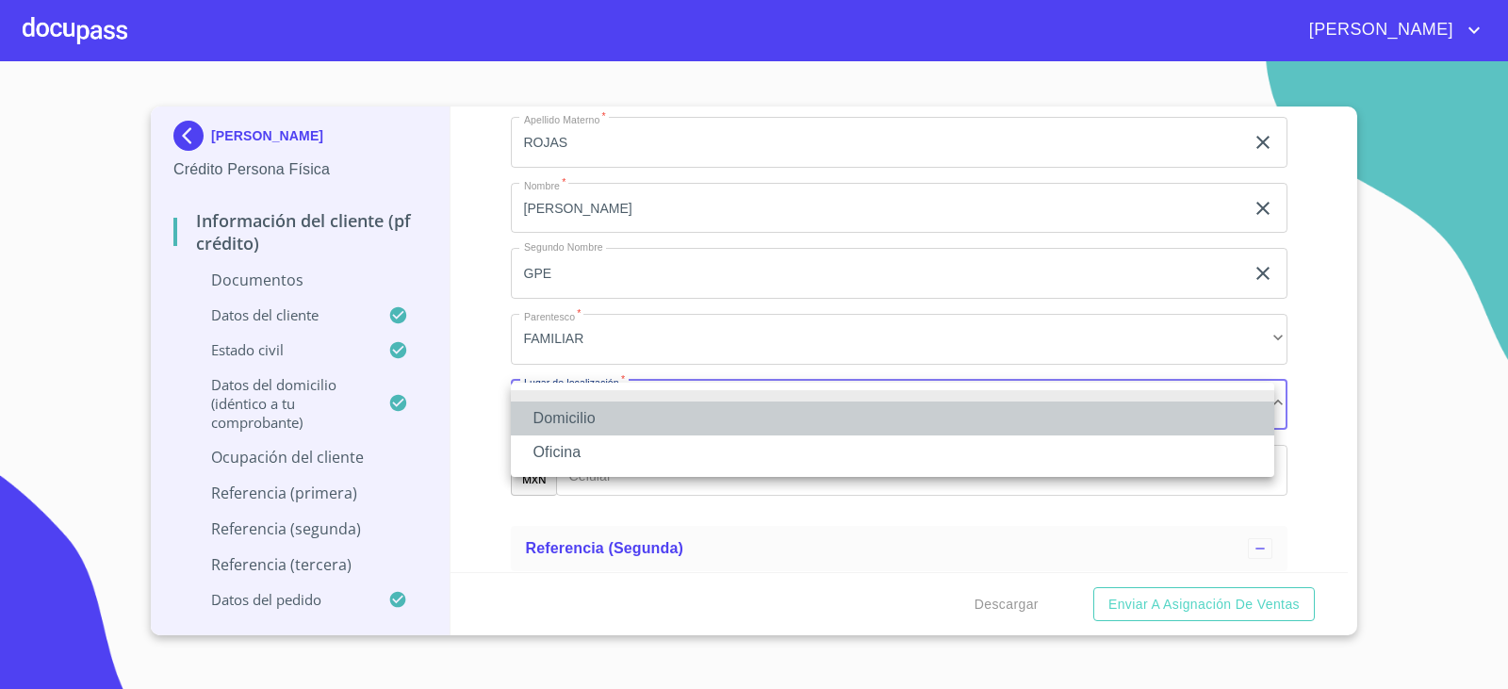
click at [602, 410] on li "Domicilio" at bounding box center [893, 419] width 764 height 34
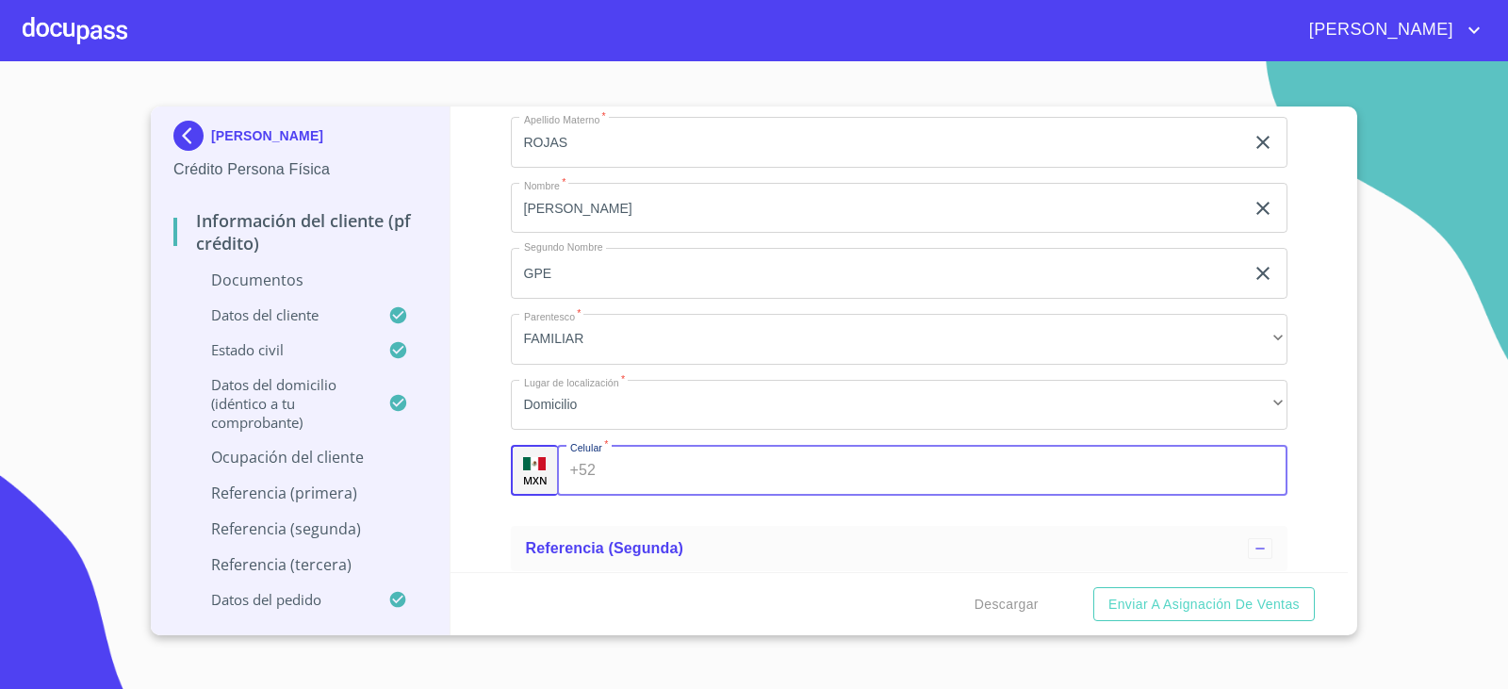
click at [603, 466] on input "Documento de identificación.   *" at bounding box center [945, 470] width 684 height 51
type input "[PHONE_NUMBER]"
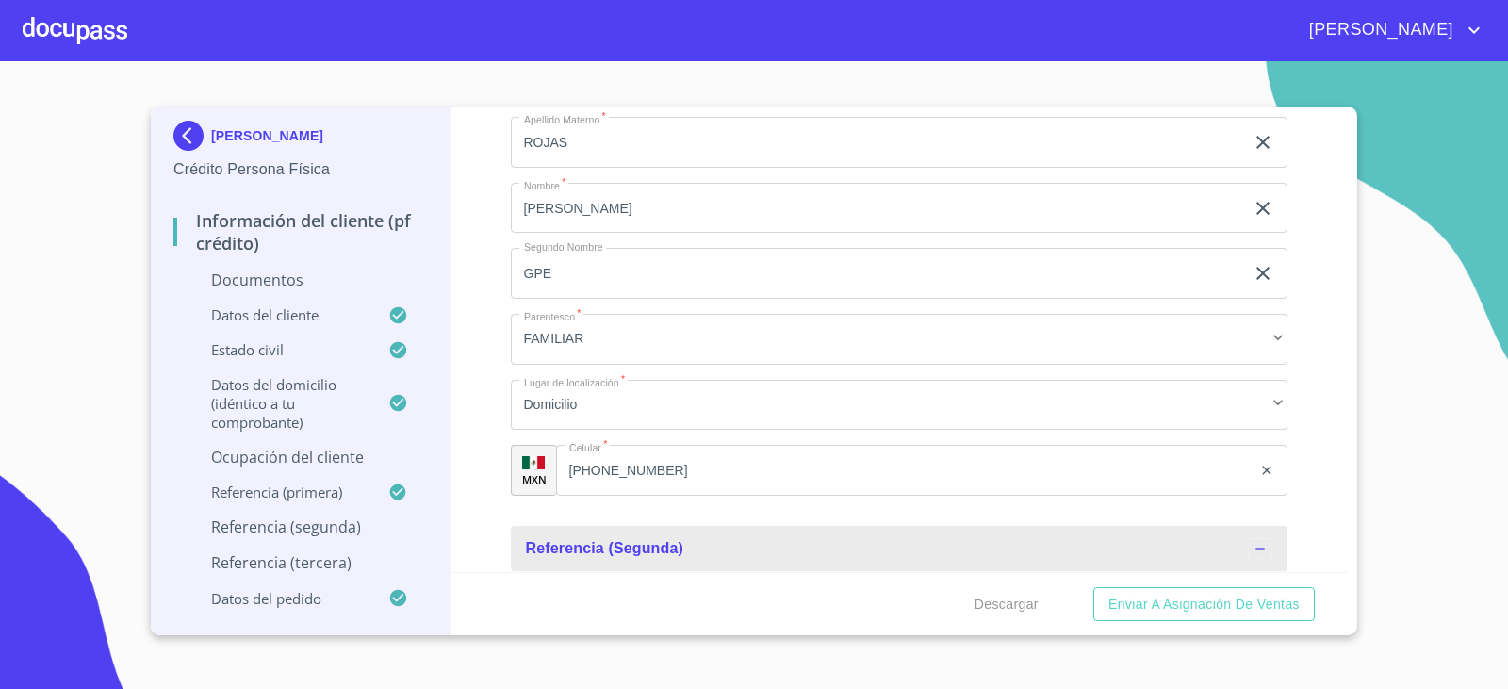
scroll to position [6535, 0]
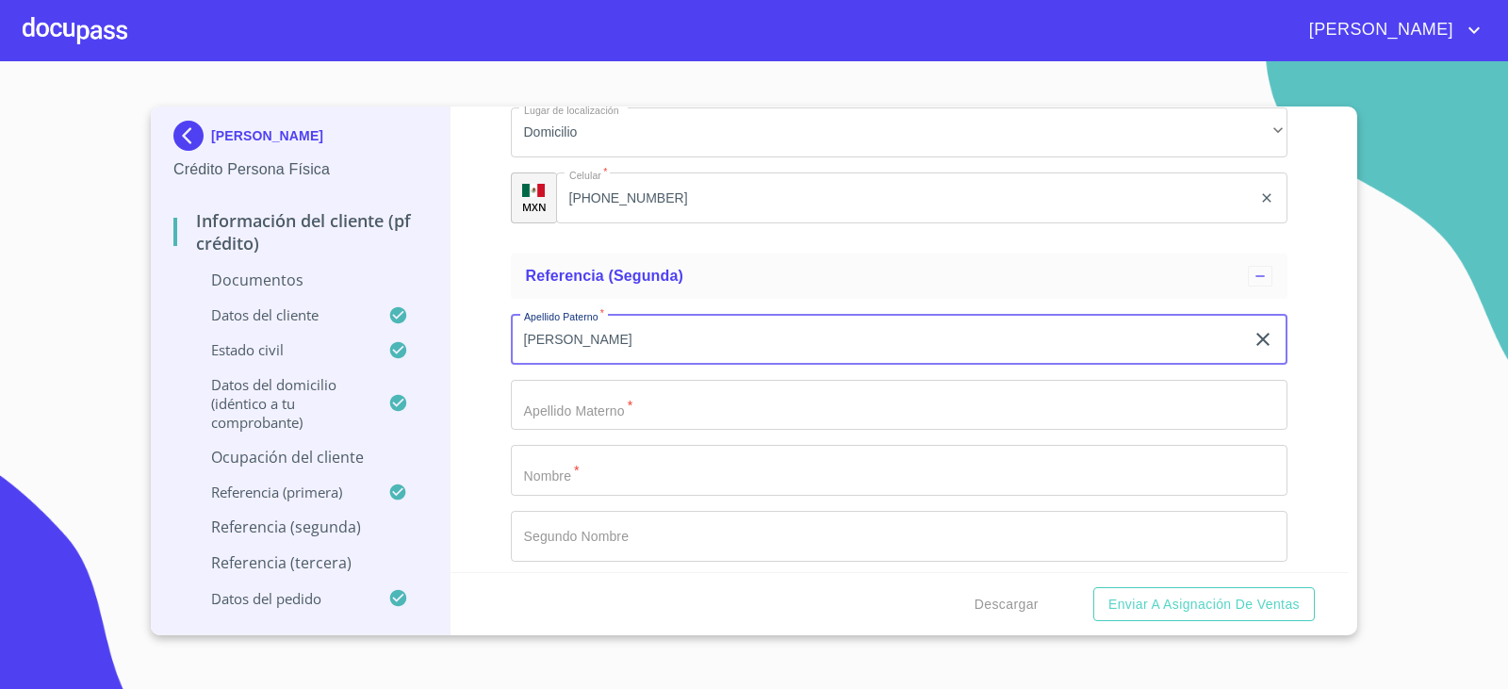
type input "[PERSON_NAME]"
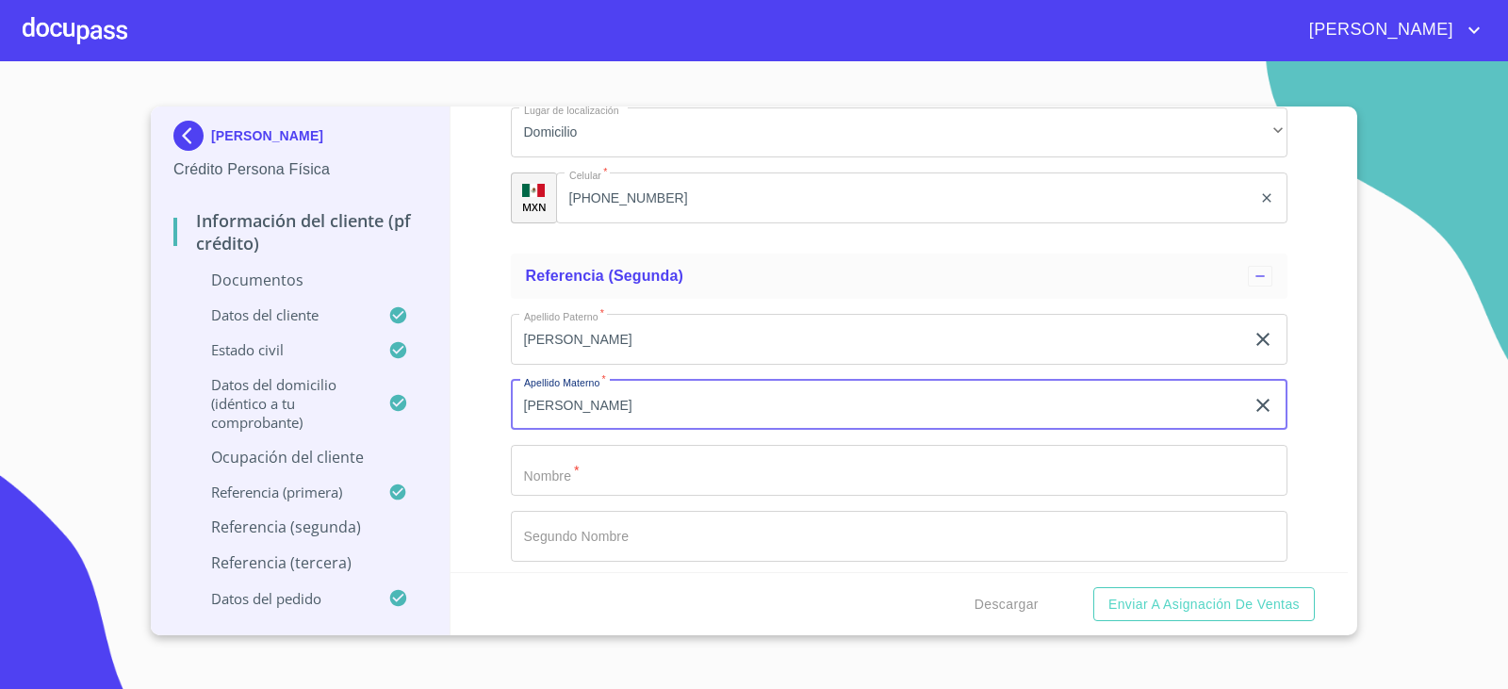
type input "[PERSON_NAME]"
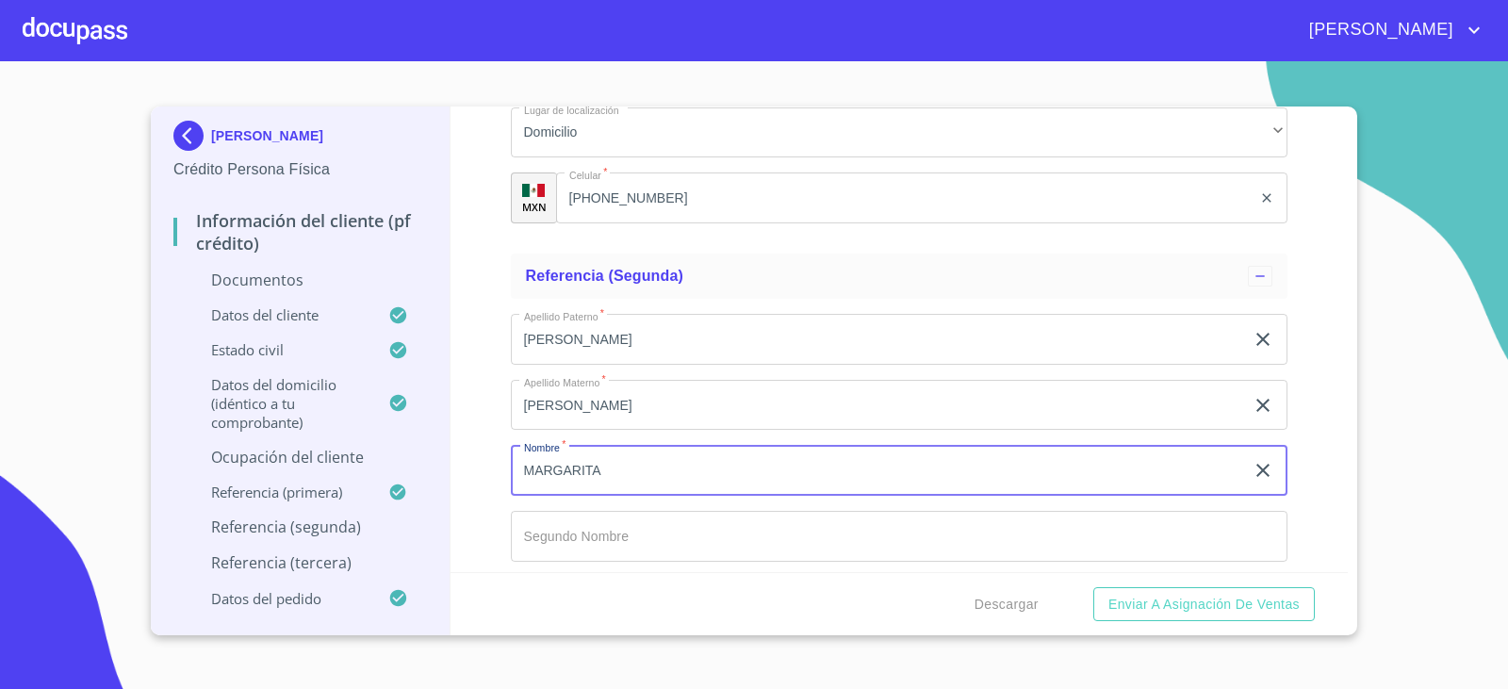
type input "MARGARITA"
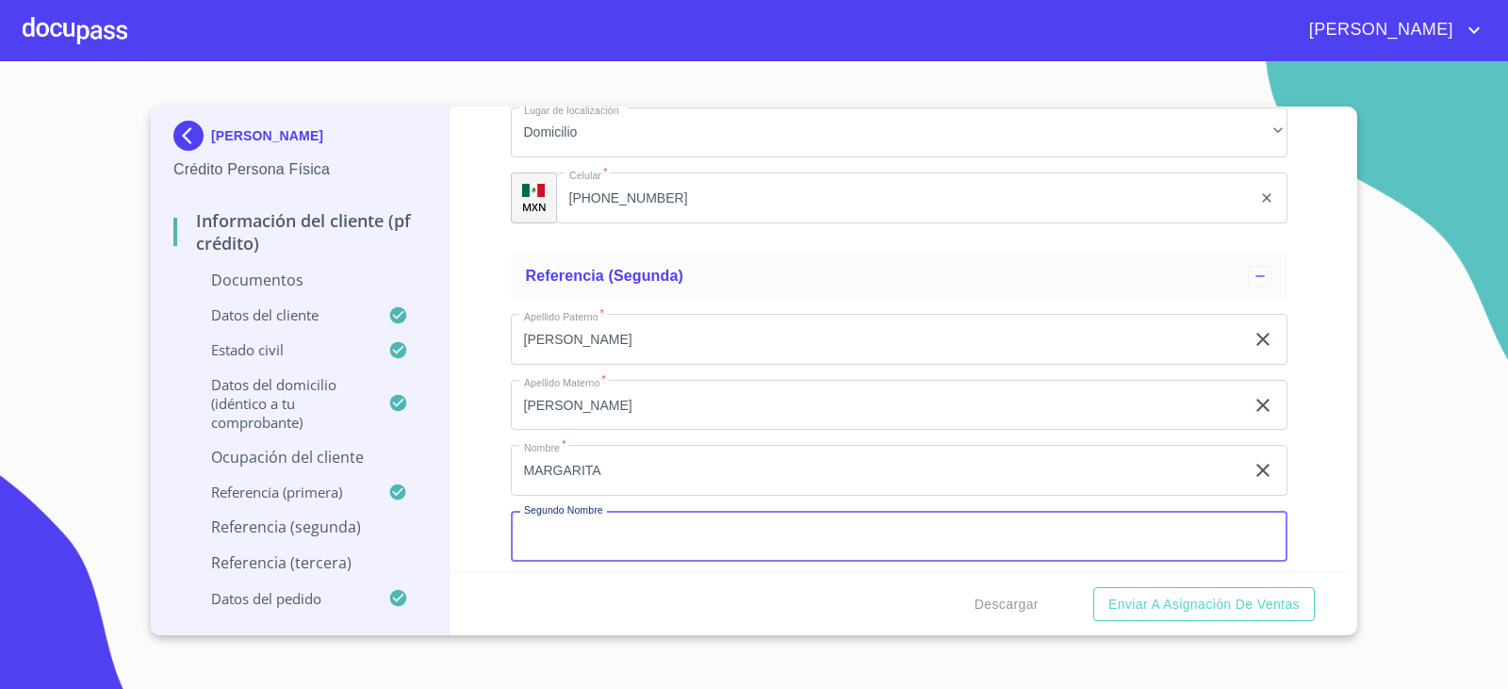
scroll to position [6798, 0]
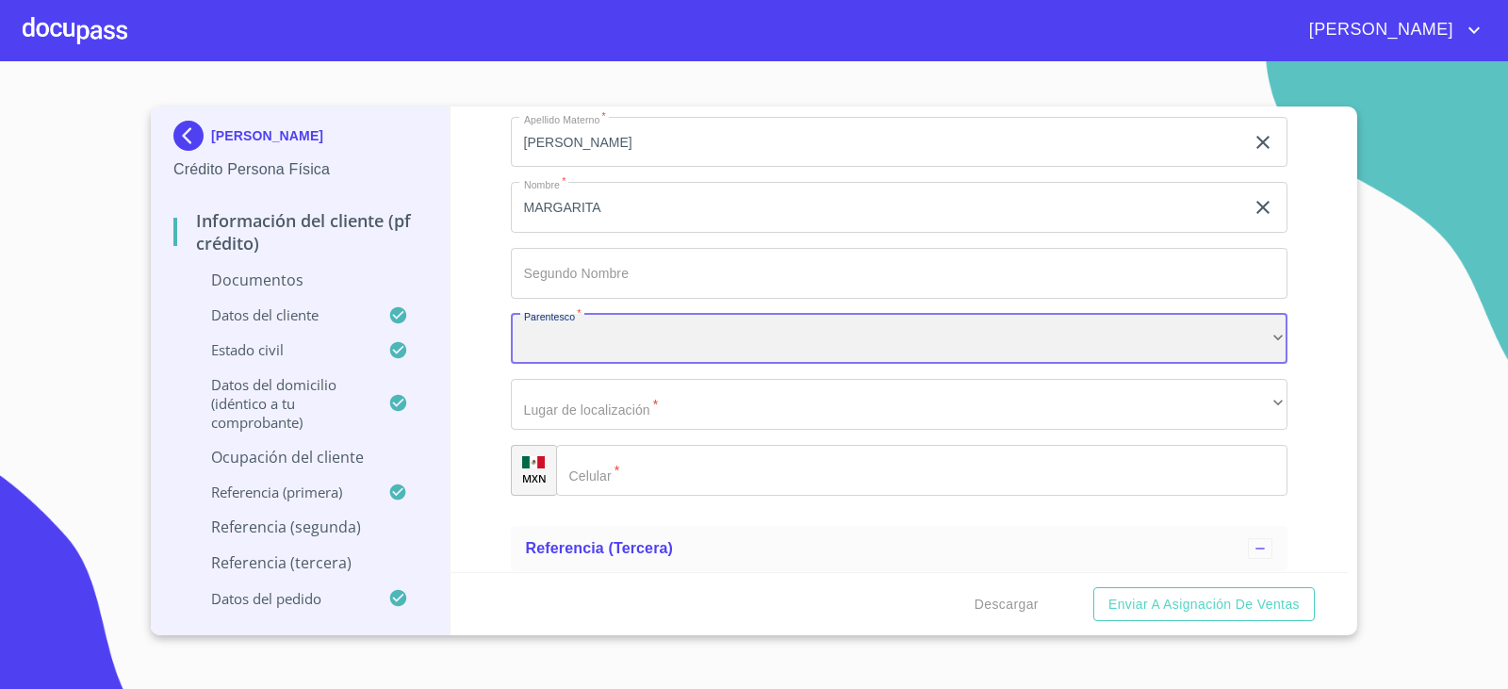
click at [597, 352] on div "​" at bounding box center [900, 339] width 778 height 51
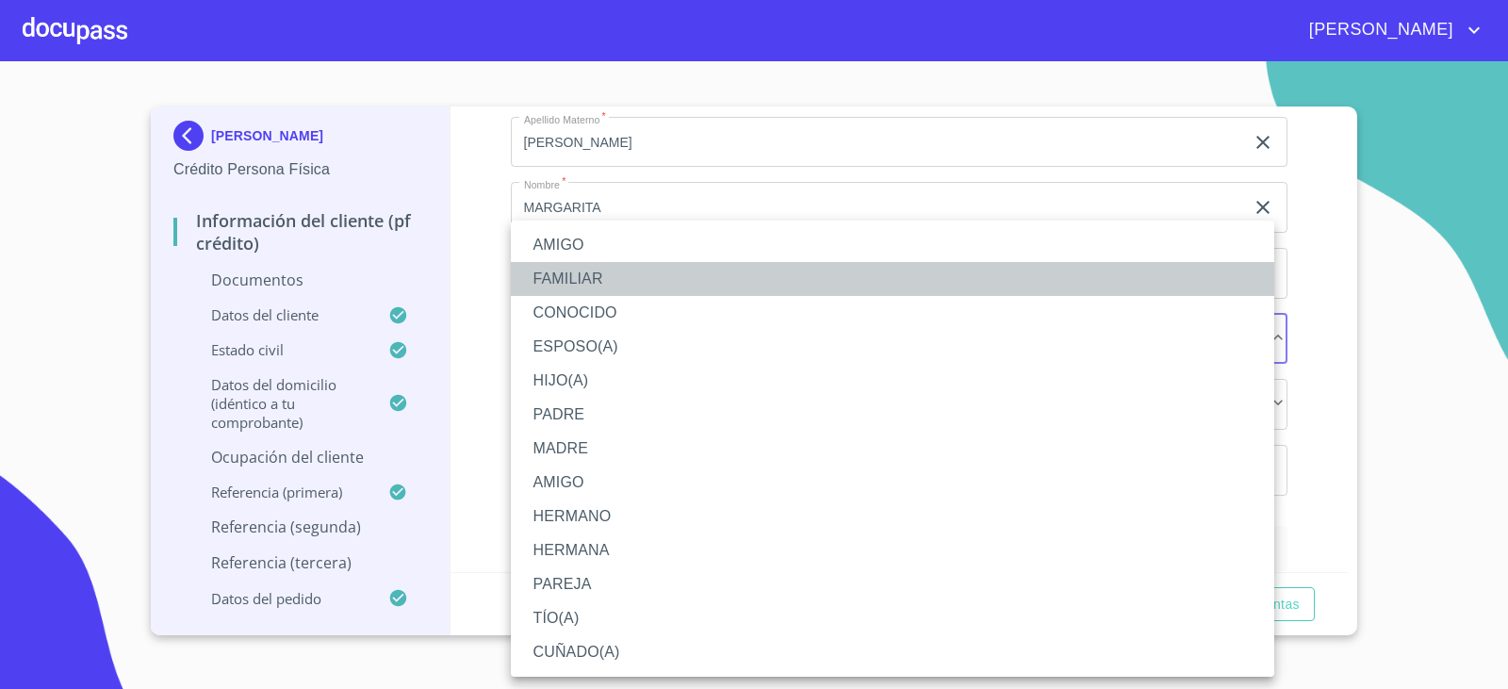
click at [608, 271] on li "FAMILIAR" at bounding box center [893, 279] width 764 height 34
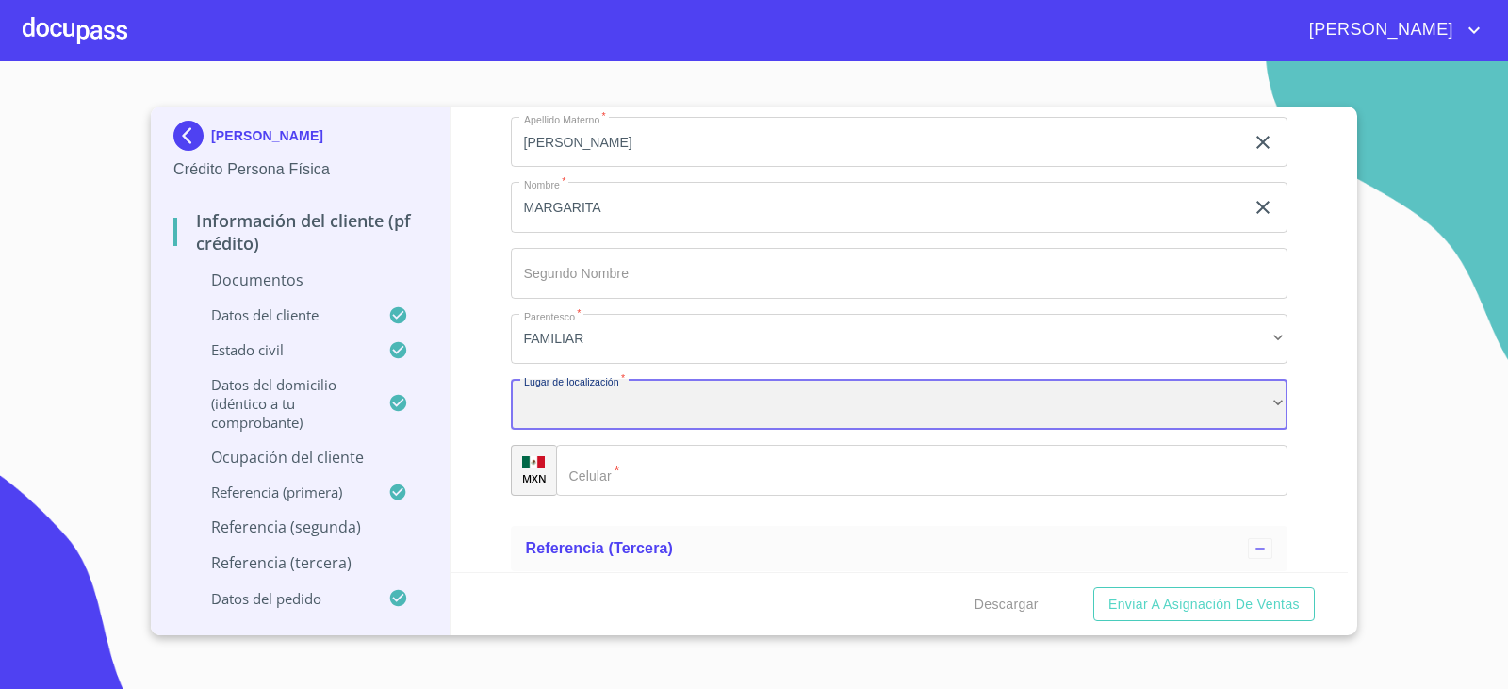
click at [650, 397] on div "​" at bounding box center [900, 404] width 778 height 51
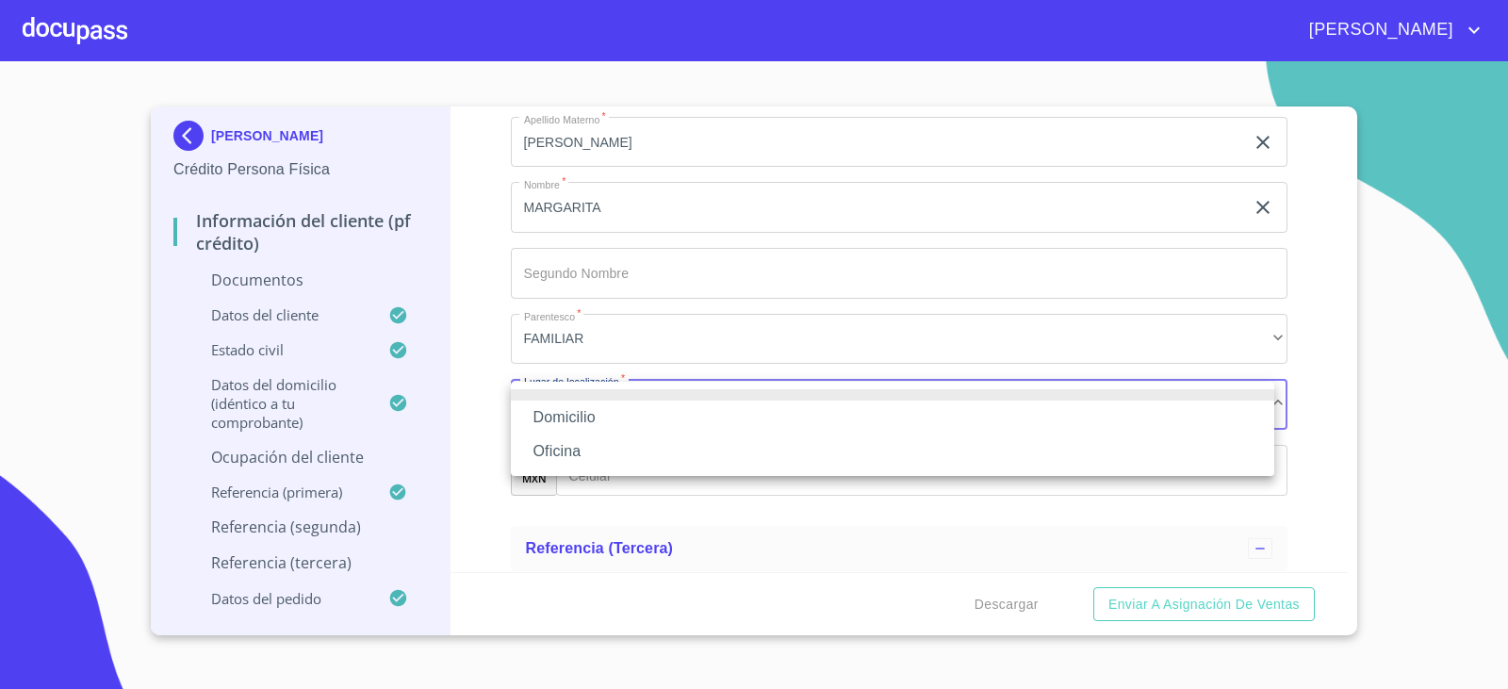
click at [636, 428] on li "Domicilio" at bounding box center [893, 418] width 764 height 34
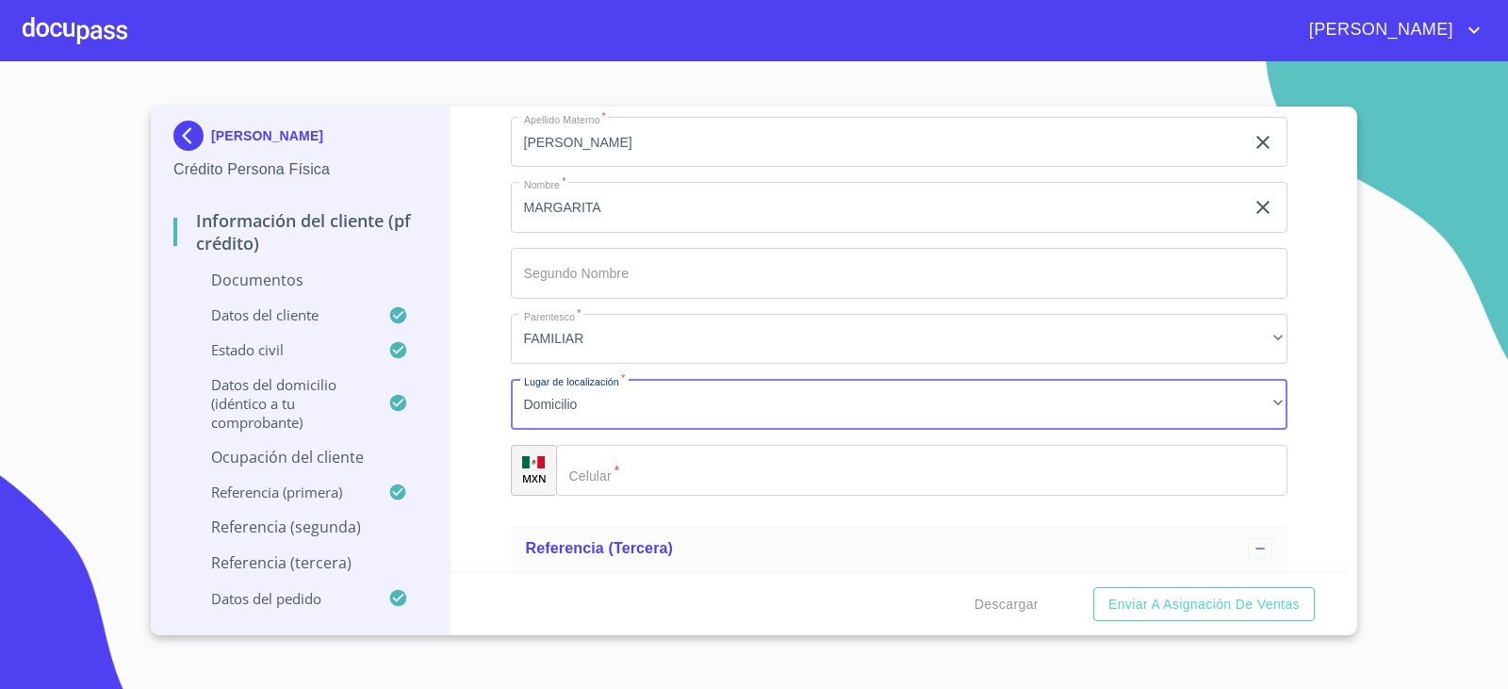
click at [653, 485] on input "Documento de identificación.   *" at bounding box center [922, 470] width 732 height 51
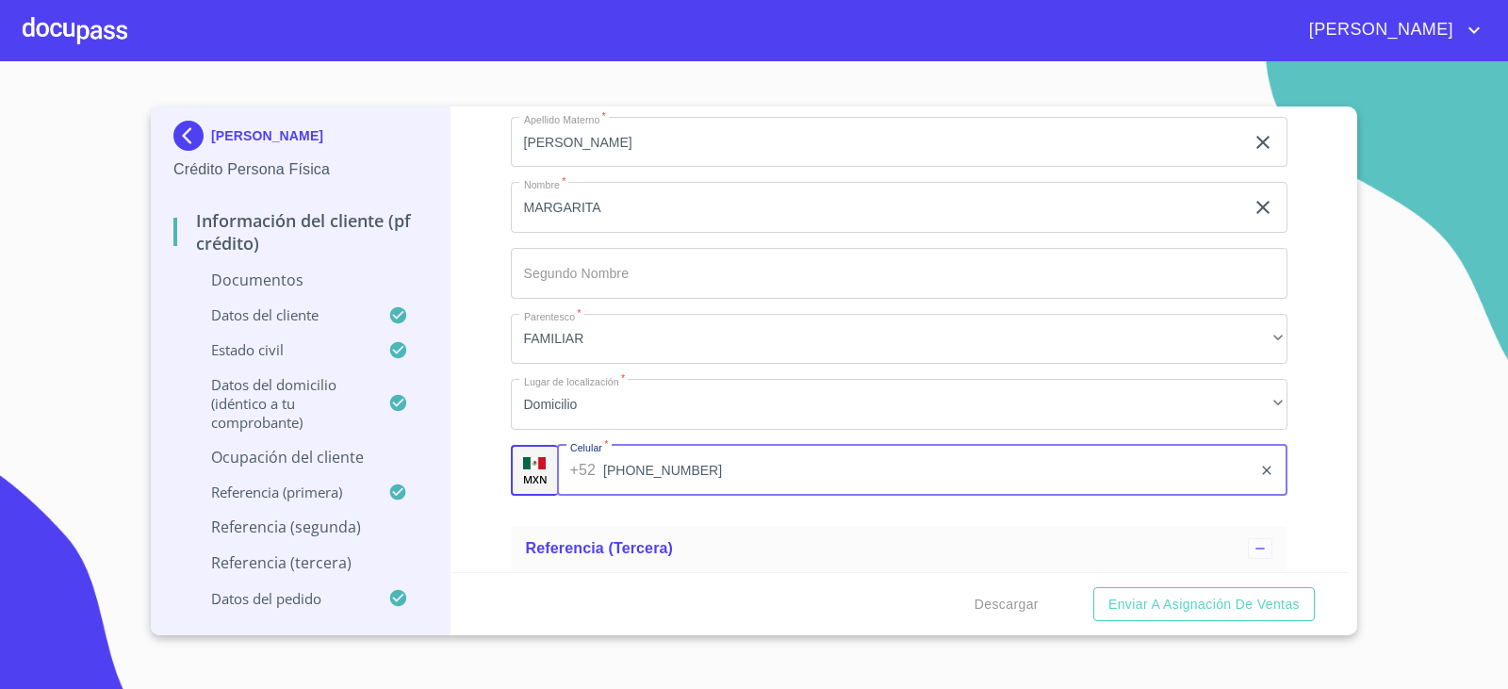
type input "[PHONE_NUMBER]"
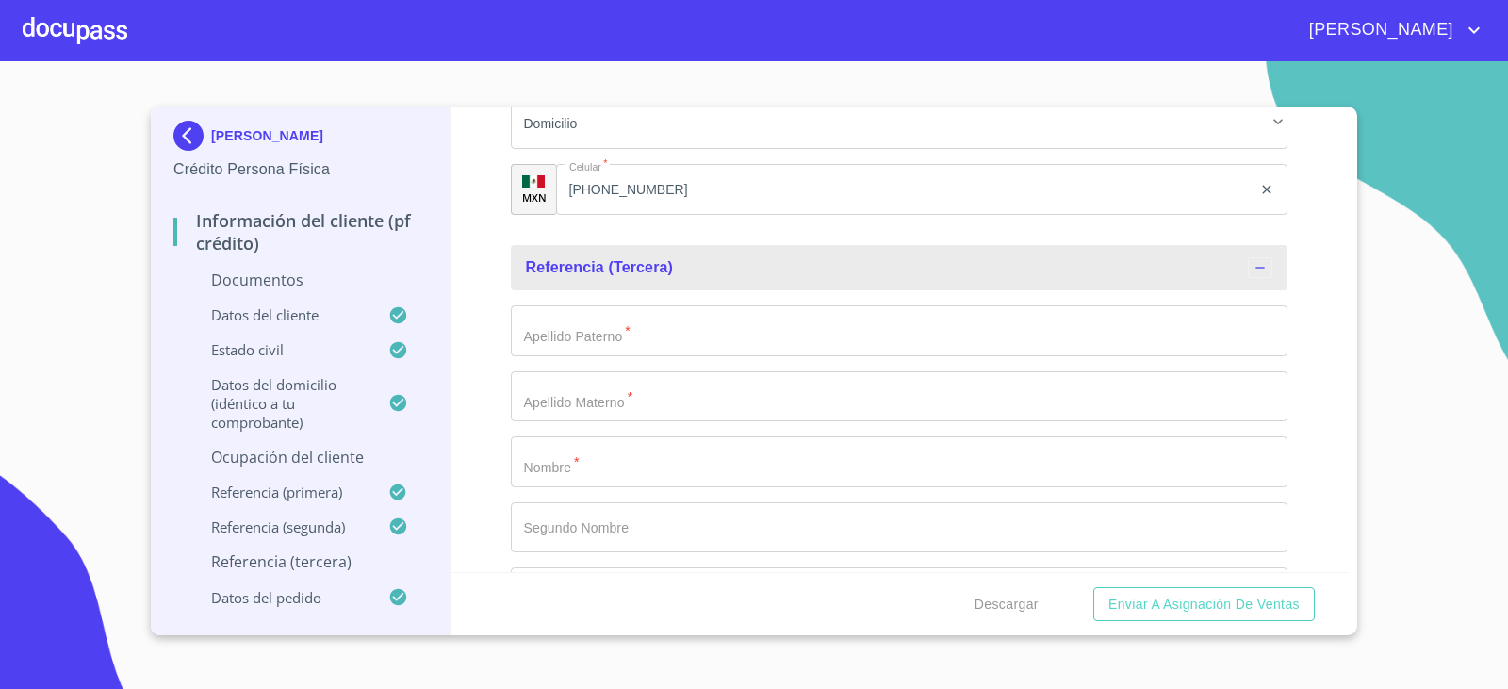
scroll to position [7081, 0]
click at [554, 323] on input "Documento de identificación.   *" at bounding box center [900, 329] width 778 height 51
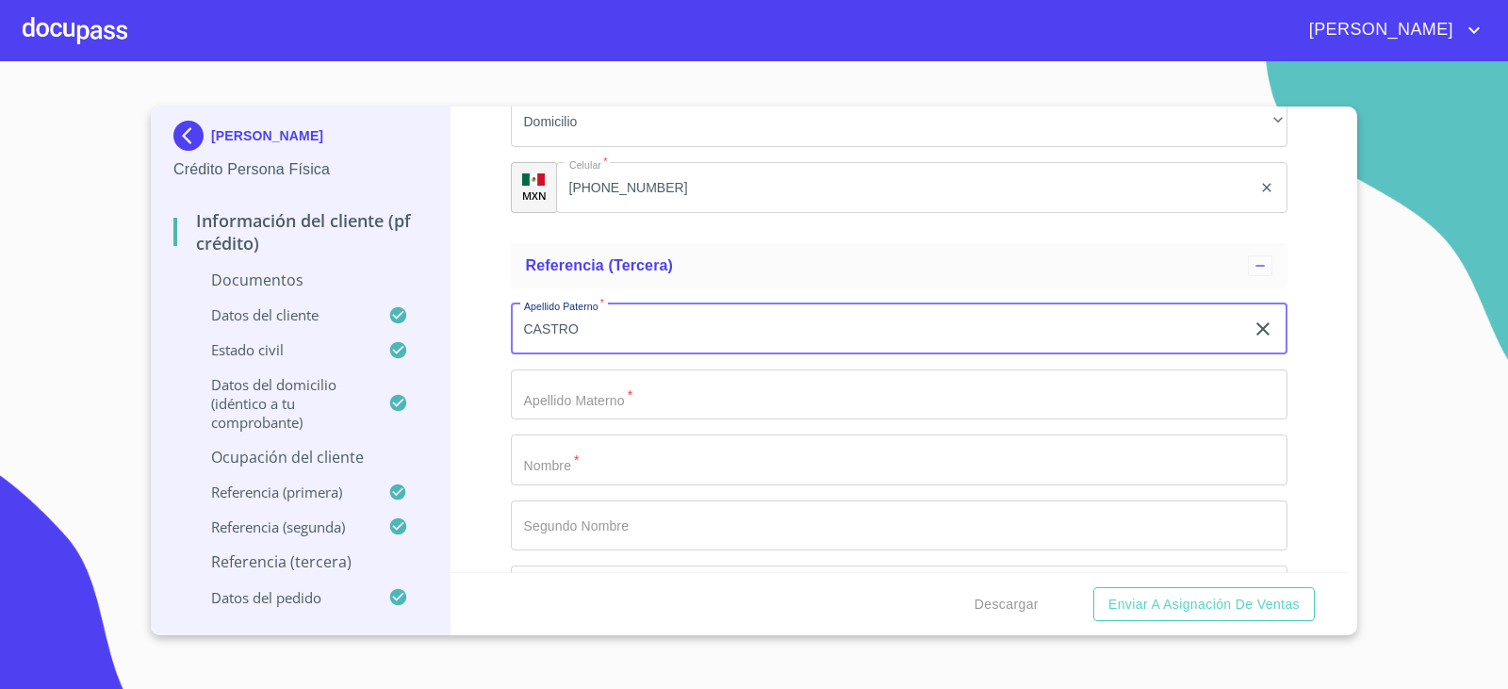
type input "CASTRO"
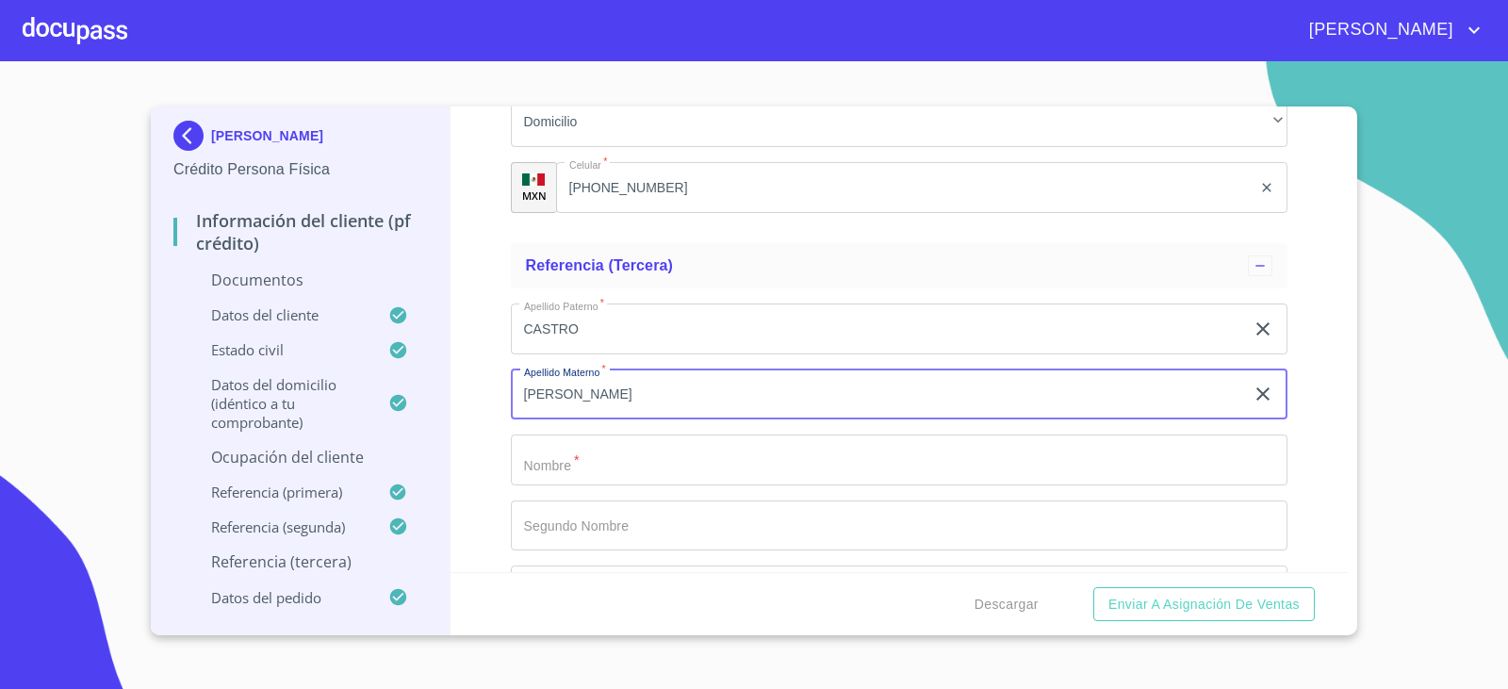
type input "[PERSON_NAME]"
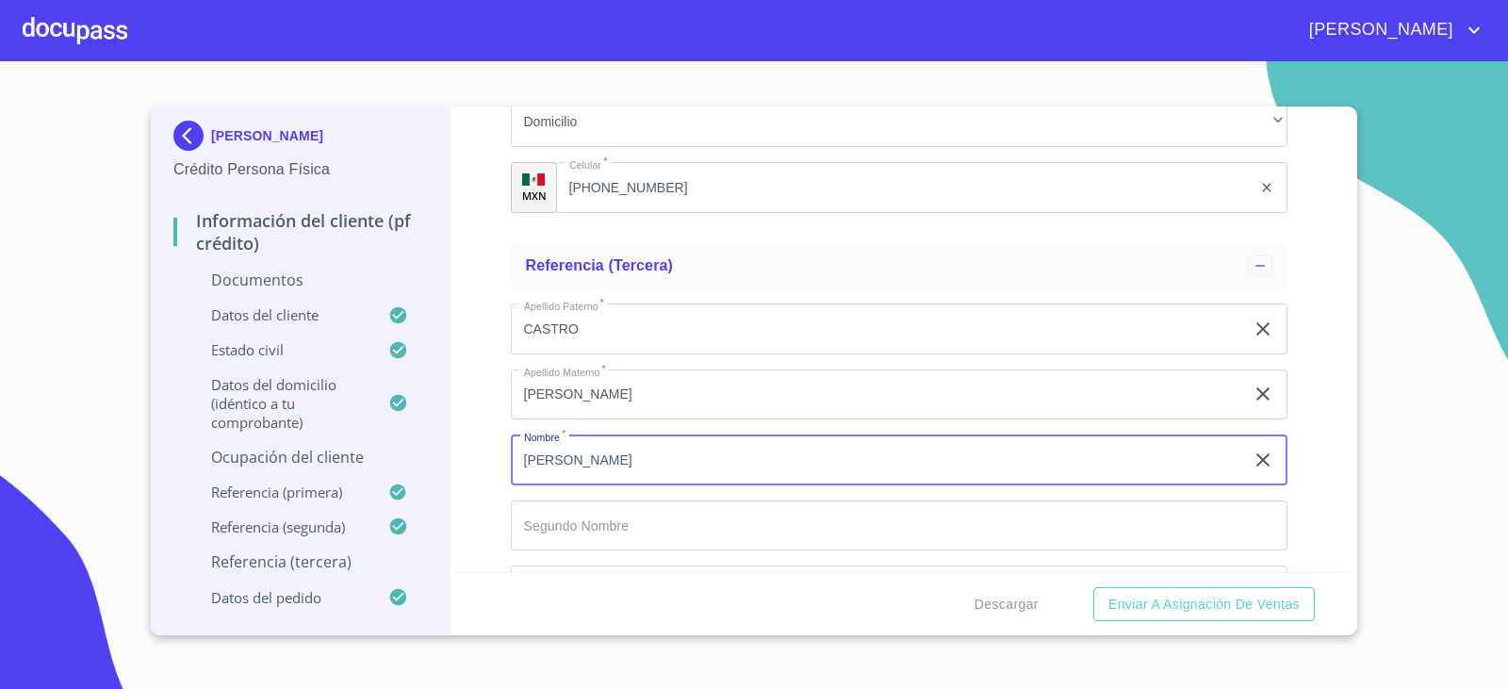
type input "[PERSON_NAME]"
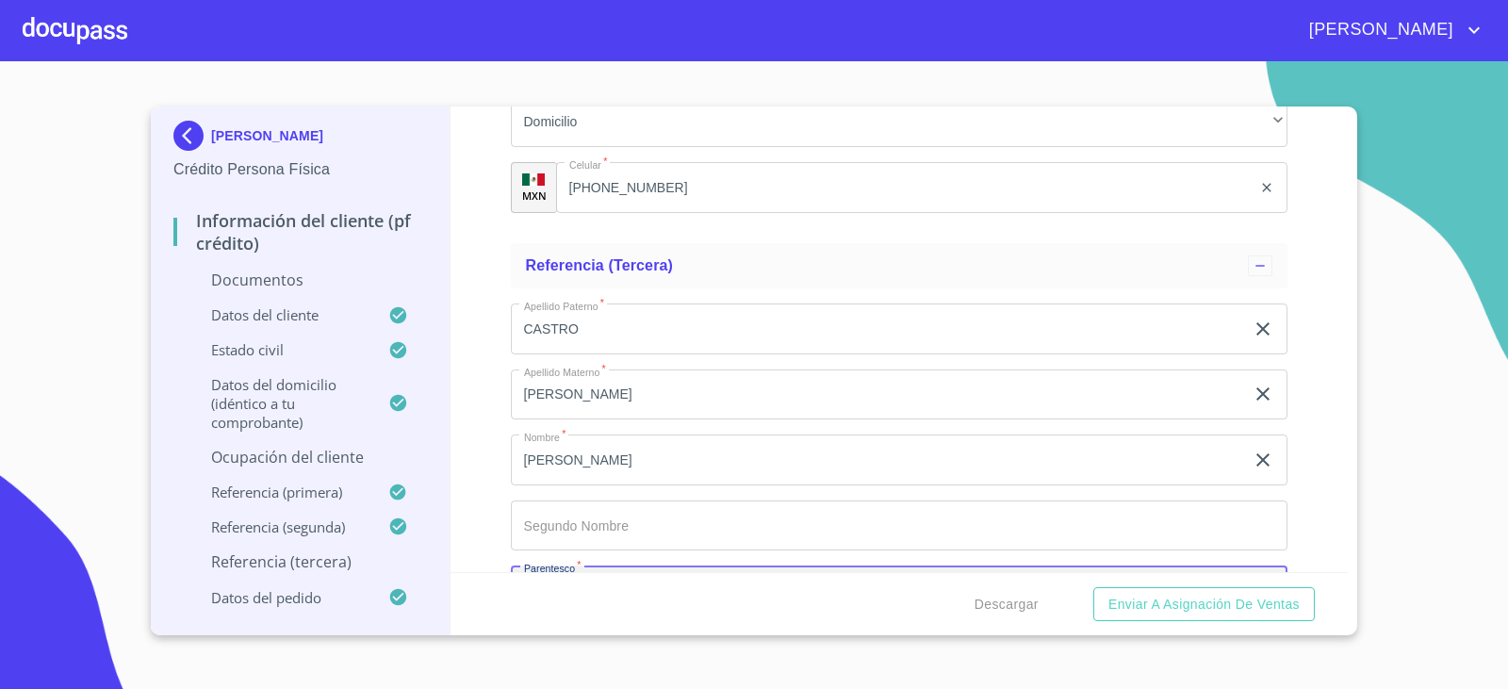
scroll to position [7127, 0]
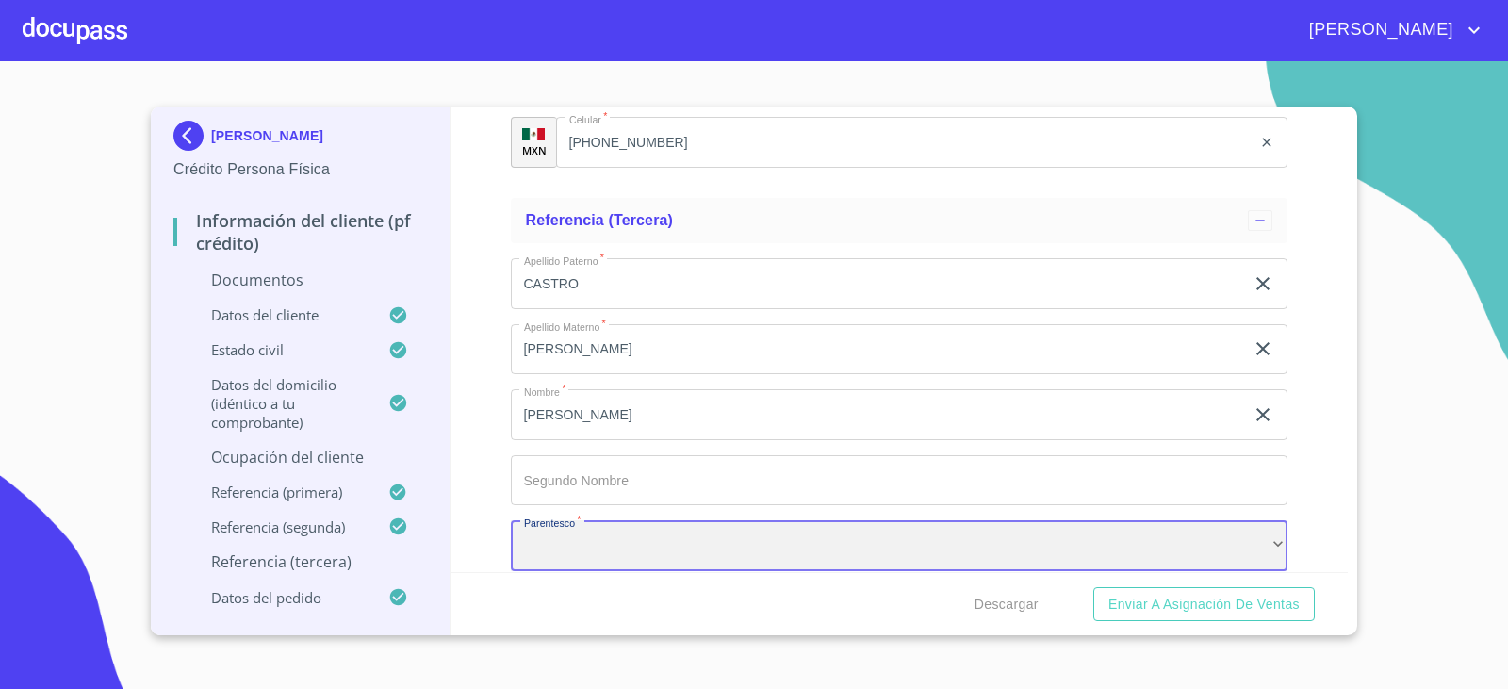
click at [704, 532] on div "​" at bounding box center [900, 545] width 778 height 51
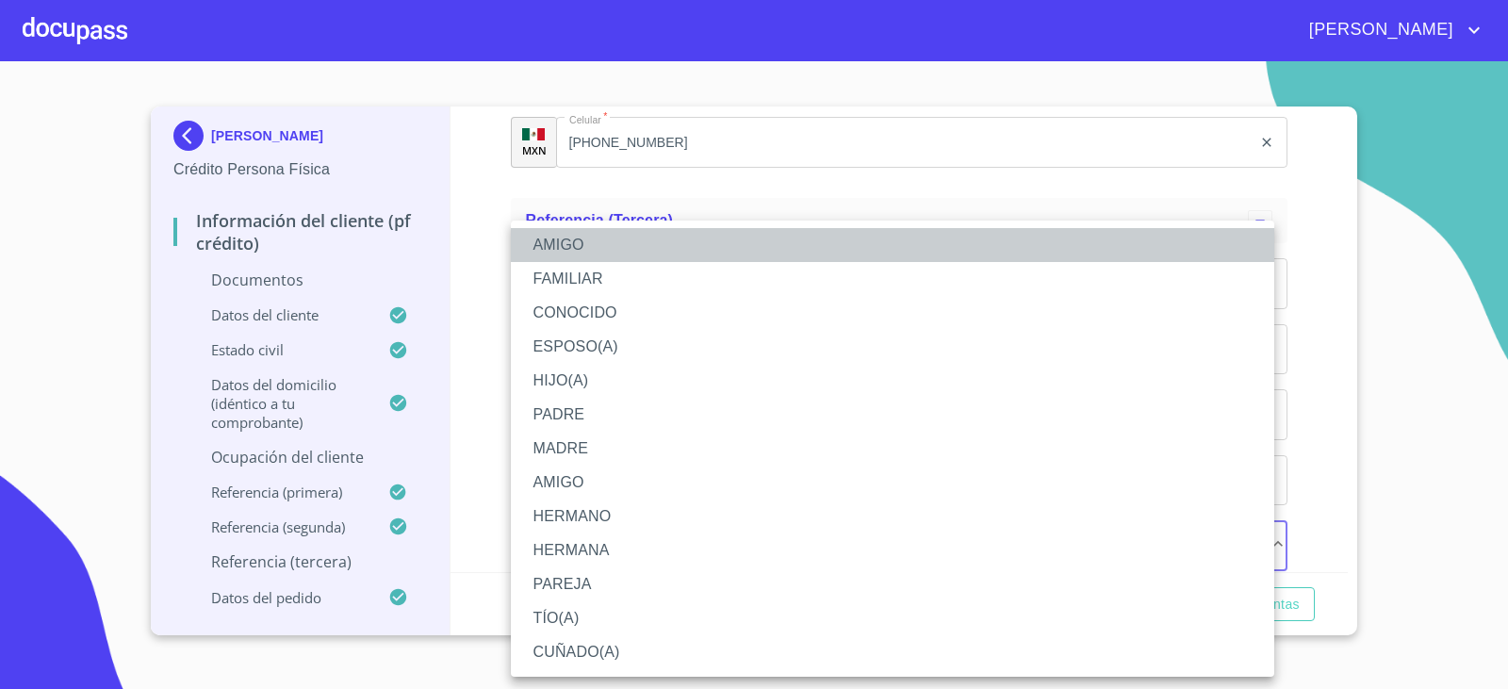
click at [561, 231] on li "AMIGO" at bounding box center [893, 245] width 764 height 34
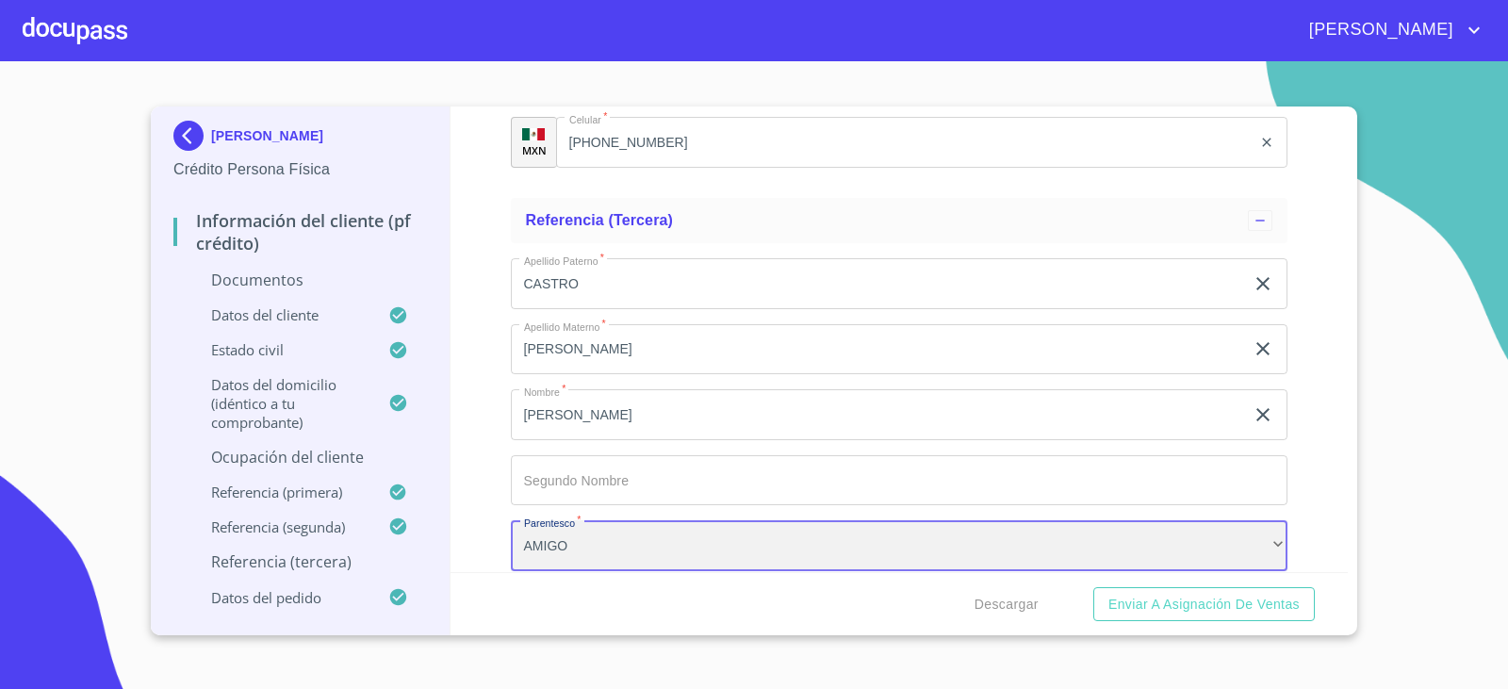
scroll to position [7315, 0]
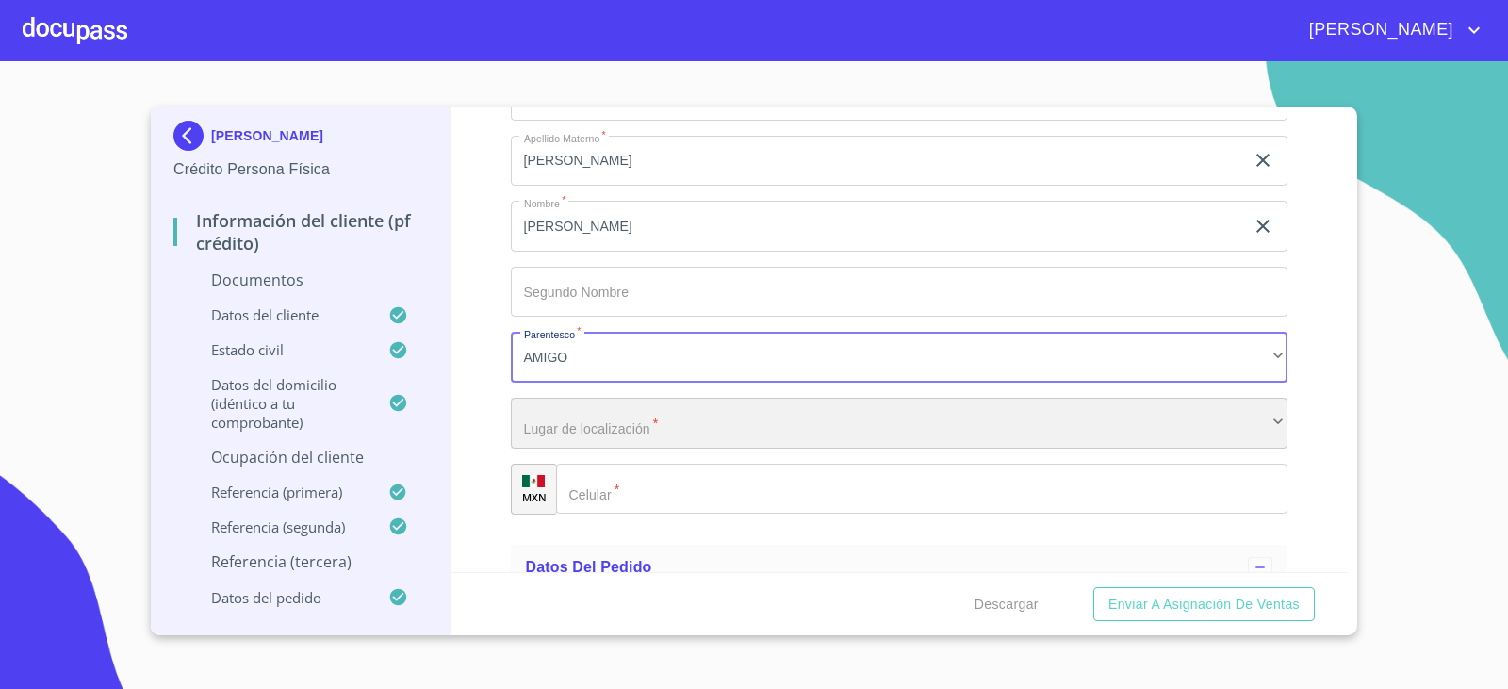
click at [575, 415] on div "​" at bounding box center [900, 423] width 778 height 51
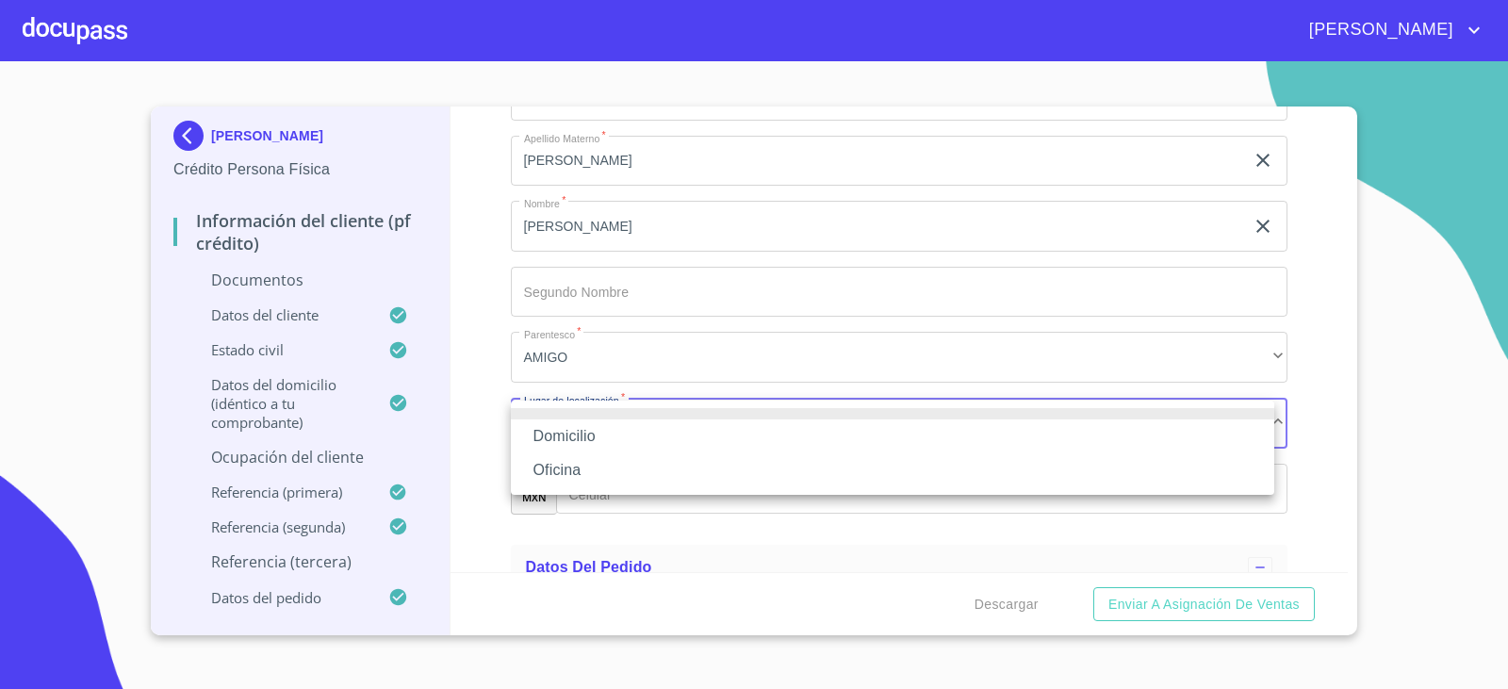
click at [573, 421] on li "Domicilio" at bounding box center [893, 436] width 764 height 34
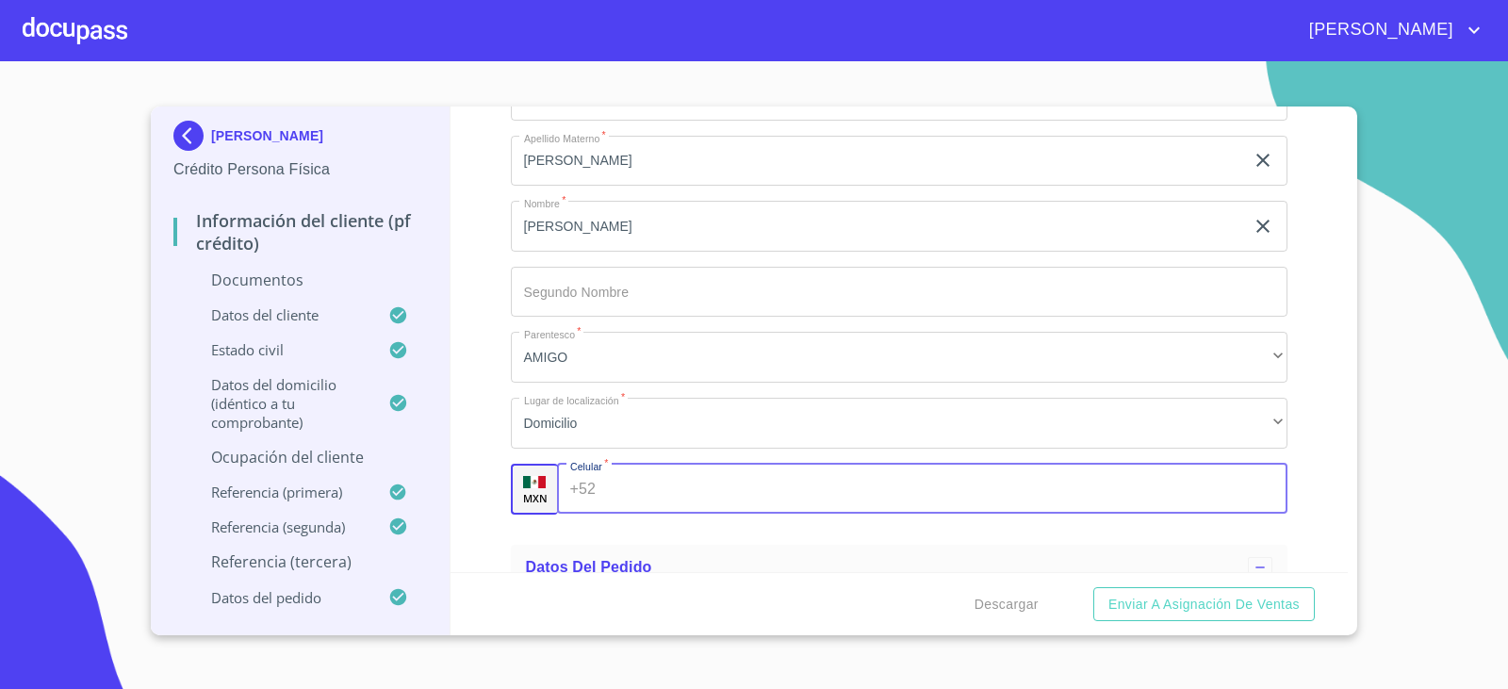
click at [584, 485] on div "+52 ​" at bounding box center [923, 489] width 732 height 51
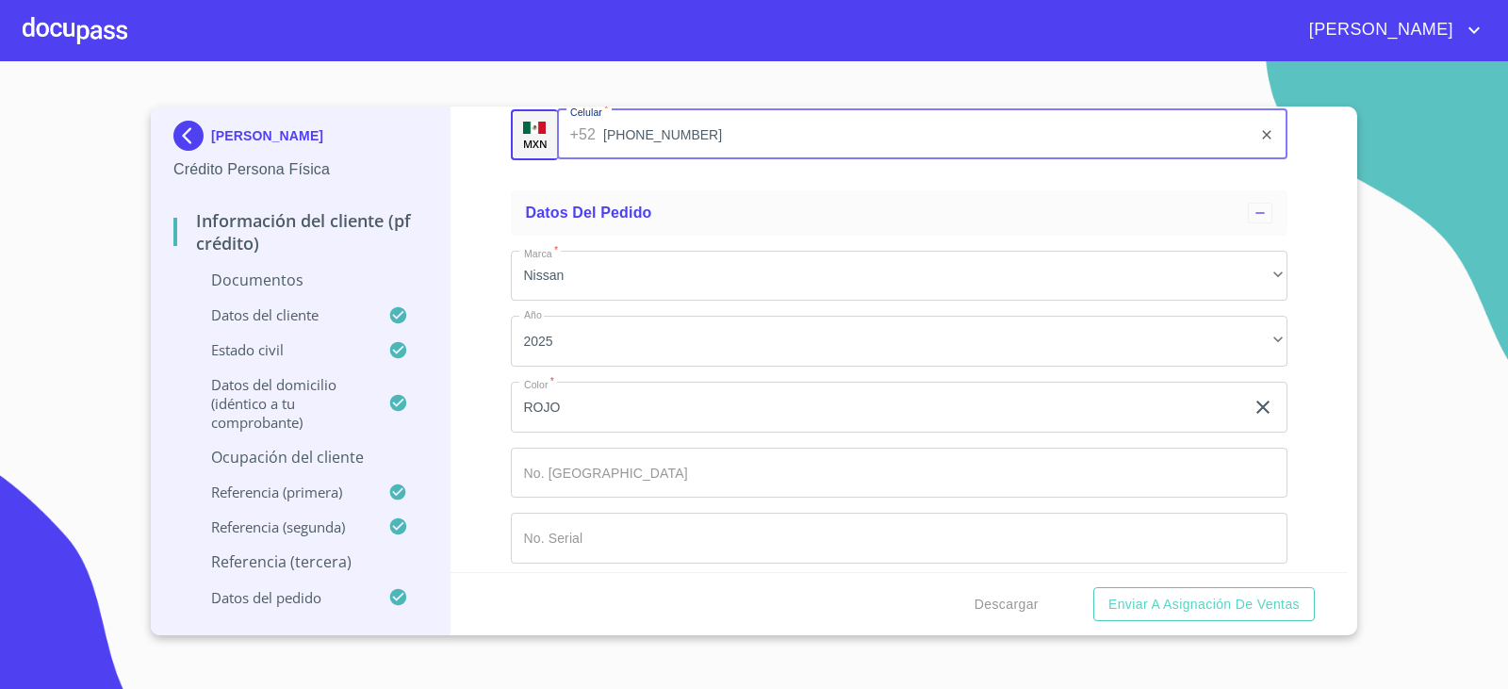
scroll to position [7684, 0]
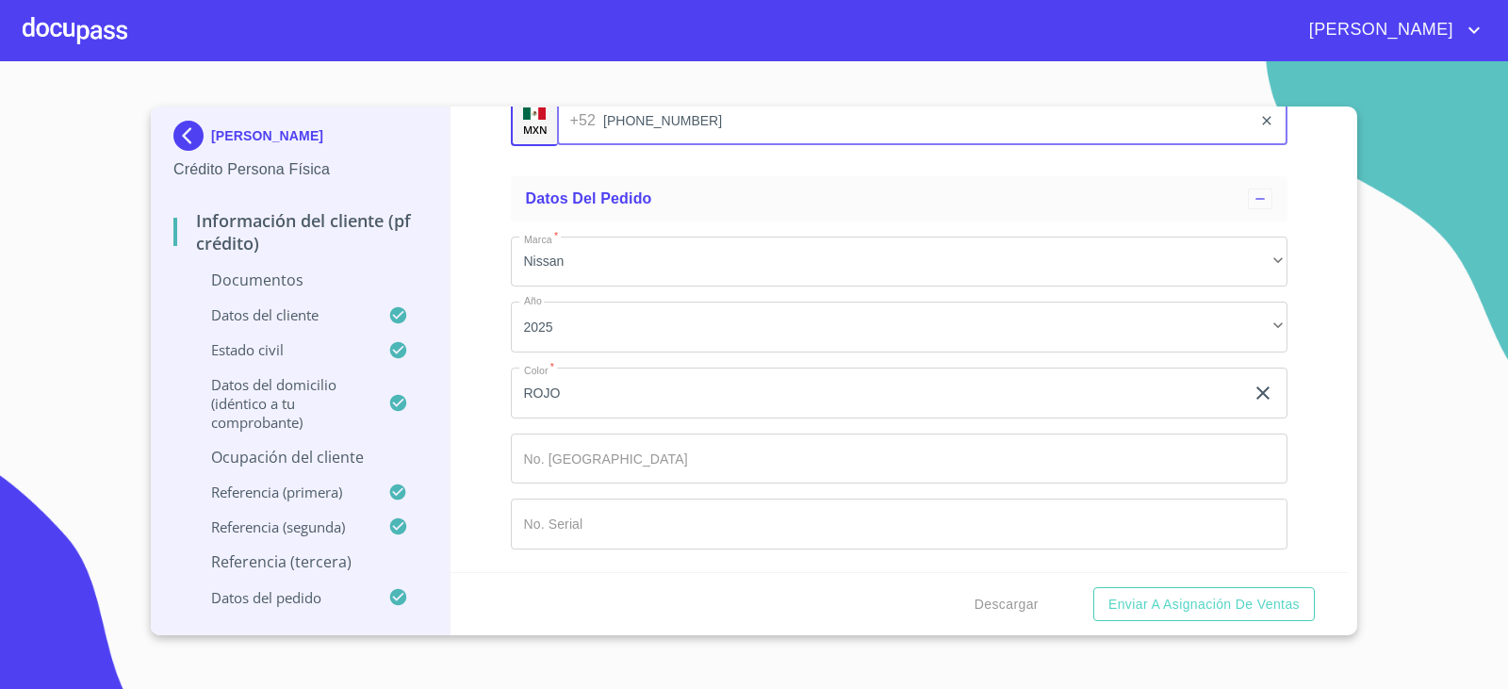
type input "[PHONE_NUMBER]"
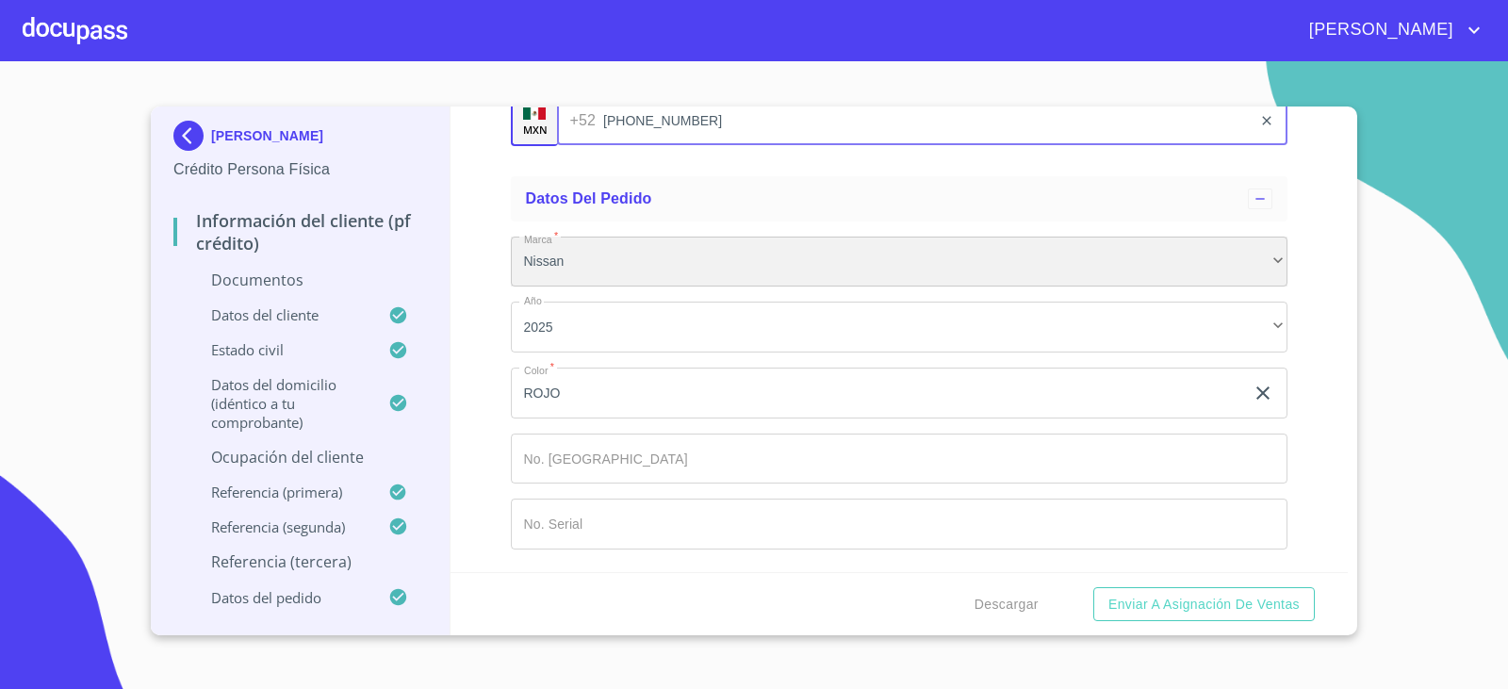
click at [692, 258] on div "Nissan" at bounding box center [900, 262] width 778 height 51
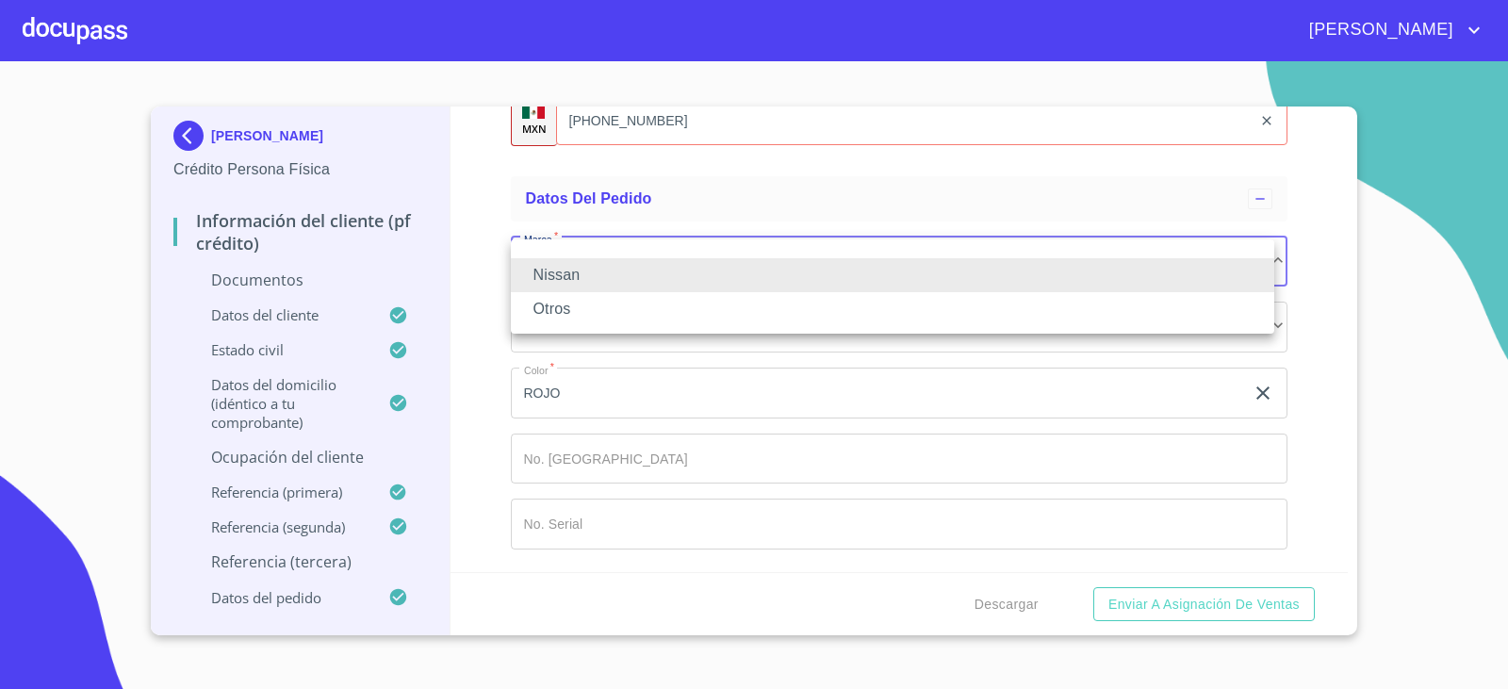
click at [692, 258] on li "Nissan" at bounding box center [893, 275] width 764 height 34
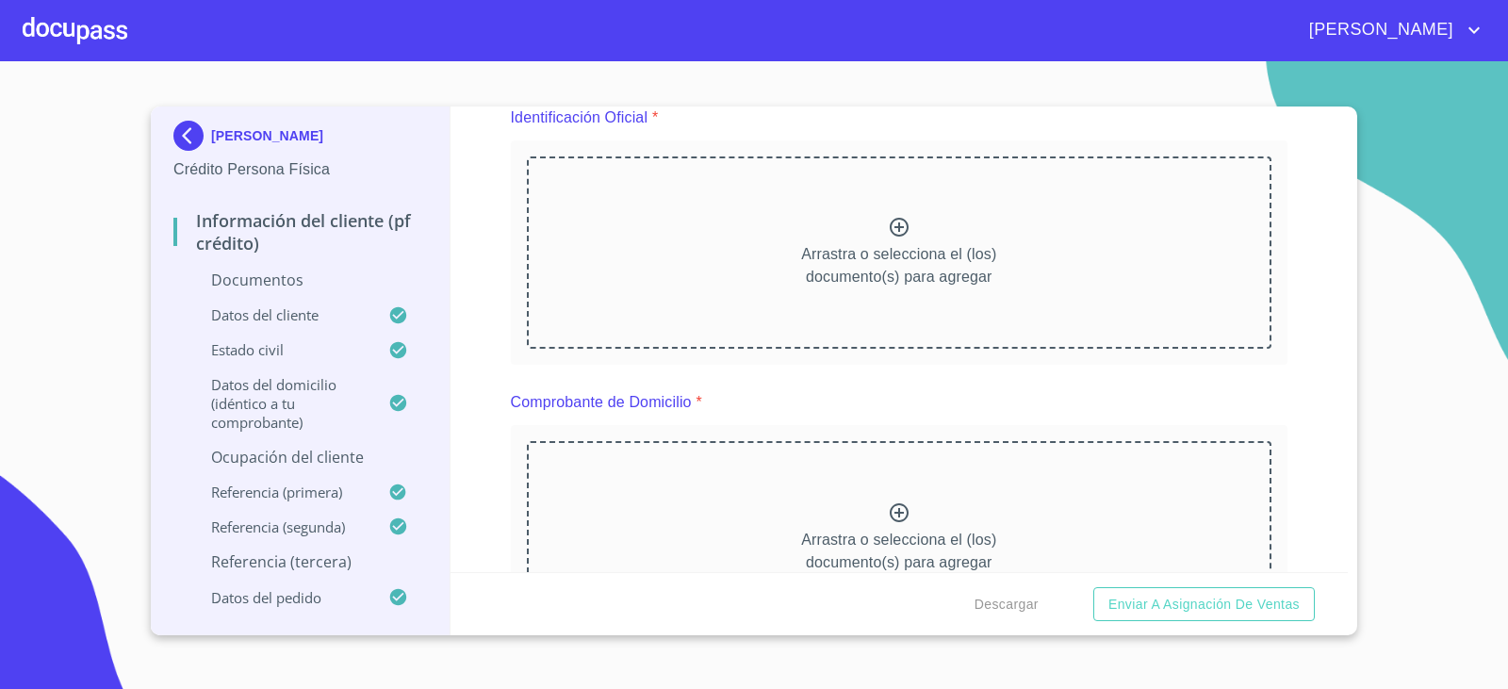
scroll to position [0, 0]
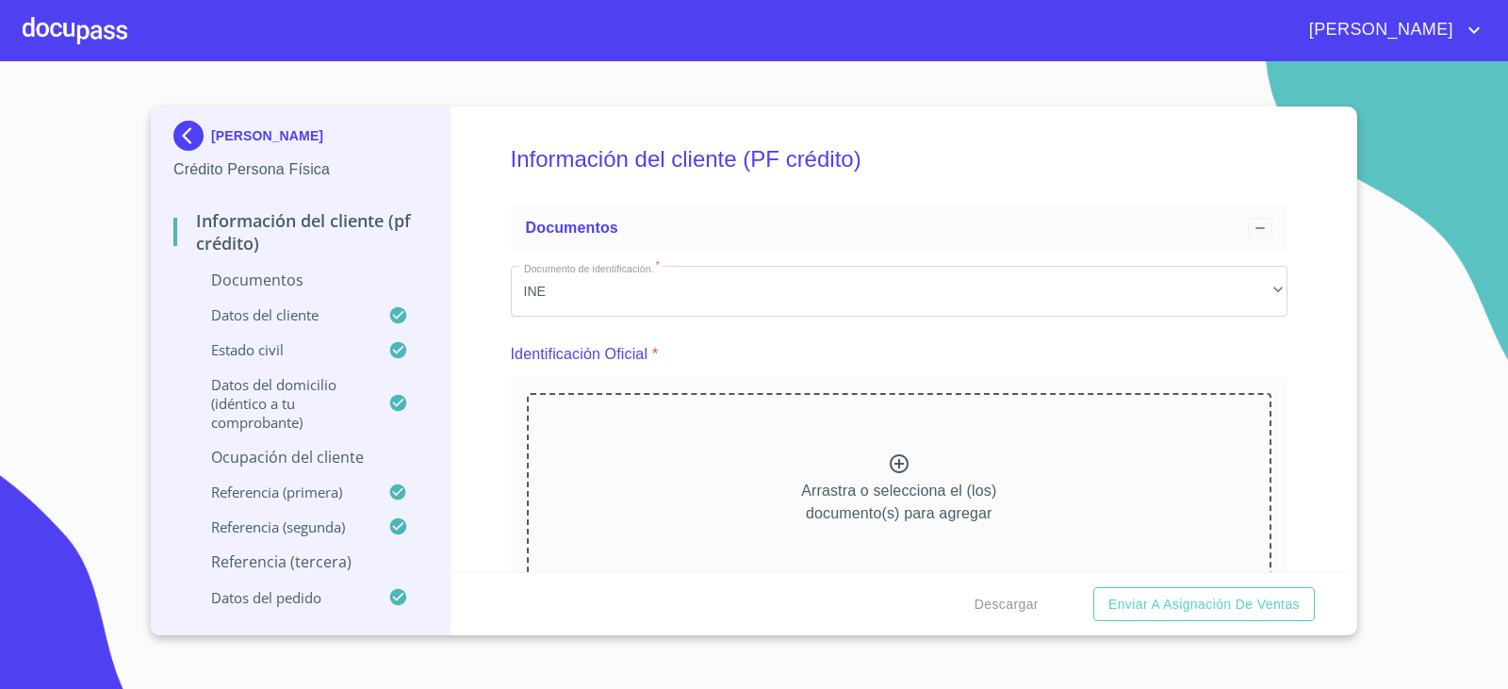
click at [896, 461] on icon at bounding box center [899, 463] width 23 height 23
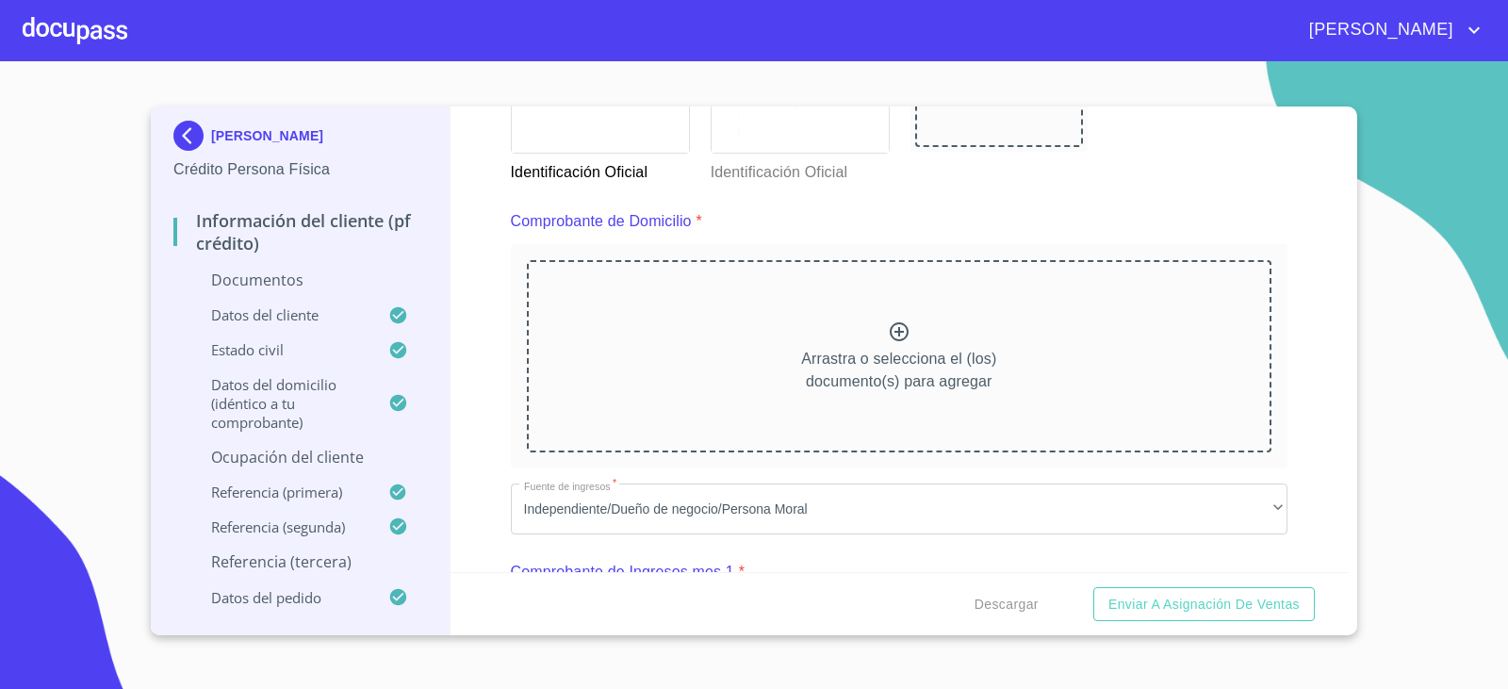
scroll to position [943, 0]
click at [890, 325] on icon at bounding box center [899, 329] width 23 height 23
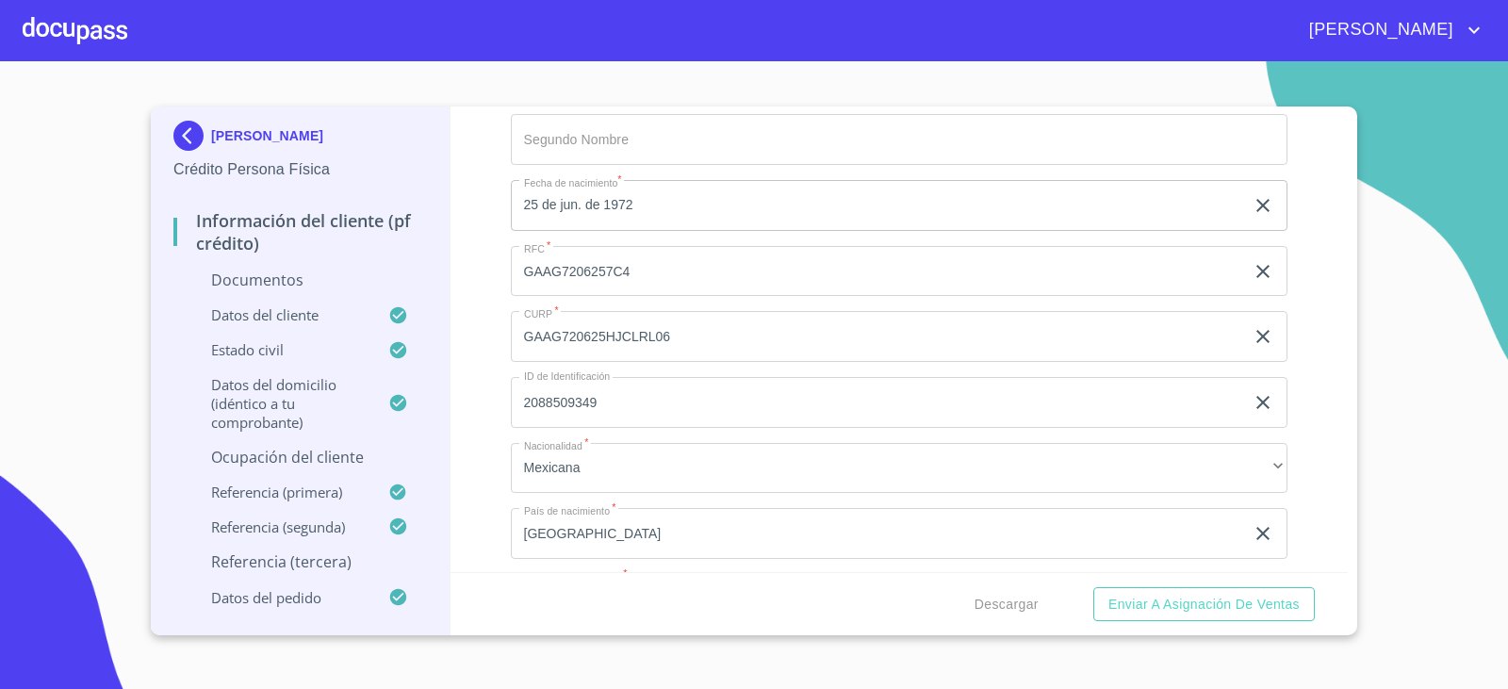
scroll to position [3488, 0]
click at [679, 477] on input "GAAG720625HJCLRL06" at bounding box center [878, 465] width 734 height 51
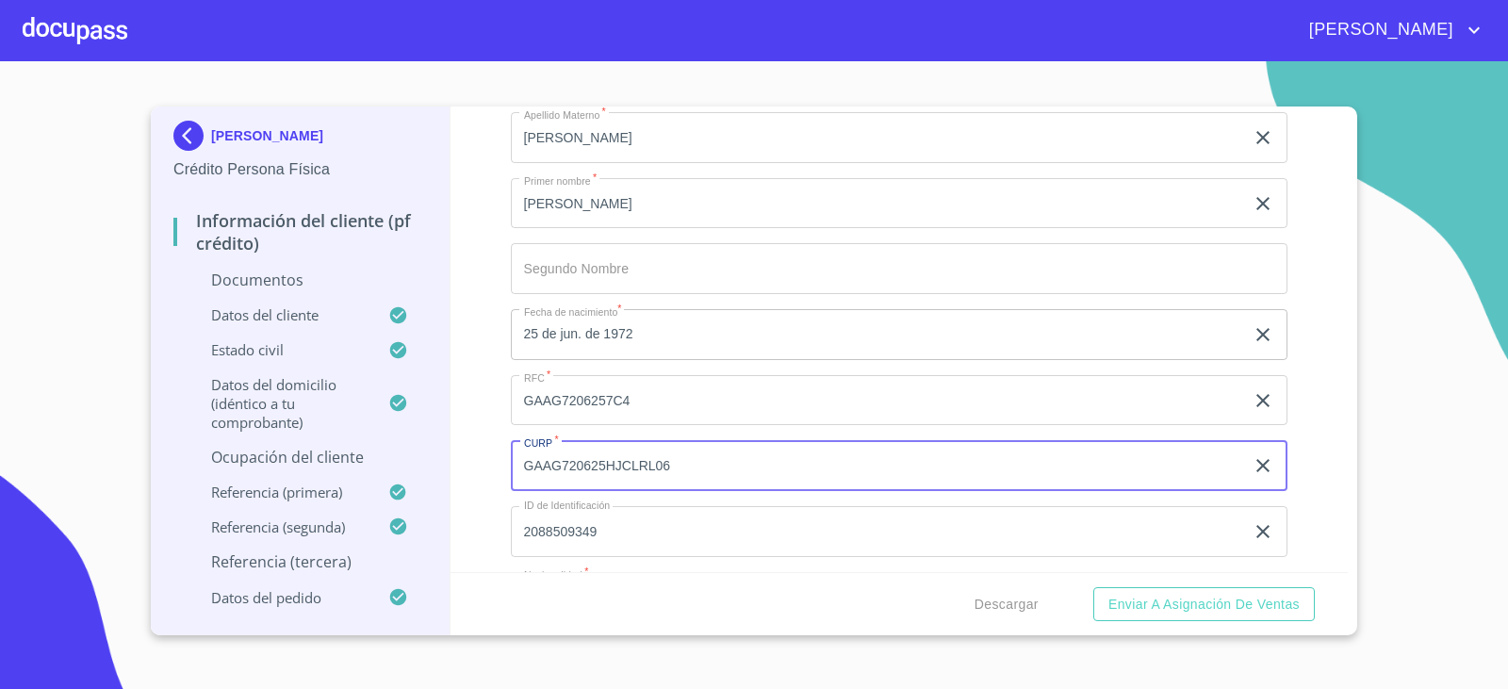
click at [679, 477] on input "GAAG720625HJCLRL06" at bounding box center [878, 465] width 734 height 51
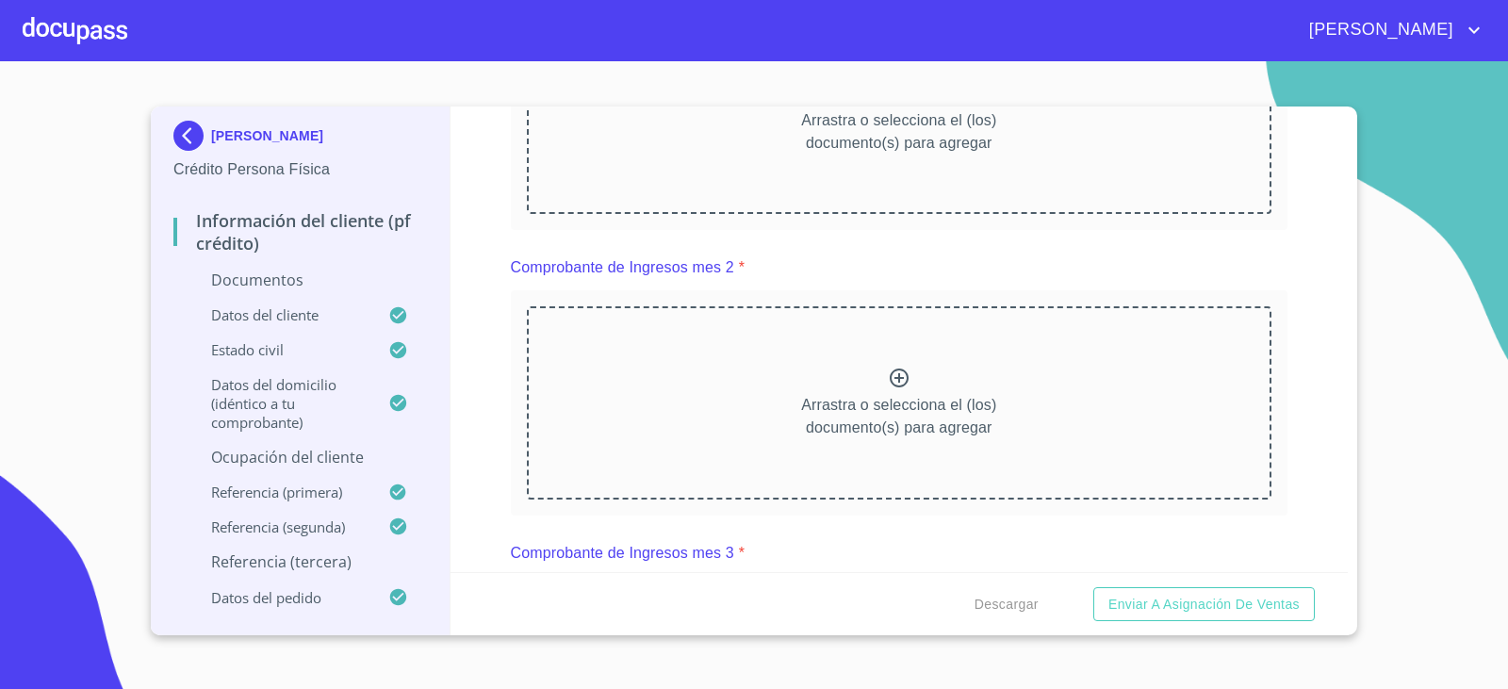
scroll to position [1697, 0]
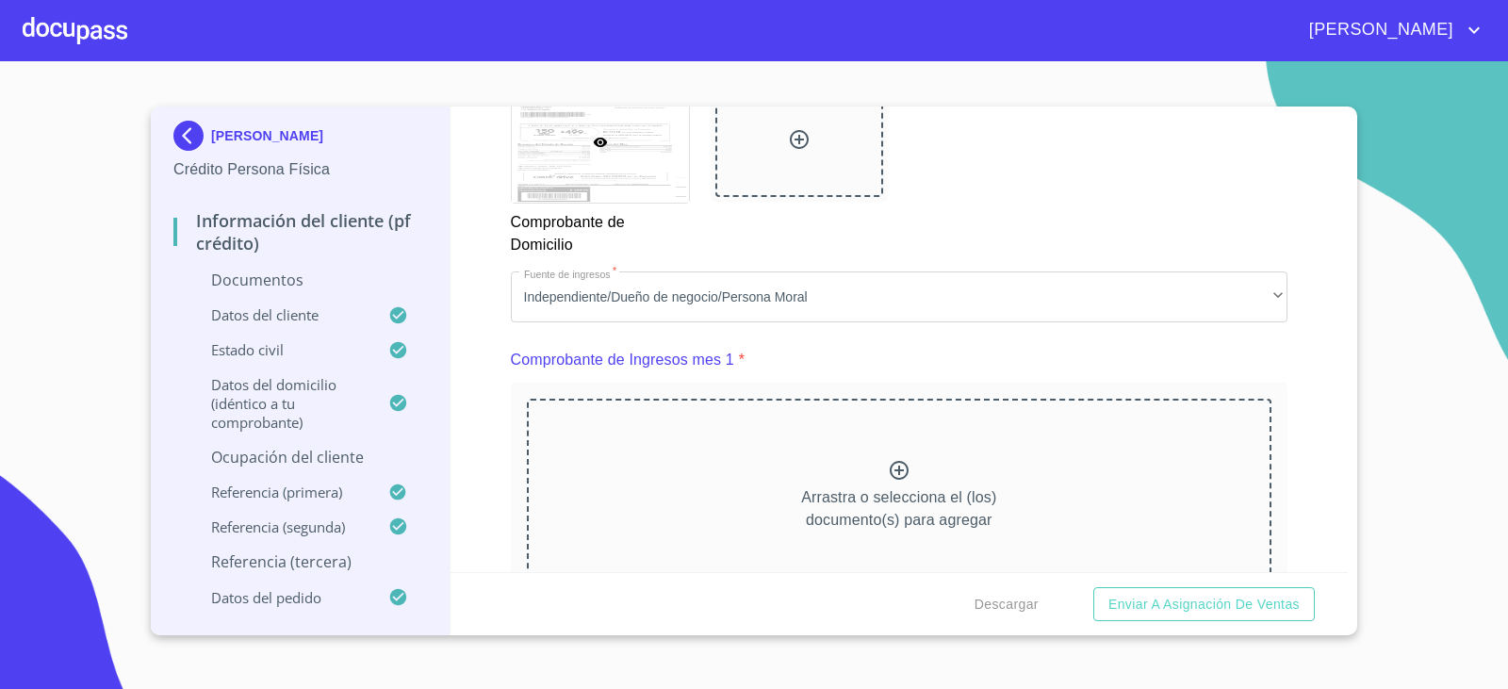
click at [896, 475] on icon at bounding box center [899, 470] width 23 height 23
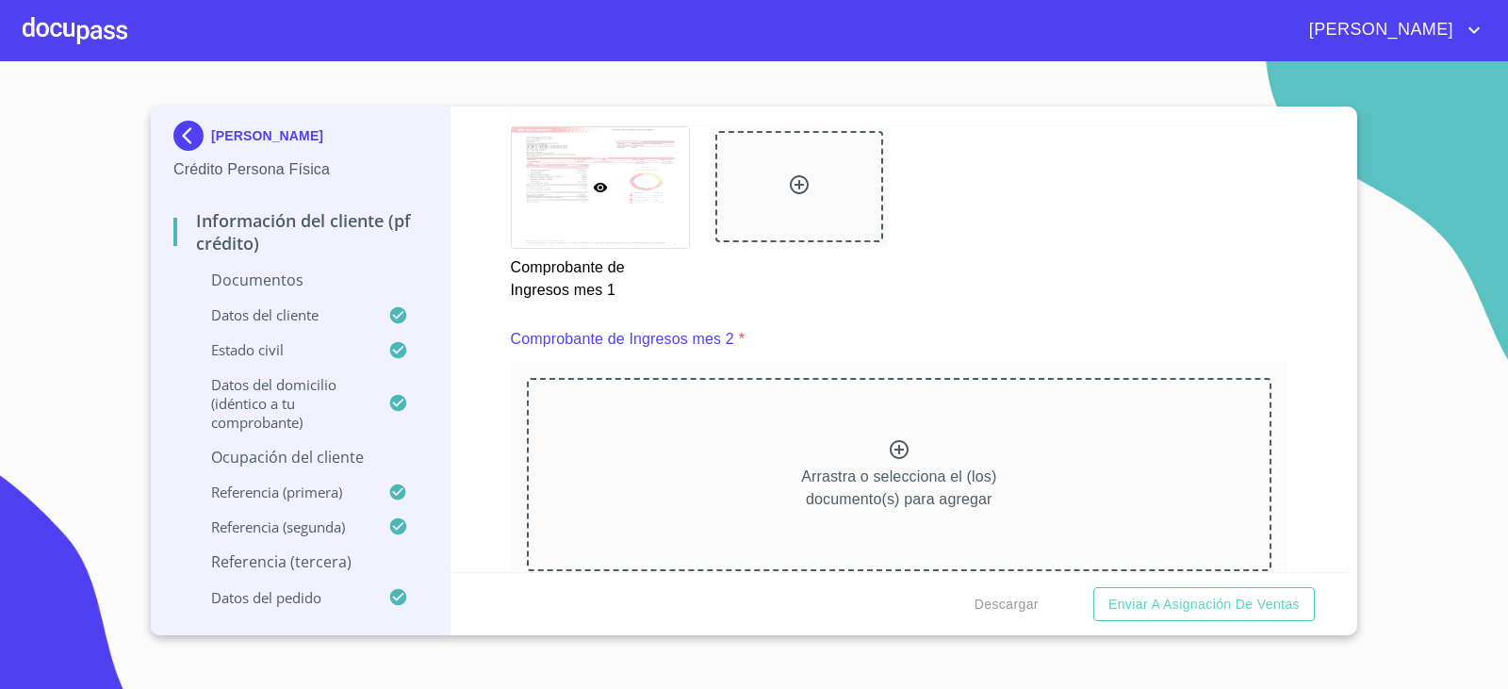
scroll to position [2734, 0]
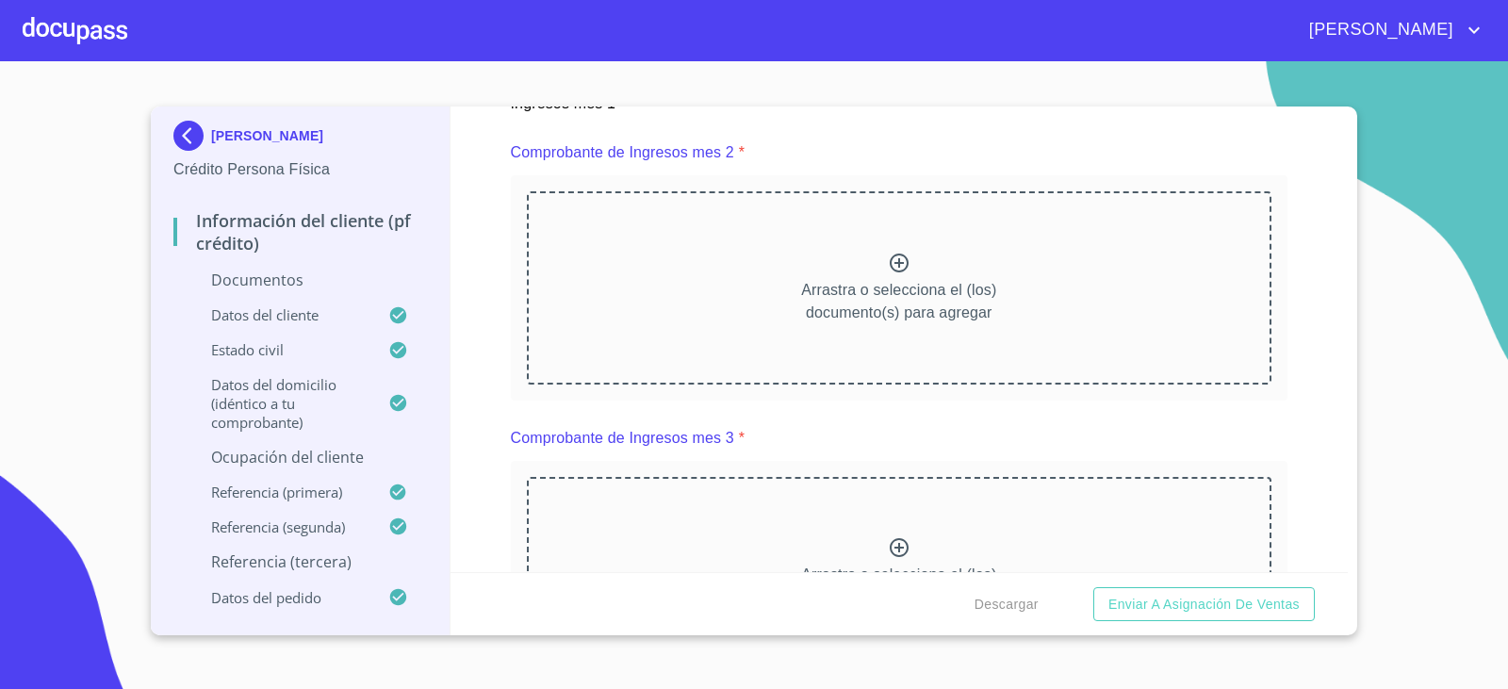
click at [888, 259] on icon at bounding box center [899, 263] width 23 height 23
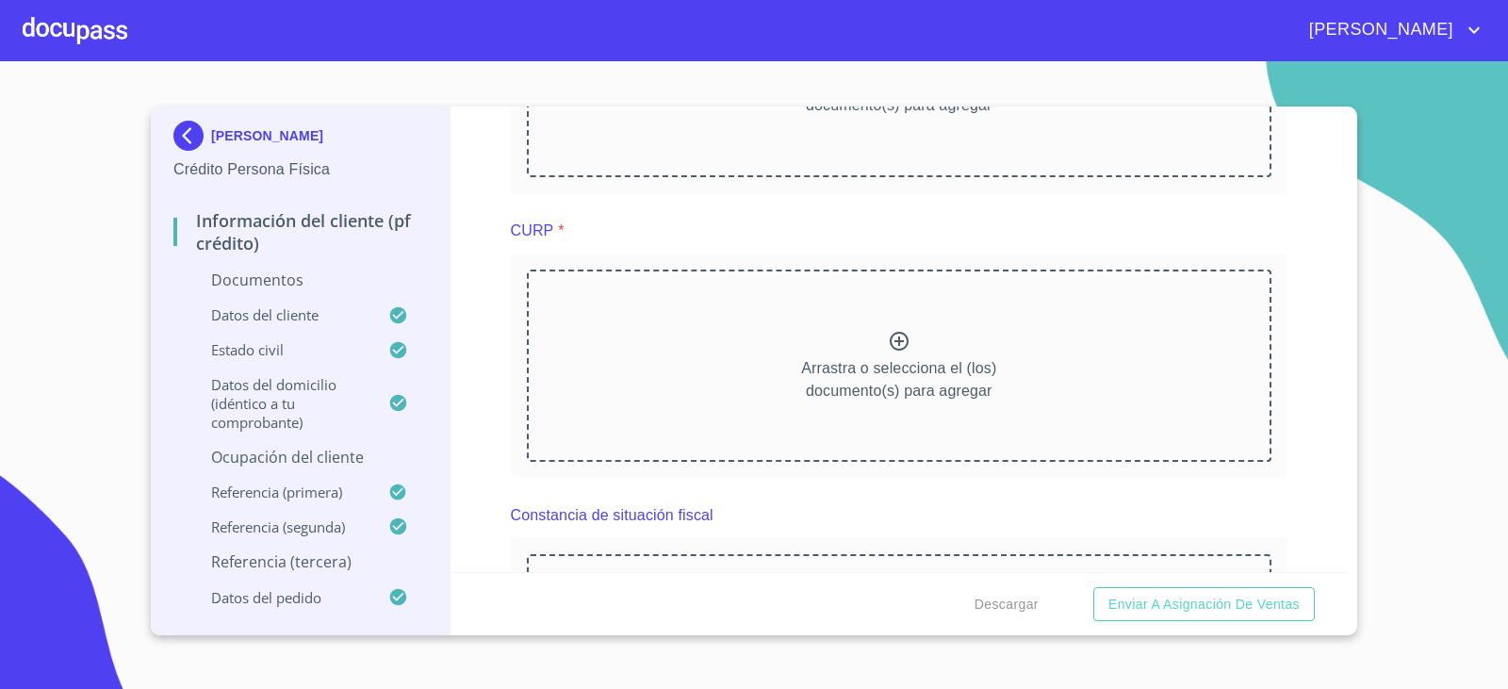
scroll to position [3488, 0]
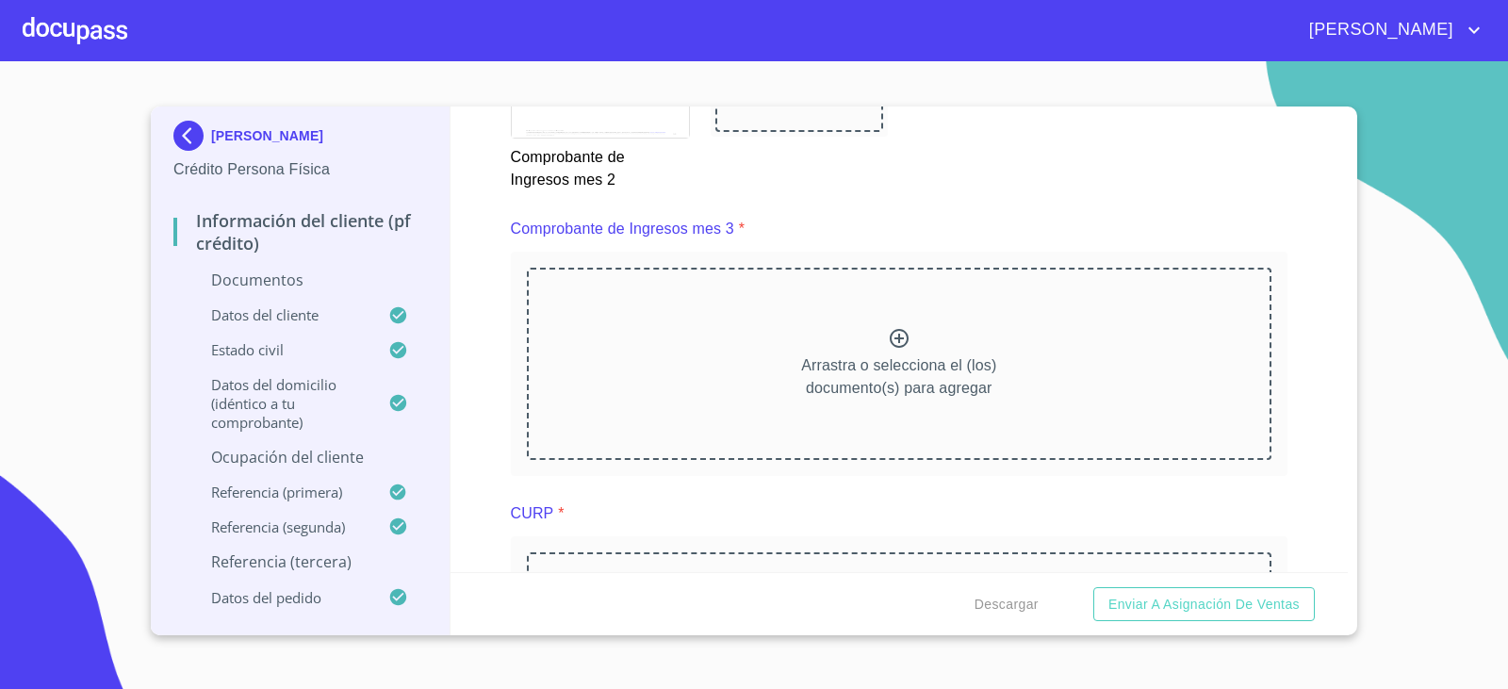
click at [894, 340] on icon at bounding box center [899, 338] width 23 height 23
click at [894, 332] on icon at bounding box center [899, 338] width 23 height 23
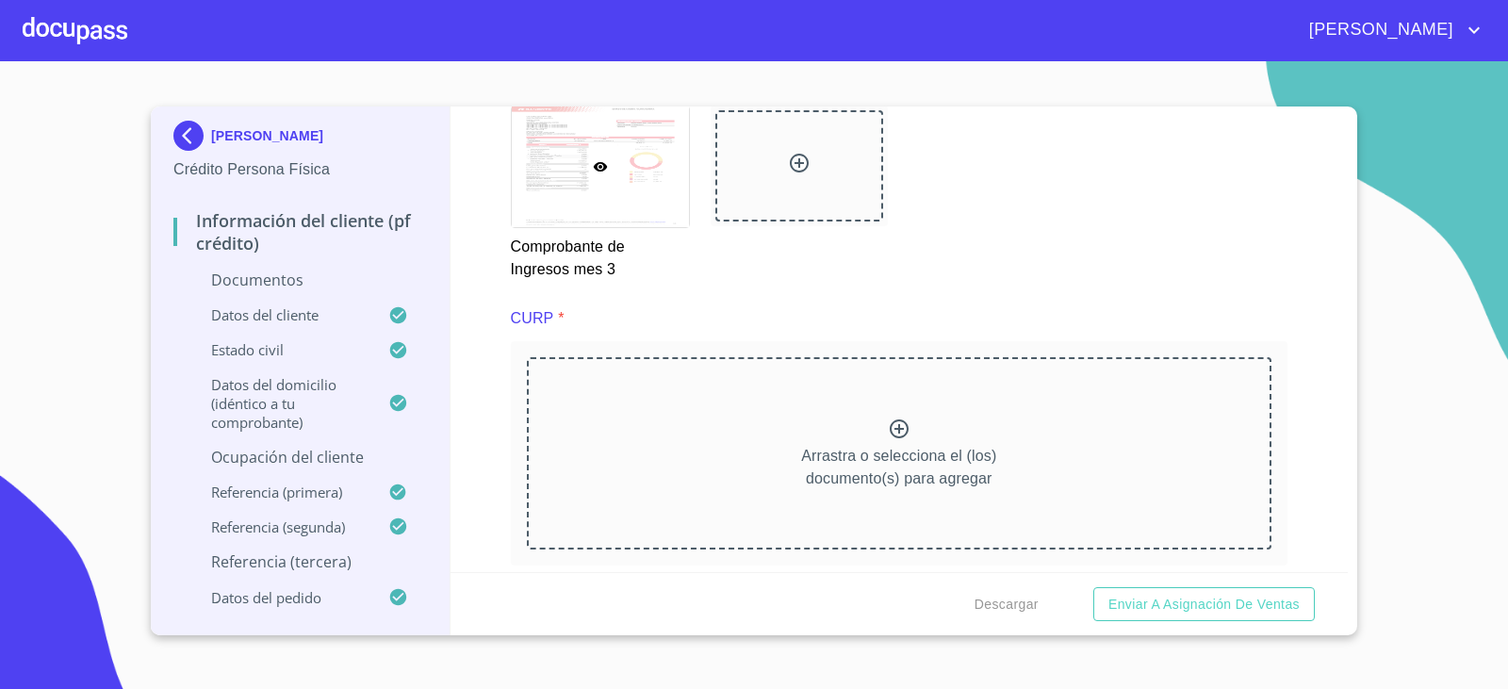
scroll to position [4242, 0]
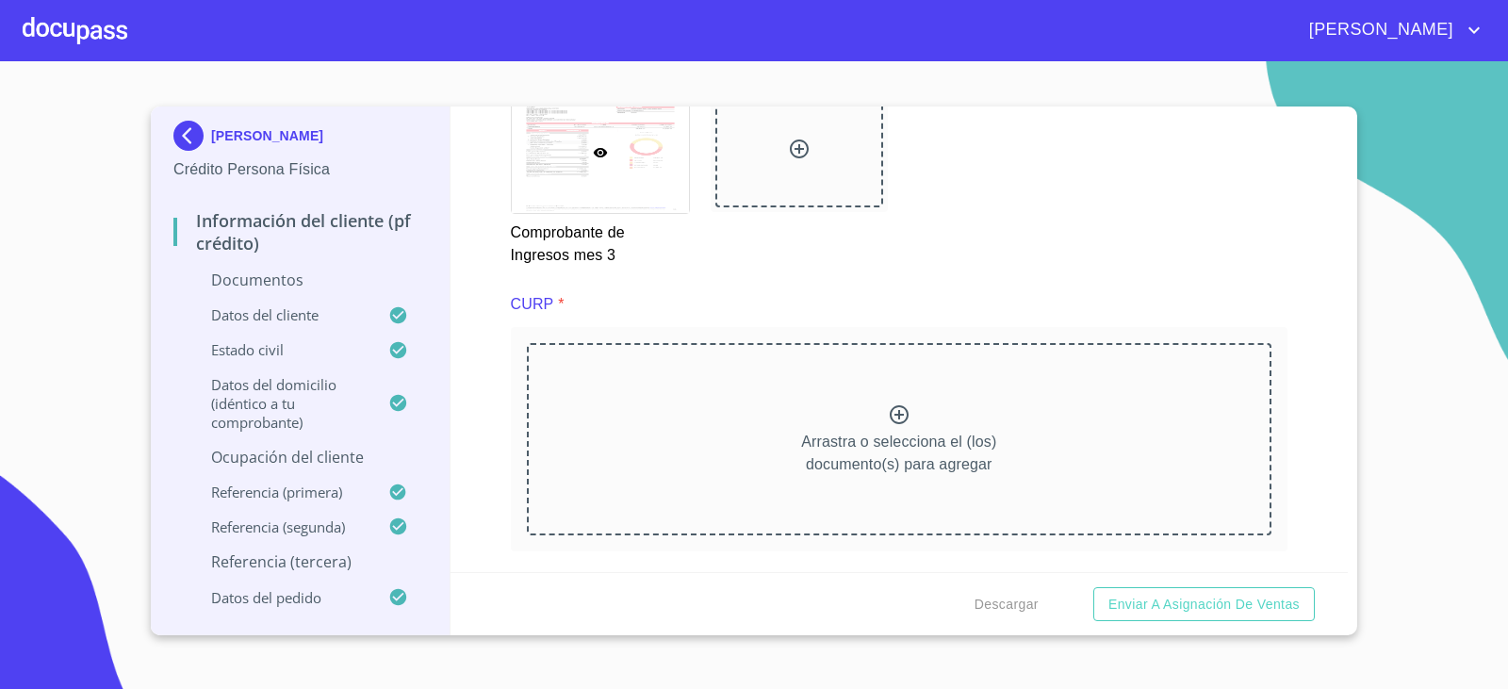
click at [888, 416] on icon at bounding box center [899, 414] width 23 height 23
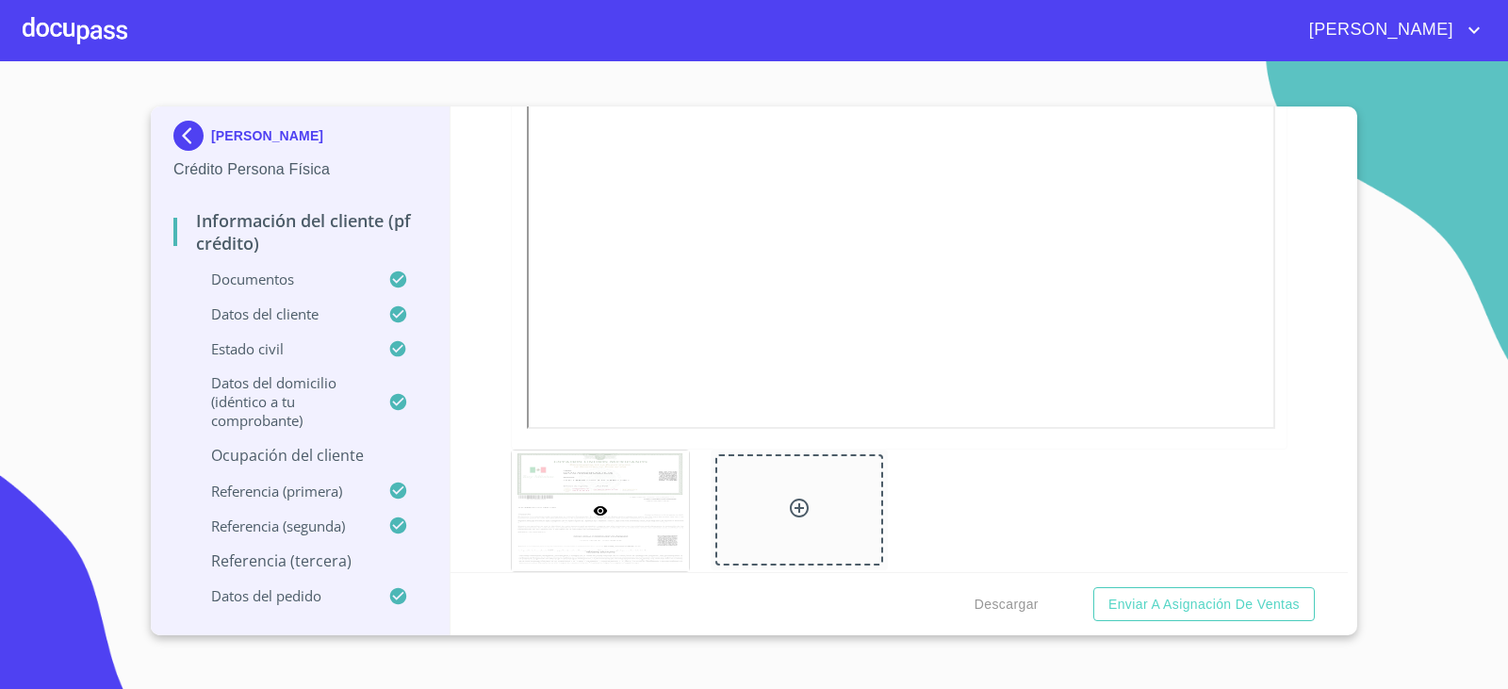
scroll to position [5185, 0]
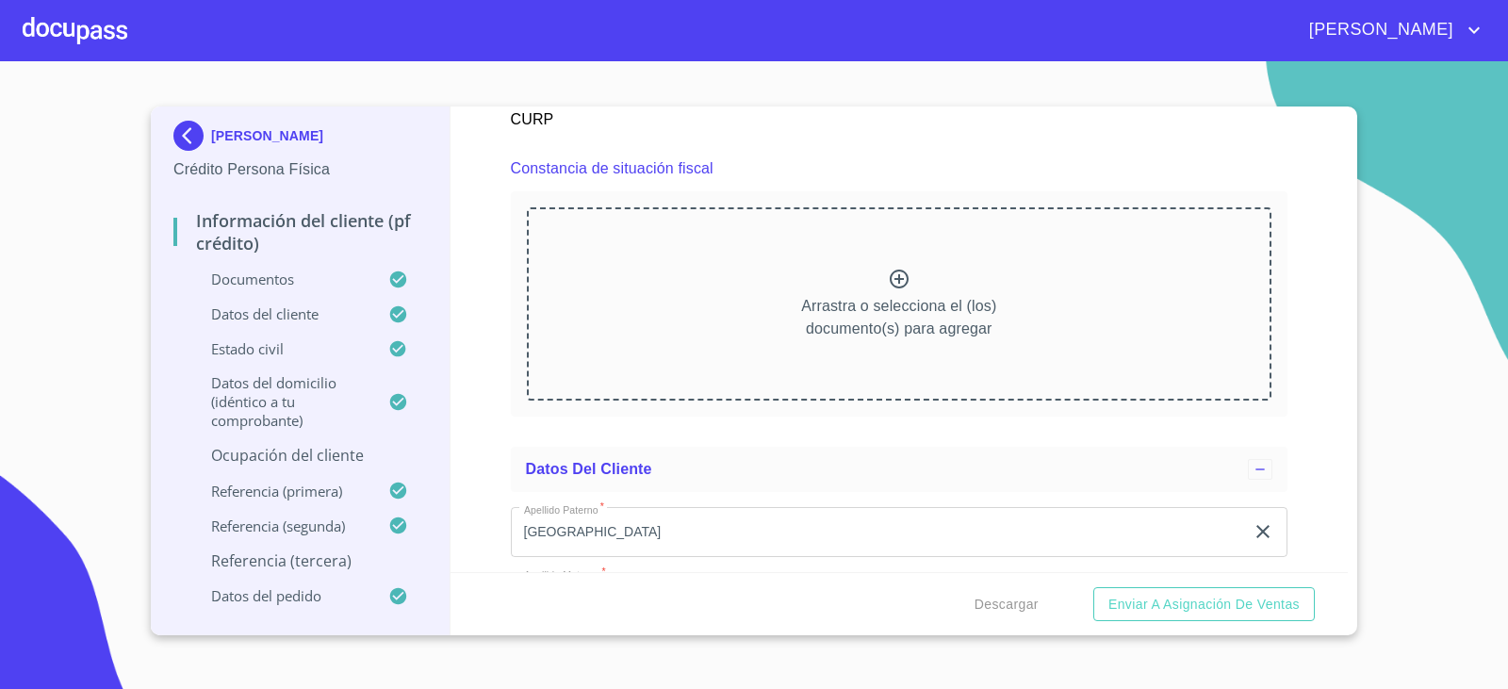
click at [897, 273] on icon at bounding box center [899, 279] width 19 height 19
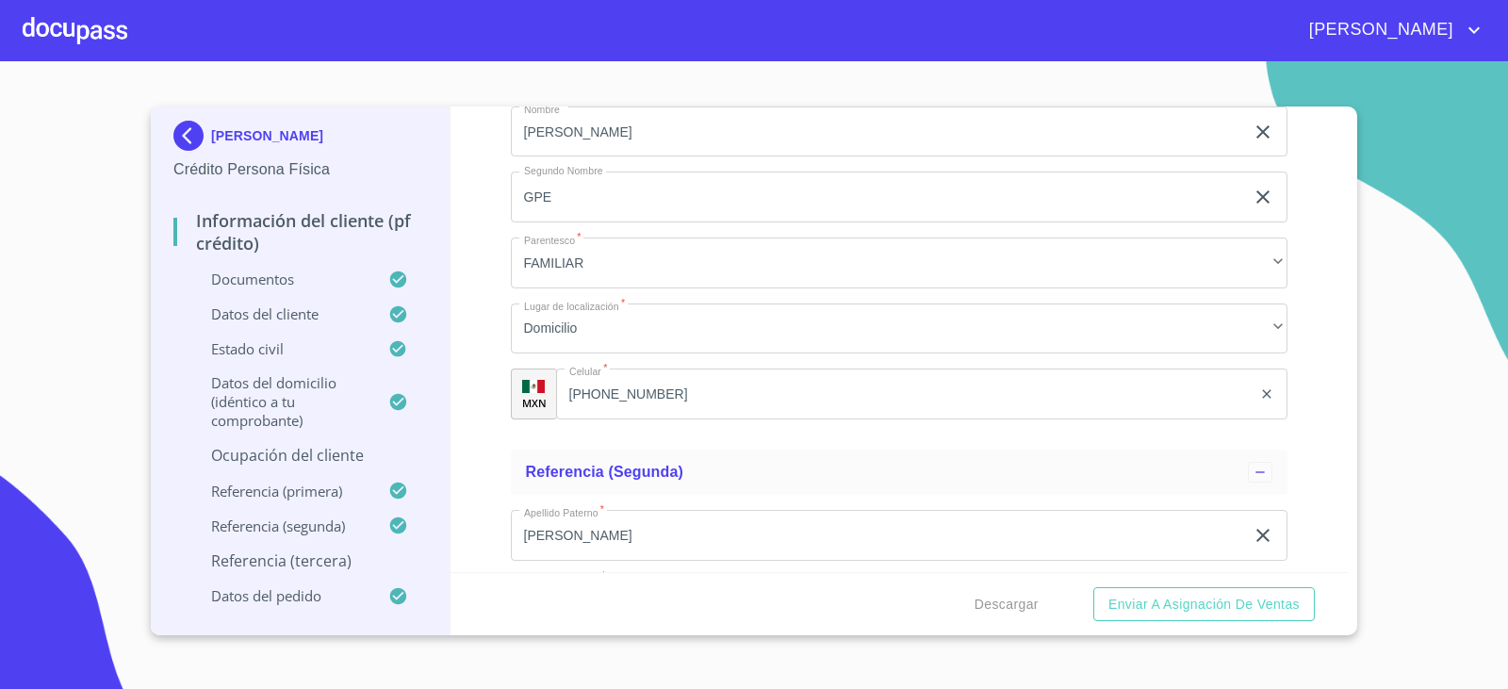
scroll to position [9615, 0]
type input "[PERSON_NAME]"
type input "JEFE JURIDICO"
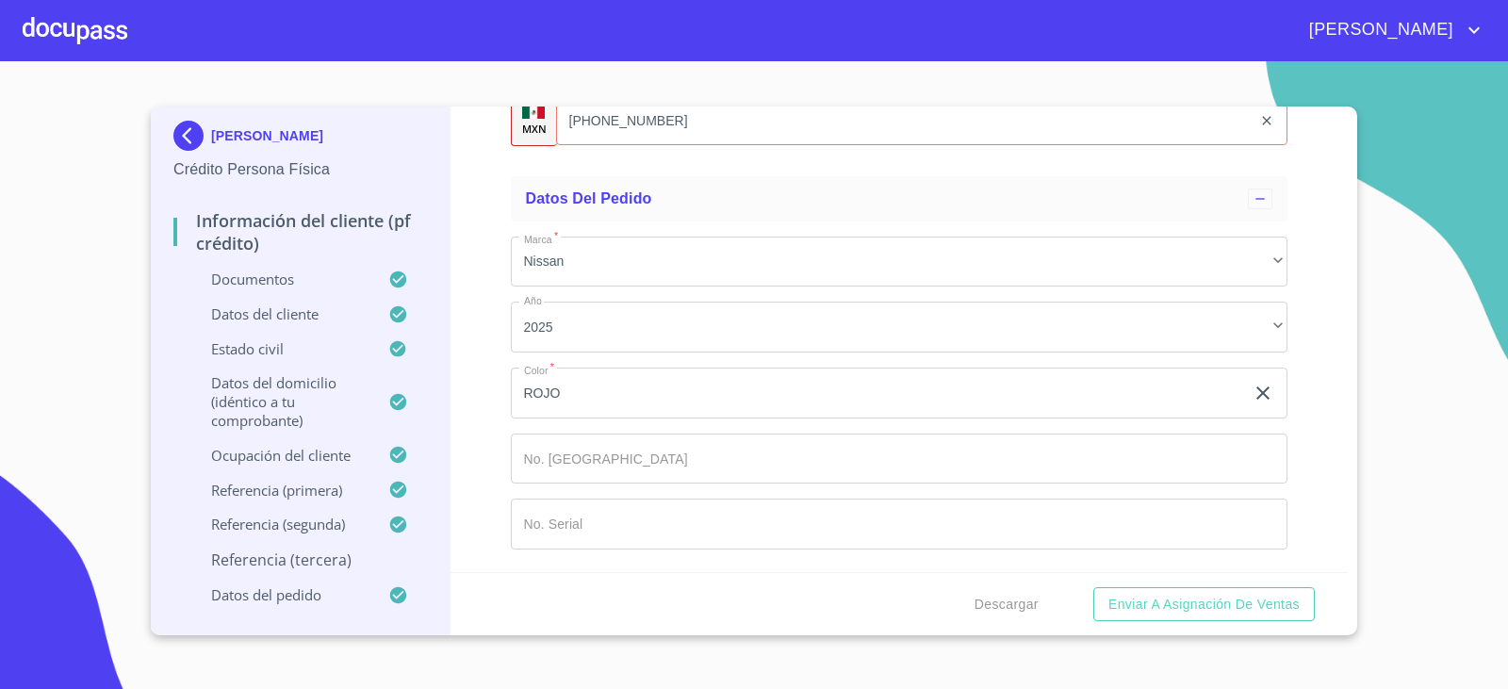
scroll to position [11218, 0]
click at [720, 146] on input "[PHONE_NUMBER]" at bounding box center [904, 120] width 697 height 51
type input "[PHONE_NUMBER]"
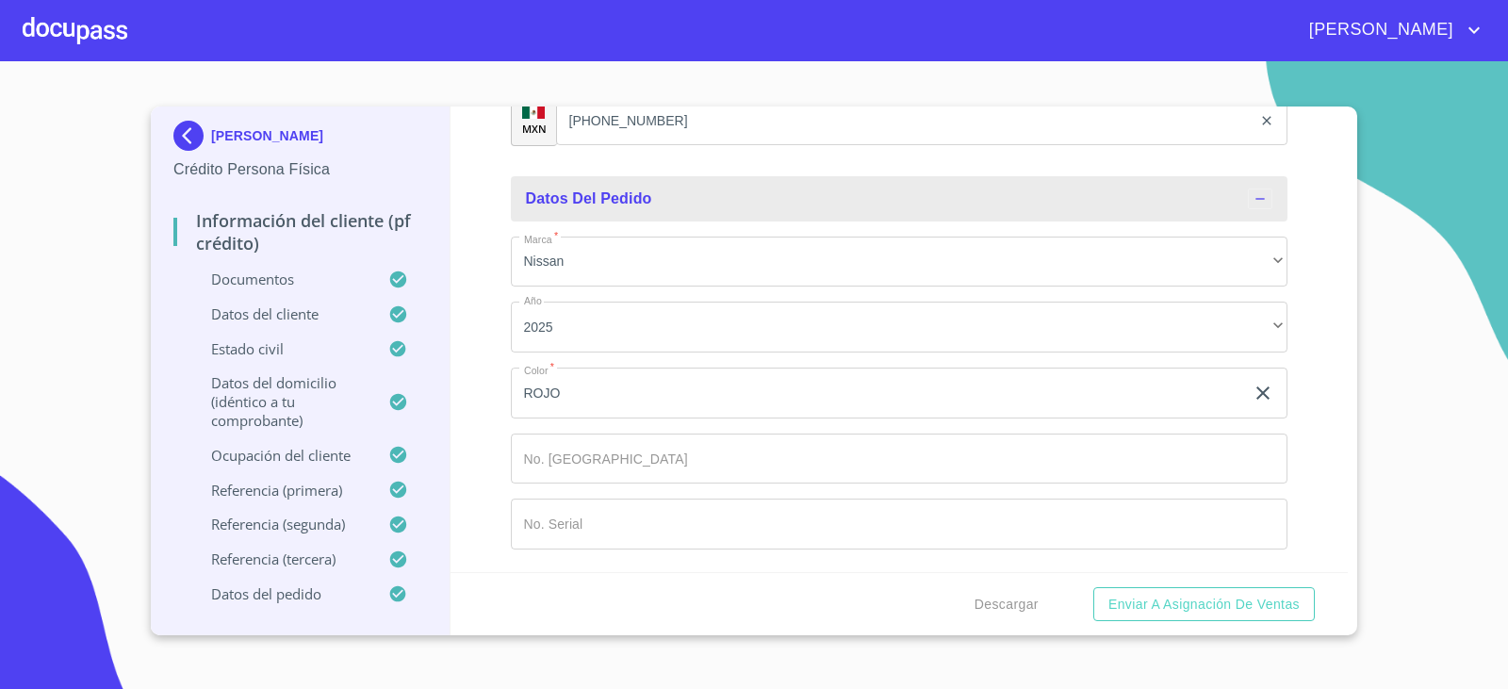
scroll to position [11501, 0]
click at [1183, 607] on span "Enviar a Asignación de Ventas" at bounding box center [1204, 605] width 191 height 24
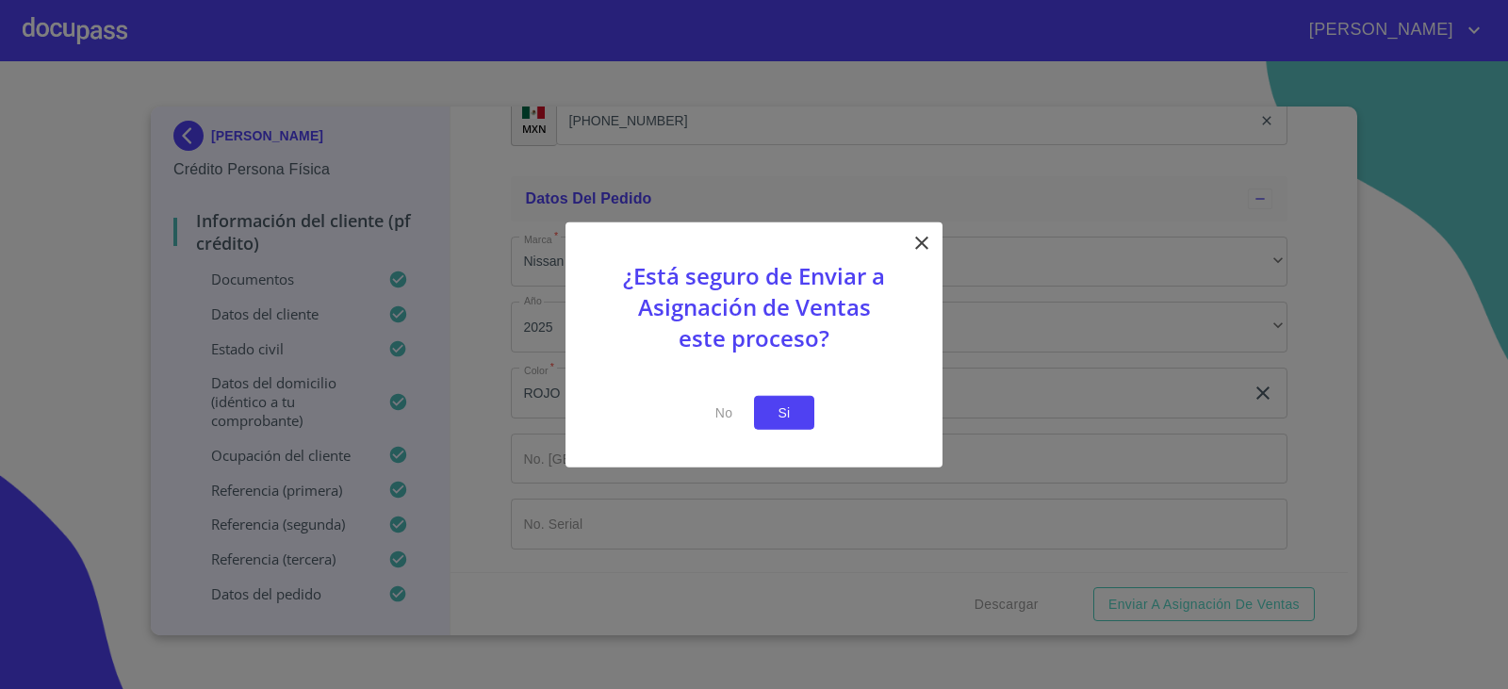
click at [786, 414] on span "Si" at bounding box center [784, 413] width 30 height 24
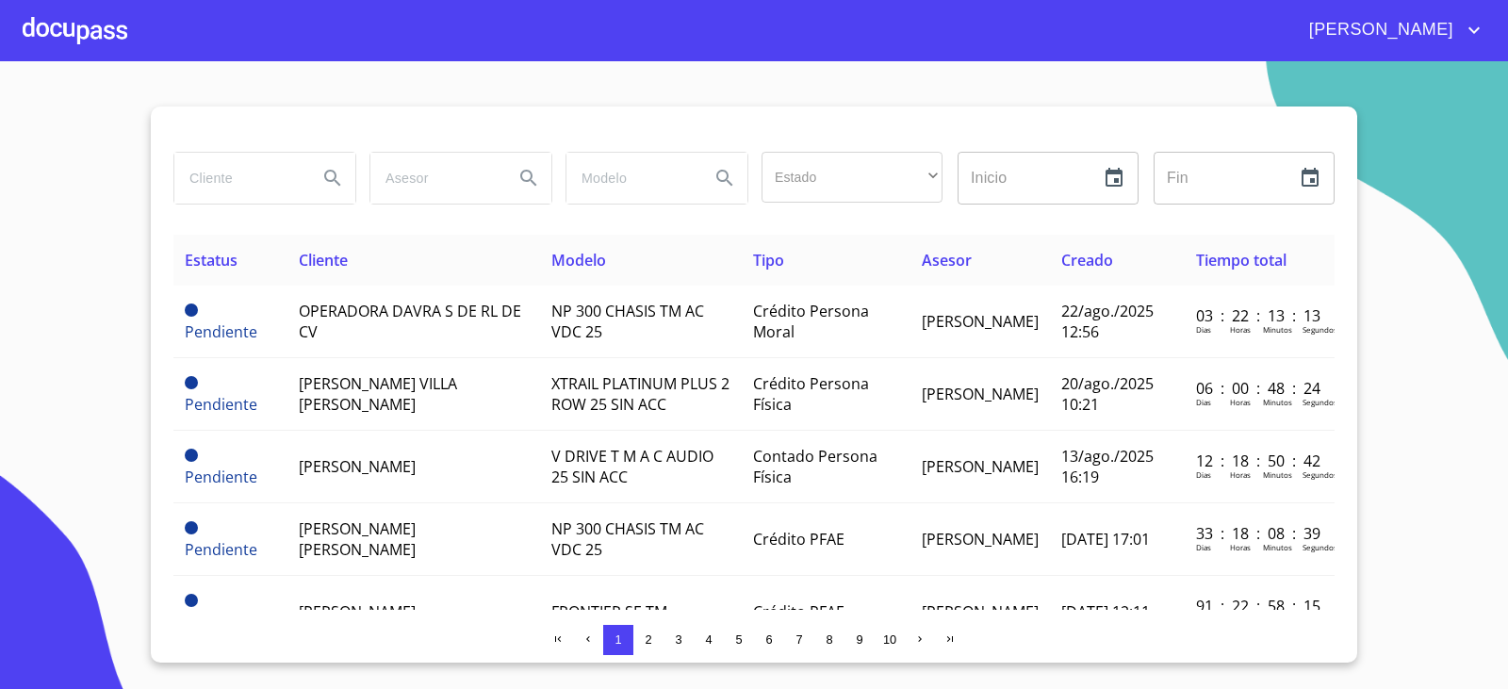
click at [202, 189] on input "search" at bounding box center [238, 178] width 128 height 51
type input "[PERSON_NAME]"
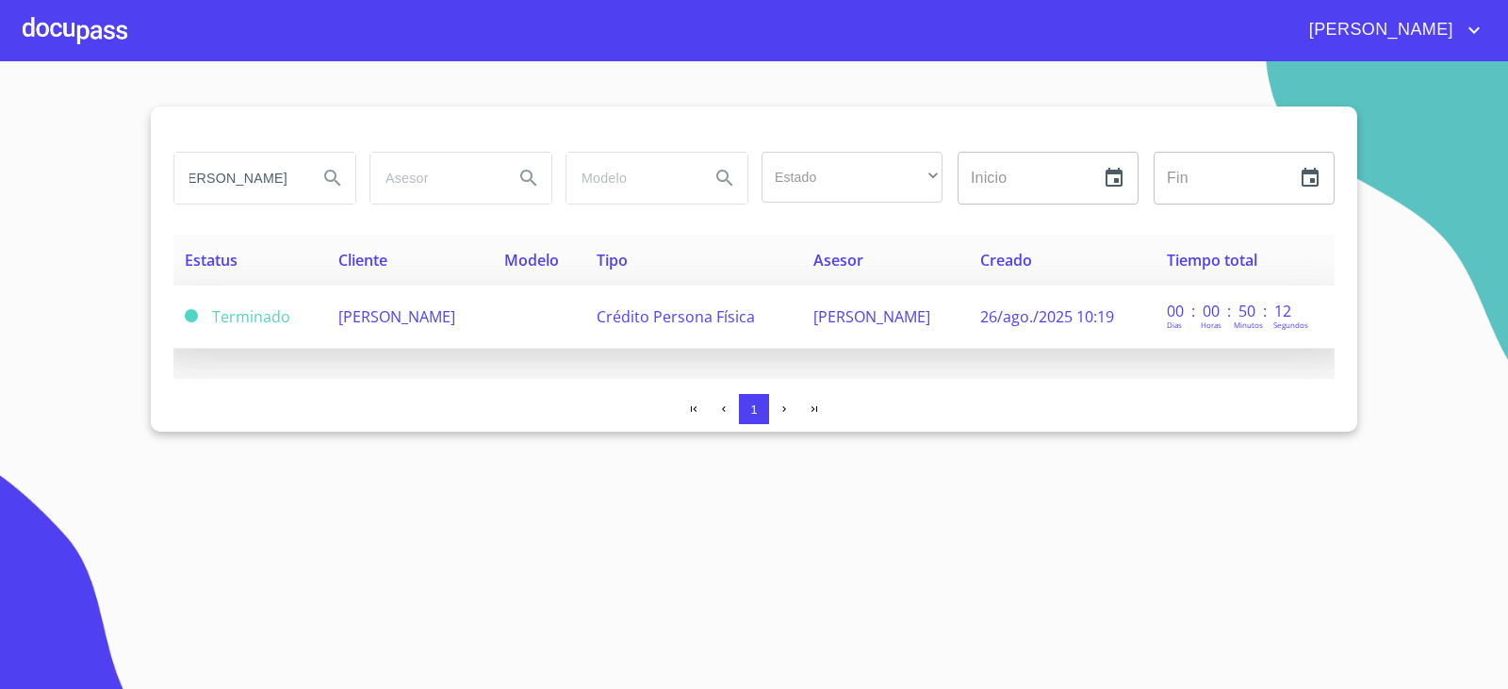
click at [468, 328] on td "[PERSON_NAME]" at bounding box center [410, 317] width 167 height 63
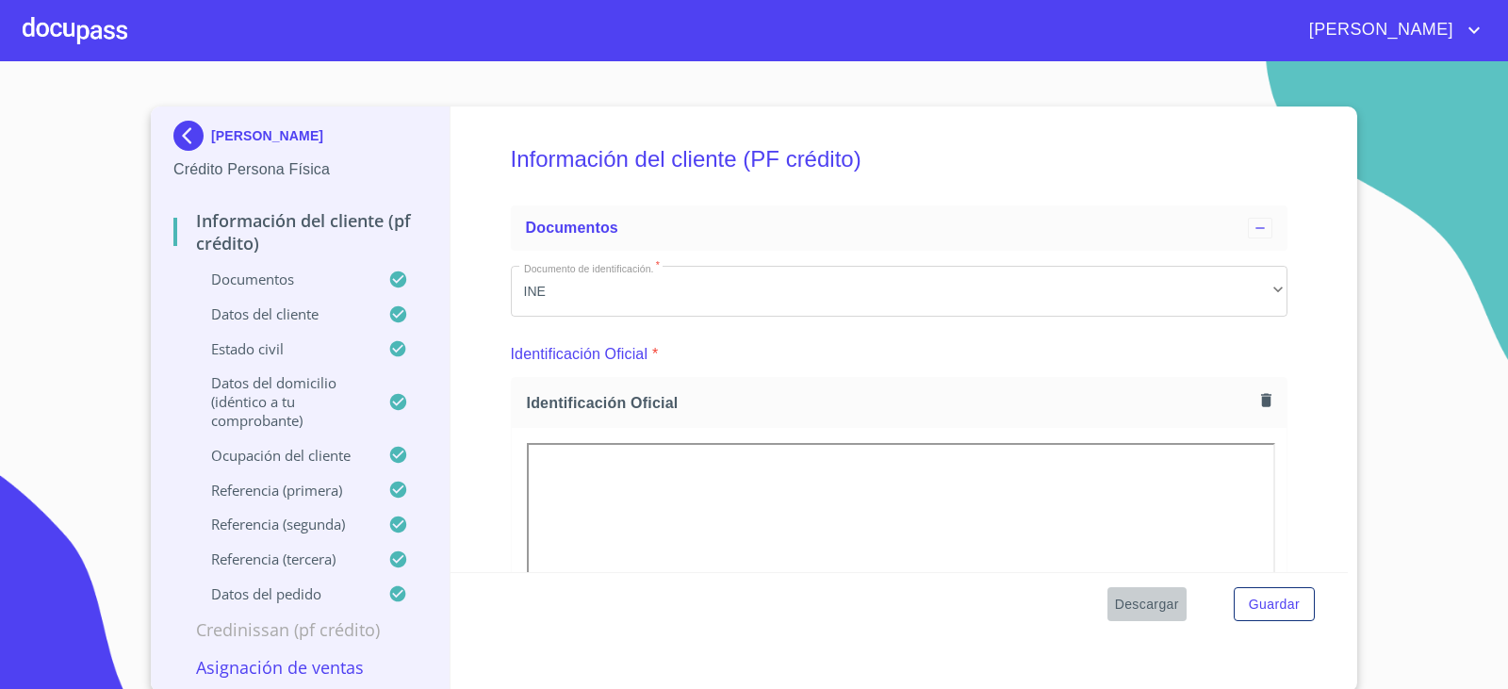
click at [1126, 605] on span "Descargar" at bounding box center [1147, 605] width 64 height 24
click at [35, 17] on div at bounding box center [75, 30] width 105 height 60
